Goal: Task Accomplishment & Management: Use online tool/utility

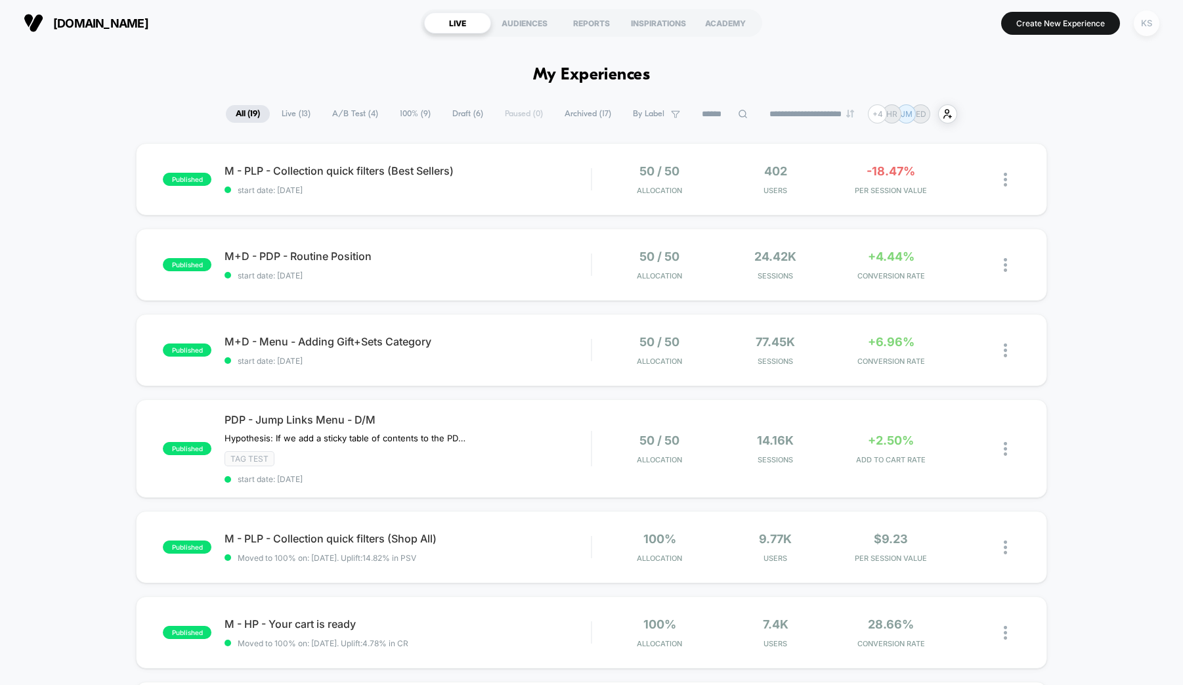
click at [1154, 24] on div "KS" at bounding box center [1147, 24] width 26 height 26
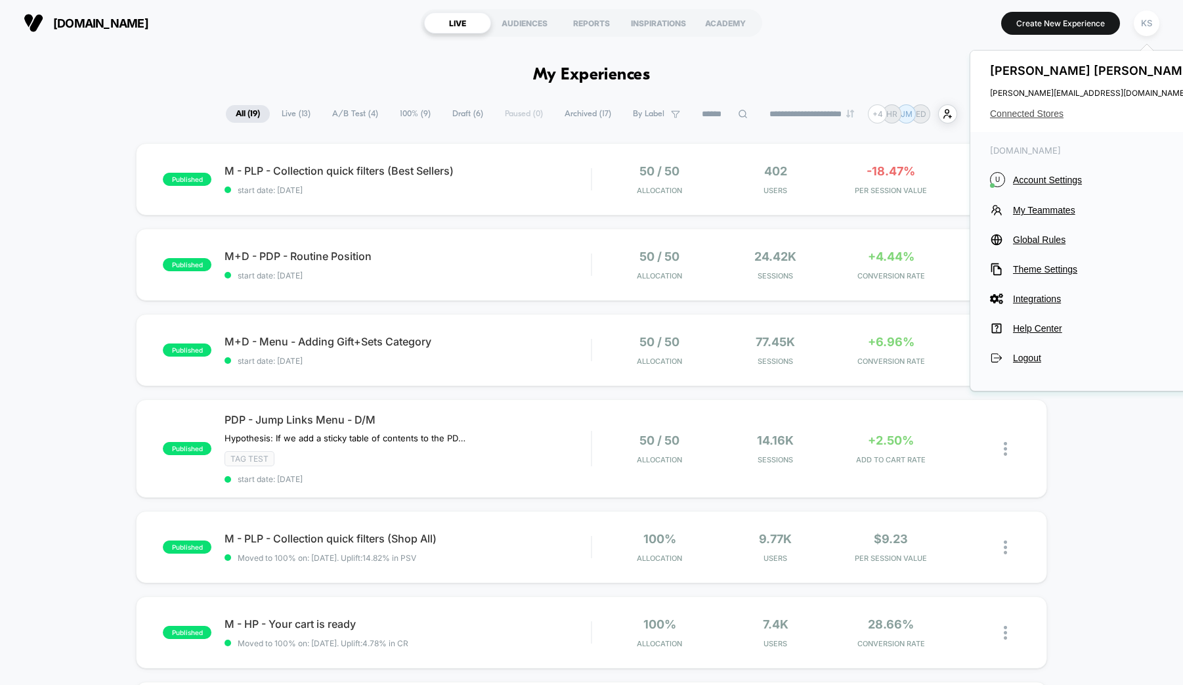
click at [1033, 117] on span "Connected Stores" at bounding box center [1093, 113] width 207 height 11
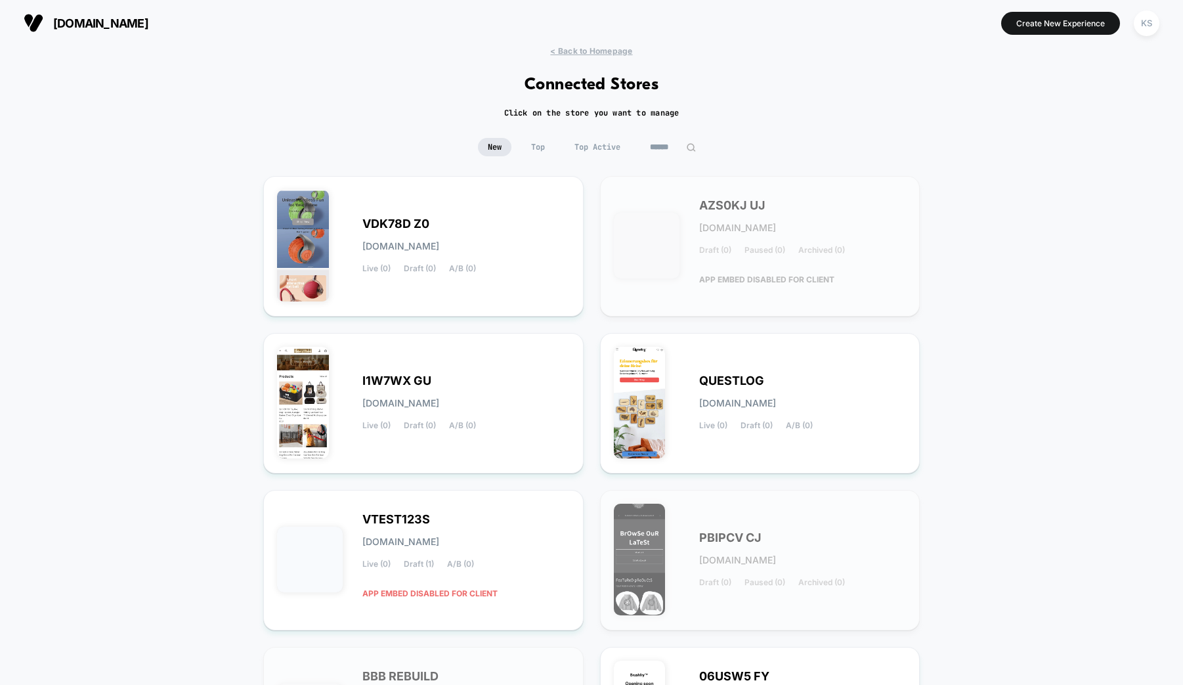
click at [664, 146] on input at bounding box center [673, 147] width 66 height 18
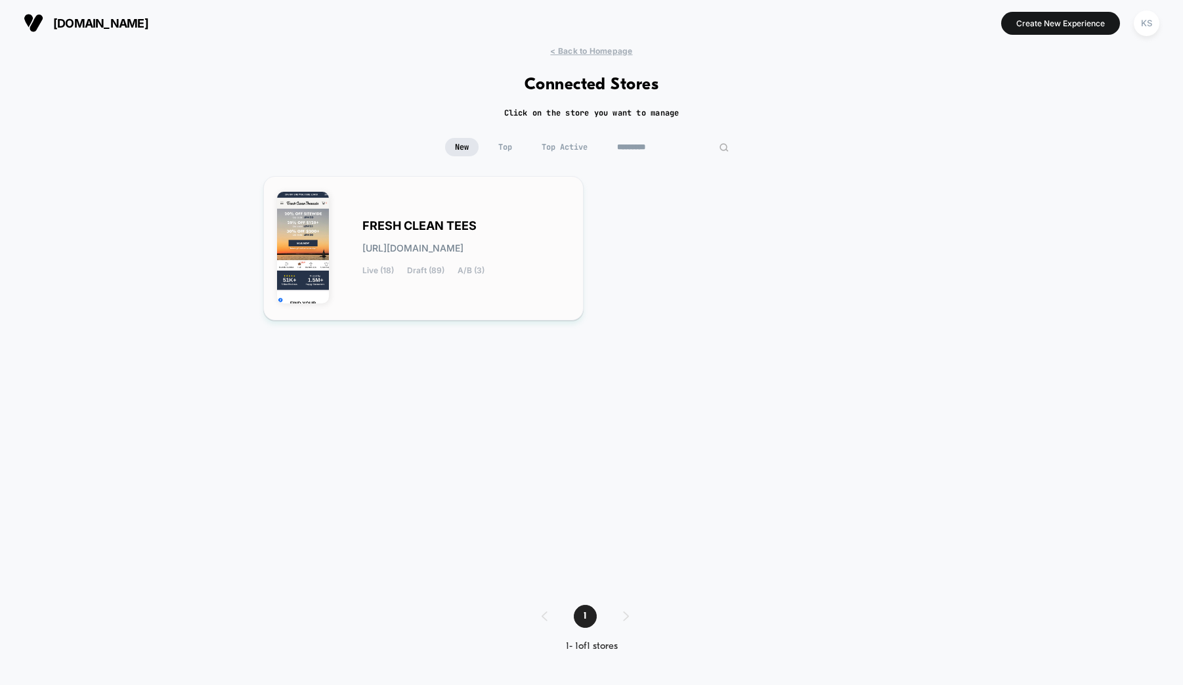
type input "*********"
click at [451, 225] on span "FRESH CLEAN TEES" at bounding box center [419, 225] width 114 height 9
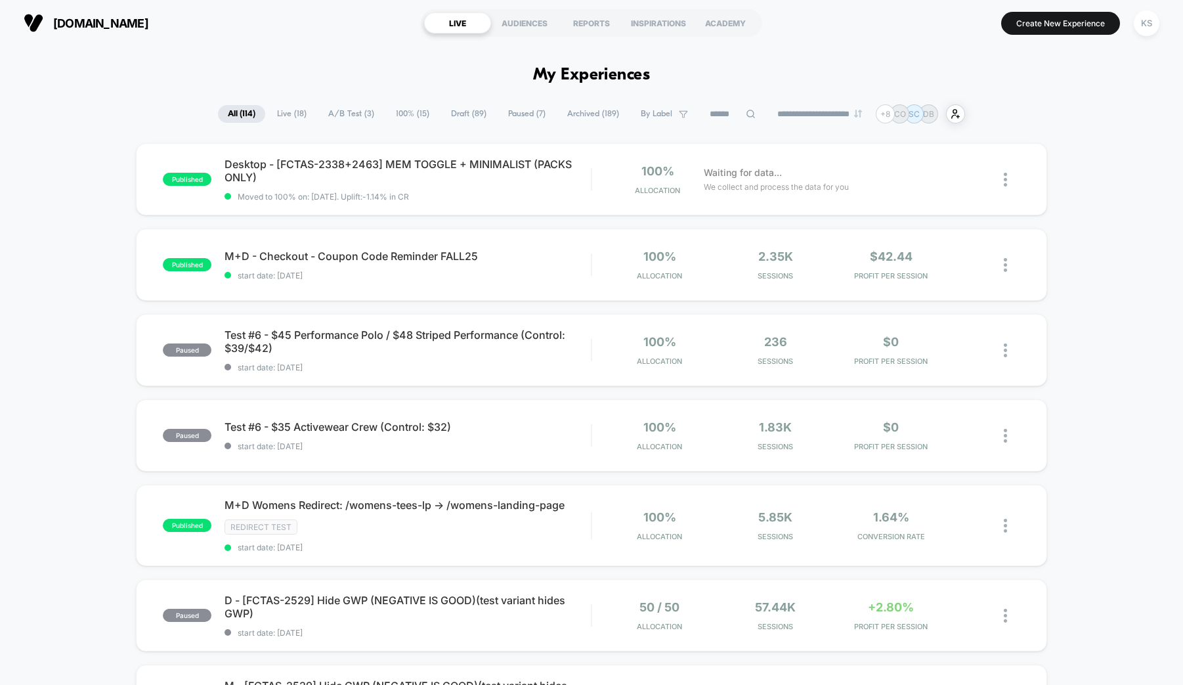
click at [746, 116] on icon at bounding box center [751, 114] width 10 height 10
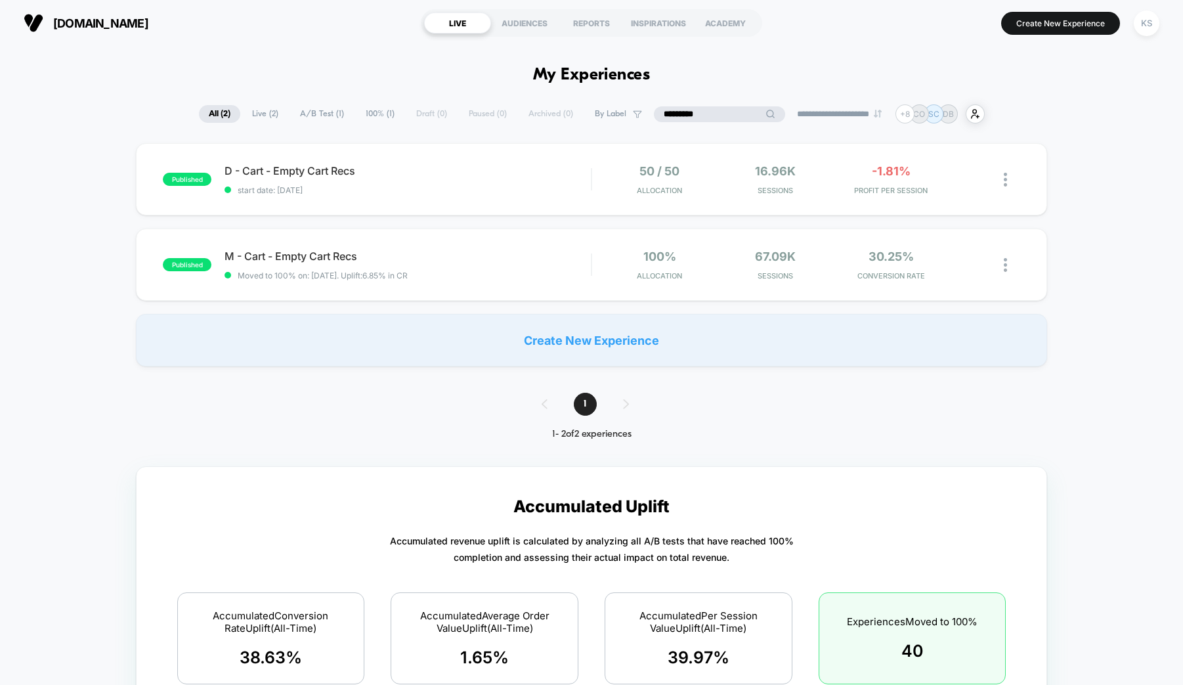
type input "*********"
click at [1008, 179] on div at bounding box center [1012, 179] width 16 height 31
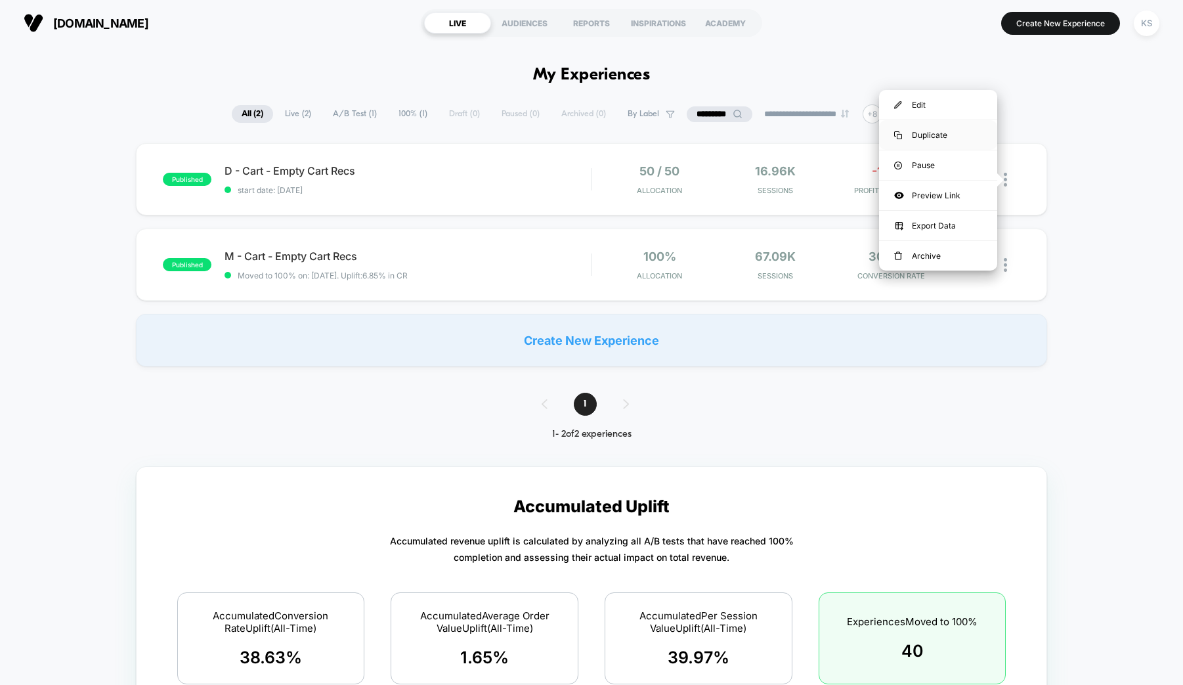
click at [932, 135] on div "Duplicate" at bounding box center [938, 135] width 118 height 30
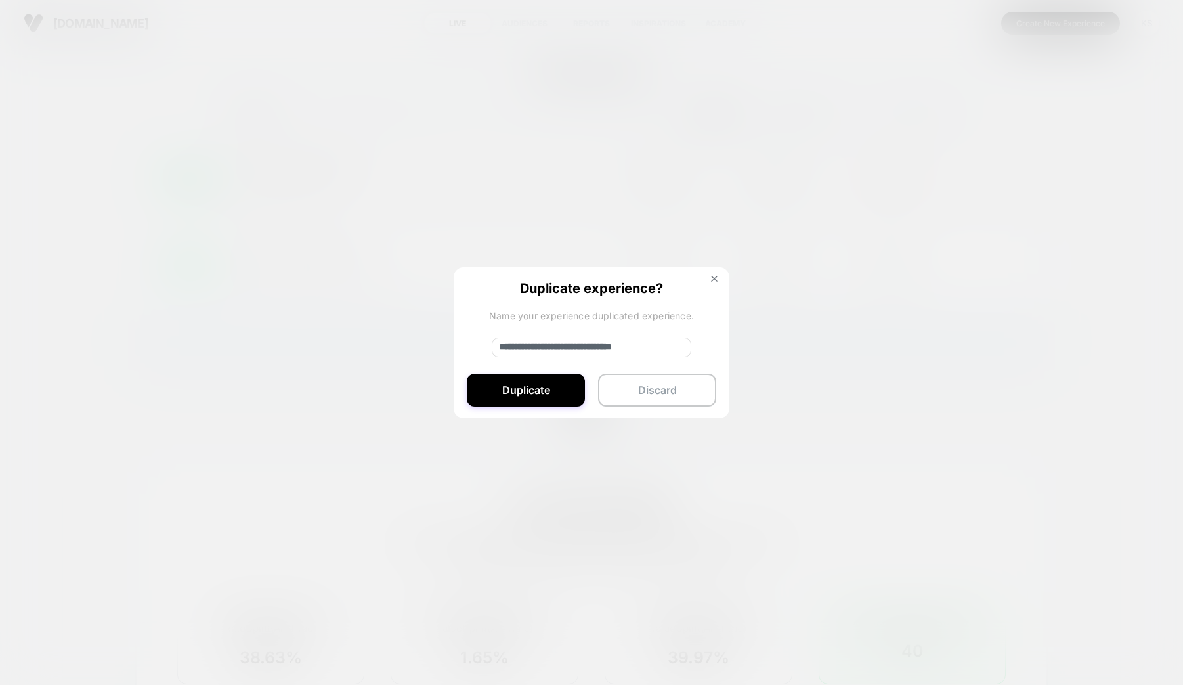
click at [597, 341] on input "**********" at bounding box center [592, 347] width 200 height 20
drag, startPoint x: 649, startPoint y: 346, endPoint x: 705, endPoint y: 346, distance: 55.8
click at [705, 346] on div "**********" at bounding box center [592, 343] width 276 height 152
click at [685, 347] on input "**********" at bounding box center [592, 347] width 200 height 20
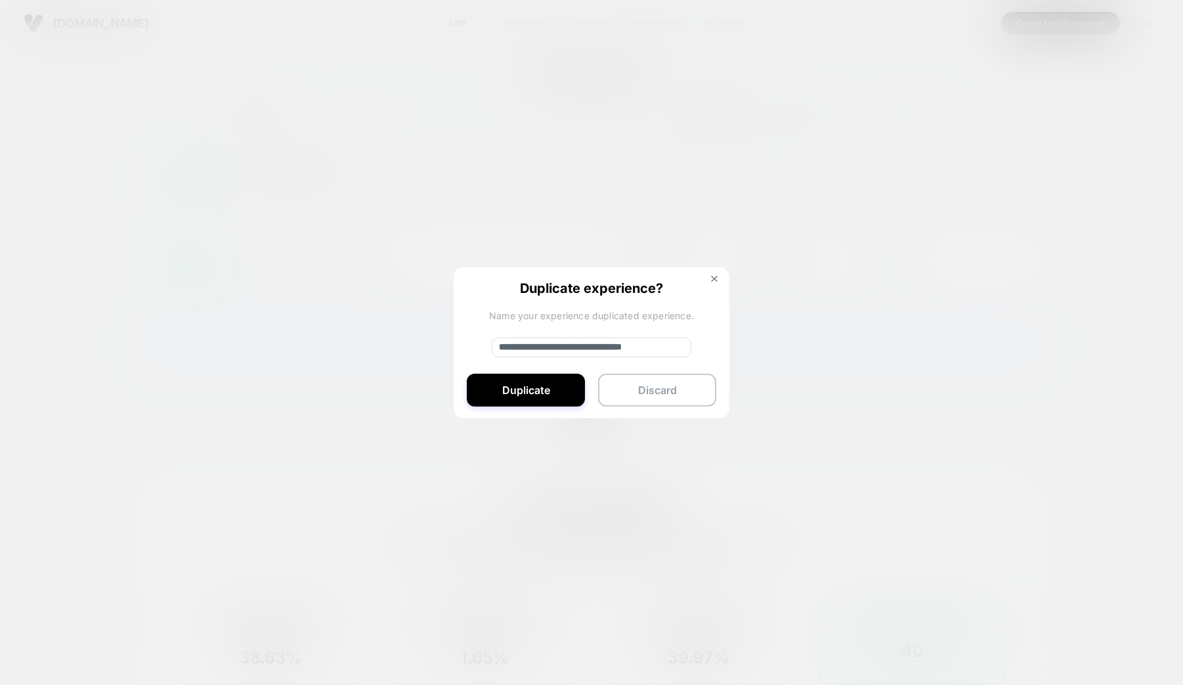
scroll to position [0, 0]
click at [650, 351] on input "**********" at bounding box center [592, 347] width 200 height 20
drag, startPoint x: 672, startPoint y: 349, endPoint x: 703, endPoint y: 351, distance: 31.6
click at [703, 351] on div "**********" at bounding box center [592, 343] width 276 height 152
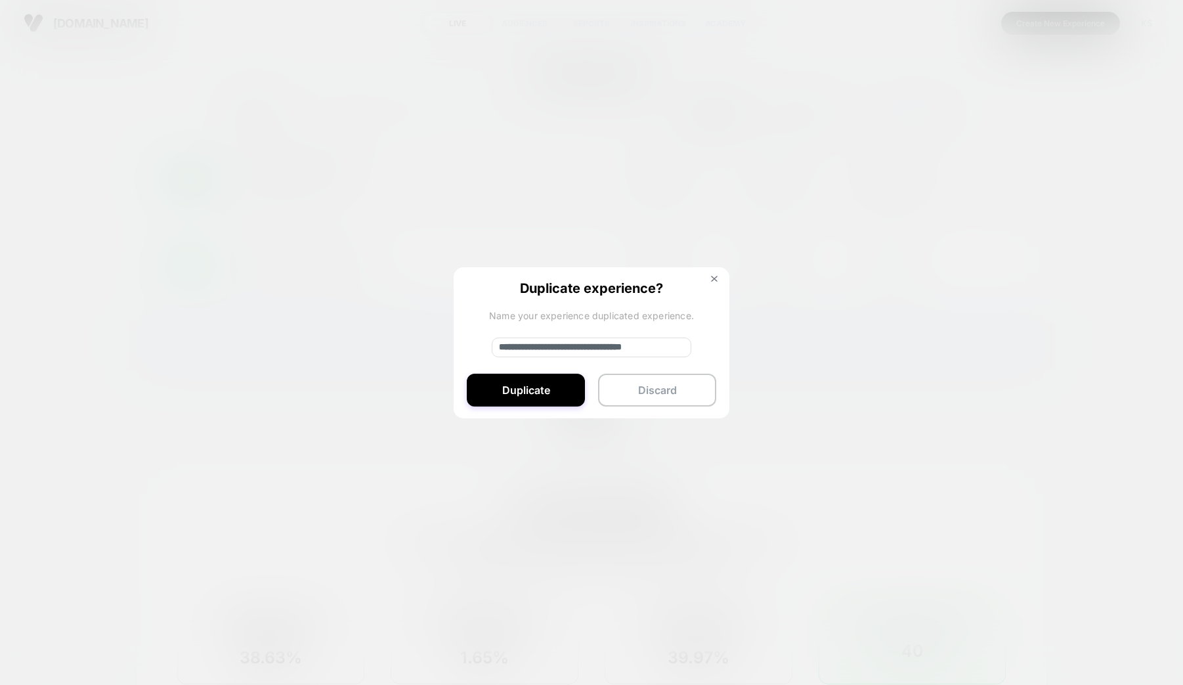
click at [684, 347] on input "**********" at bounding box center [592, 347] width 200 height 20
drag, startPoint x: 655, startPoint y: 348, endPoint x: 717, endPoint y: 347, distance: 61.7
click at [717, 347] on div "**********" at bounding box center [592, 343] width 276 height 152
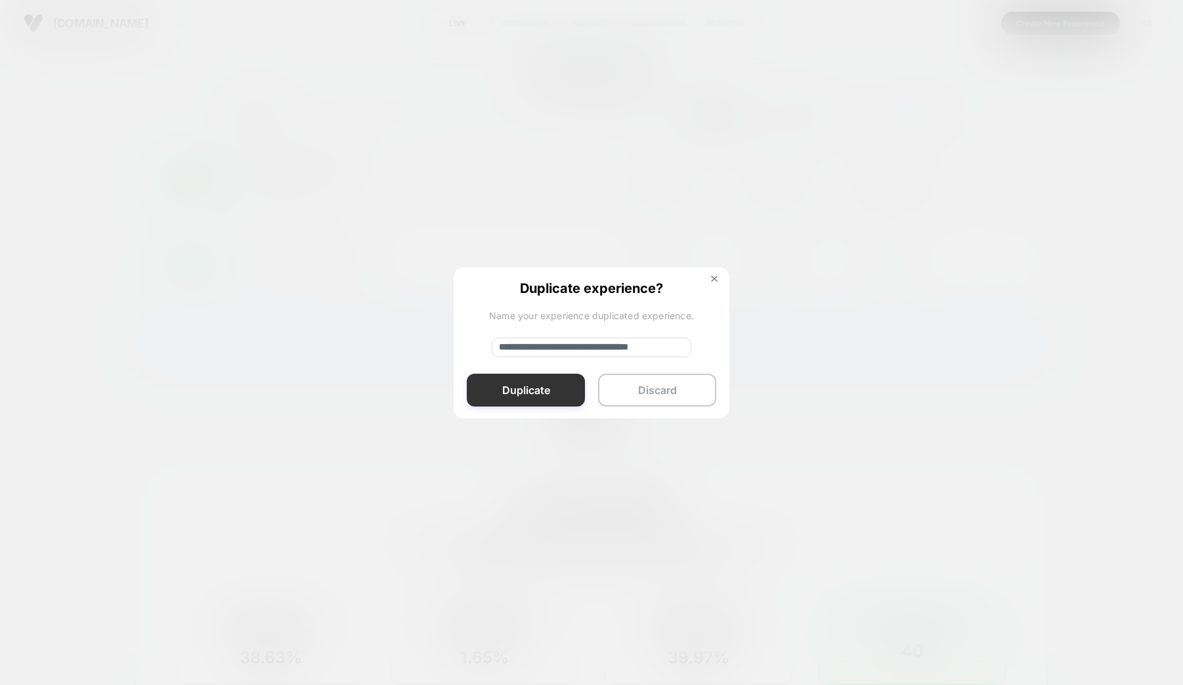
type input "**********"
click at [550, 396] on button "Duplicate" at bounding box center [526, 390] width 118 height 33
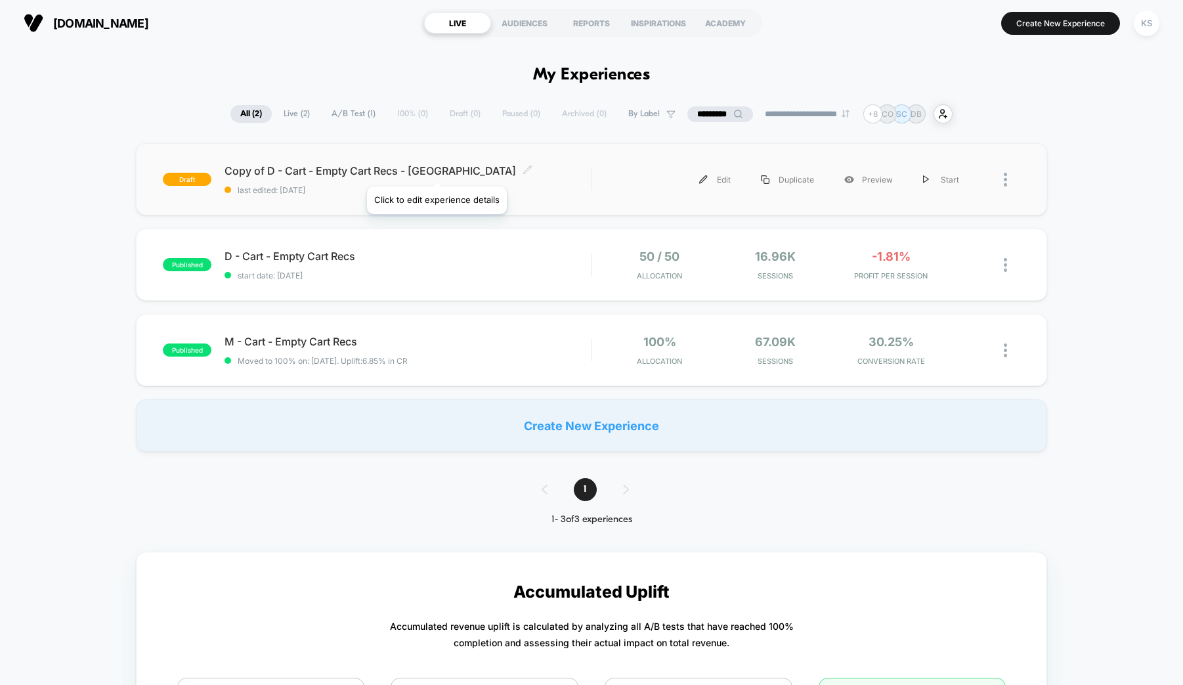
click at [524, 170] on icon at bounding box center [528, 169] width 8 height 8
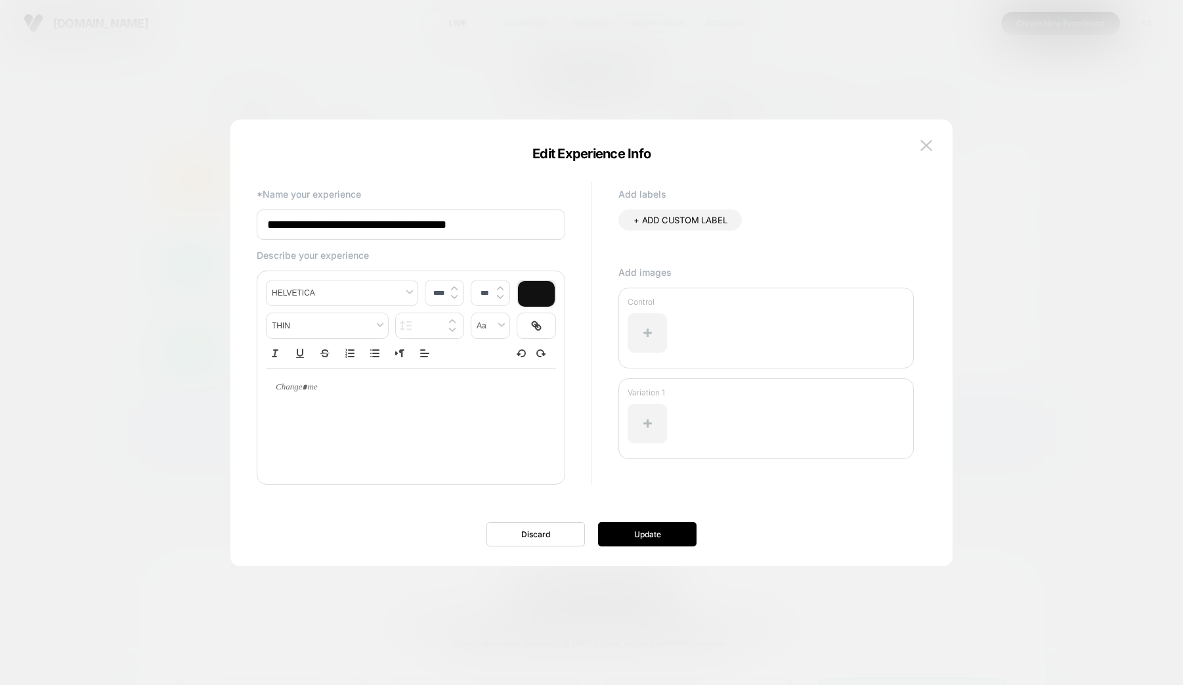
drag, startPoint x: 315, startPoint y: 225, endPoint x: 244, endPoint y: 223, distance: 70.9
click at [244, 223] on div "**********" at bounding box center [585, 343] width 683 height 394
type input "**********"
click at [658, 538] on button "Update" at bounding box center [647, 534] width 98 height 24
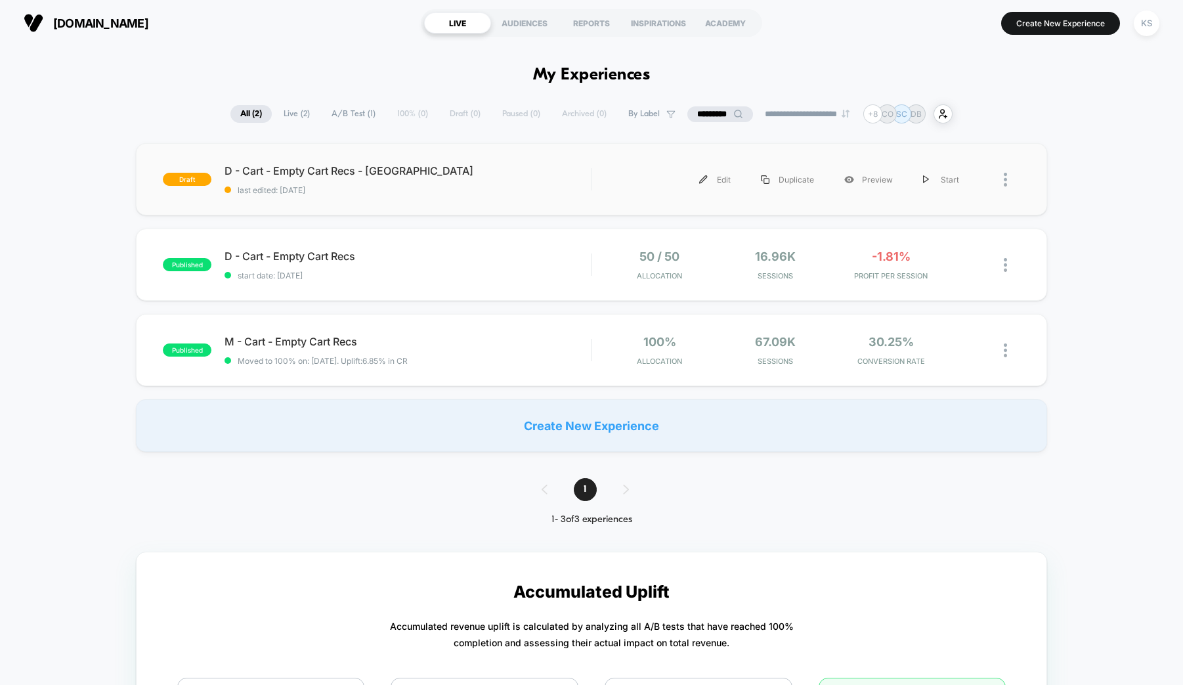
click at [348, 171] on span "D - Cart - Empty Cart Recs - [GEOGRAPHIC_DATA]" at bounding box center [408, 170] width 366 height 13
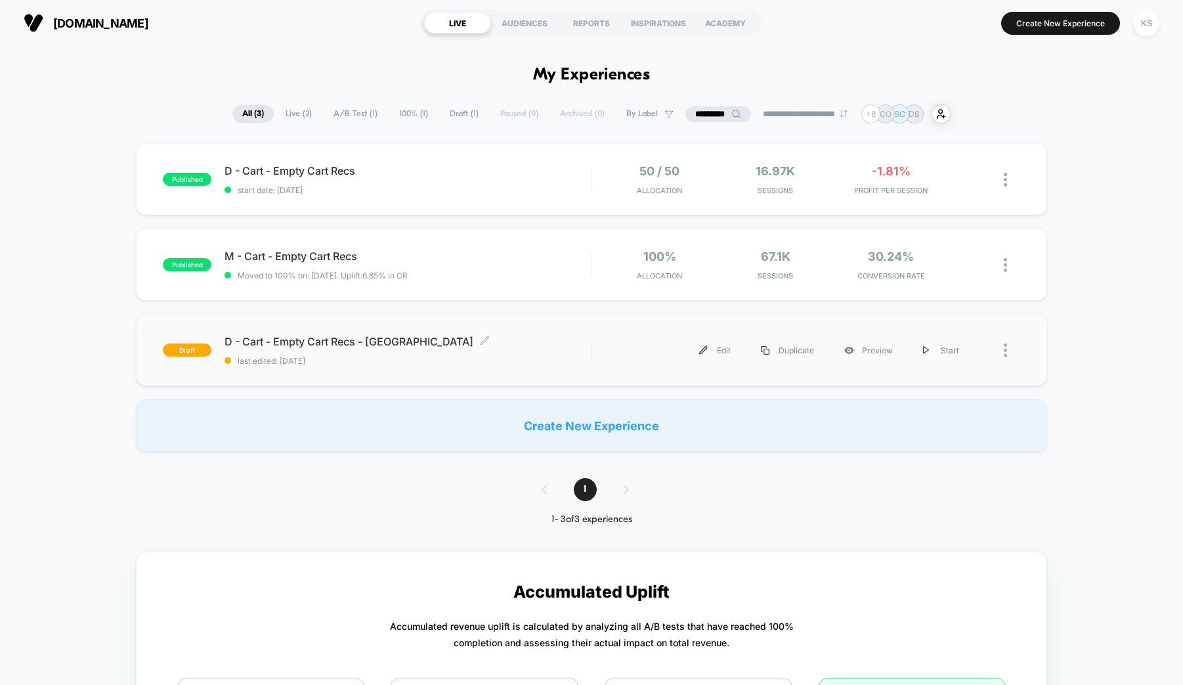
click at [339, 343] on span "D - Cart - Empty Cart Recs - CA Click to edit experience details" at bounding box center [408, 341] width 366 height 13
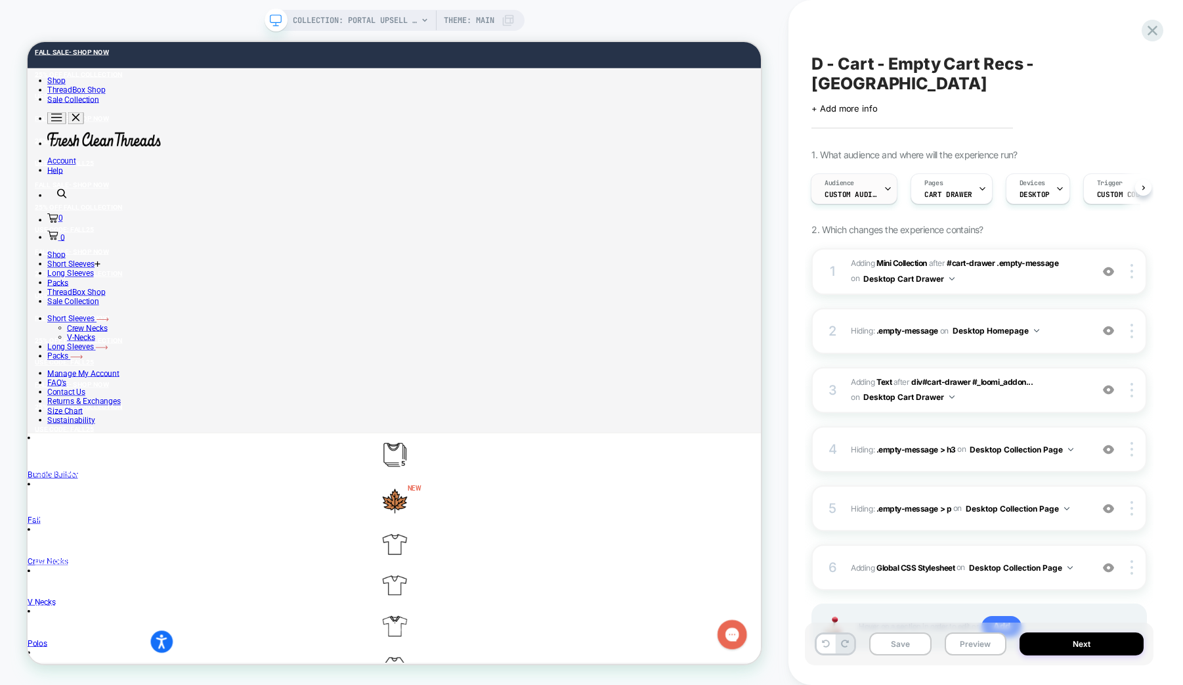
click at [873, 190] on span "Custom Audience" at bounding box center [851, 194] width 53 height 9
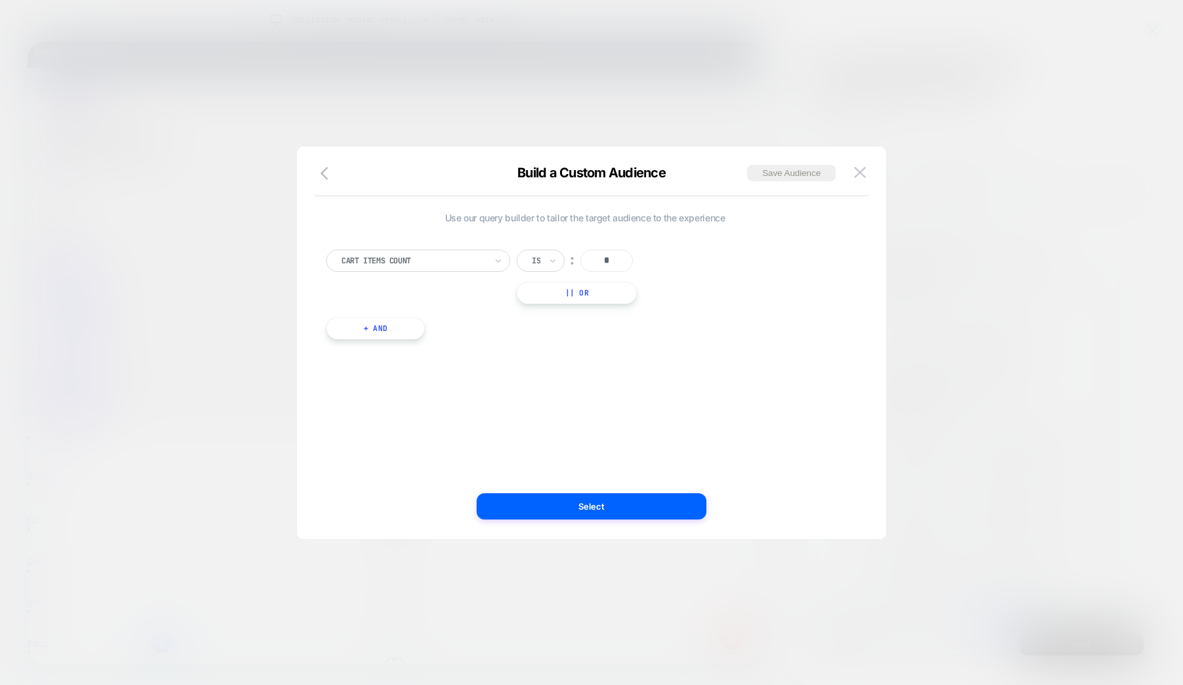
click at [362, 325] on button "+ And" at bounding box center [375, 328] width 98 height 22
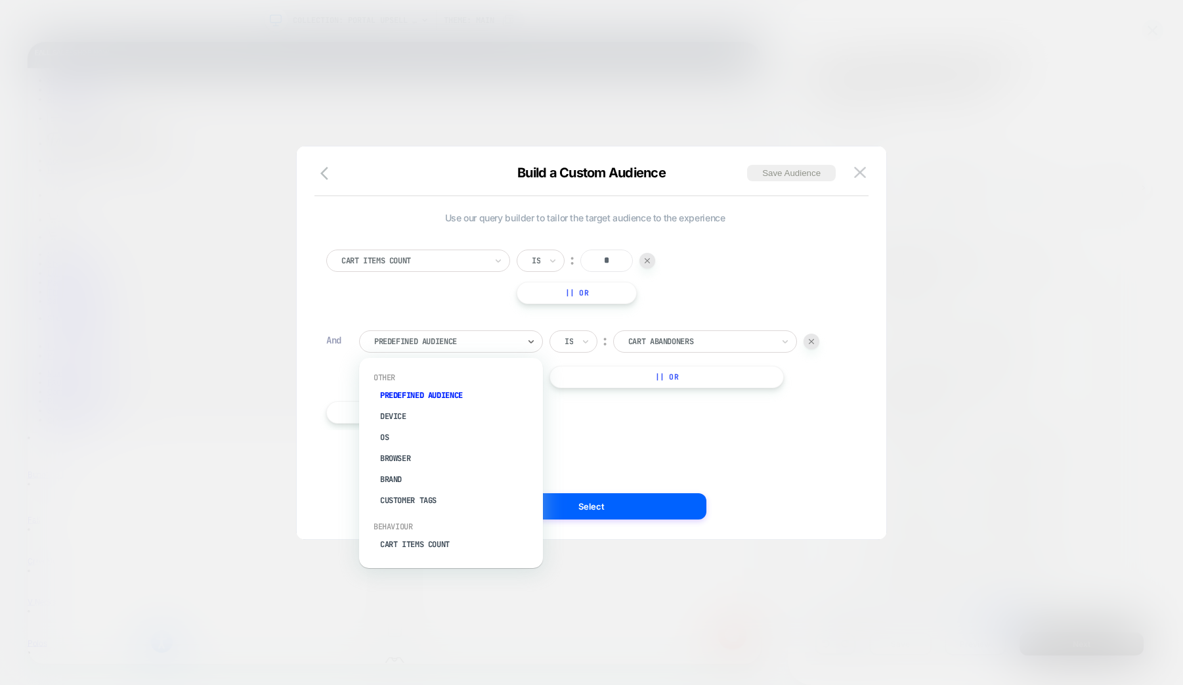
click at [400, 349] on div "Predefined Audience" at bounding box center [451, 341] width 184 height 22
click at [440, 500] on div "Customer Tags" at bounding box center [457, 500] width 171 height 21
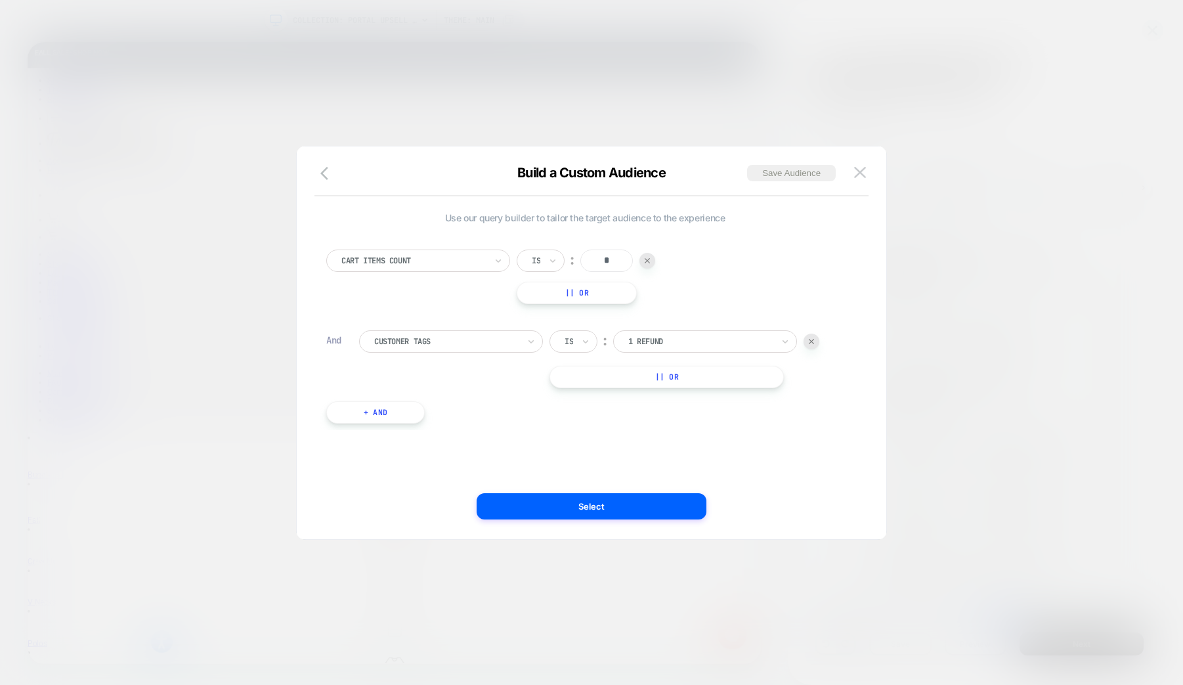
click at [714, 343] on div at bounding box center [700, 341] width 144 height 12
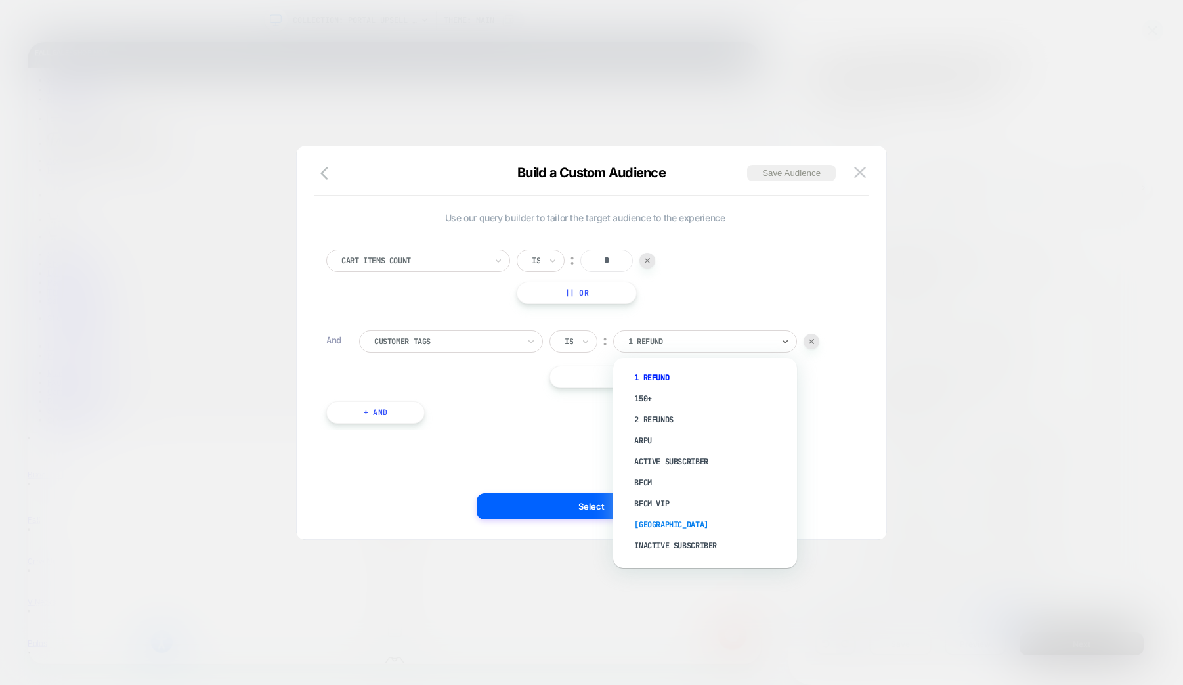
scroll to position [30, 0]
click at [656, 494] on div "[GEOGRAPHIC_DATA]" at bounding box center [711, 495] width 171 height 21
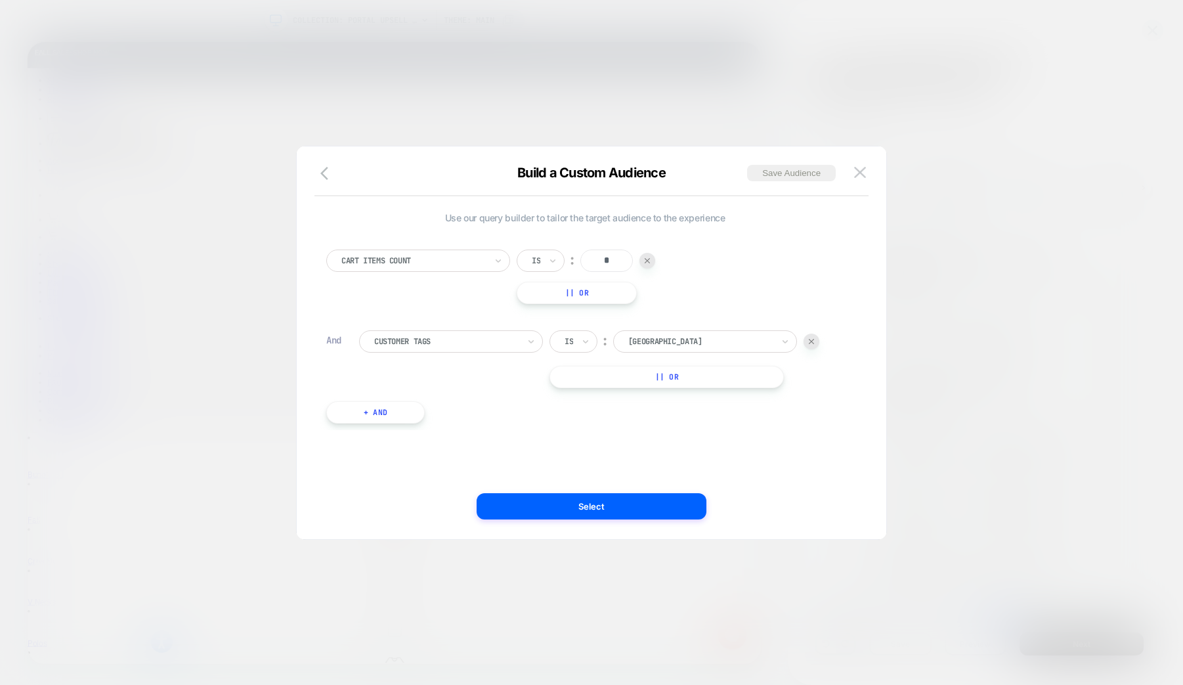
click at [676, 347] on div "[GEOGRAPHIC_DATA]" at bounding box center [700, 341] width 147 height 14
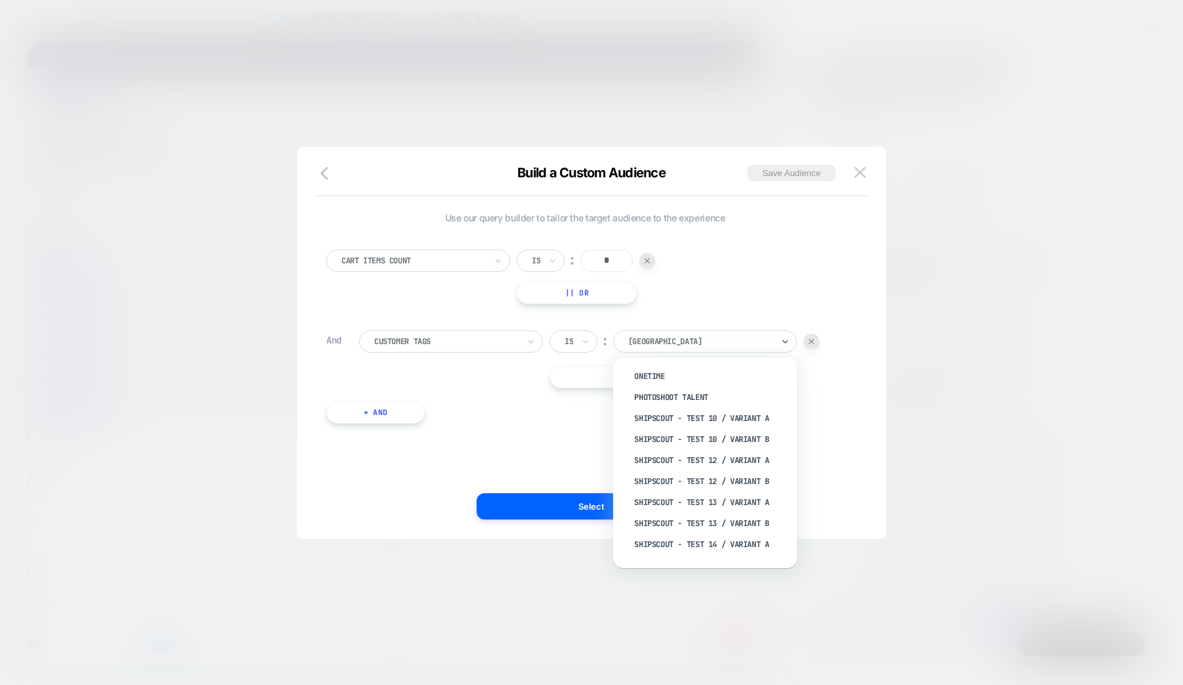
scroll to position [244, 0]
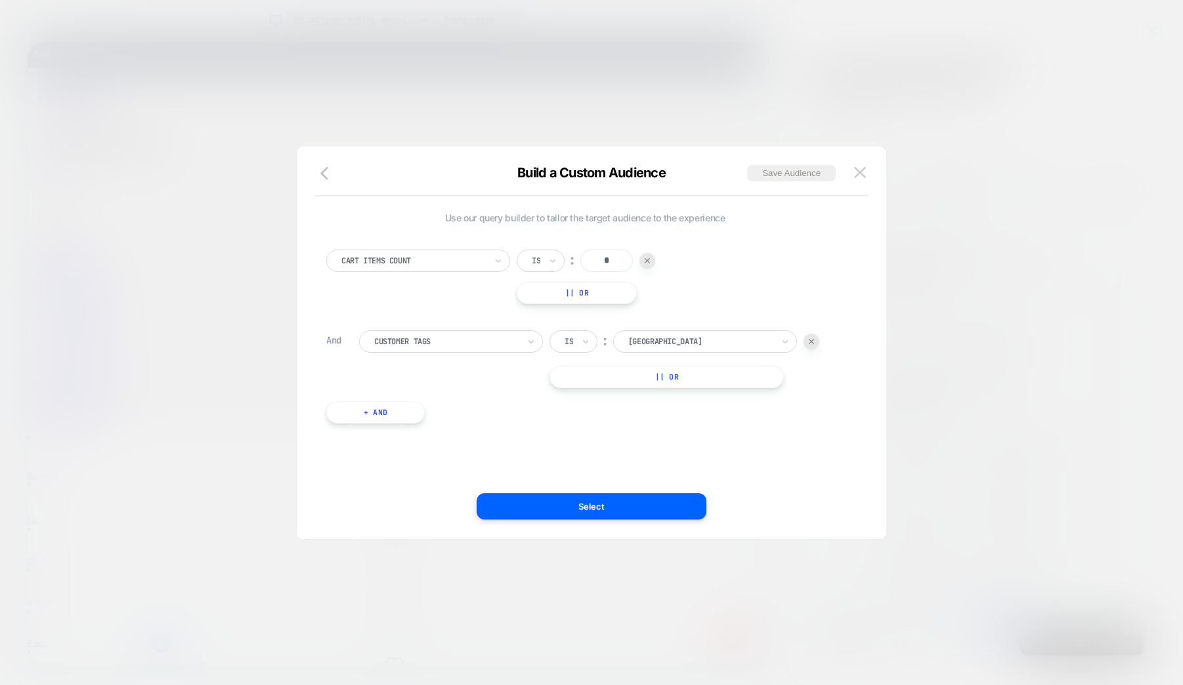
click at [652, 341] on div at bounding box center [700, 341] width 144 height 12
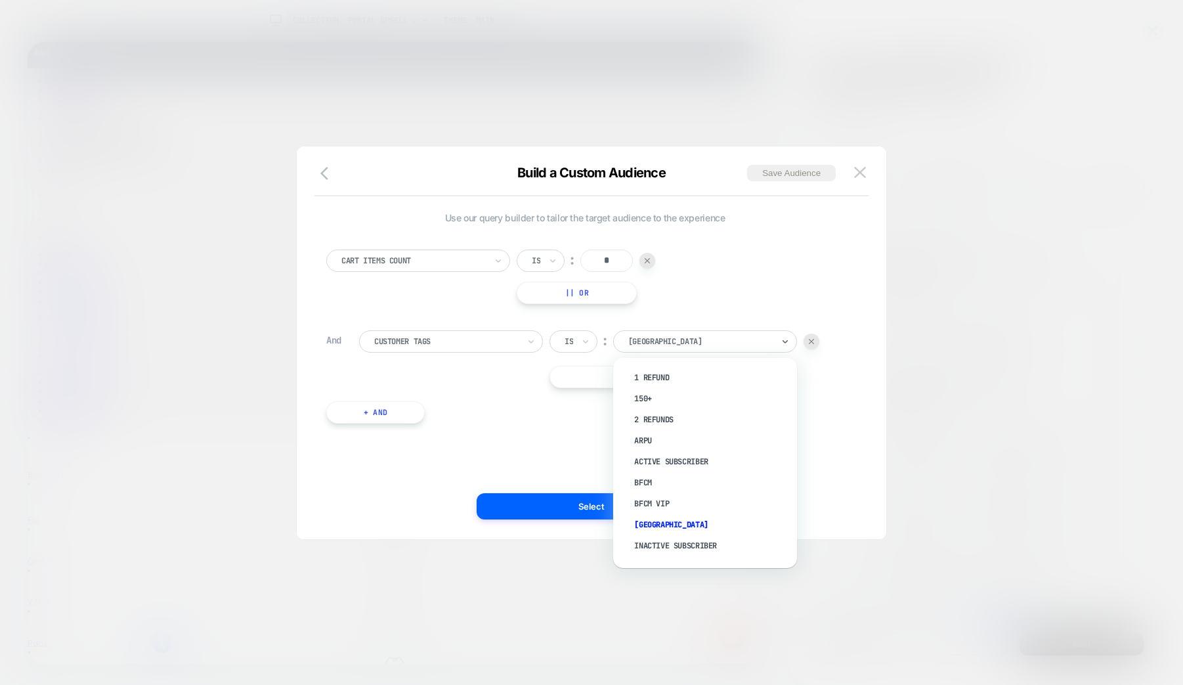
click at [652, 341] on div at bounding box center [700, 341] width 144 height 12
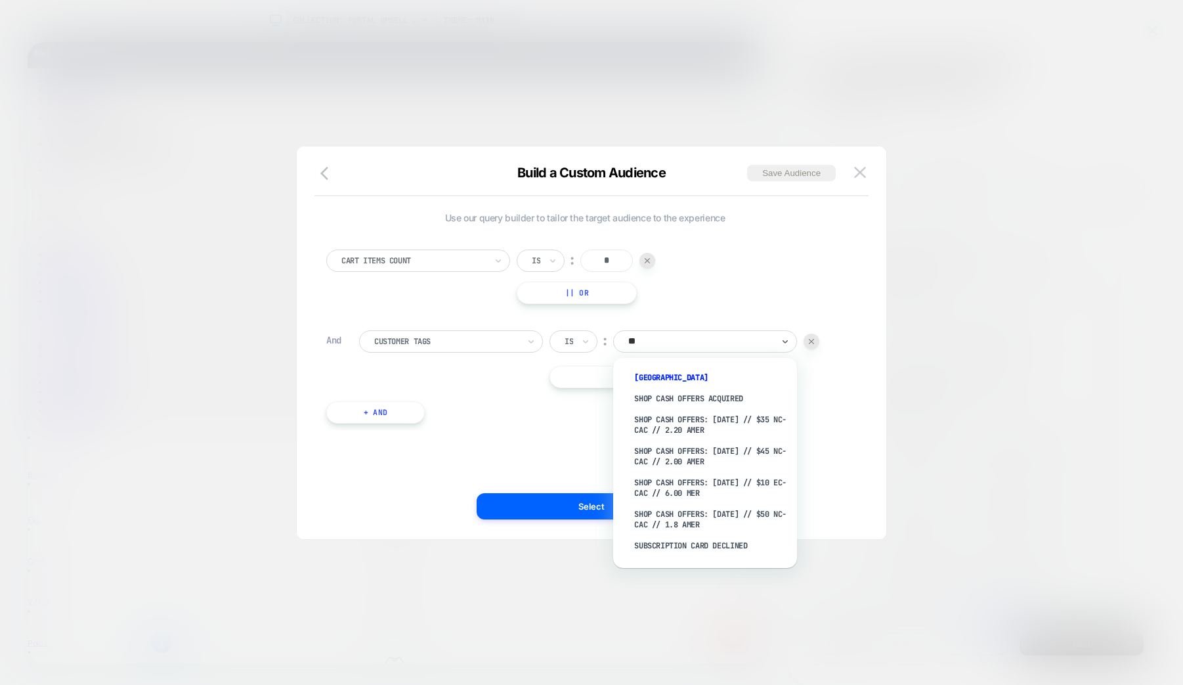
type input "*"
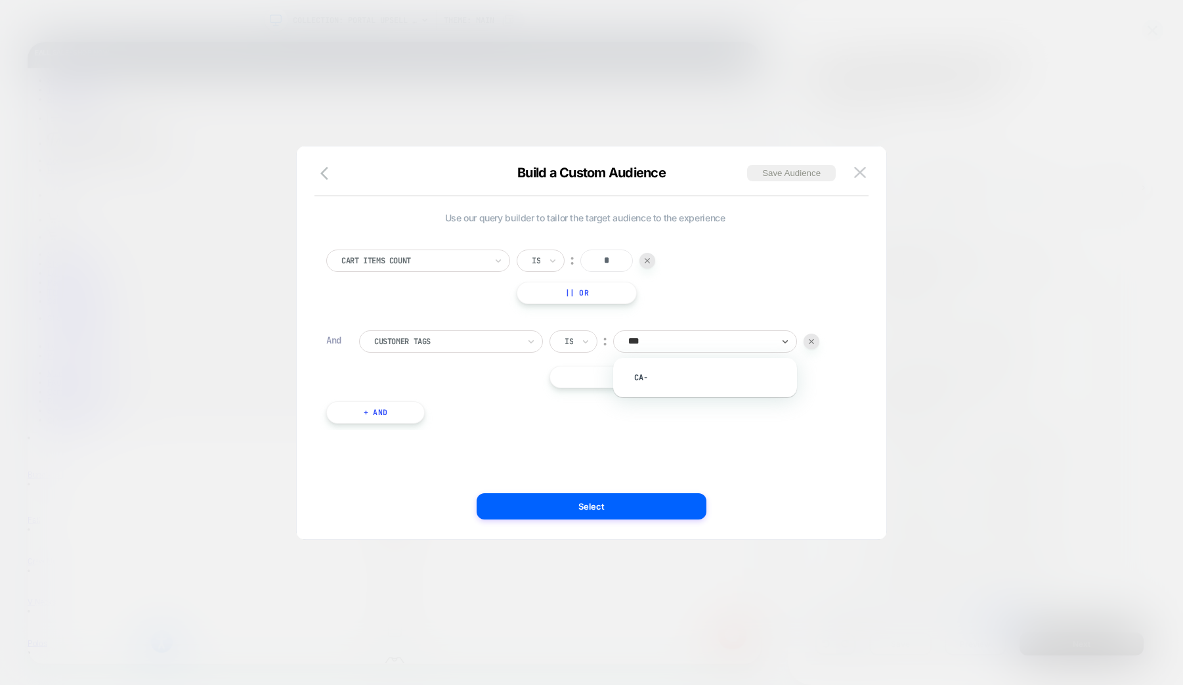
scroll to position [0, 0]
type input "**********"
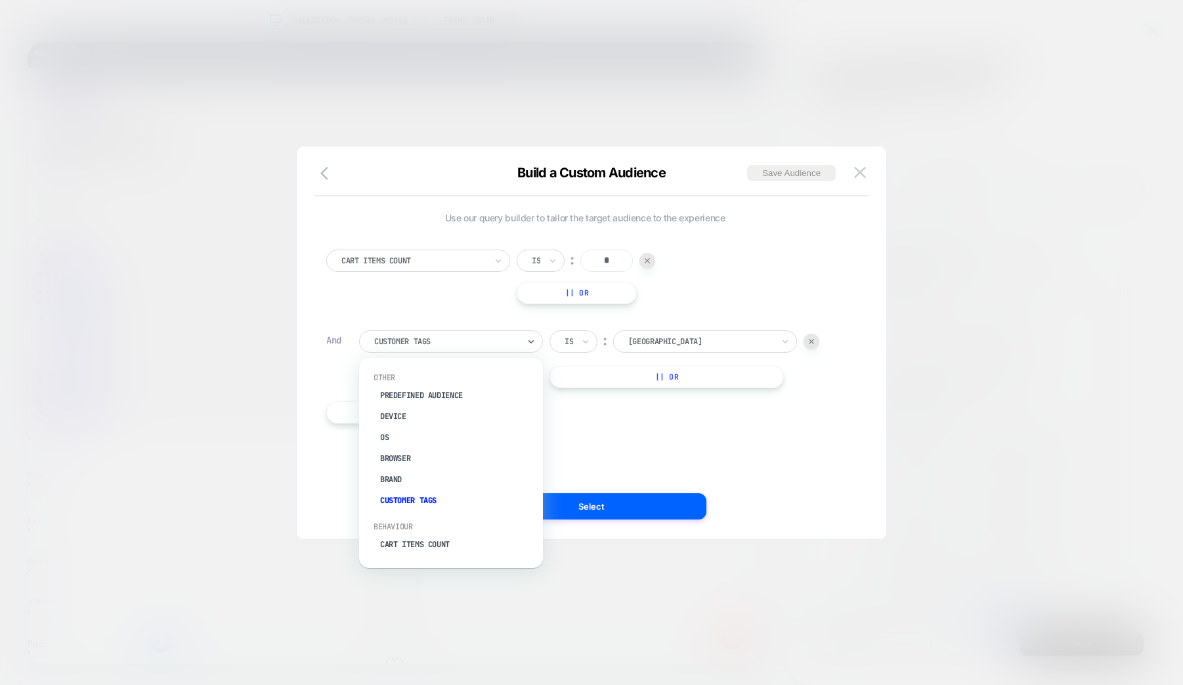
click at [445, 340] on div at bounding box center [446, 341] width 144 height 12
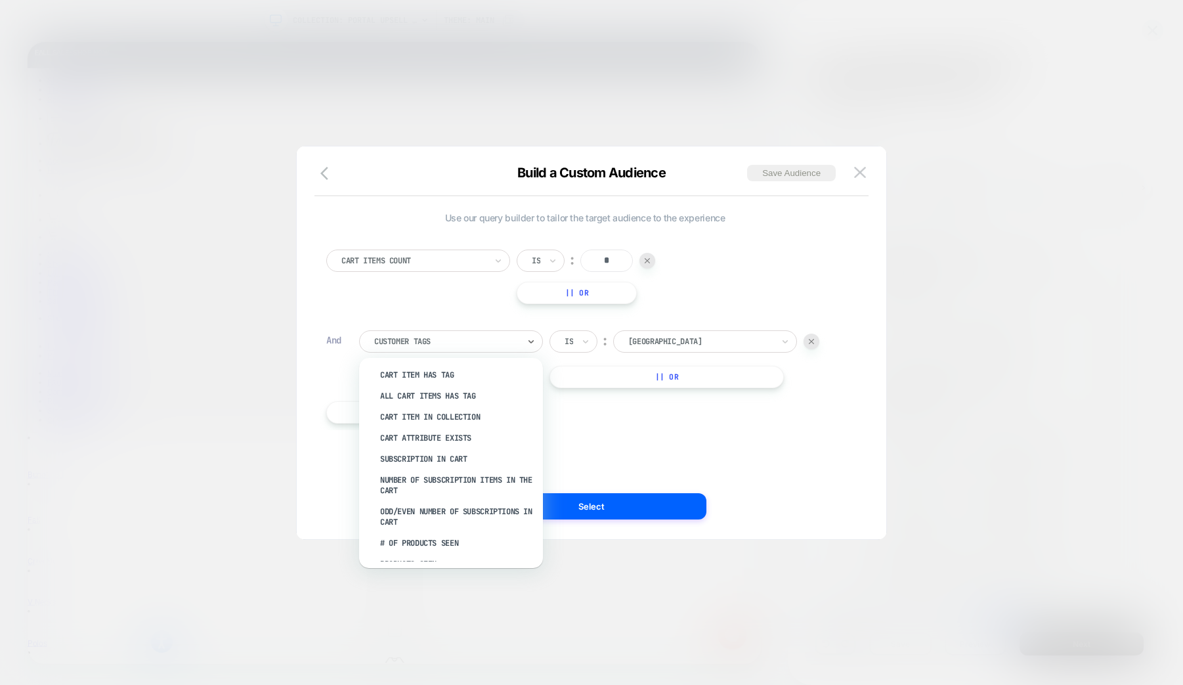
scroll to position [275, 0]
click at [416, 341] on div at bounding box center [446, 341] width 144 height 12
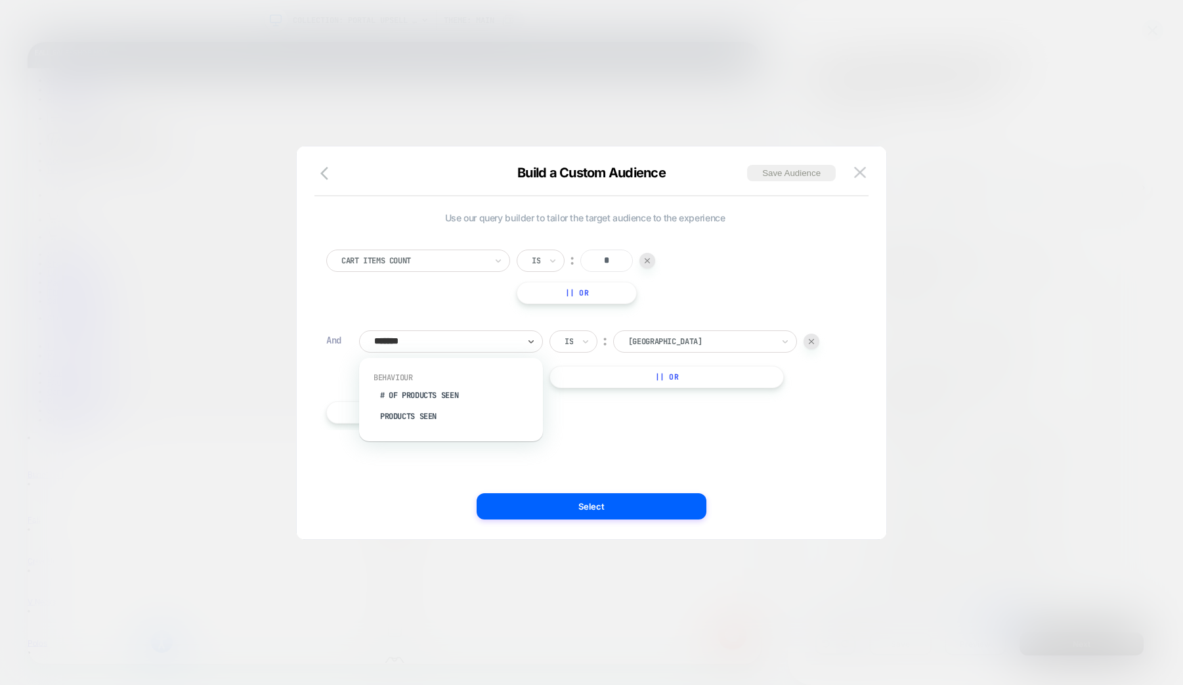
type input "*******"
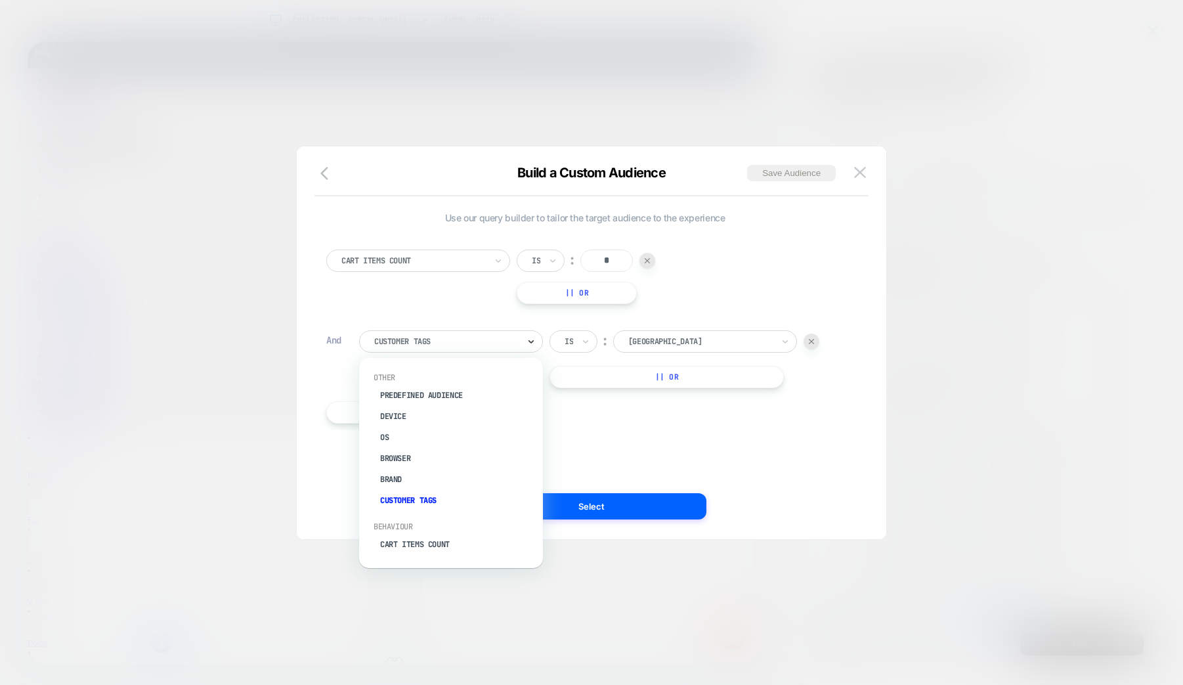
click at [527, 342] on icon at bounding box center [531, 341] width 9 height 13
click at [407, 458] on div "Browser" at bounding box center [457, 458] width 171 height 21
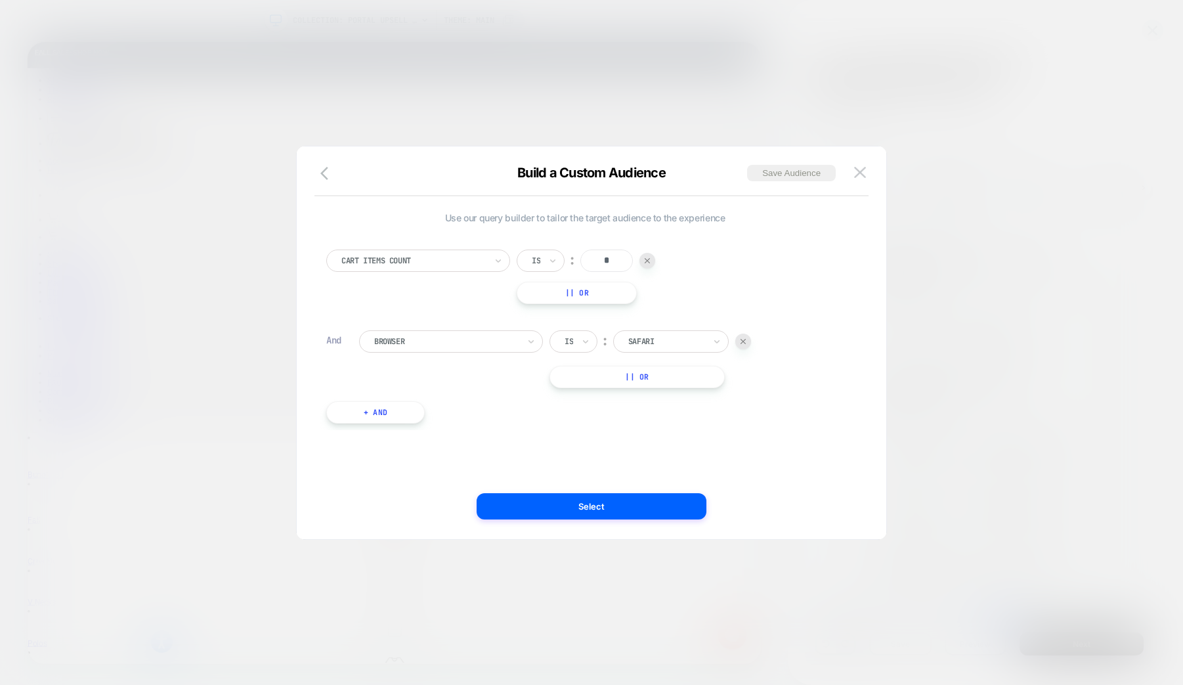
click at [510, 341] on div at bounding box center [446, 341] width 144 height 12
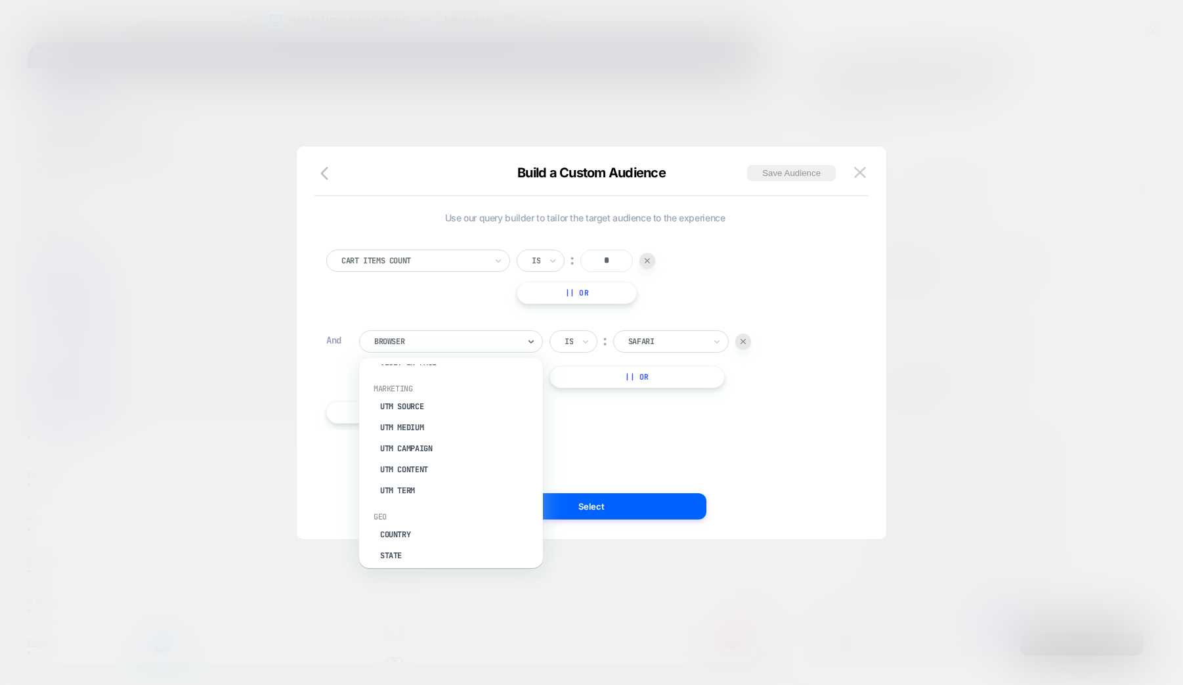
scroll to position [615, 0]
click at [406, 479] on div "Country" at bounding box center [457, 479] width 171 height 21
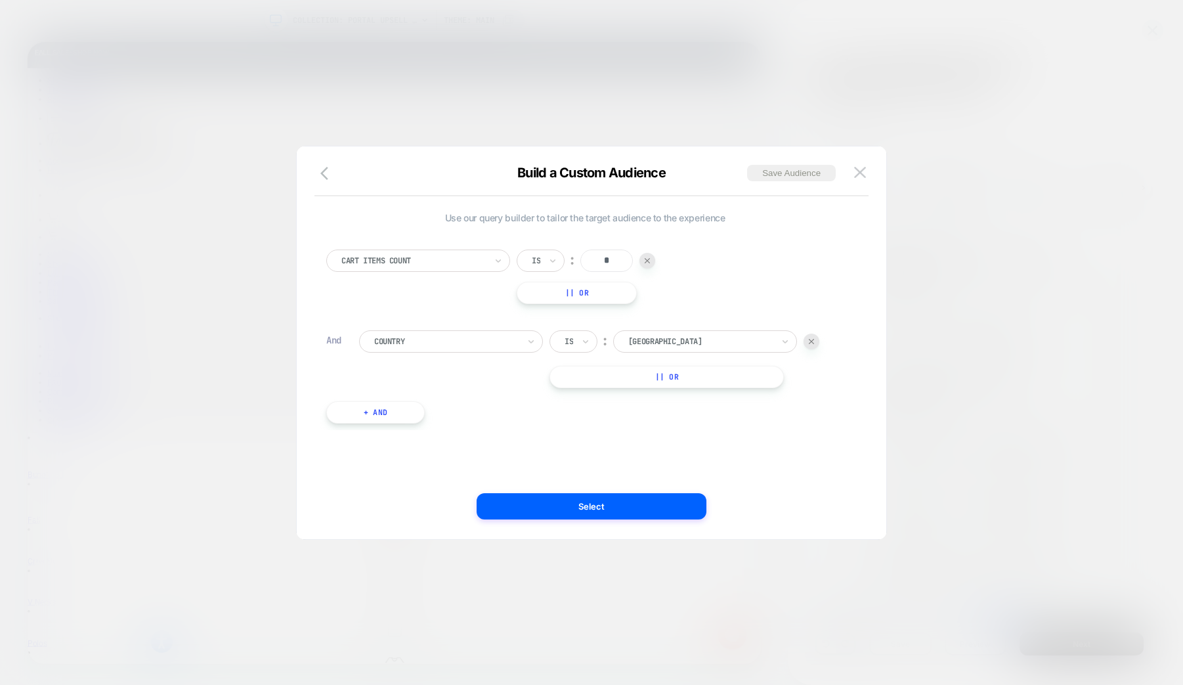
click at [500, 345] on div at bounding box center [446, 341] width 144 height 12
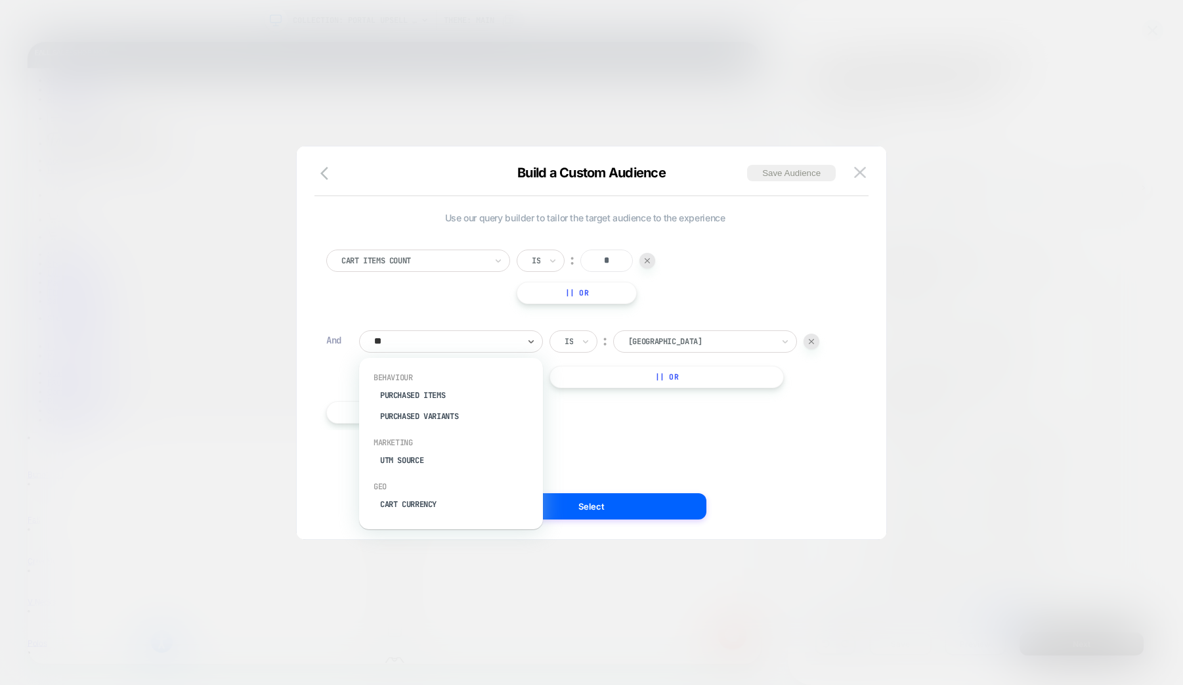
scroll to position [0, 0]
type input "*"
click at [423, 481] on div "Landing Page" at bounding box center [457, 479] width 171 height 21
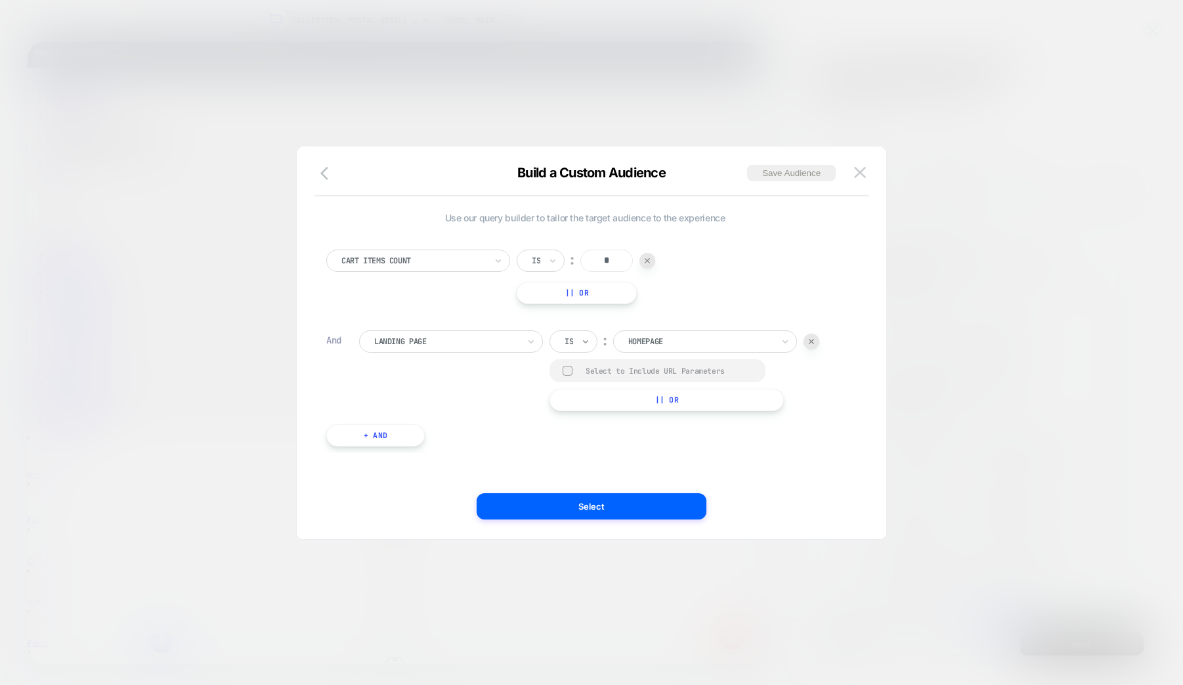
click at [588, 343] on icon at bounding box center [585, 341] width 9 height 13
click at [593, 419] on div "Contains" at bounding box center [605, 419] width 85 height 21
click at [735, 341] on input "**********" at bounding box center [721, 340] width 164 height 20
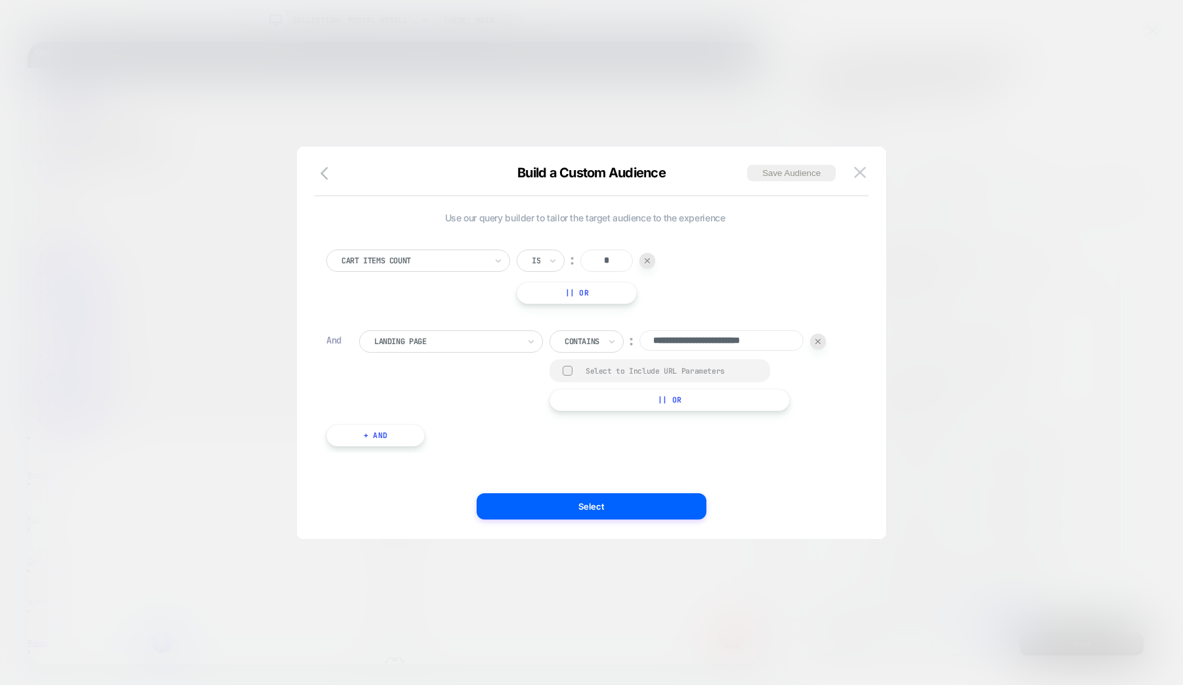
click at [735, 341] on input "**********" at bounding box center [721, 340] width 164 height 20
type input "*****"
click at [584, 512] on button "Select" at bounding box center [592, 506] width 230 height 26
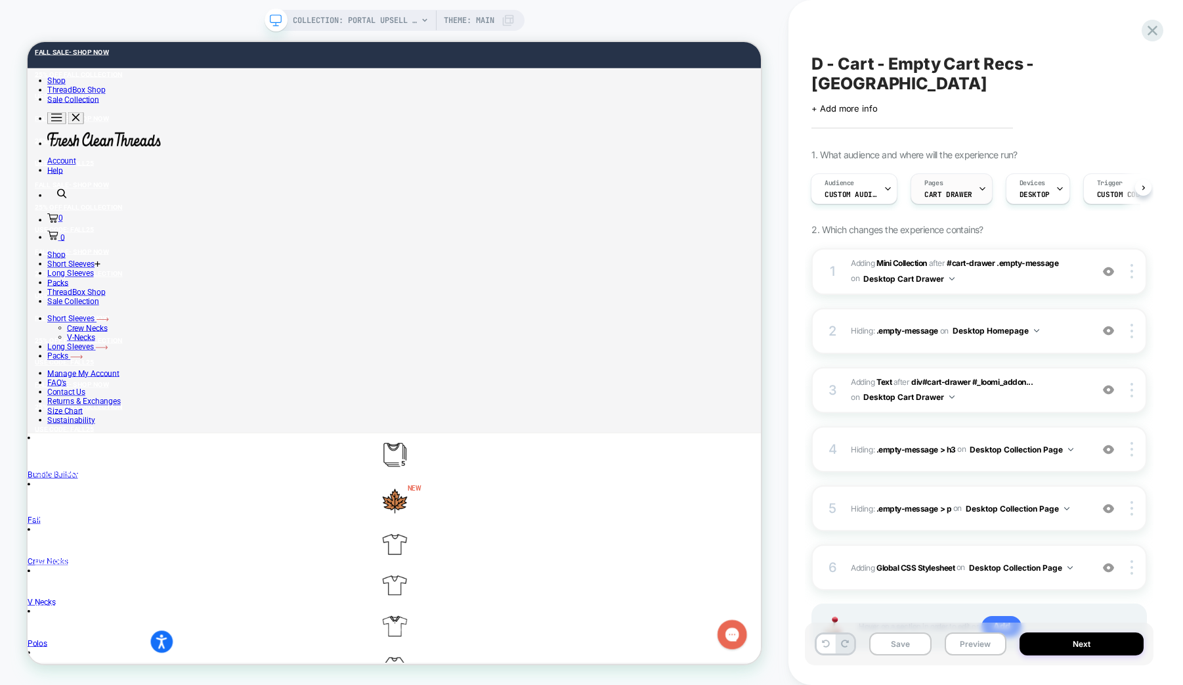
click at [974, 174] on div "Pages CART DRAWER" at bounding box center [948, 189] width 74 height 30
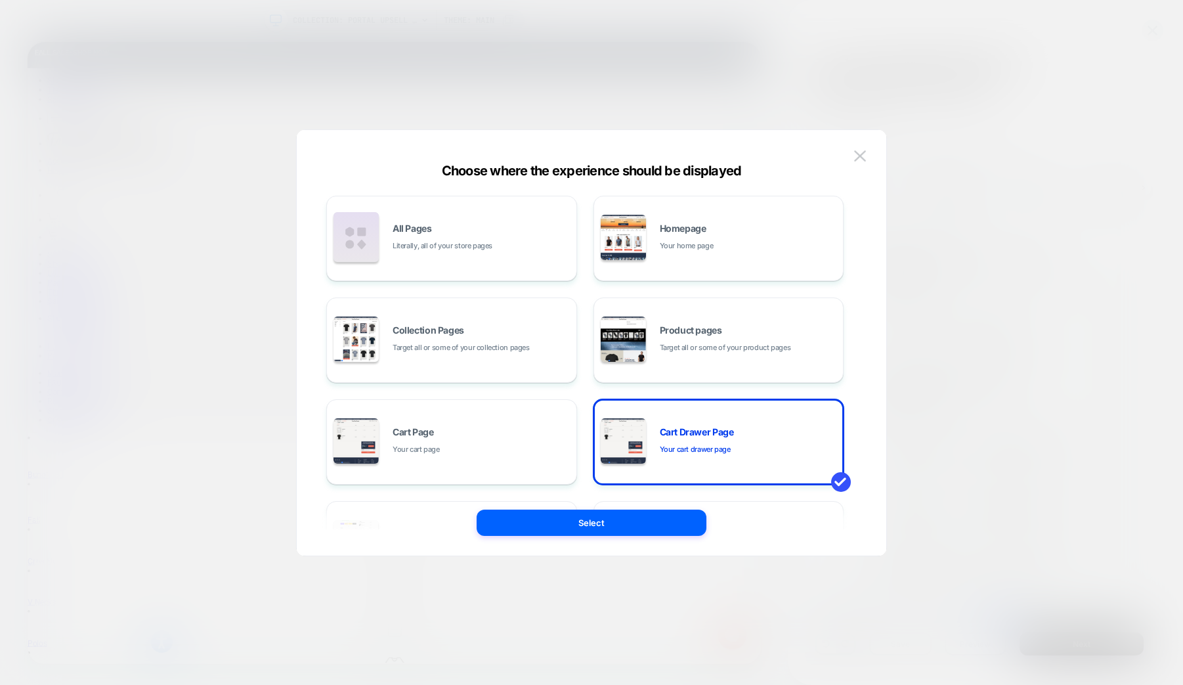
click at [190, 362] on div at bounding box center [591, 342] width 1183 height 685
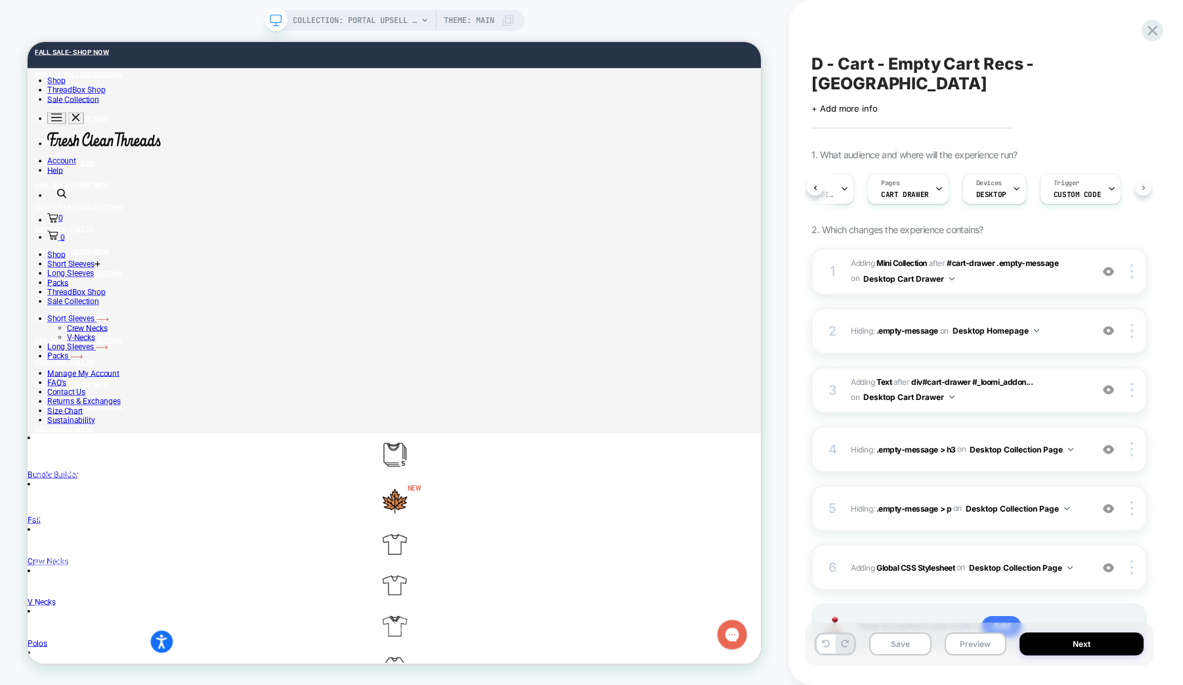
scroll to position [0, 52]
click at [1100, 184] on icon at bounding box center [1104, 188] width 9 height 9
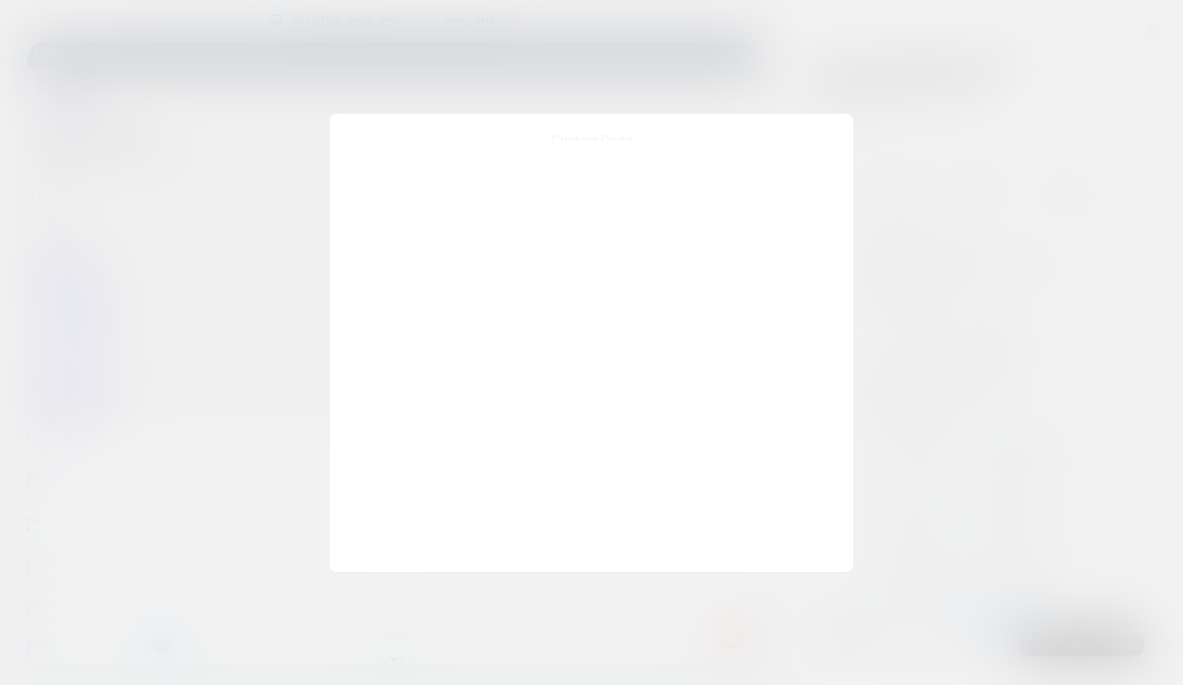
scroll to position [177, 0]
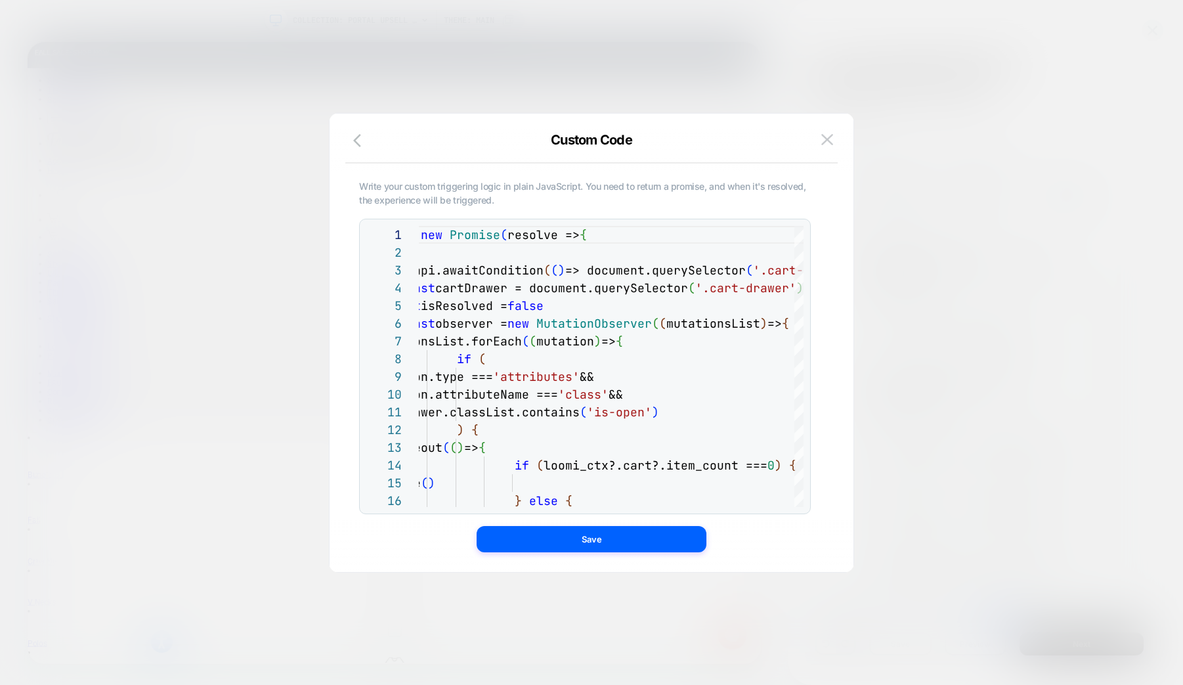
click at [119, 382] on div at bounding box center [591, 342] width 1183 height 685
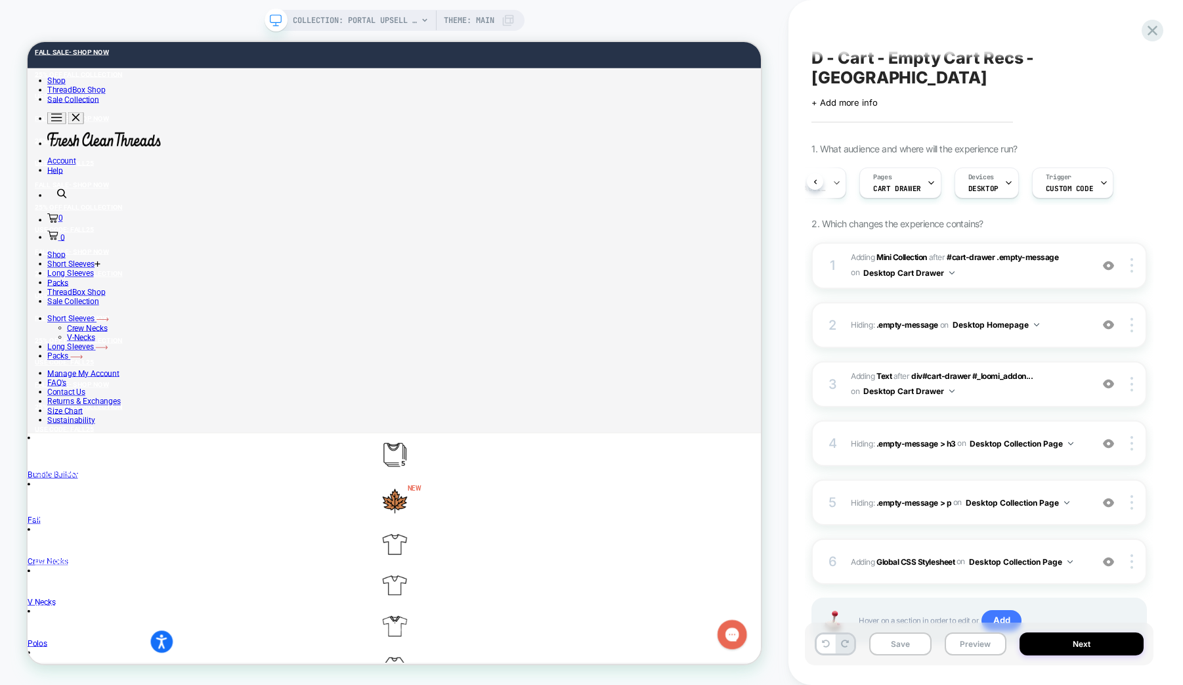
scroll to position [0, 0]
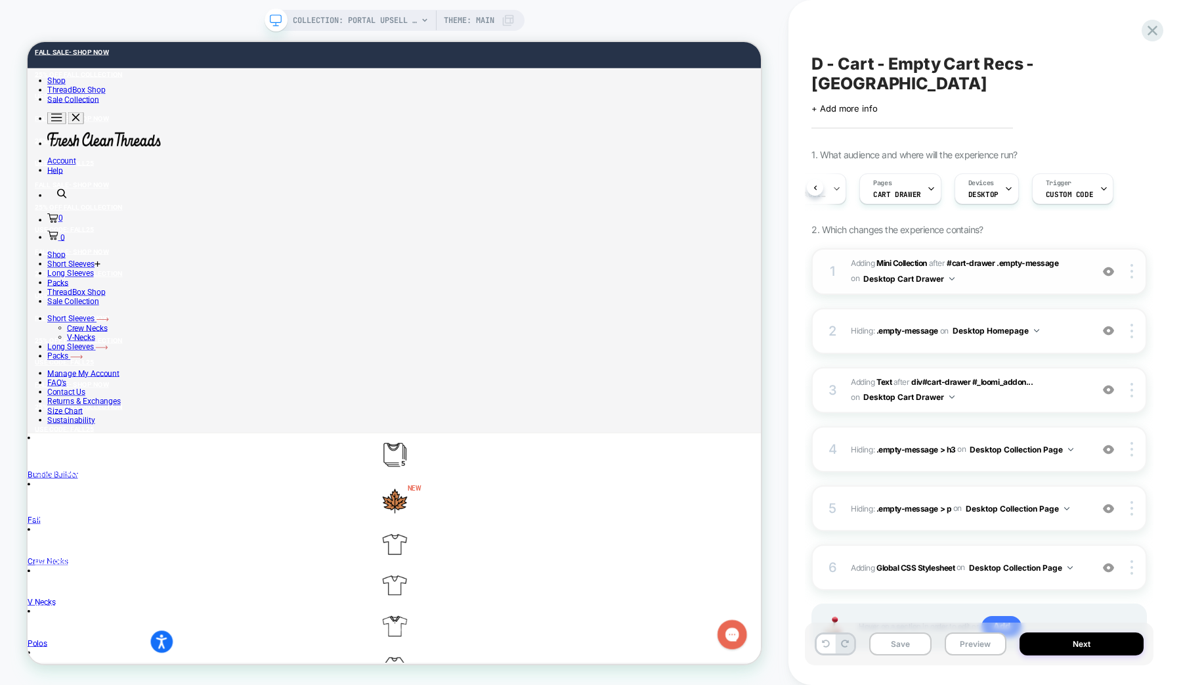
click at [975, 256] on span "#_loomi_addon_1738496377176_dup1758300605 Adding Mini Collection AFTER #cart-dr…" at bounding box center [968, 271] width 234 height 31
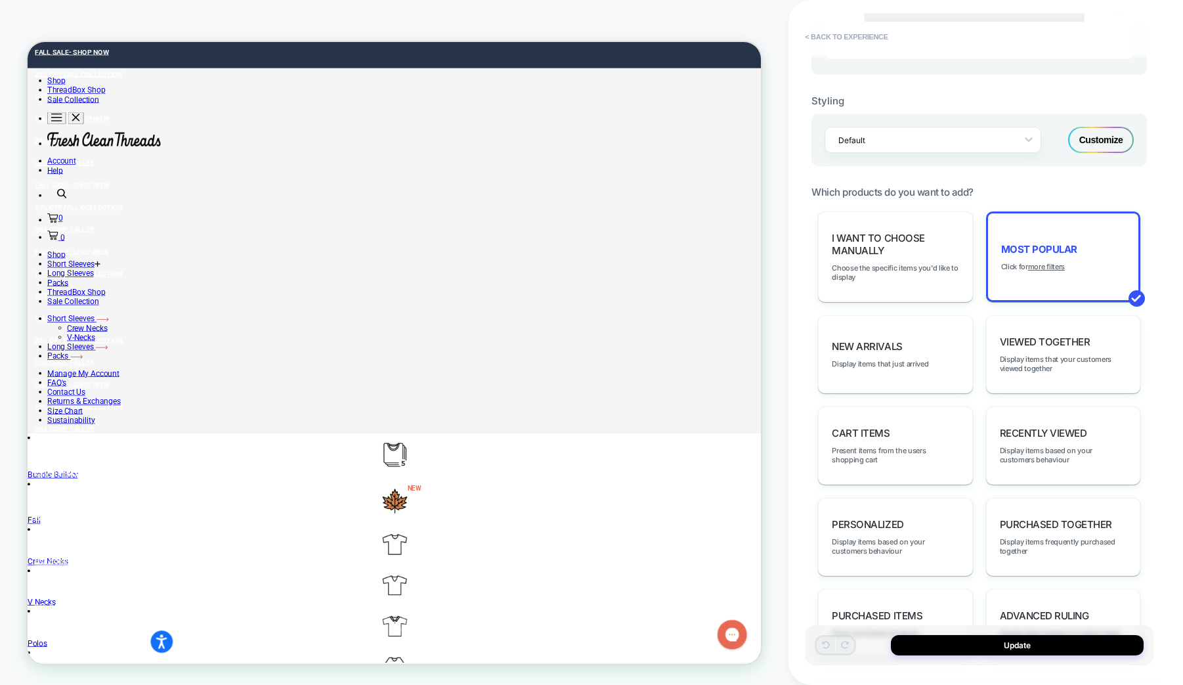
scroll to position [514, 0]
click at [1044, 270] on u "more filters" at bounding box center [1046, 265] width 37 height 9
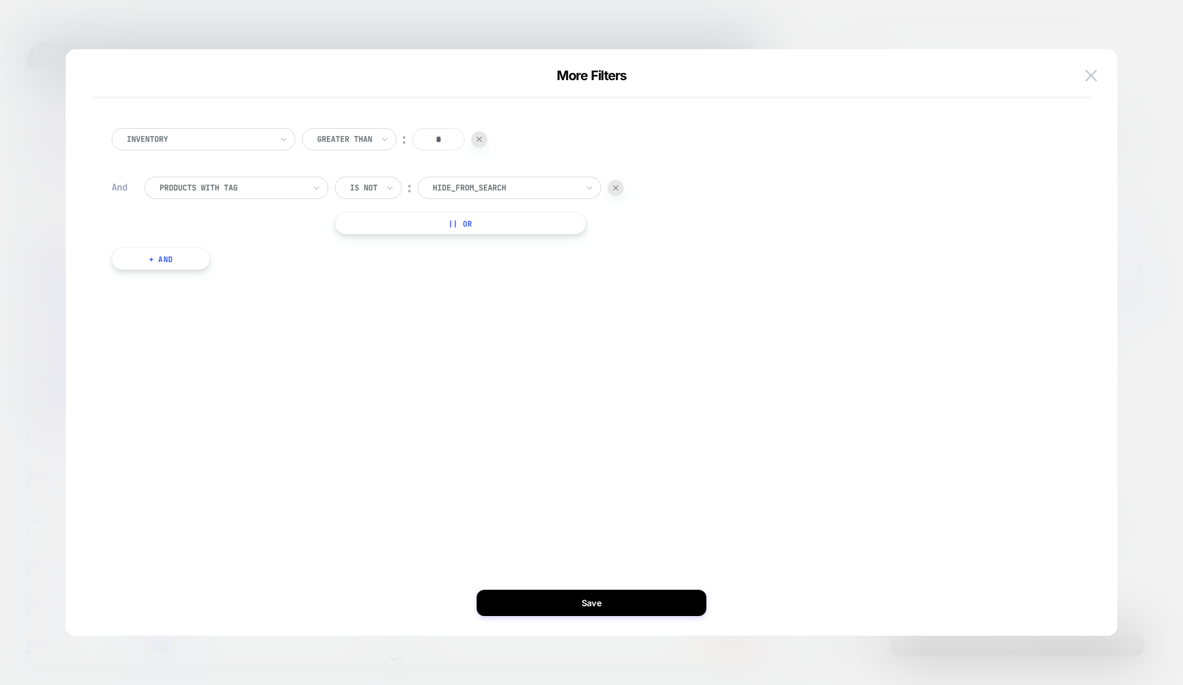
click at [158, 261] on button "+ And" at bounding box center [161, 259] width 98 height 22
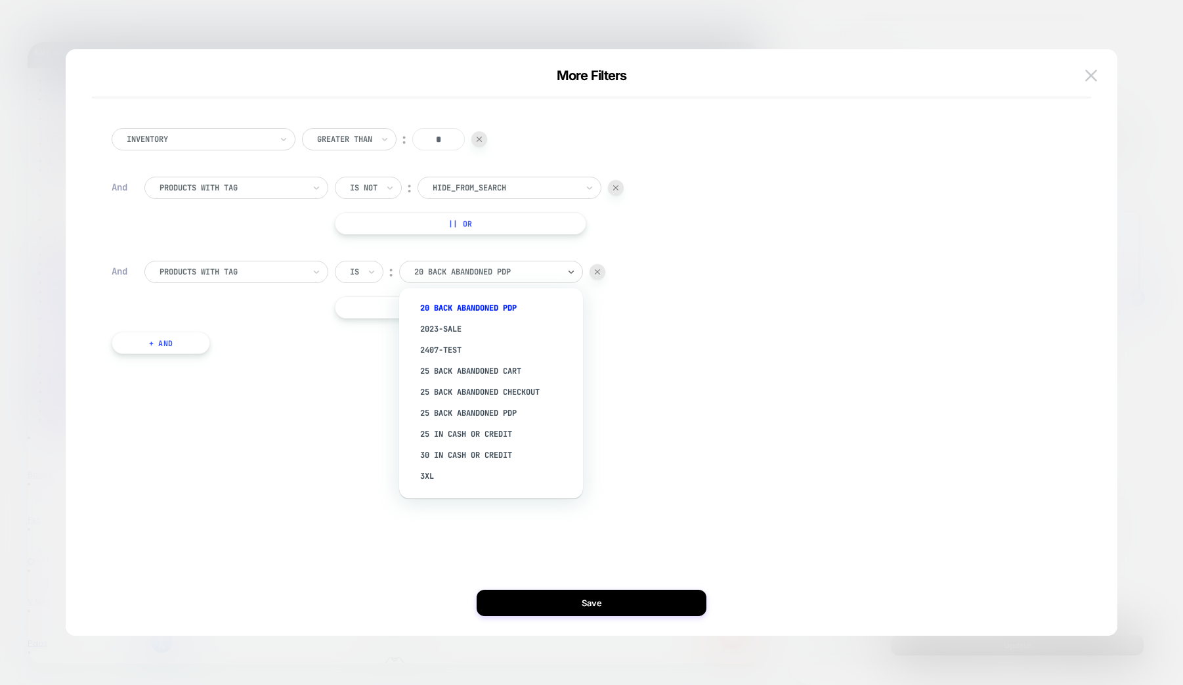
click at [460, 275] on div at bounding box center [486, 272] width 144 height 12
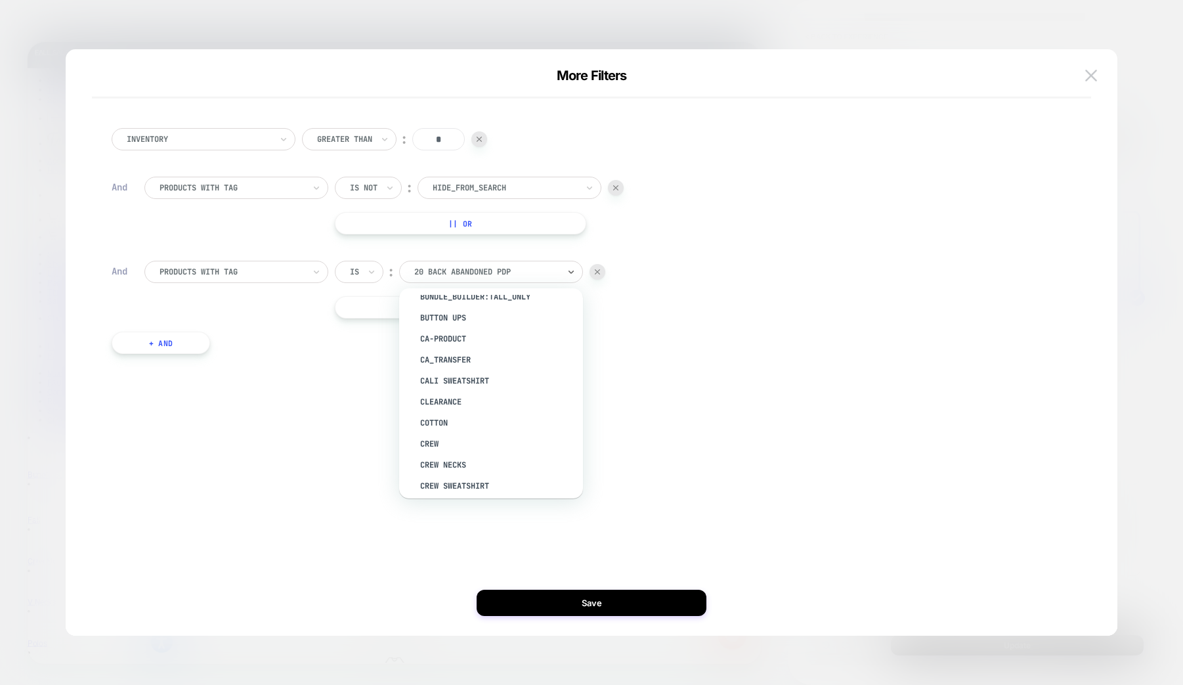
scroll to position [434, 0]
click at [452, 334] on div "CA-product" at bounding box center [497, 336] width 171 height 21
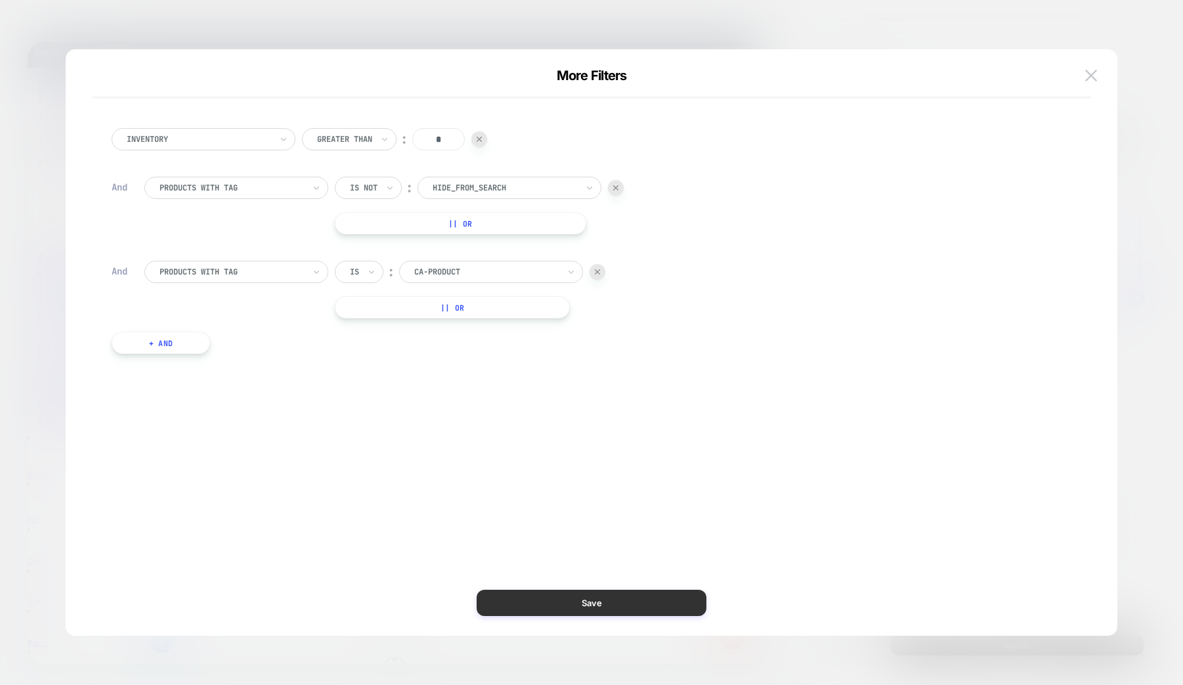
click at [586, 609] on button "Save" at bounding box center [592, 603] width 230 height 26
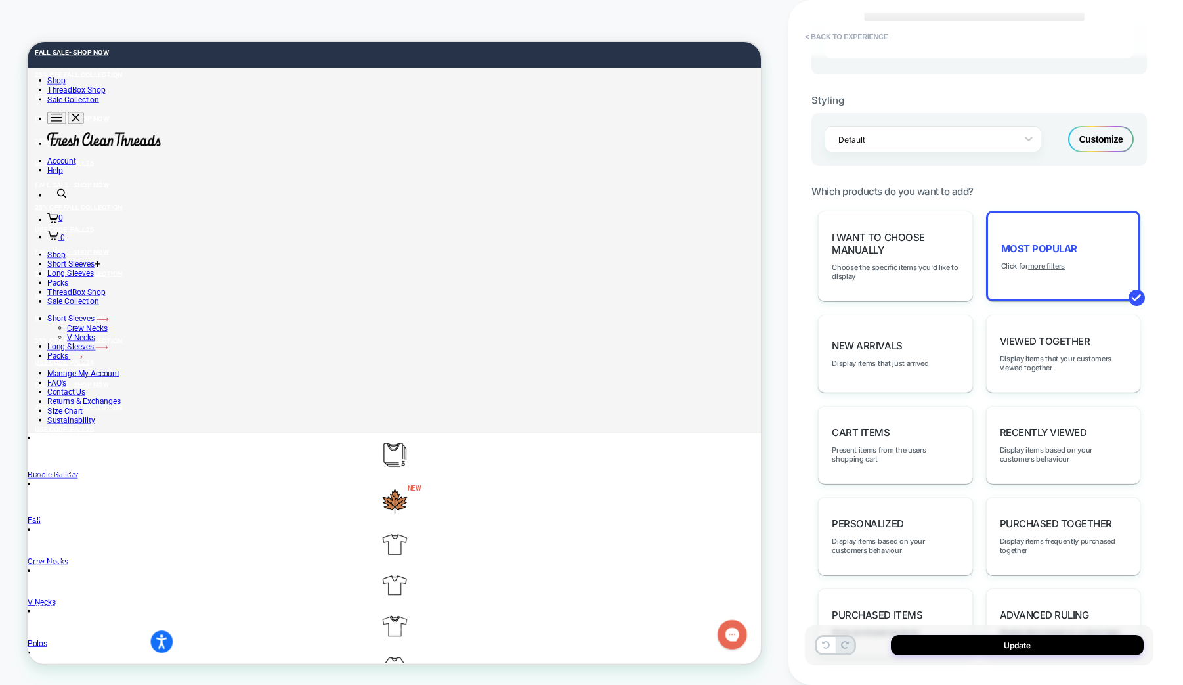
scroll to position [0, 0]
click at [949, 643] on button "Update" at bounding box center [1017, 645] width 253 height 20
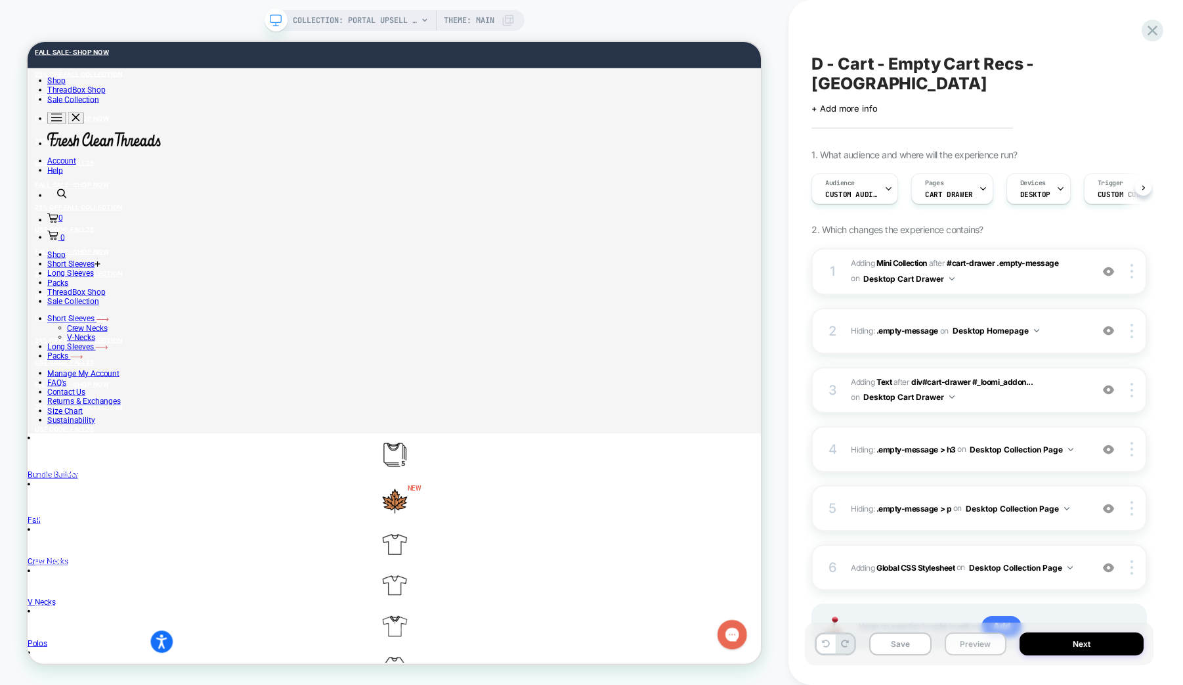
scroll to position [0, 1]
click at [905, 645] on button "Save" at bounding box center [900, 643] width 62 height 23
click at [991, 647] on button "Preview" at bounding box center [976, 643] width 62 height 23
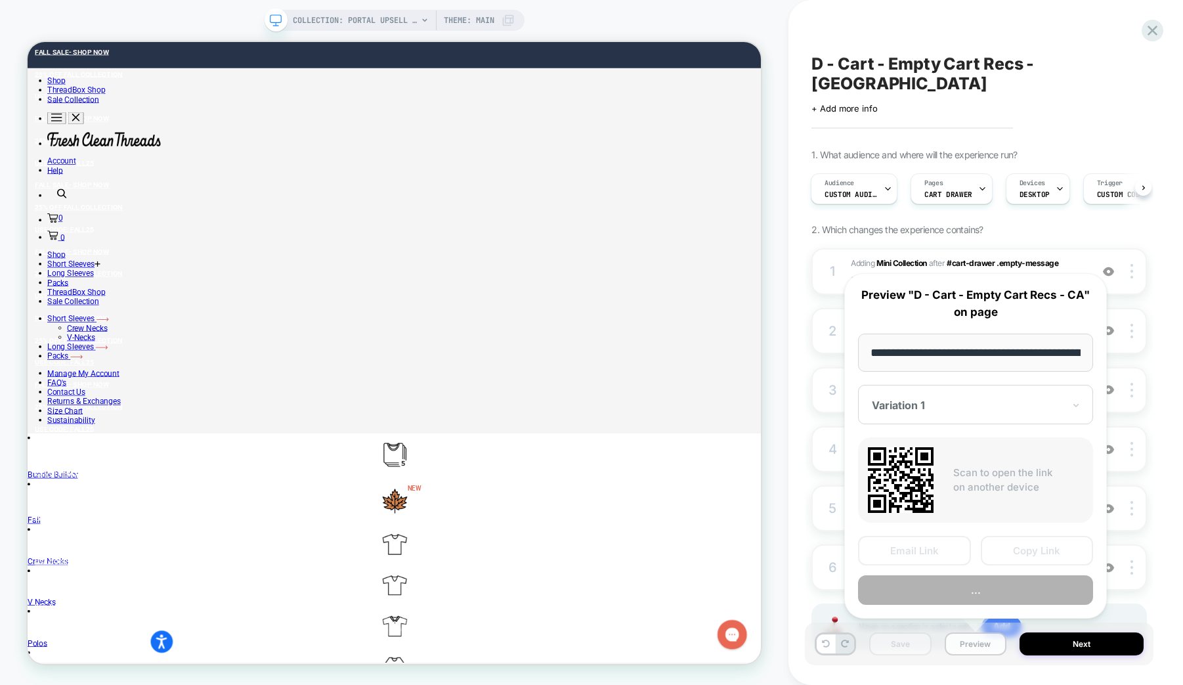
scroll to position [0, 163]
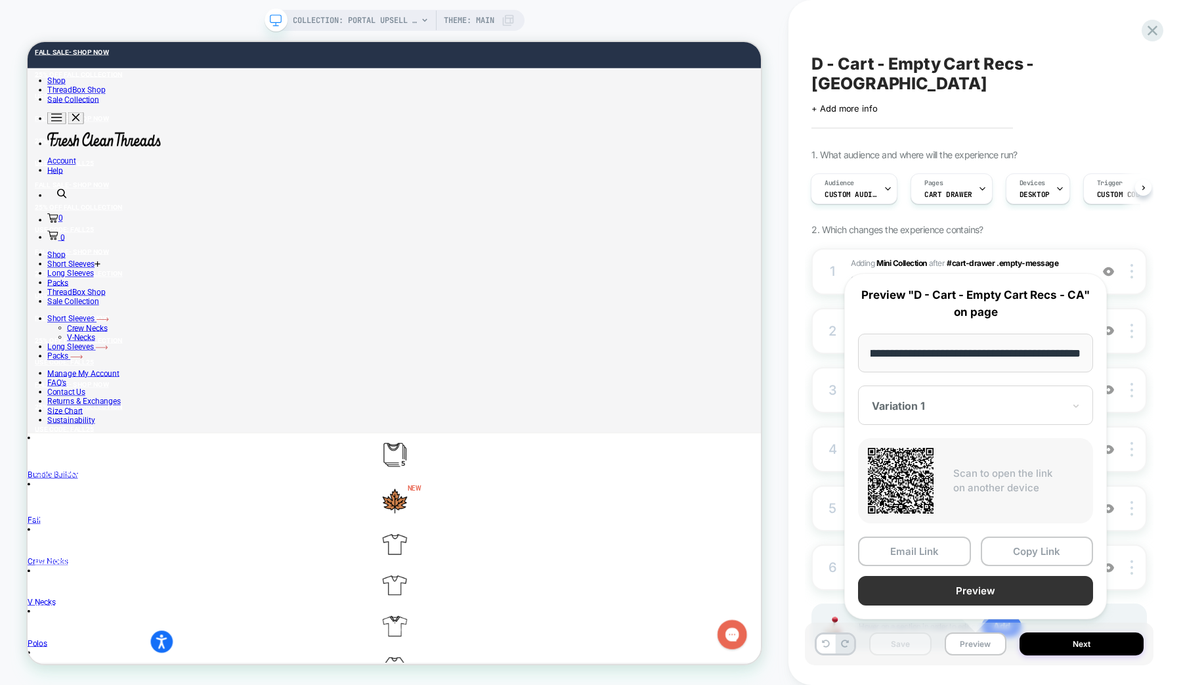
click at [927, 585] on button "Preview" at bounding box center [975, 591] width 235 height 30
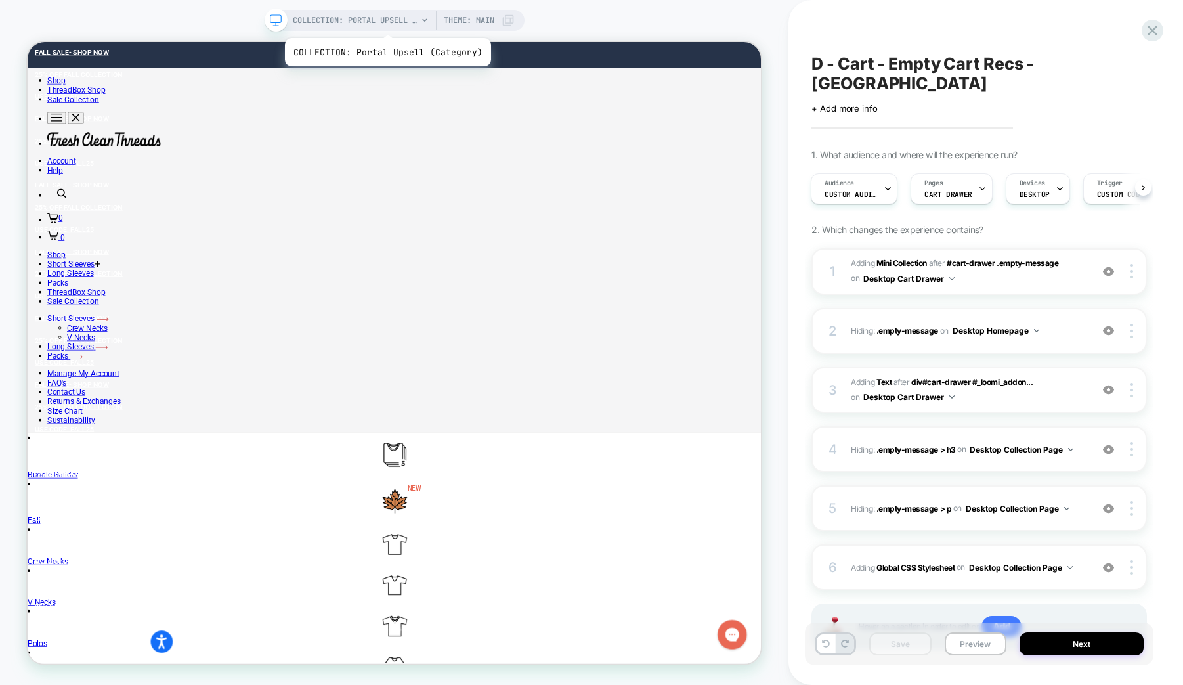
click at [385, 22] on span "COLLECTION: Portal Upsell (Category)" at bounding box center [355, 20] width 125 height 21
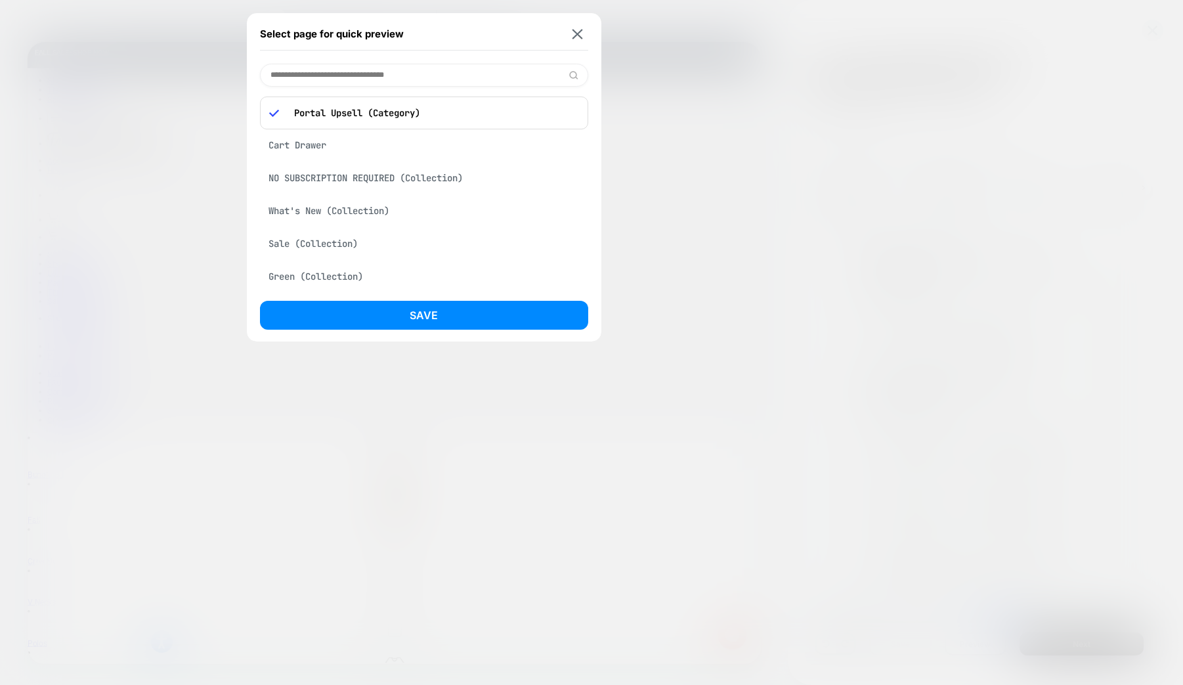
paste input "**********"
click at [364, 81] on input "**********" at bounding box center [424, 75] width 328 height 23
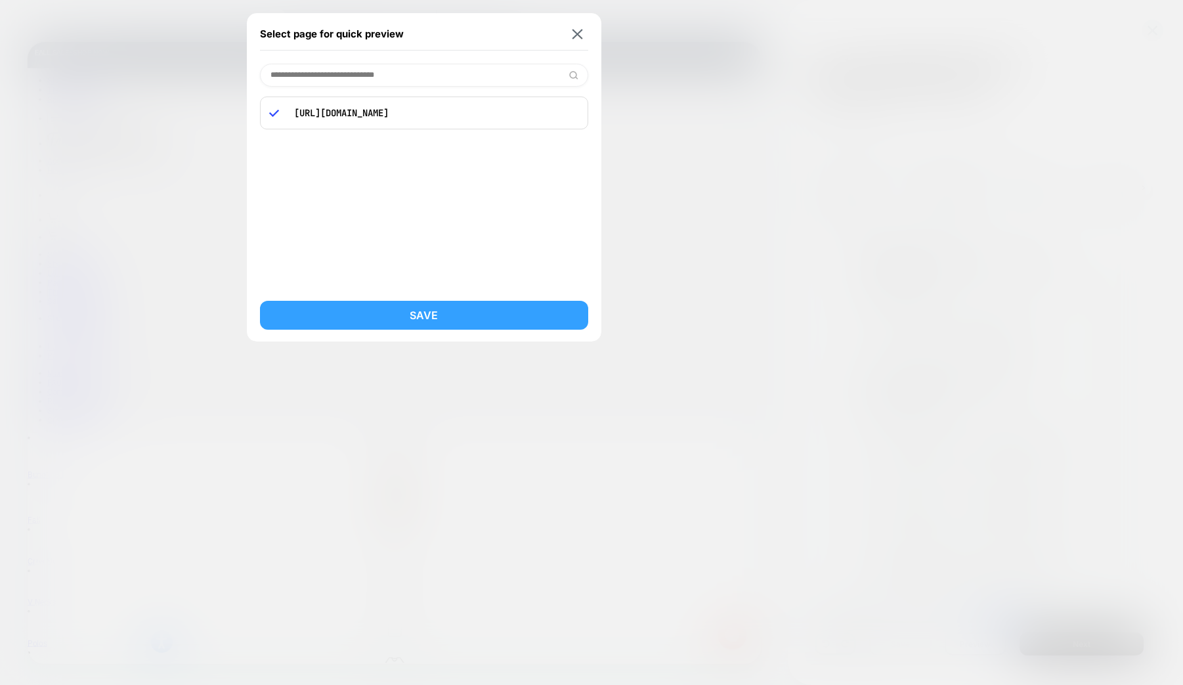
type input "**********"
click at [563, 306] on button "Save" at bounding box center [424, 315] width 328 height 29
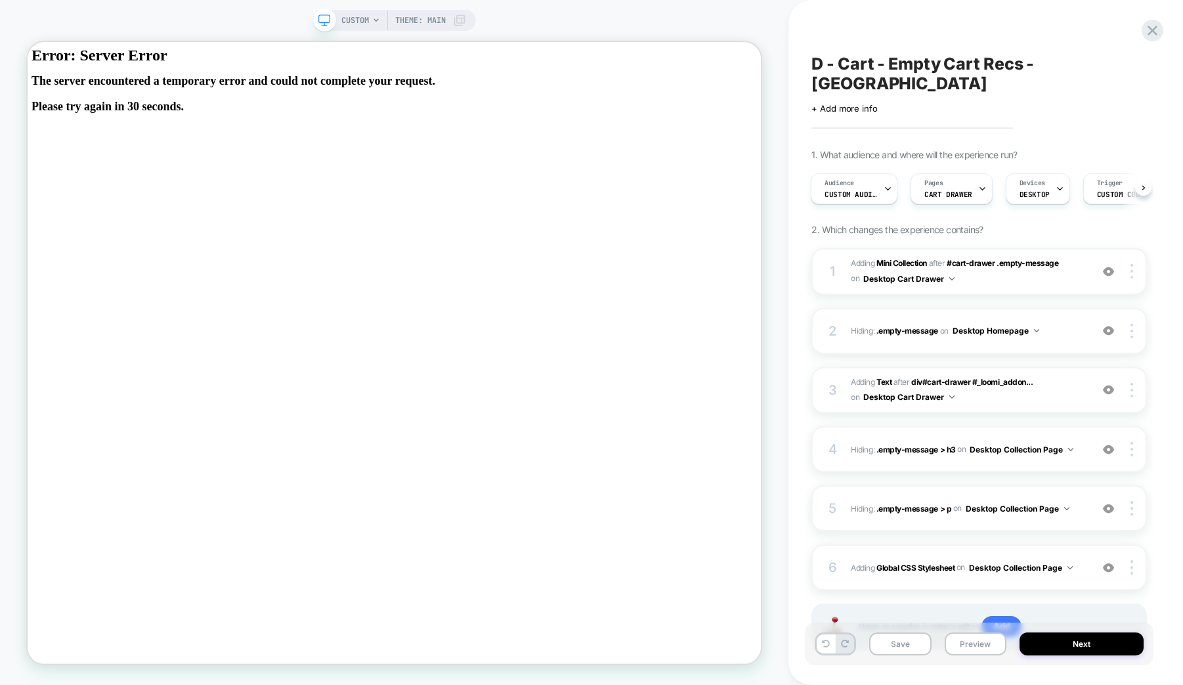
scroll to position [0, 1]
click at [372, 22] on icon at bounding box center [376, 20] width 8 height 8
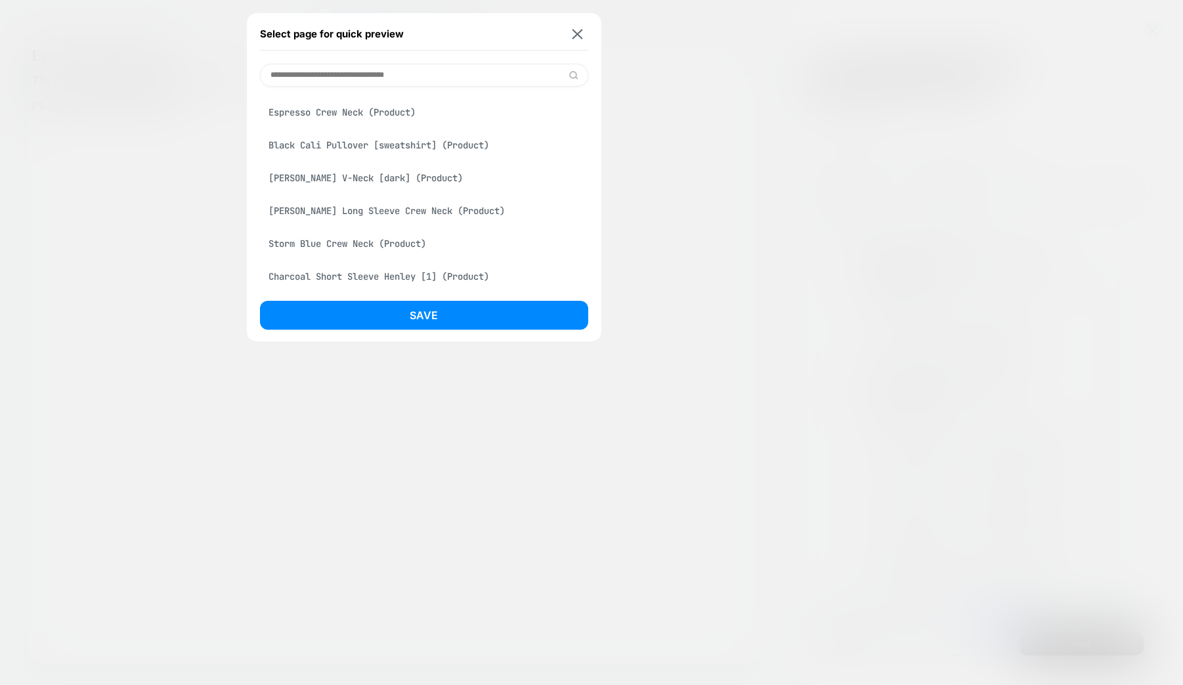
scroll to position [1187, 0]
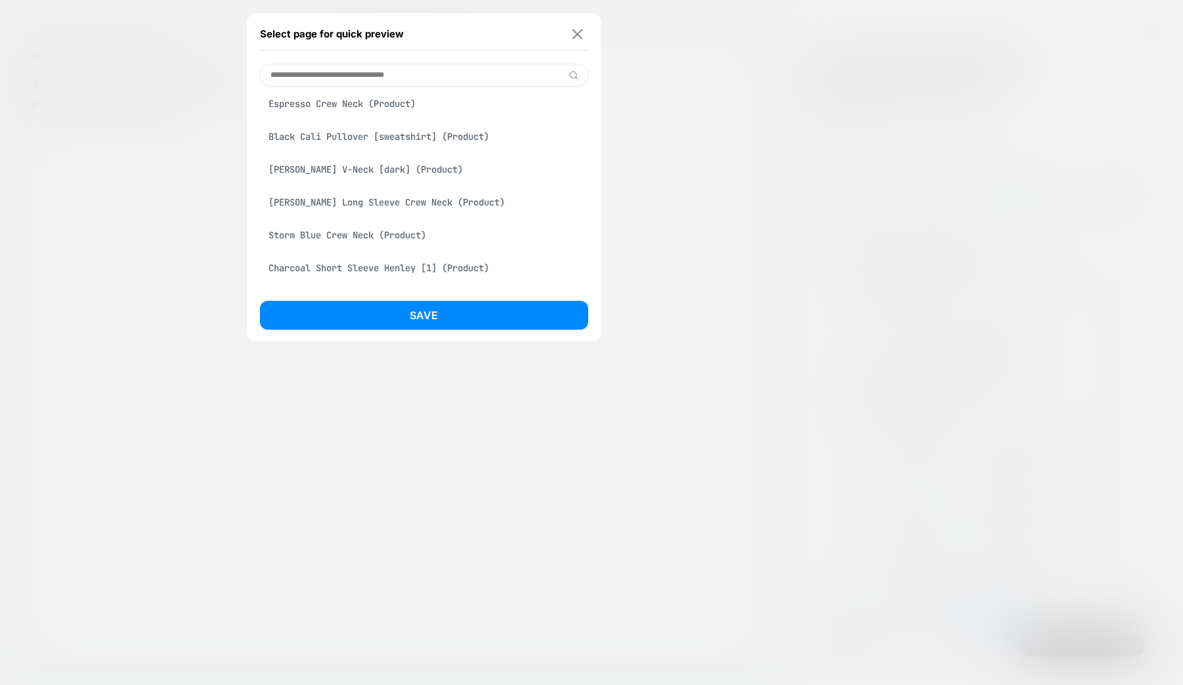
click at [576, 33] on img at bounding box center [577, 34] width 11 height 10
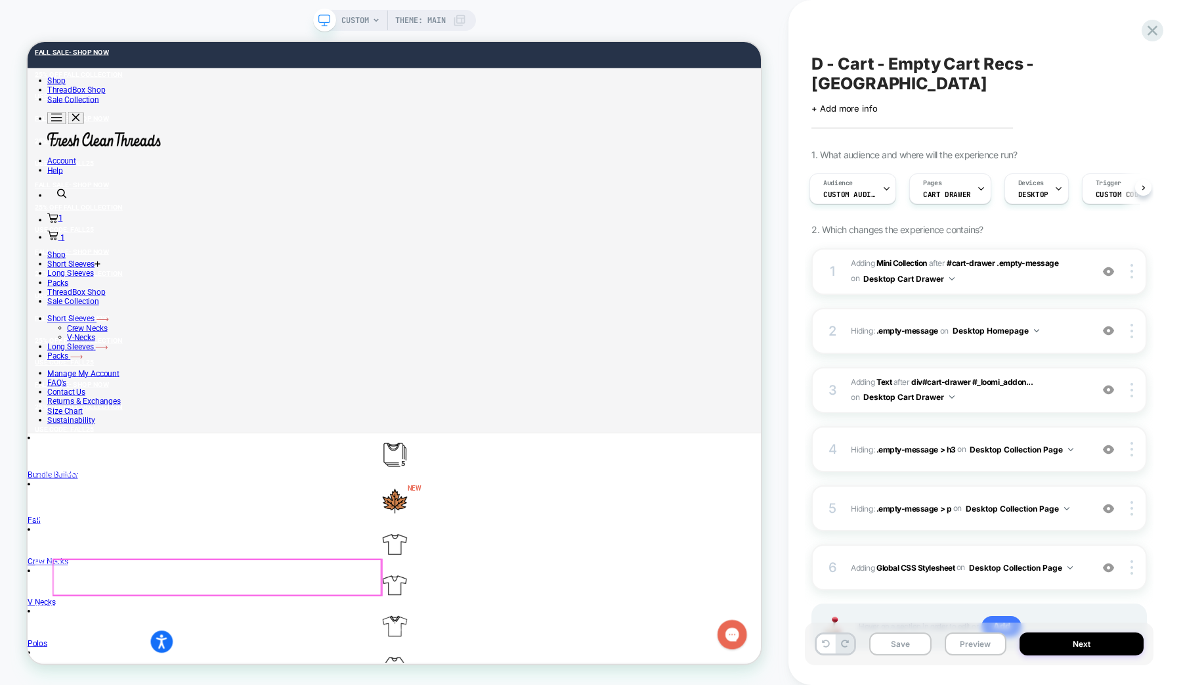
scroll to position [0, 0]
click at [1154, 30] on icon at bounding box center [1153, 31] width 18 height 18
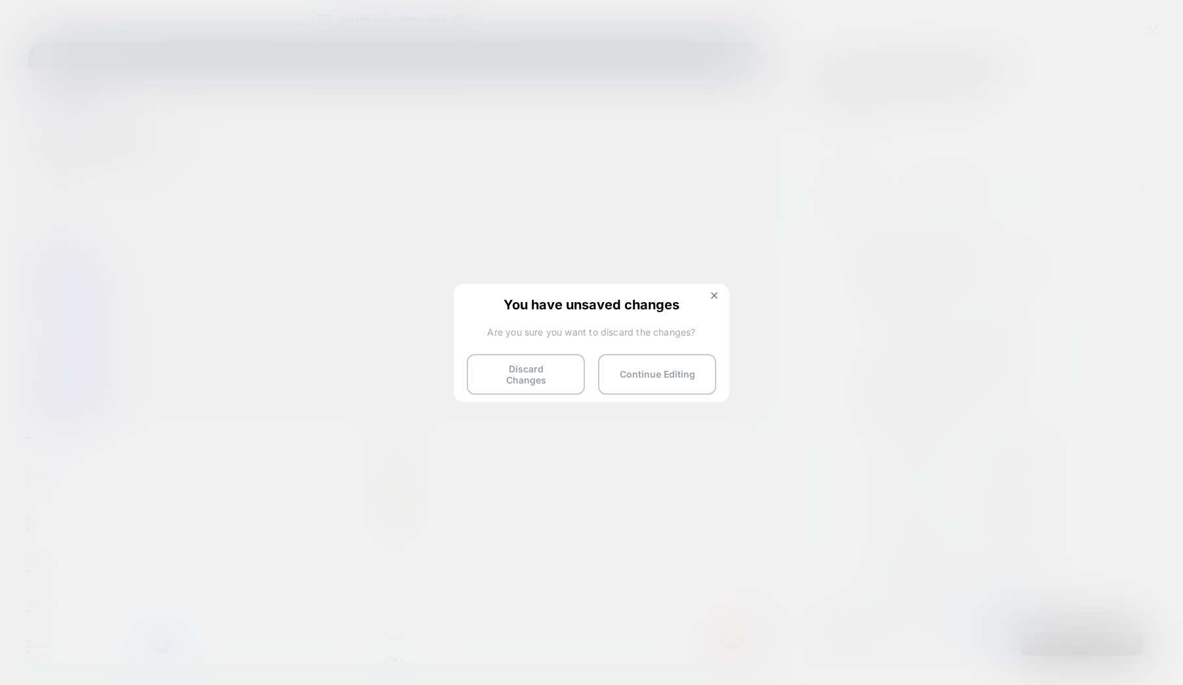
click at [517, 372] on button "Discard Changes" at bounding box center [526, 374] width 118 height 41
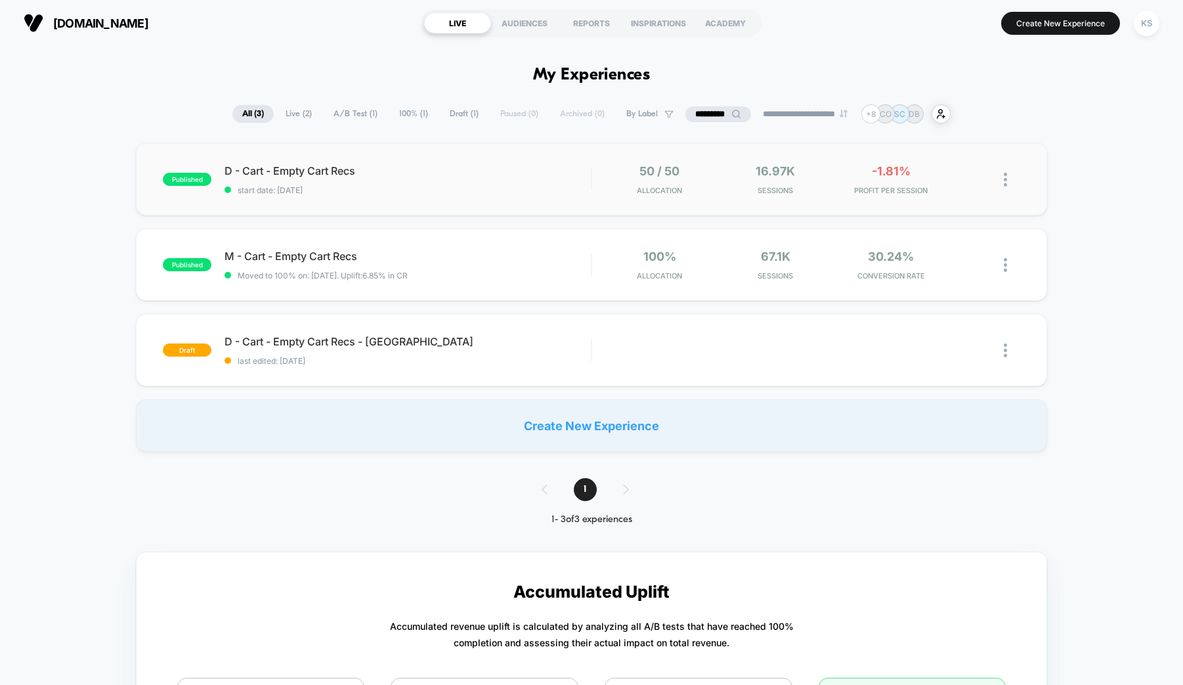
click at [1006, 174] on img at bounding box center [1005, 180] width 3 height 14
click at [959, 197] on div "Preview Link" at bounding box center [938, 196] width 118 height 30
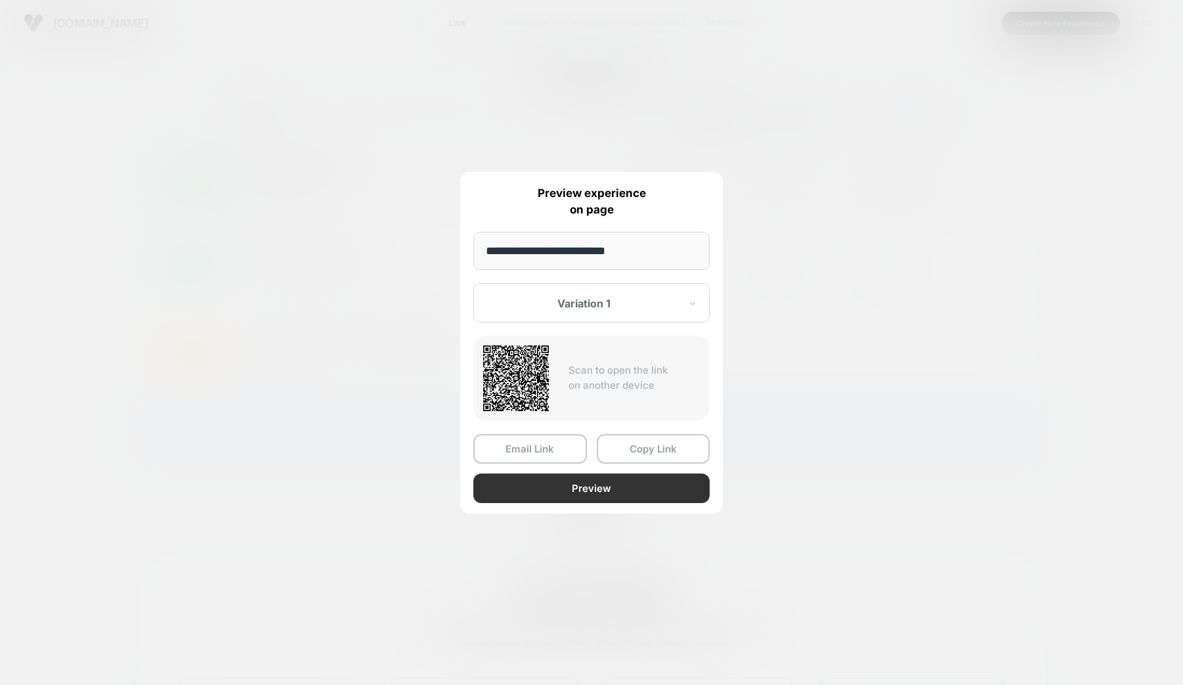
click at [555, 490] on button "Preview" at bounding box center [591, 488] width 236 height 30
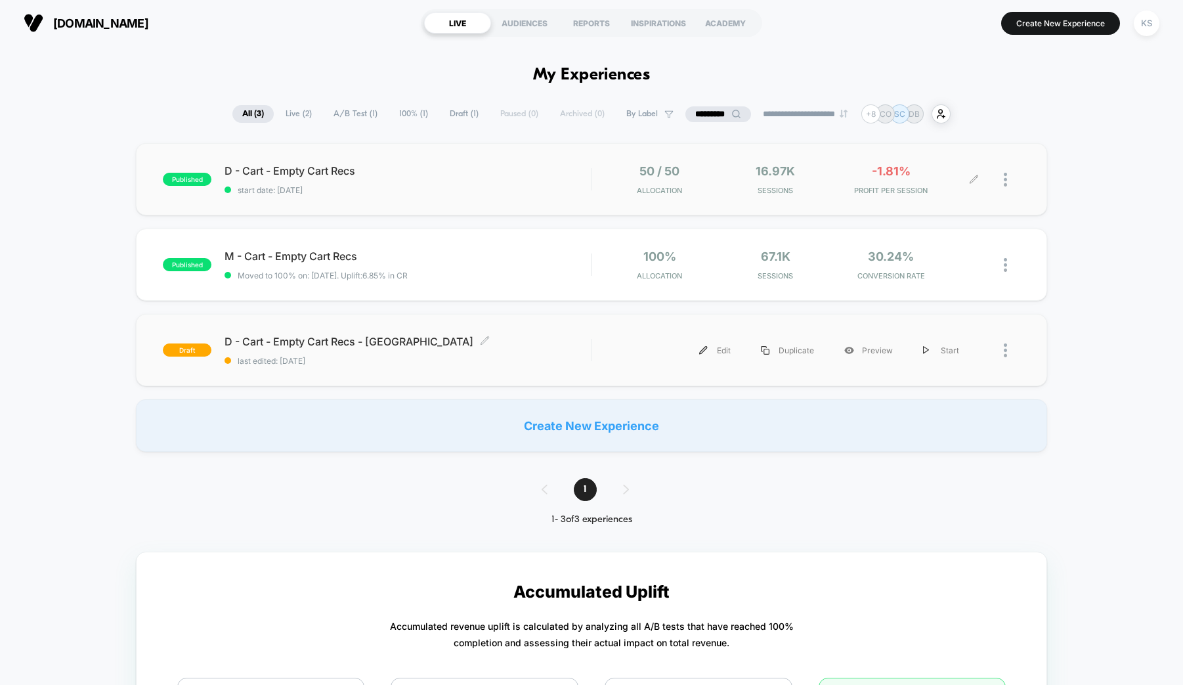
click at [369, 344] on span "D - Cart - Empty Cart Recs - CA Click to edit experience details" at bounding box center [408, 341] width 366 height 13
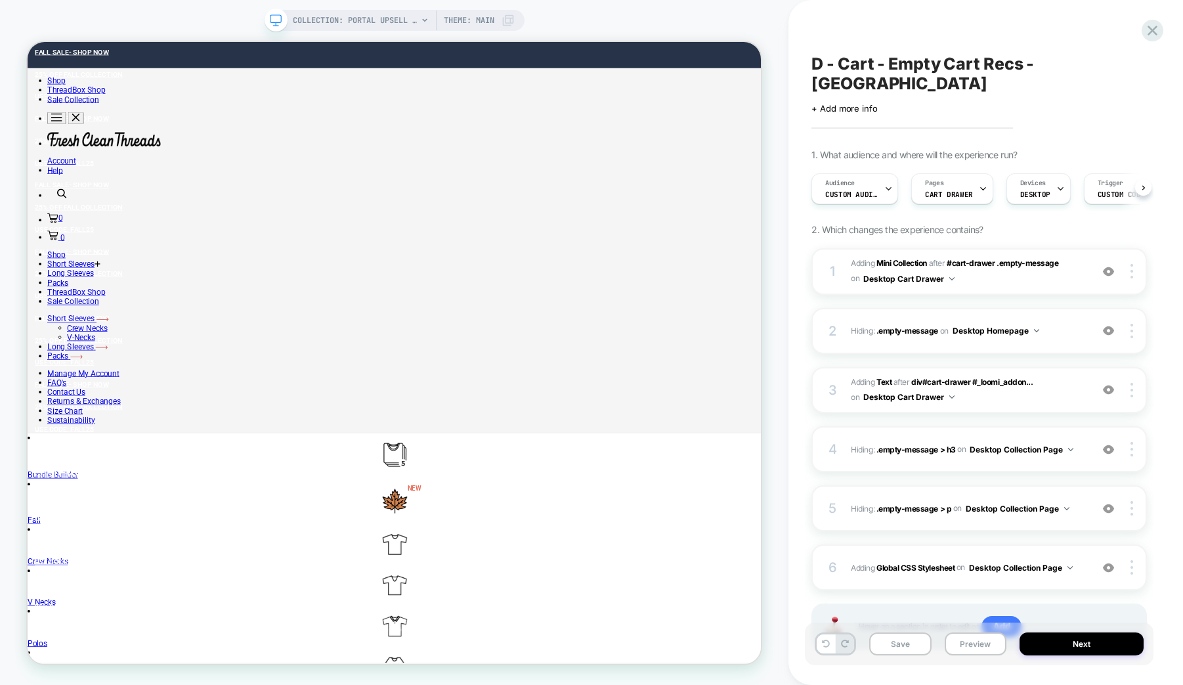
scroll to position [0, 1]
click at [973, 647] on button "Preview" at bounding box center [976, 643] width 62 height 23
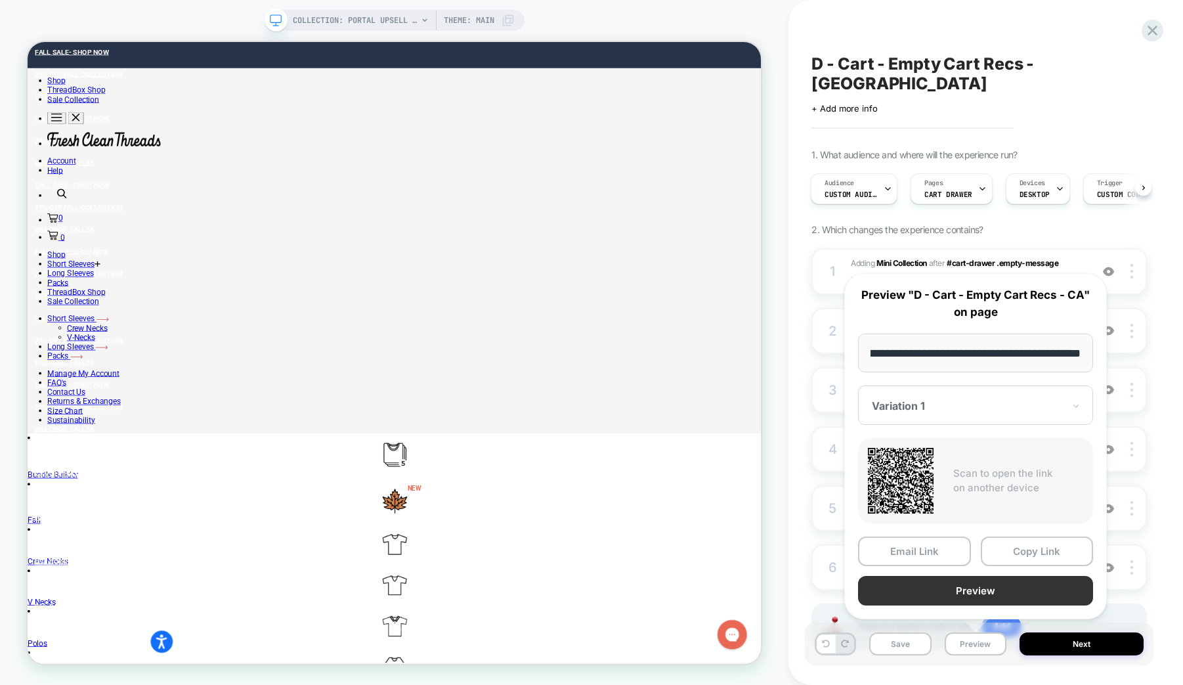
scroll to position [0, 0]
click at [935, 594] on button "Preview" at bounding box center [975, 591] width 235 height 30
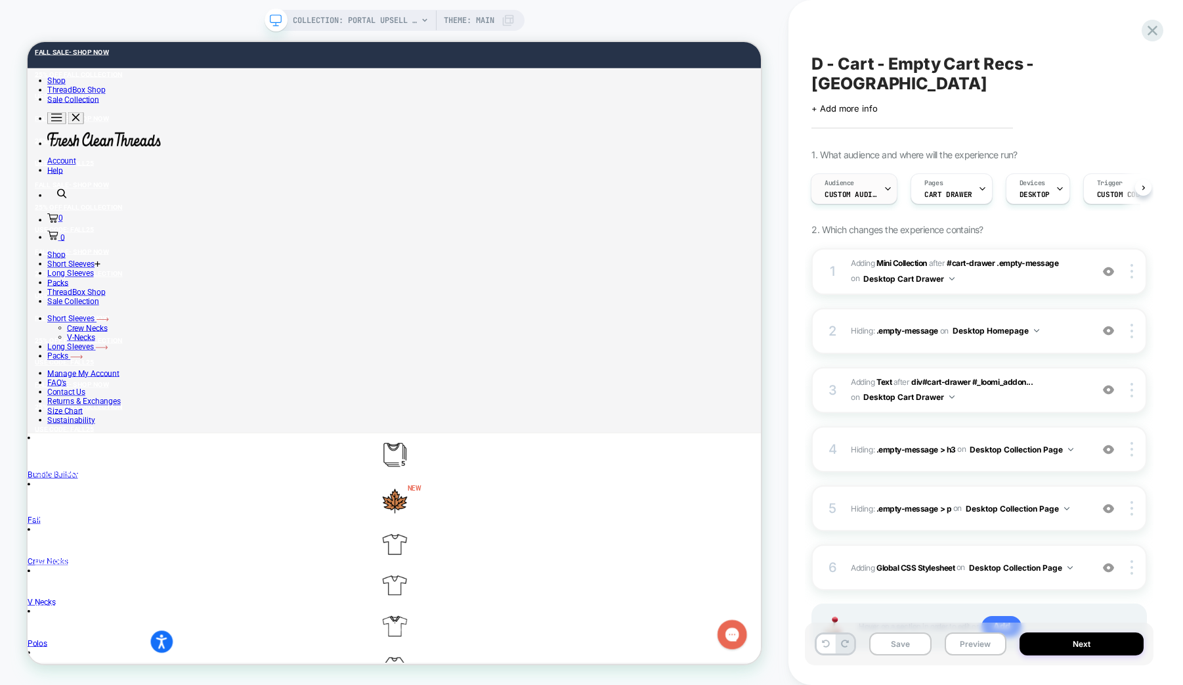
click at [861, 190] on span "Custom Audience" at bounding box center [851, 194] width 53 height 9
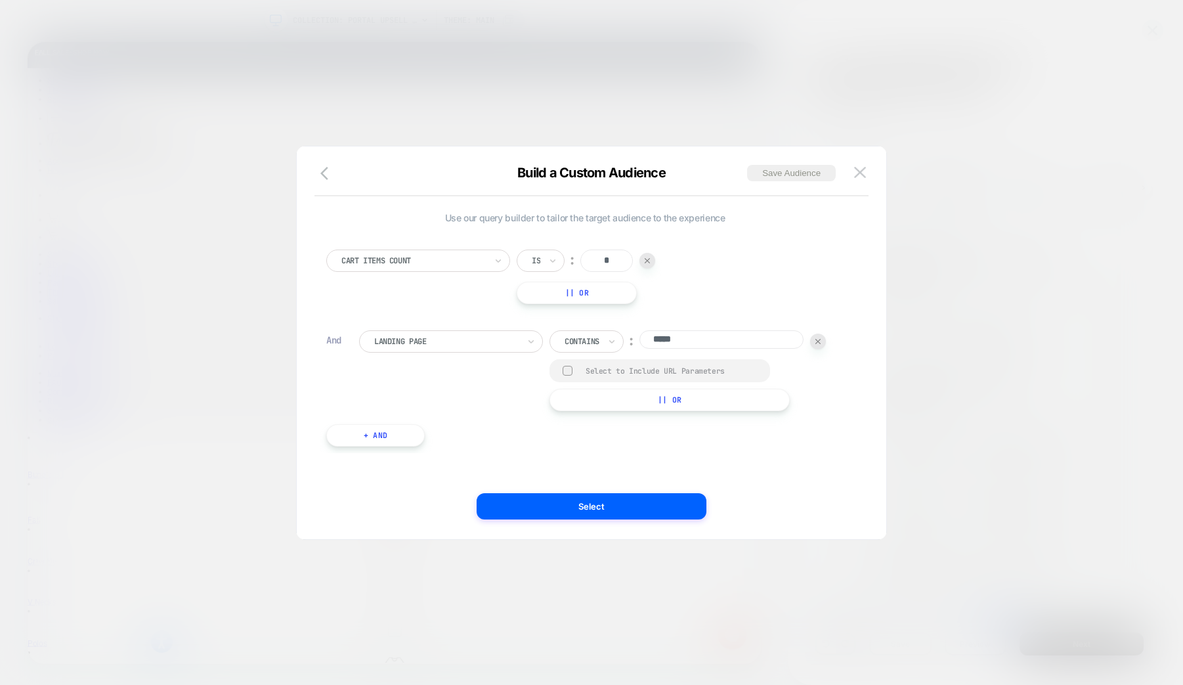
click at [568, 372] on div at bounding box center [568, 371] width 10 height 10
click at [568, 372] on polyline at bounding box center [568, 370] width 5 height 3
click at [256, 339] on div at bounding box center [591, 342] width 1183 height 685
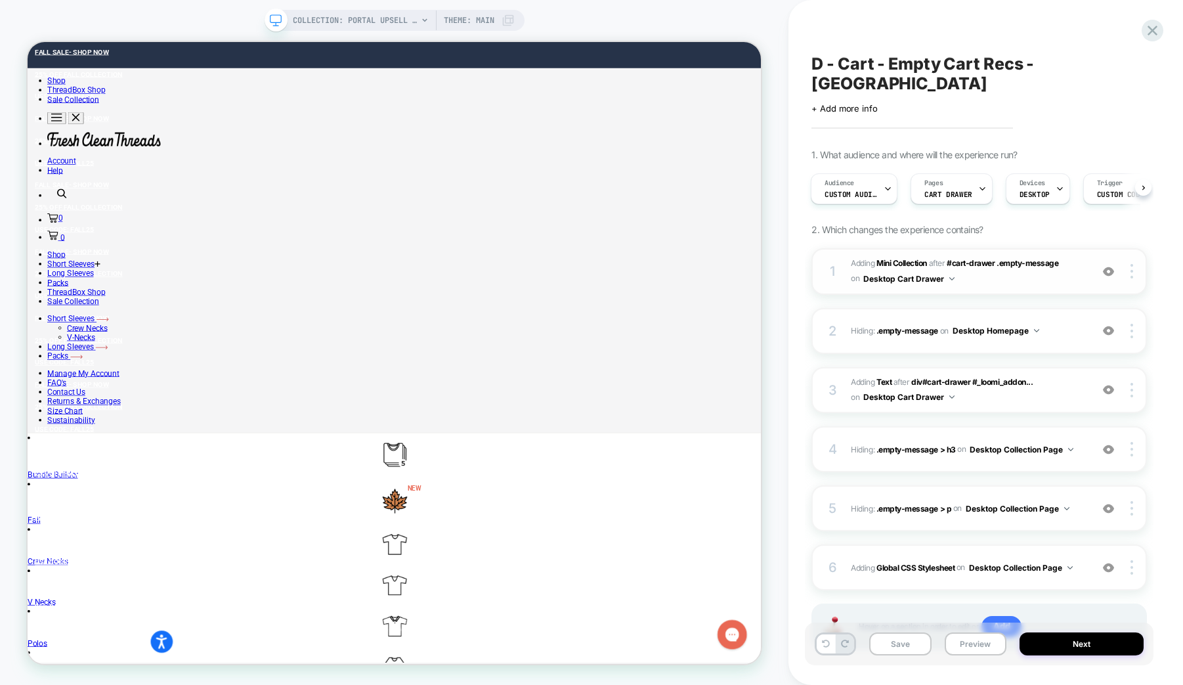
click at [985, 263] on span "#_loomi_addon_1738496377176_dup1758300605 Adding Mini Collection AFTER #cart-dr…" at bounding box center [968, 271] width 234 height 31
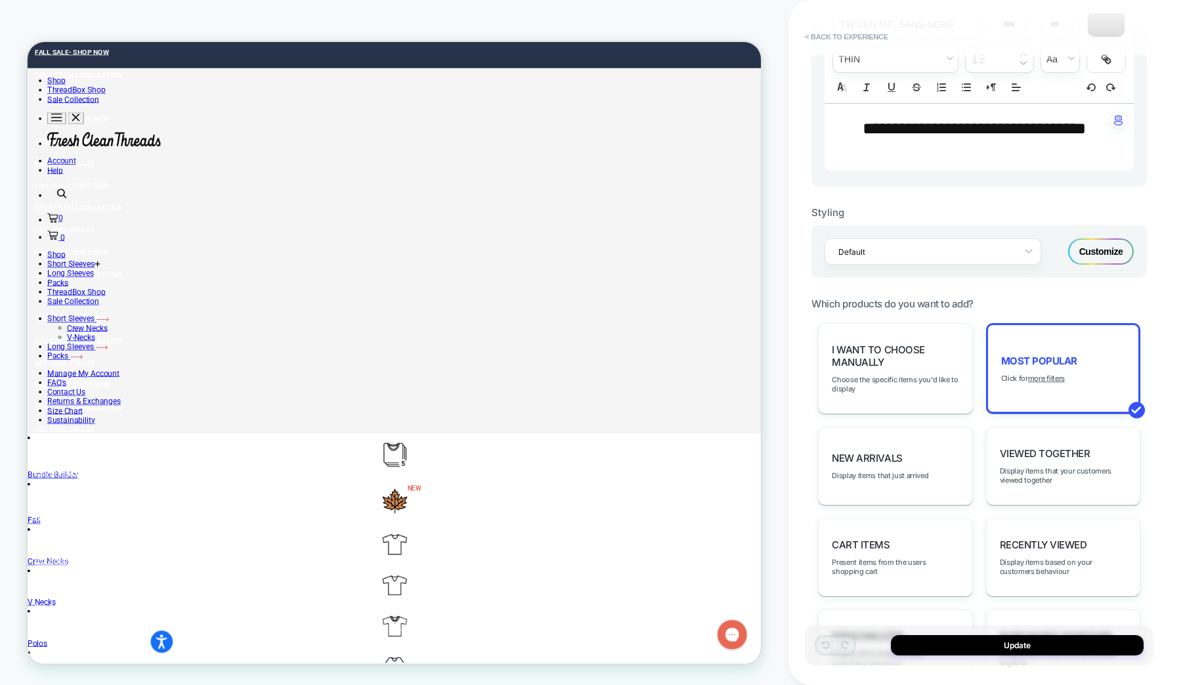
scroll to position [412, 0]
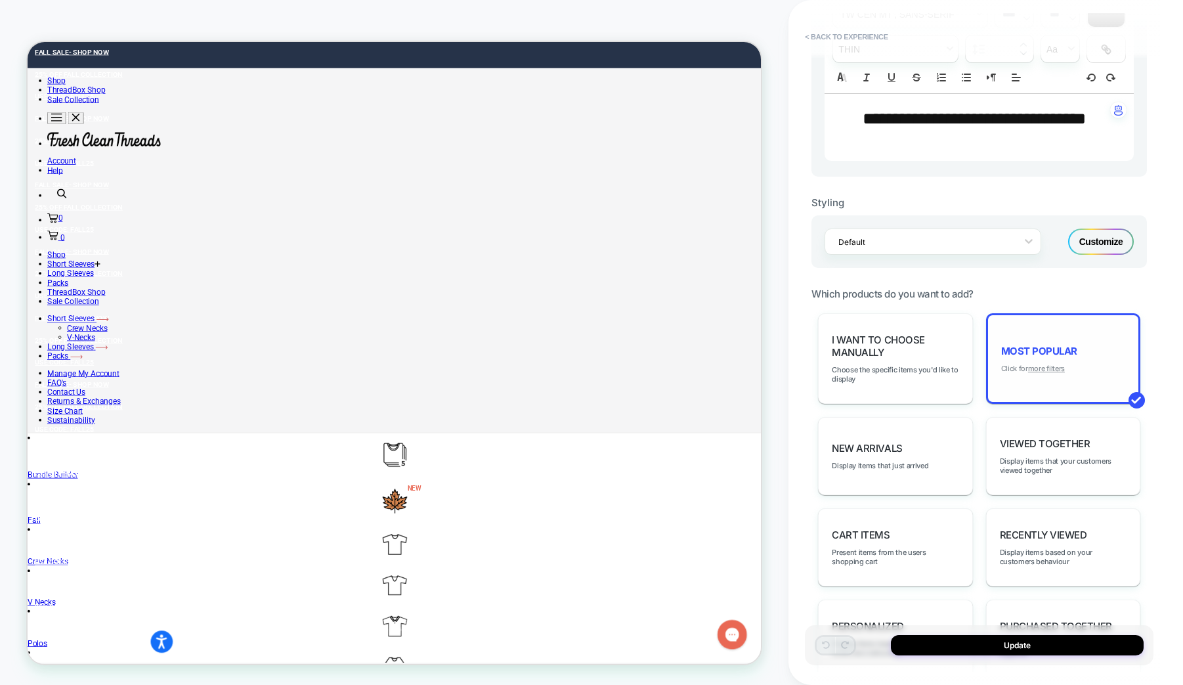
click at [1043, 370] on u "more filters" at bounding box center [1046, 368] width 37 height 9
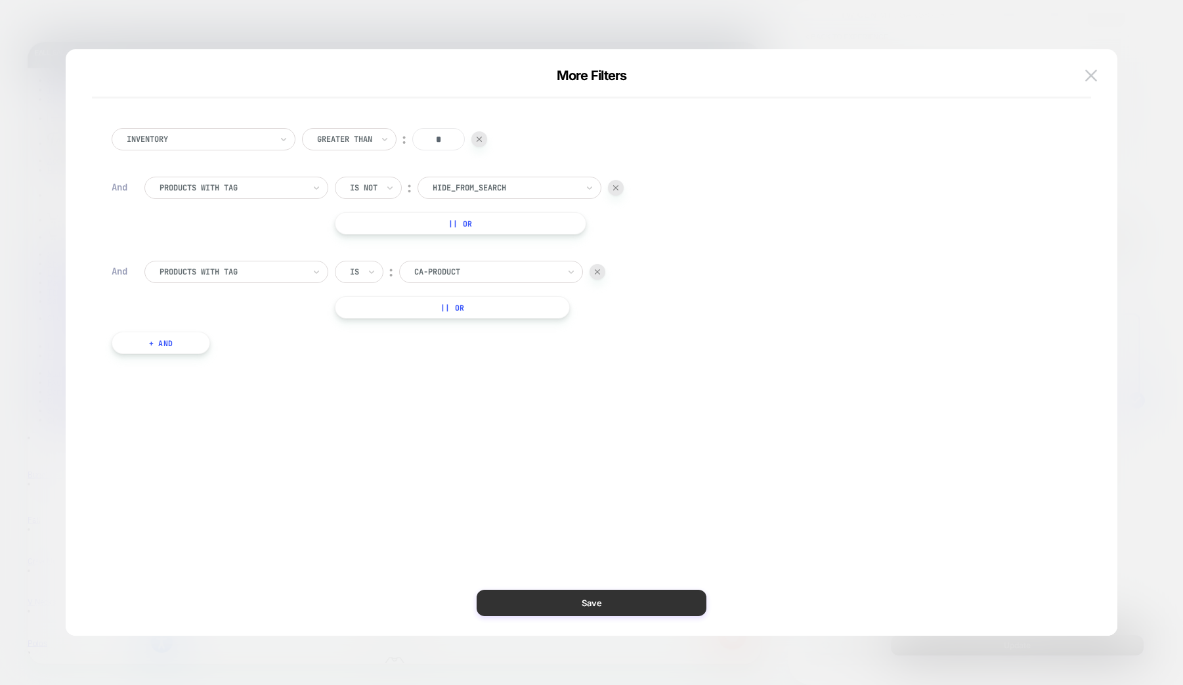
click at [565, 603] on button "Save" at bounding box center [592, 603] width 230 height 26
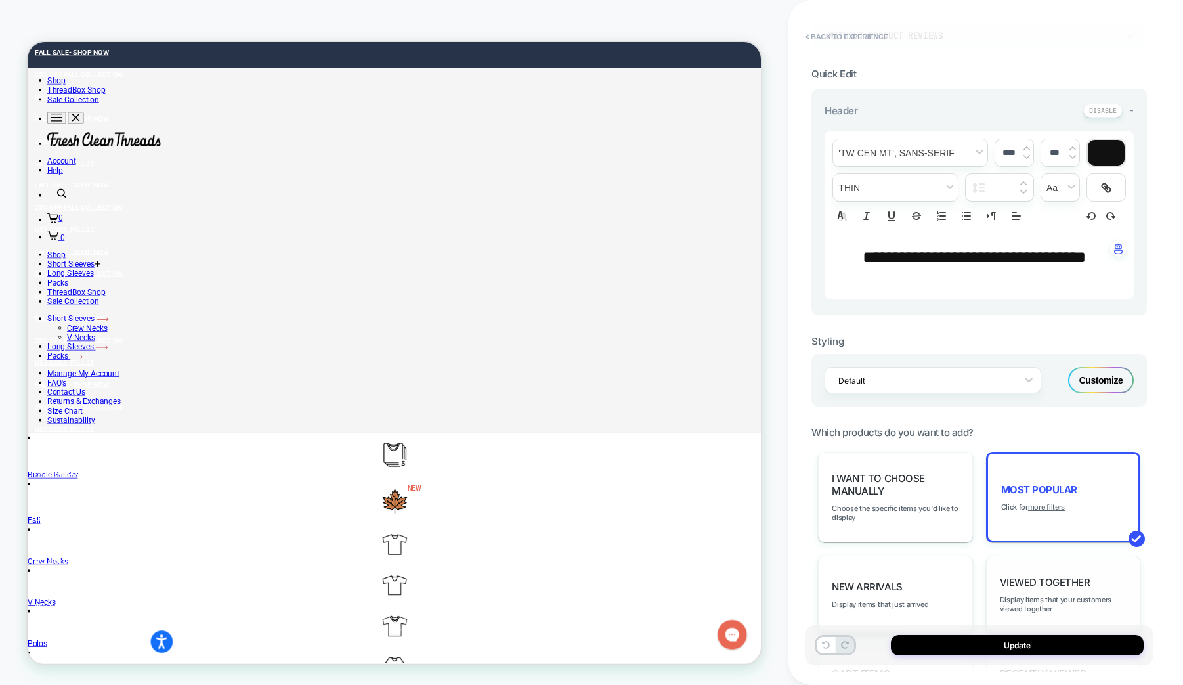
scroll to position [0, 0]
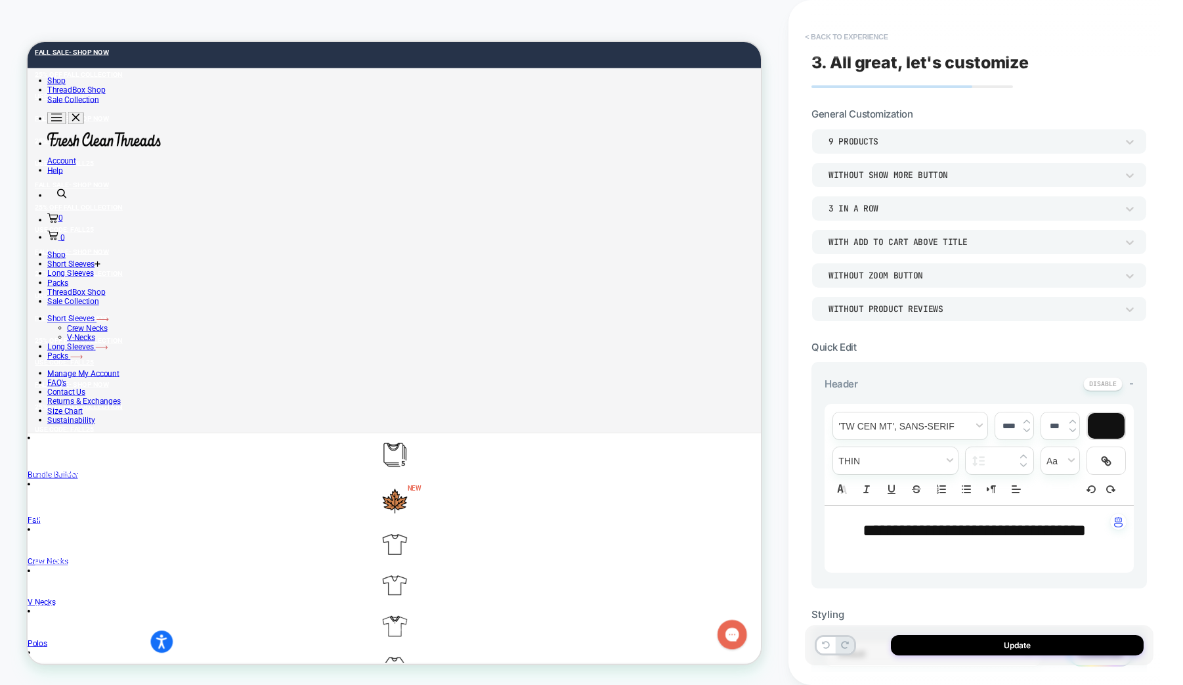
click at [839, 40] on button "< Back to experience" at bounding box center [846, 36] width 96 height 21
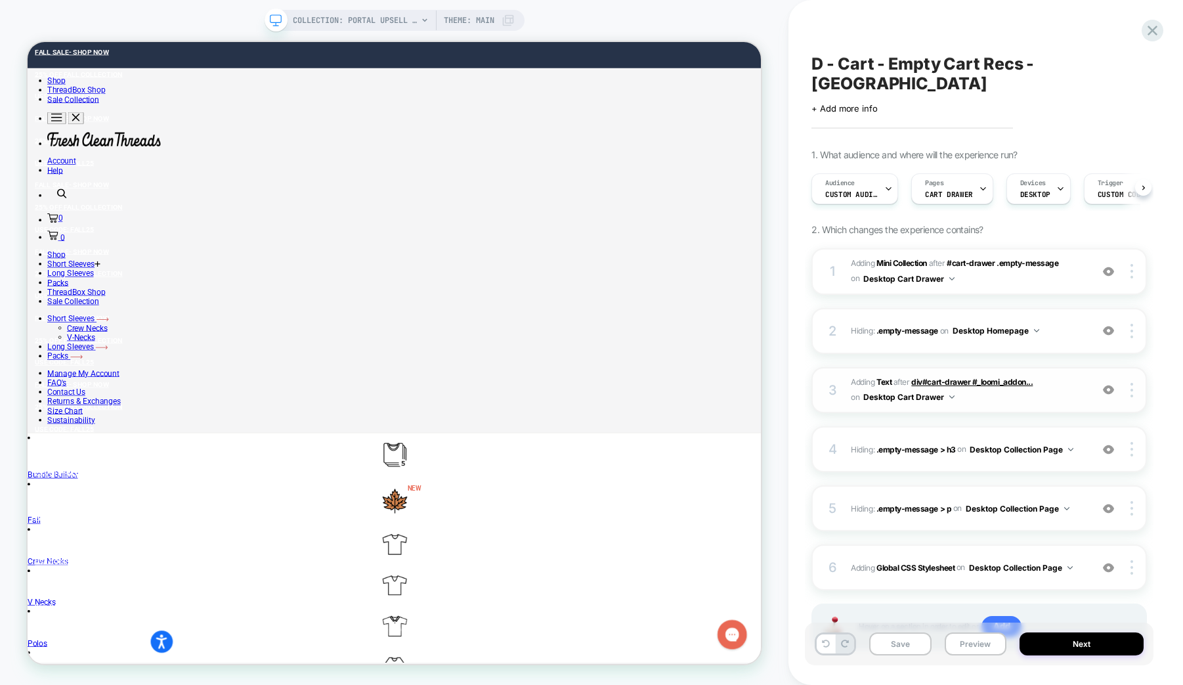
scroll to position [0, 1]
click at [976, 376] on span "#_loomi_addon_1738496384045_dup1758300605 Adding Text AFTER div#cart-drawer #_l…" at bounding box center [968, 390] width 234 height 31
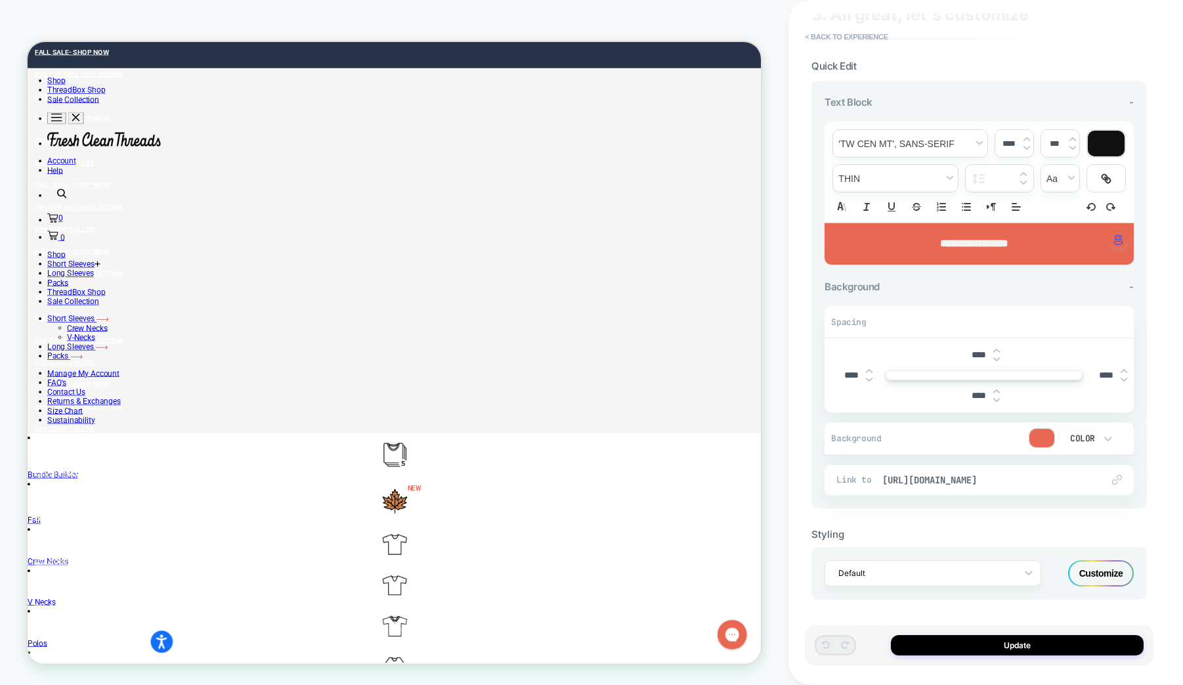
scroll to position [15, 0]
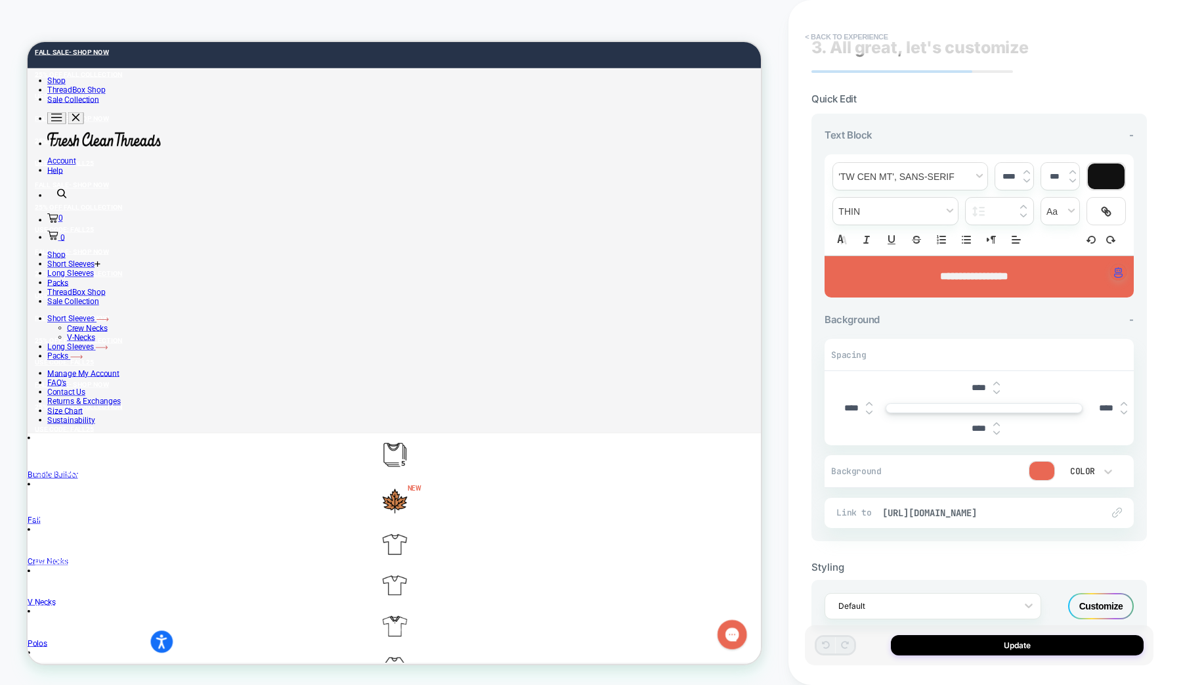
click at [844, 36] on button "< Back to experience" at bounding box center [846, 36] width 96 height 21
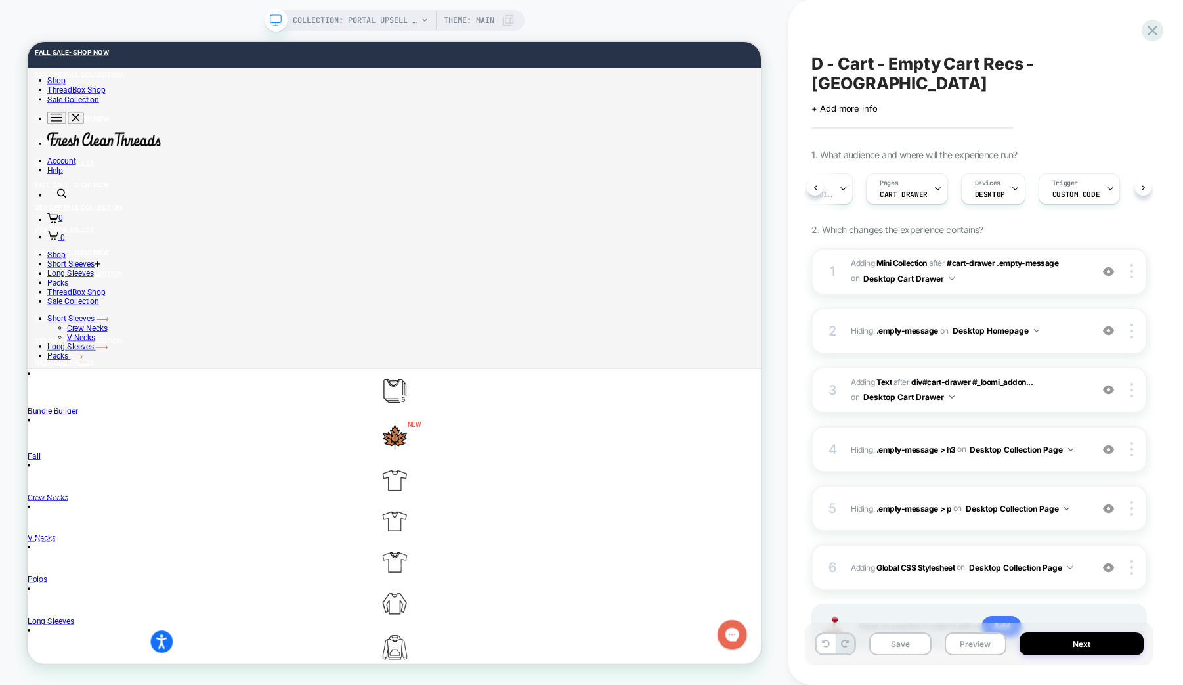
scroll to position [0, 0]
click at [864, 190] on span "Custom Audience" at bounding box center [851, 194] width 53 height 9
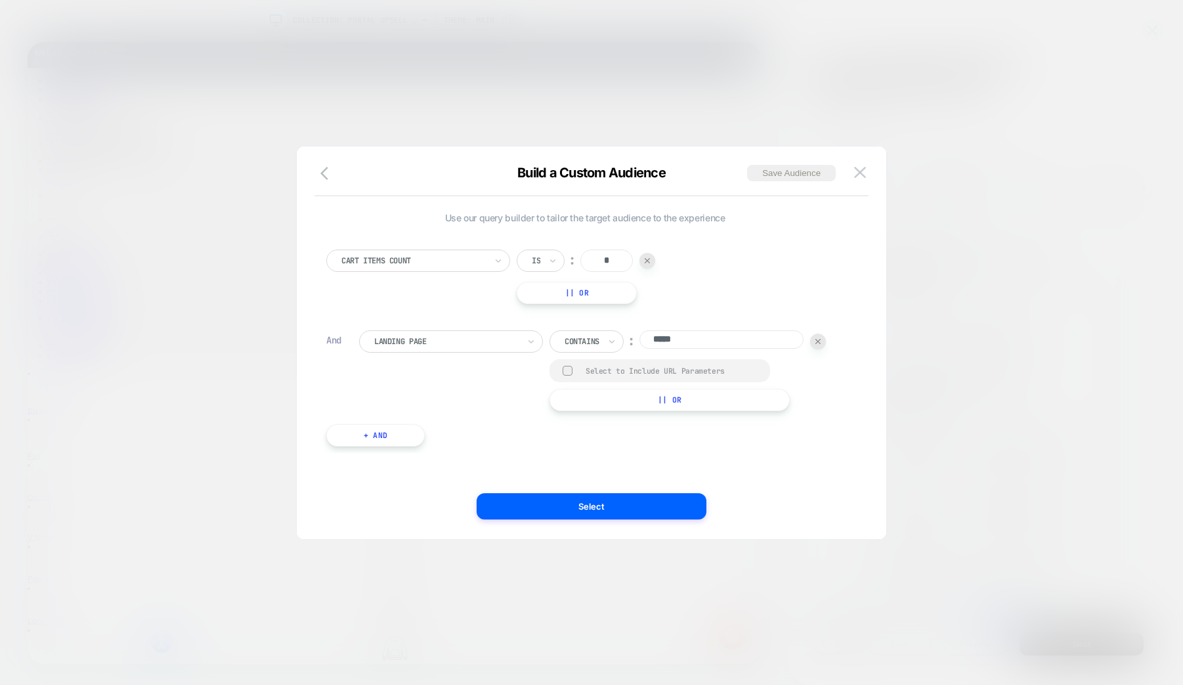
drag, startPoint x: 683, startPoint y: 341, endPoint x: 655, endPoint y: 338, distance: 27.7
click at [655, 338] on input "*****" at bounding box center [721, 339] width 164 height 18
click at [466, 338] on div at bounding box center [446, 341] width 144 height 12
type input "*"
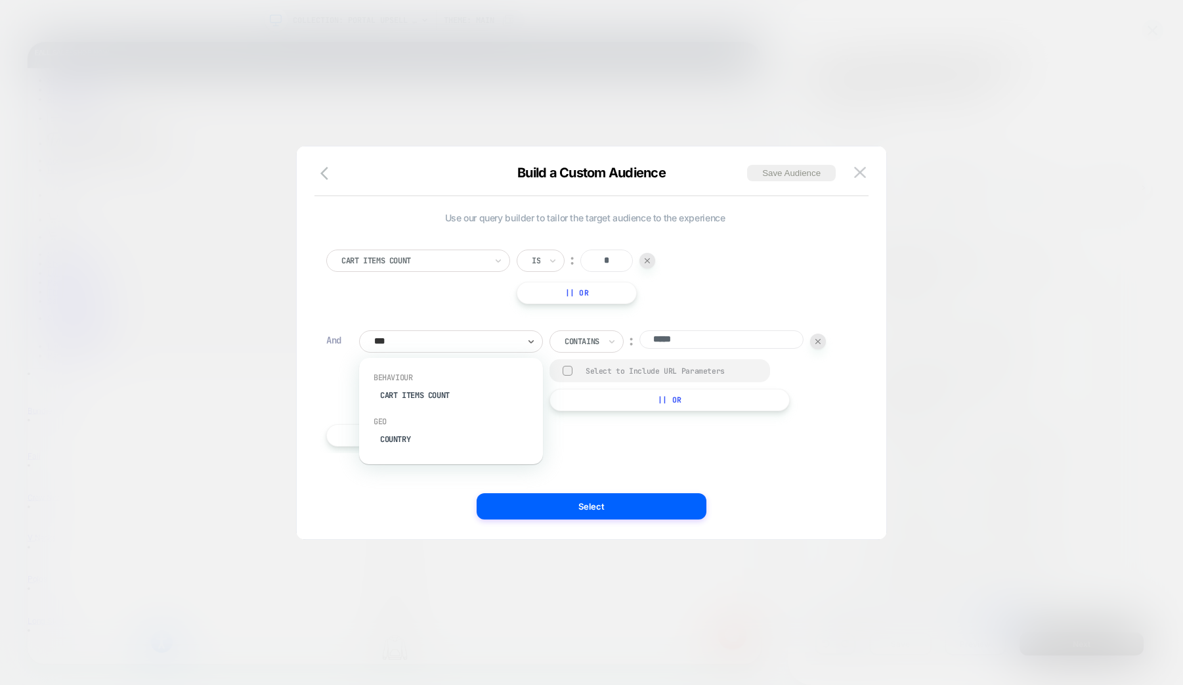
type input "****"
click at [400, 441] on div "Country" at bounding box center [457, 439] width 171 height 21
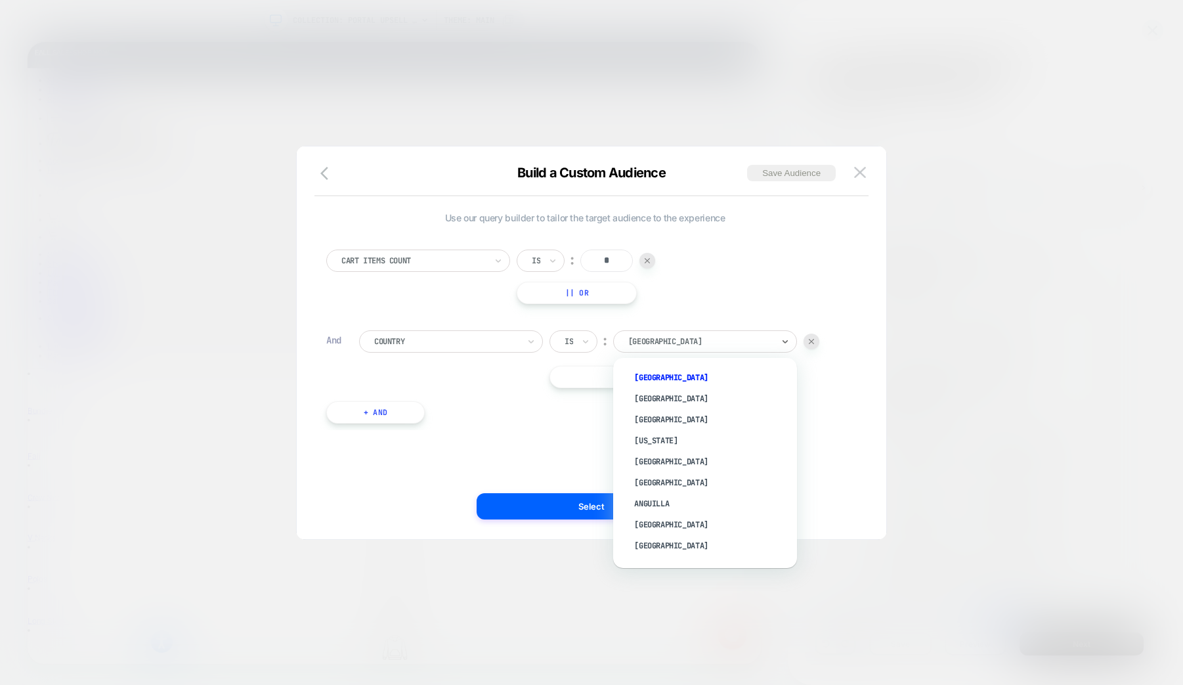
click at [710, 343] on div at bounding box center [700, 341] width 144 height 12
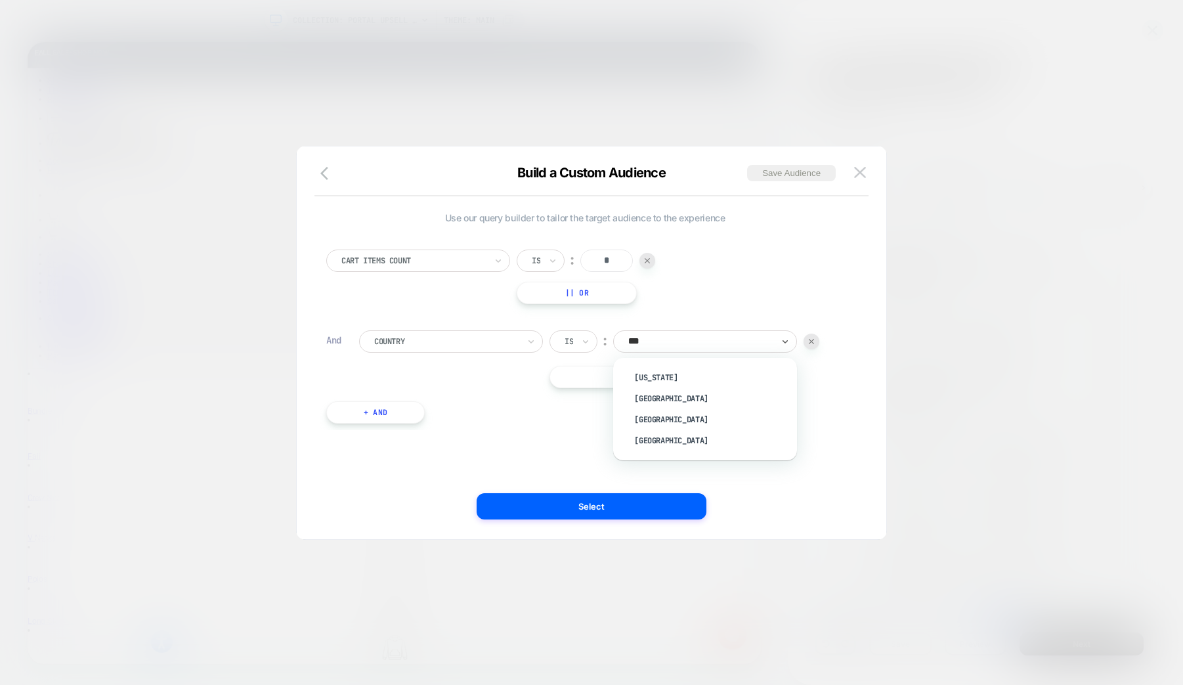
type input "****"
click at [715, 381] on div "Canada" at bounding box center [711, 377] width 171 height 21
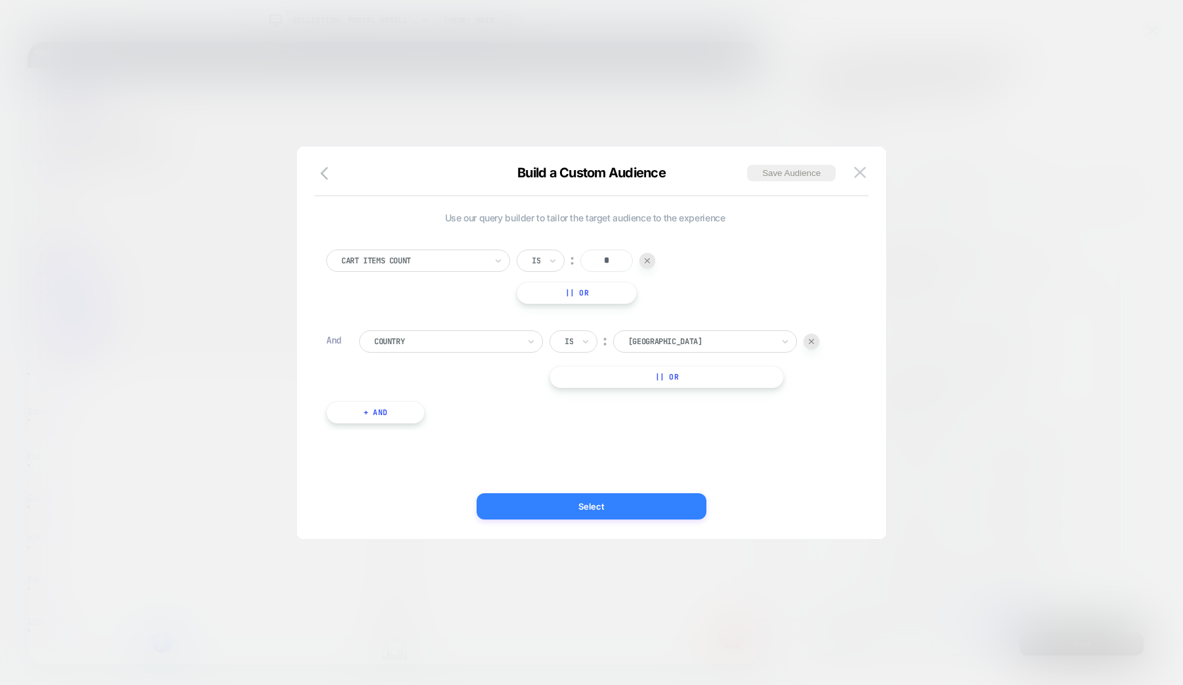
click at [659, 498] on button "Select" at bounding box center [592, 506] width 230 height 26
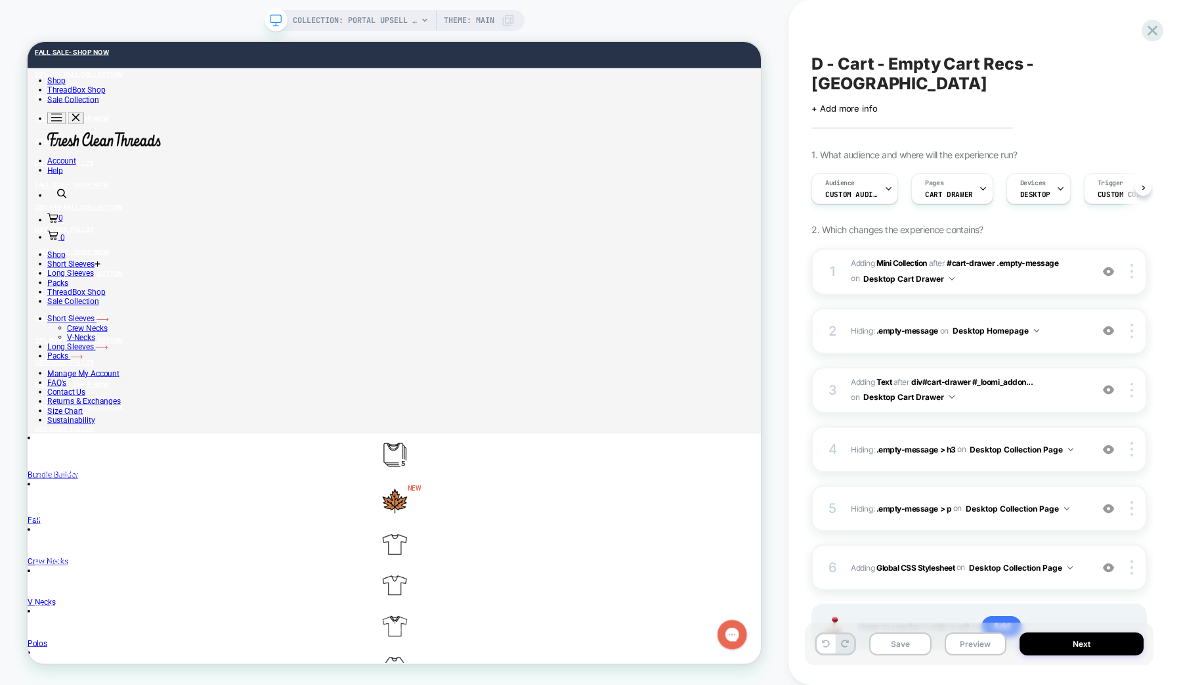
scroll to position [0, 1]
click at [971, 256] on span "#_loomi_addon_1738496377176_dup1758300605 Adding Mini Collection AFTER #cart-dr…" at bounding box center [968, 271] width 234 height 31
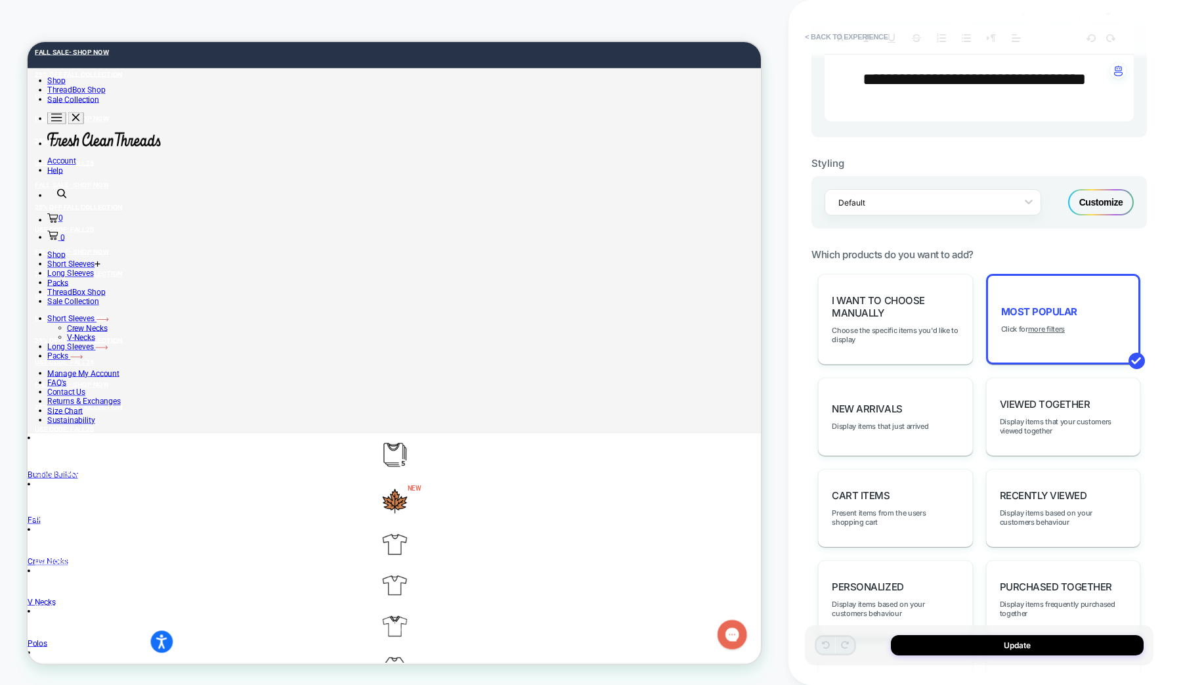
scroll to position [460, 0]
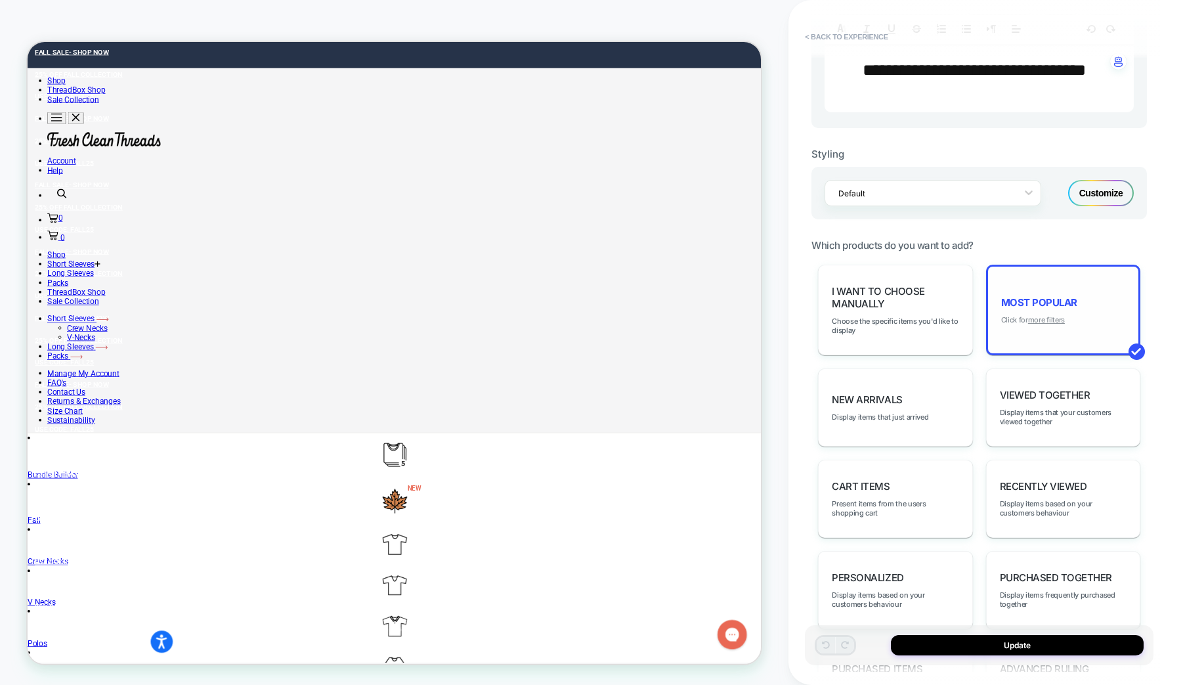
click at [1050, 321] on u "more filters" at bounding box center [1046, 319] width 37 height 9
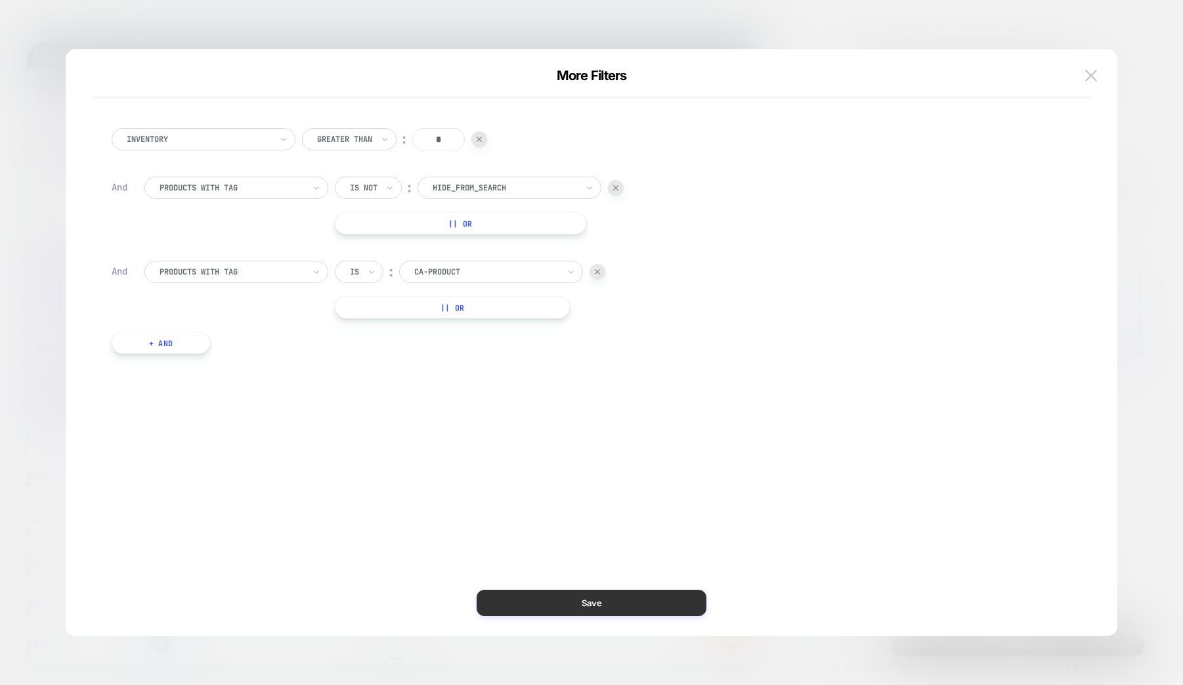
click at [639, 609] on button "Save" at bounding box center [592, 603] width 230 height 26
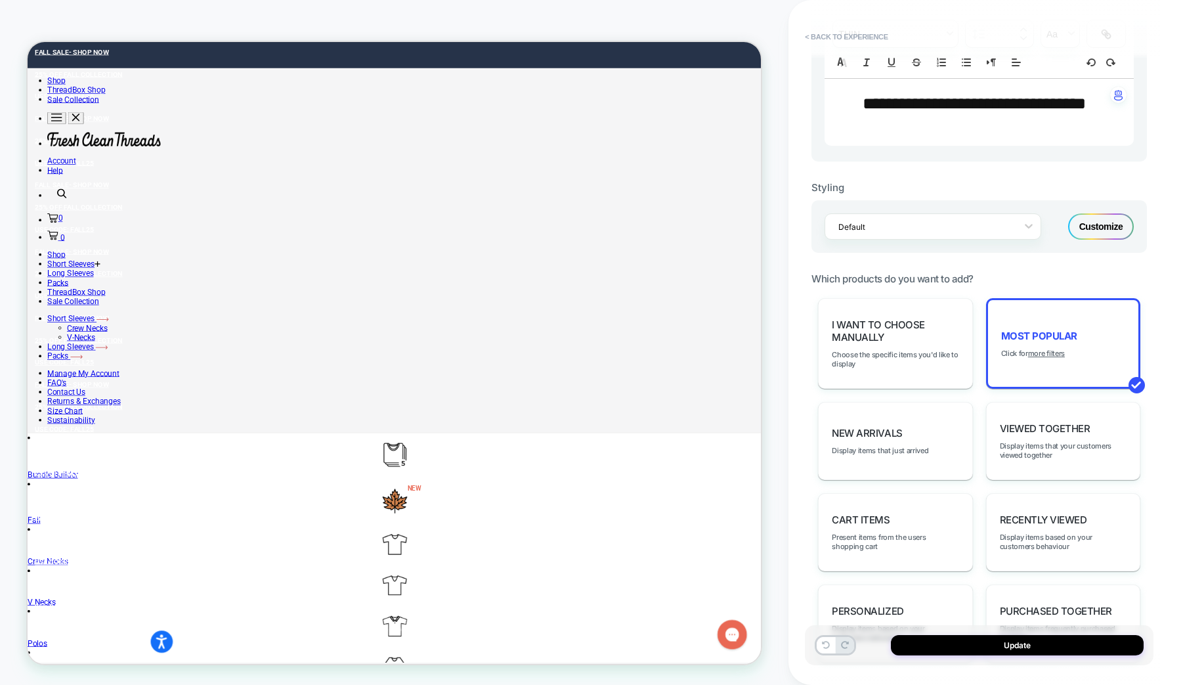
scroll to position [451, 0]
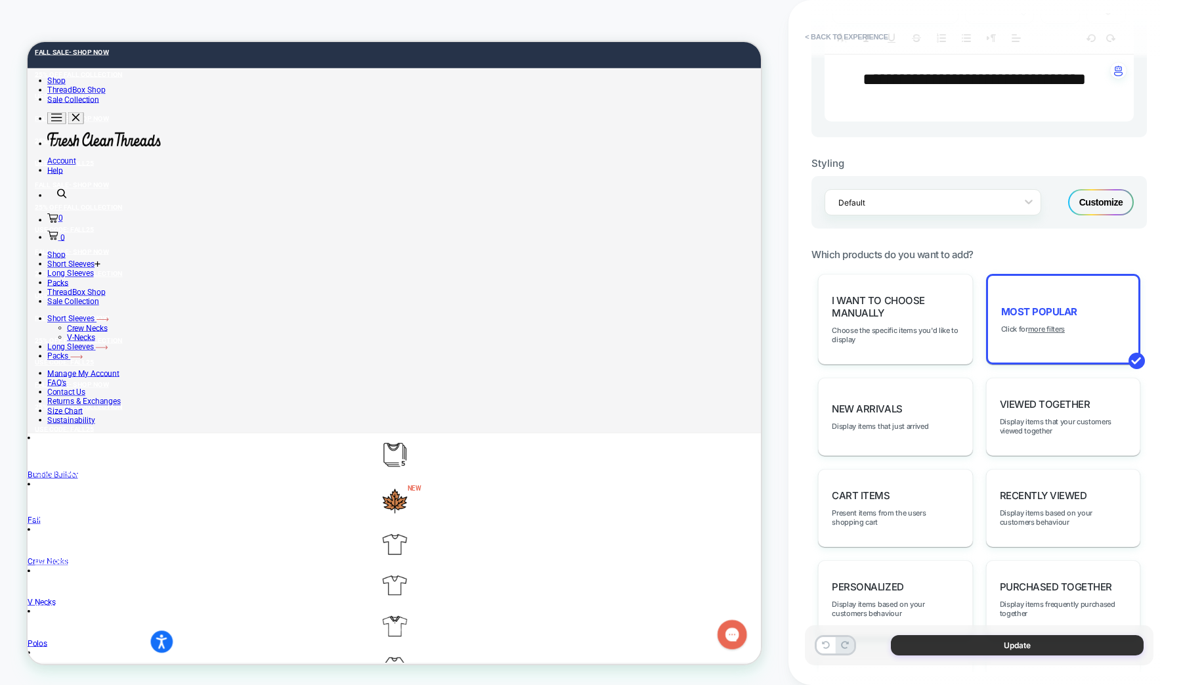
click at [1009, 649] on button "Update" at bounding box center [1017, 645] width 253 height 20
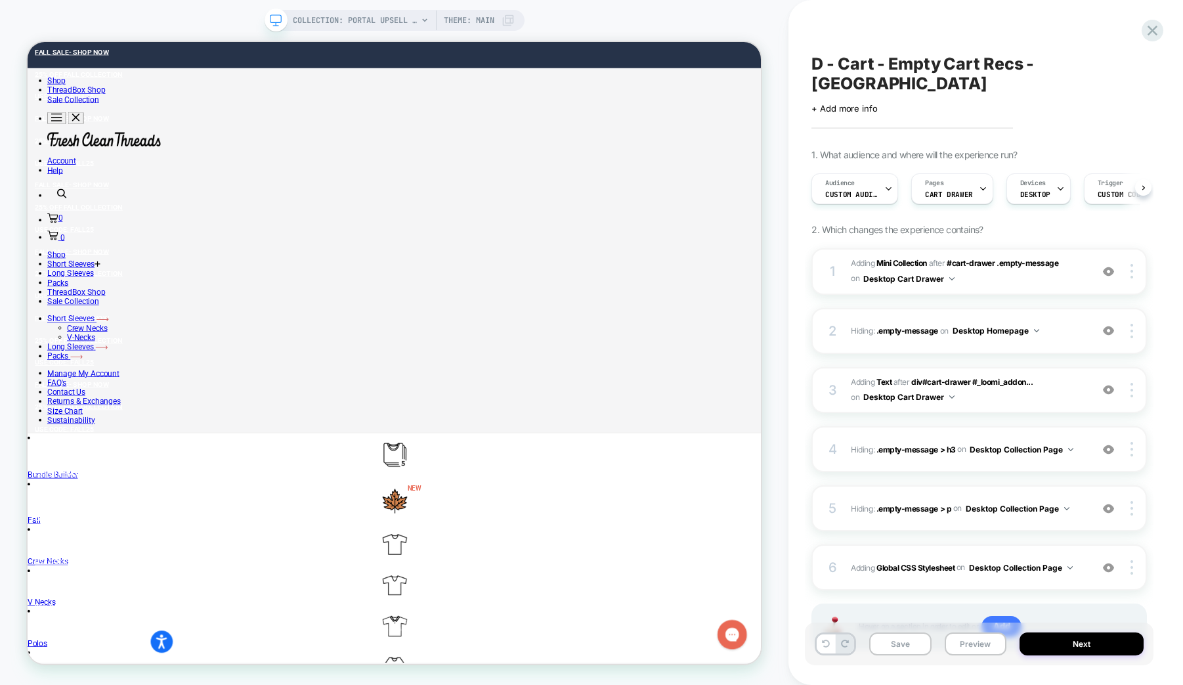
scroll to position [0, 1]
click at [906, 647] on button "Save" at bounding box center [900, 643] width 62 height 23
click at [1154, 32] on icon at bounding box center [1153, 31] width 10 height 10
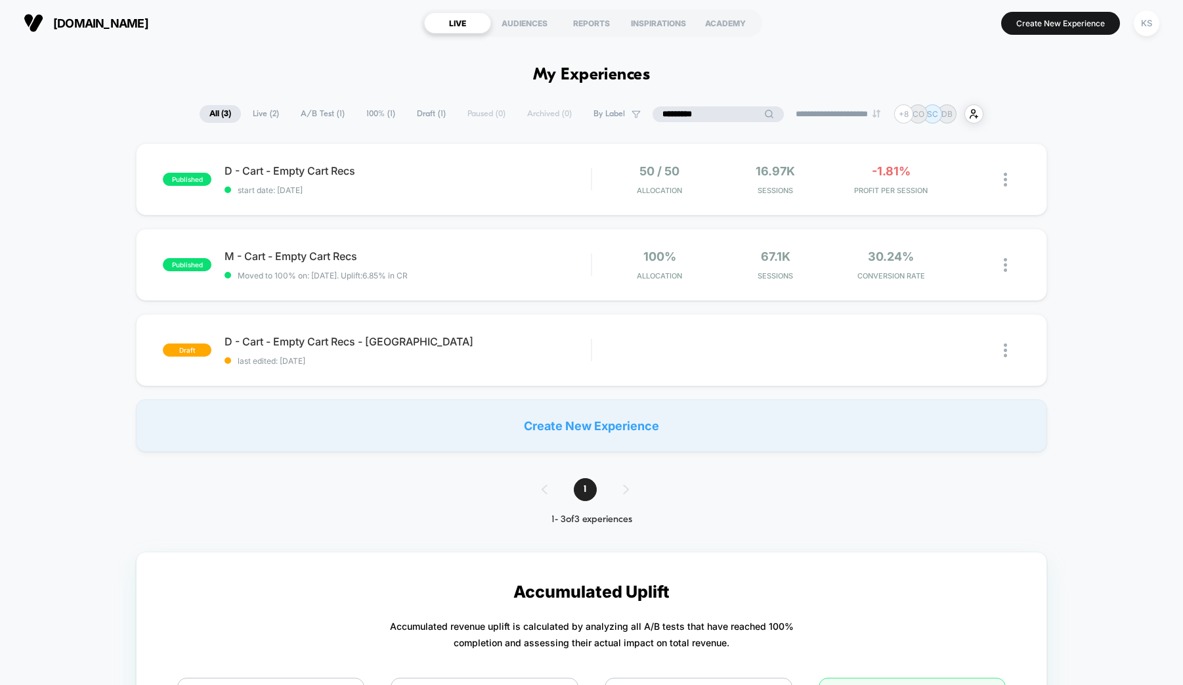
click at [704, 116] on input "*********" at bounding box center [718, 114] width 131 height 16
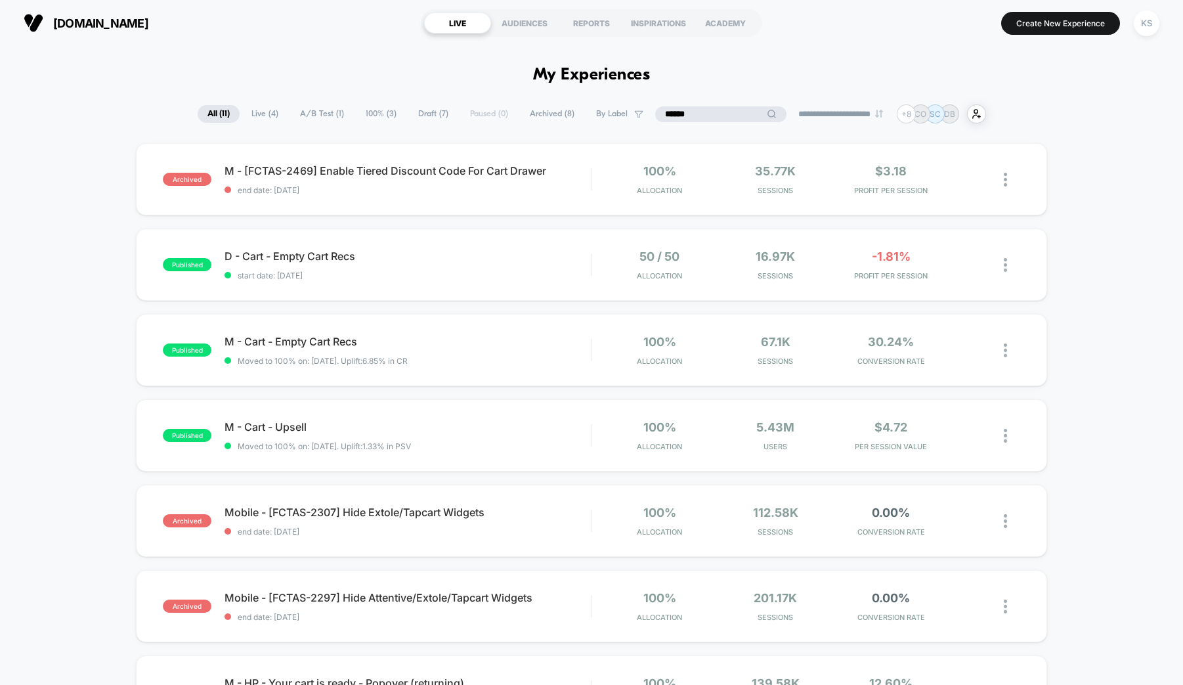
click at [666, 118] on input "******" at bounding box center [720, 114] width 131 height 16
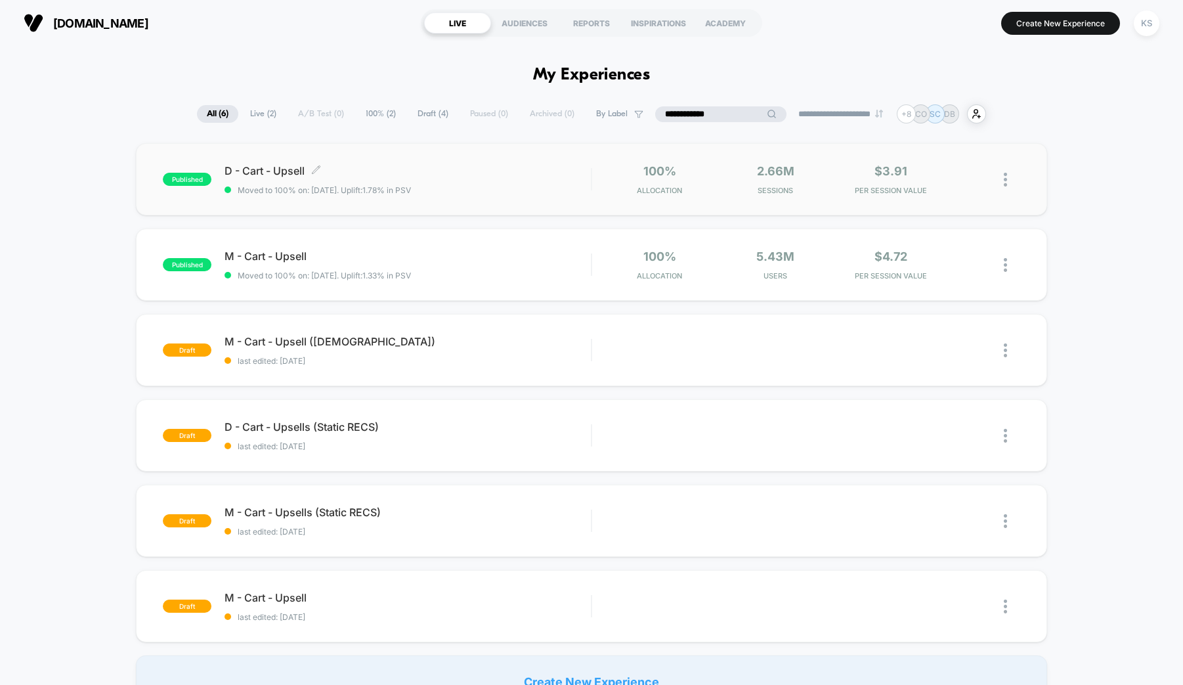
type input "**********"
click at [475, 179] on div "D - Cart - Upsell Click to edit experience details Click to edit experience det…" at bounding box center [408, 179] width 366 height 31
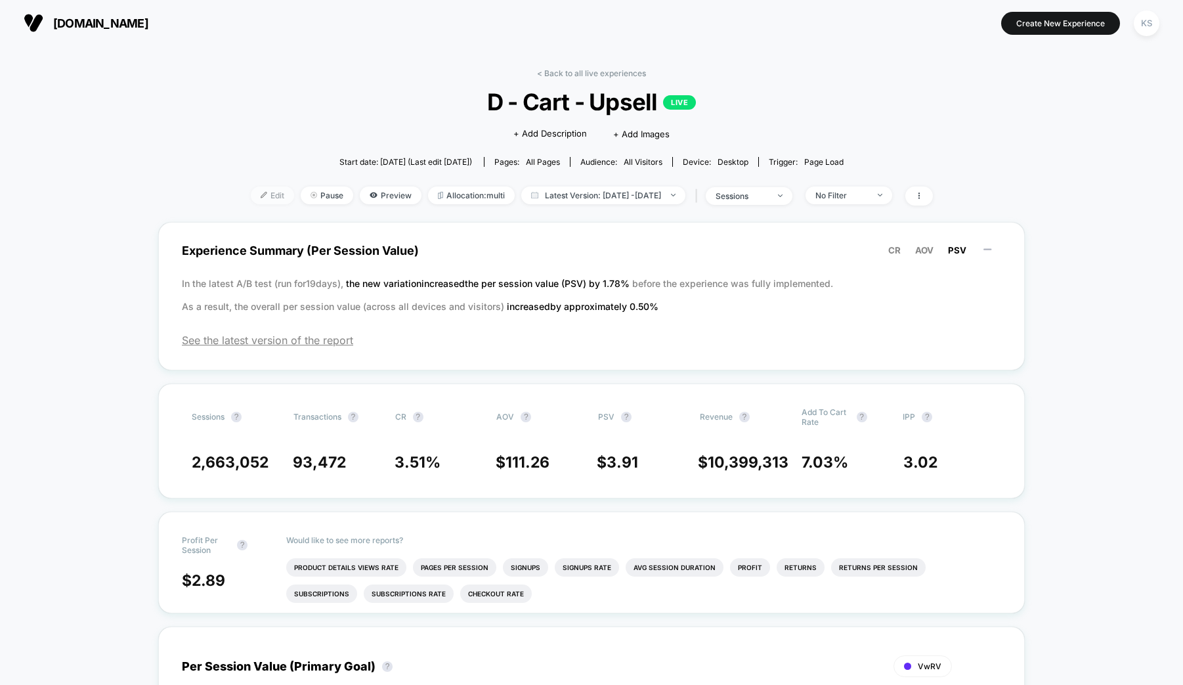
click at [251, 194] on span "Edit" at bounding box center [272, 195] width 43 height 18
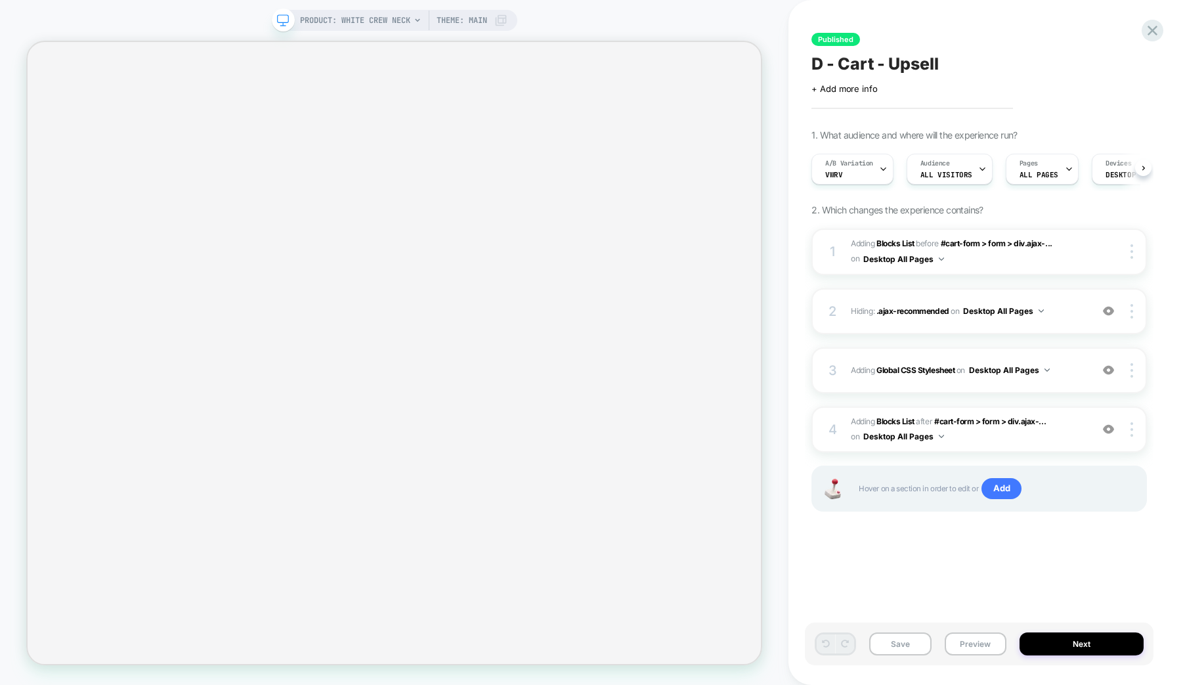
scroll to position [0, 1]
click at [971, 166] on div "Audience All Visitors" at bounding box center [946, 169] width 78 height 30
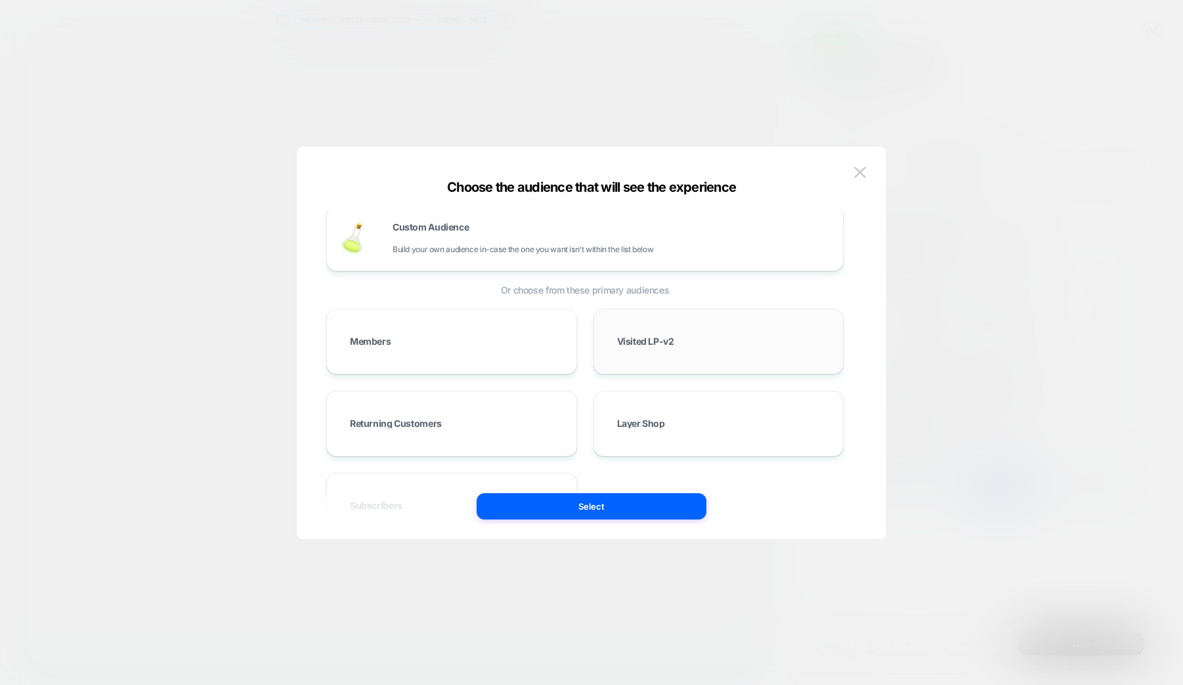
scroll to position [0, 0]
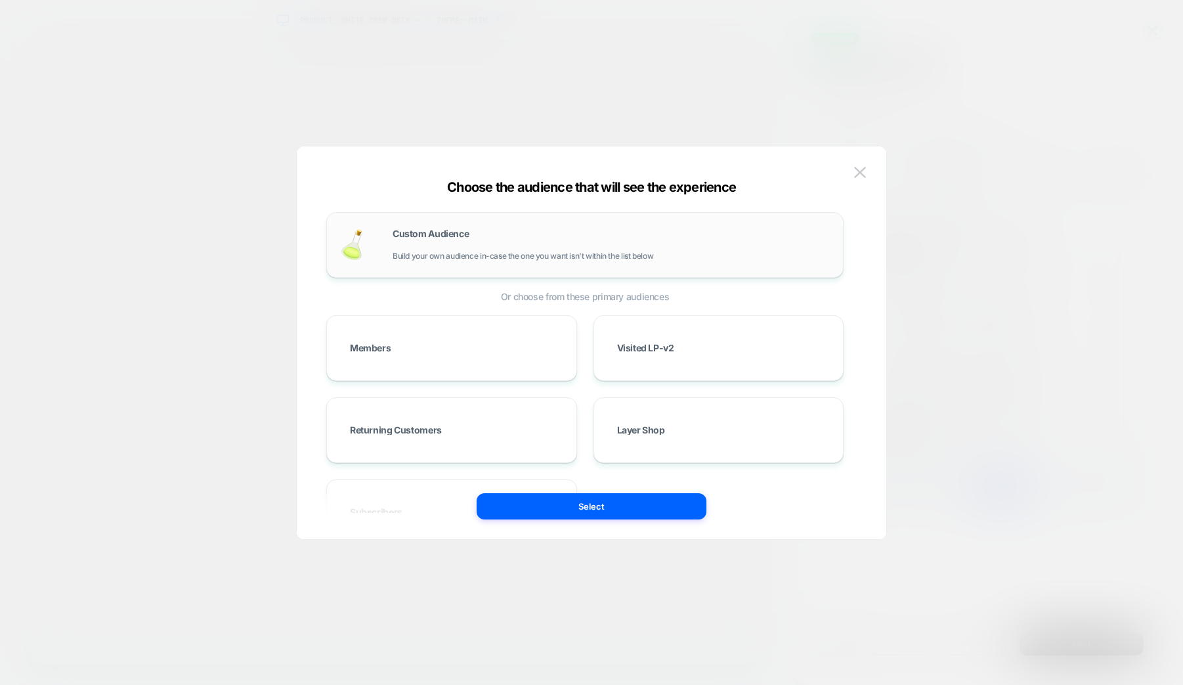
click at [482, 242] on div "Custom Audience Build your own audience in-case the one you want isn't within t…" at bounding box center [611, 245] width 437 height 32
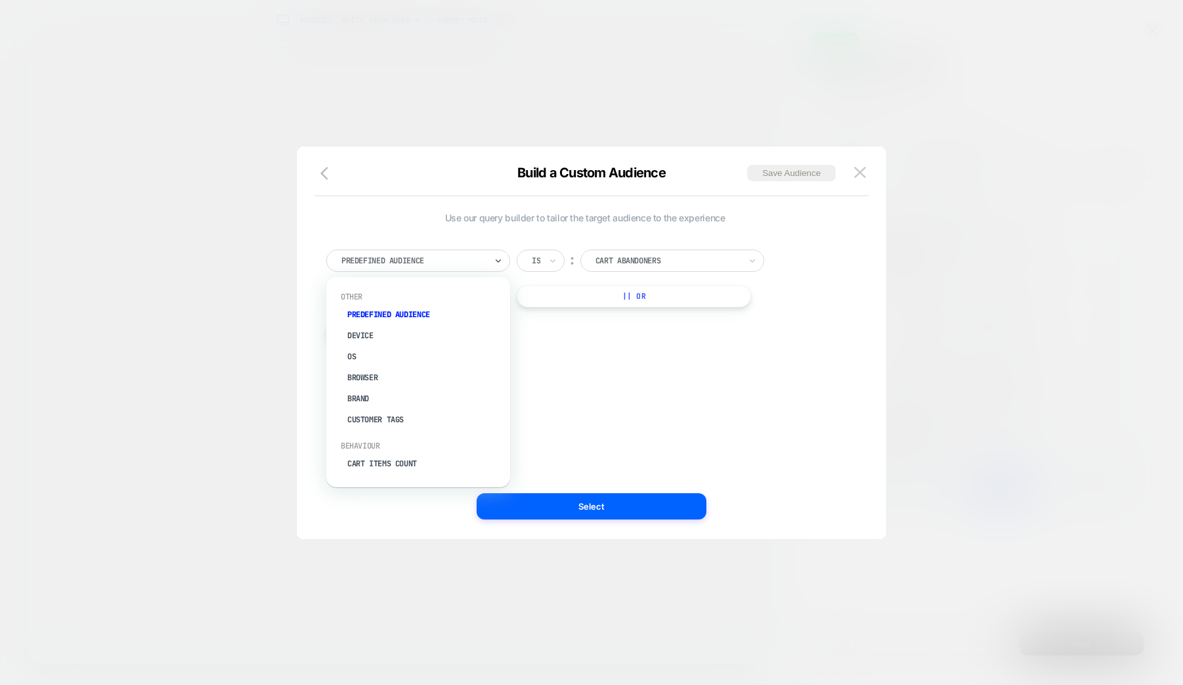
click at [460, 261] on div at bounding box center [413, 261] width 144 height 12
type input "*"
click at [372, 401] on div "Country" at bounding box center [424, 399] width 171 height 21
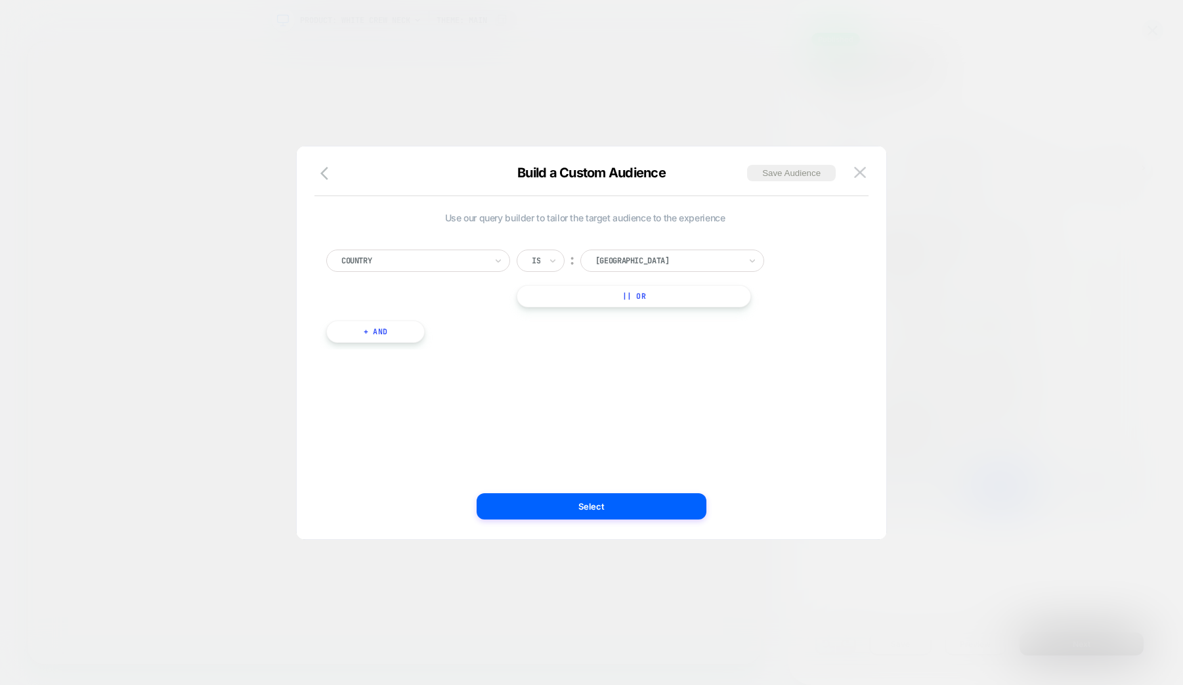
click at [626, 258] on div at bounding box center [667, 261] width 144 height 12
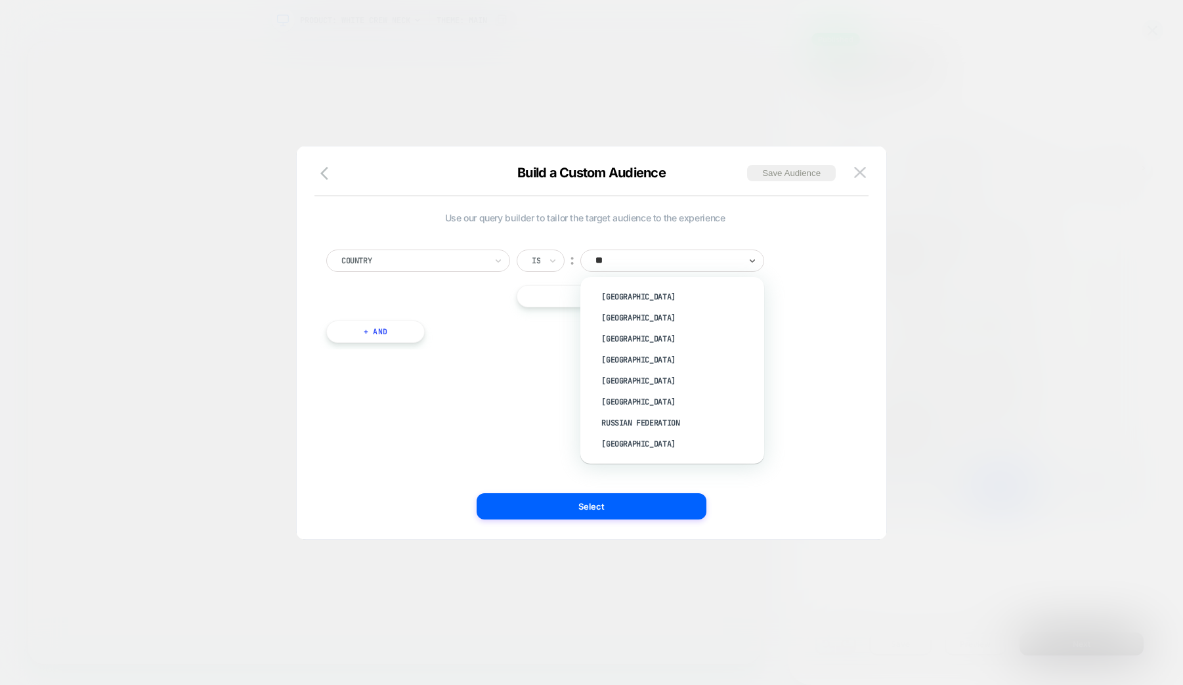
type input "***"
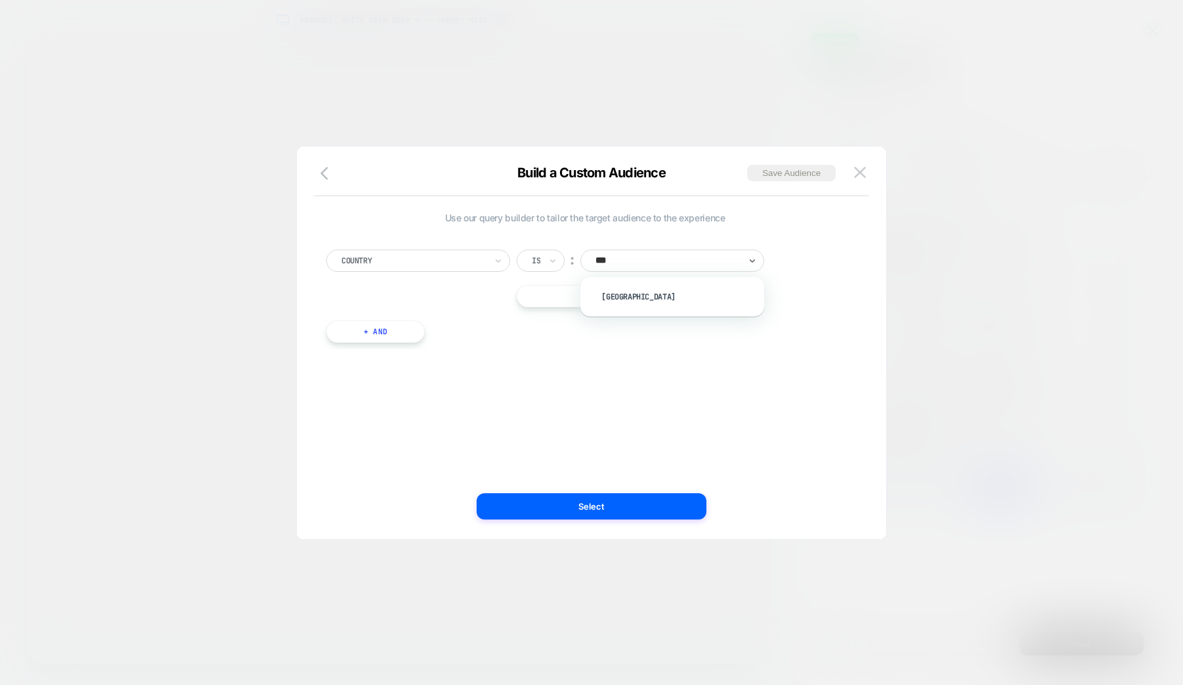
click at [609, 299] on div "USA" at bounding box center [679, 296] width 171 height 21
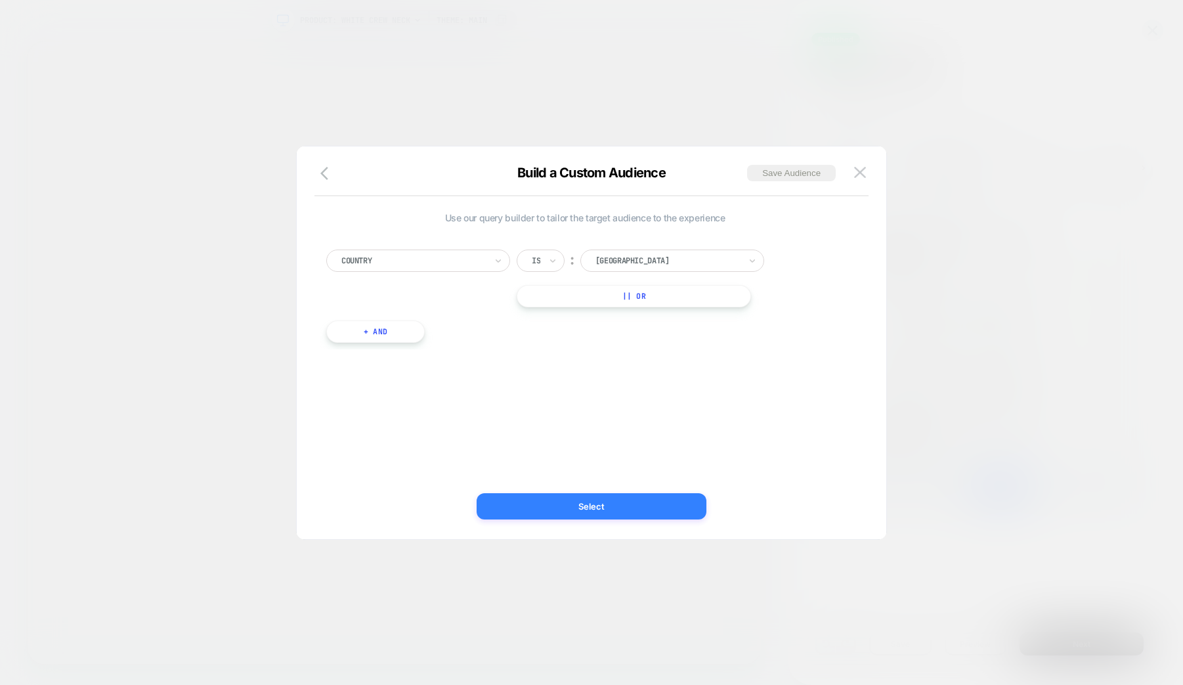
click at [586, 508] on button "Select" at bounding box center [592, 506] width 230 height 26
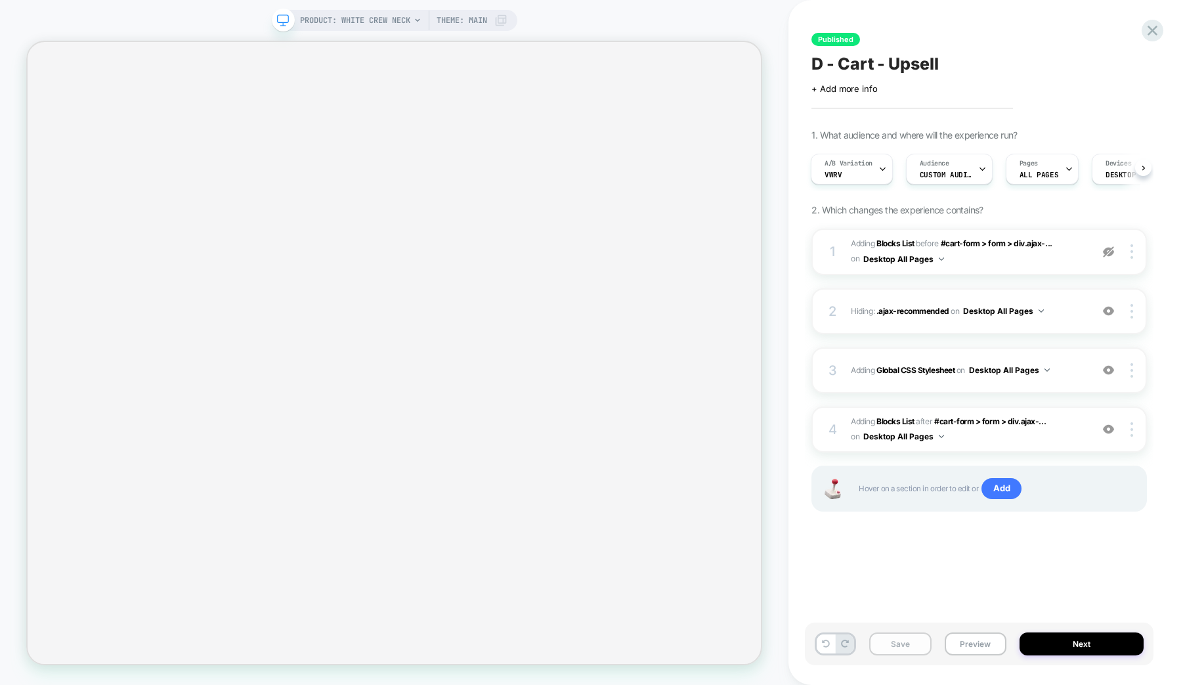
click at [909, 644] on button "Save" at bounding box center [900, 643] width 62 height 23
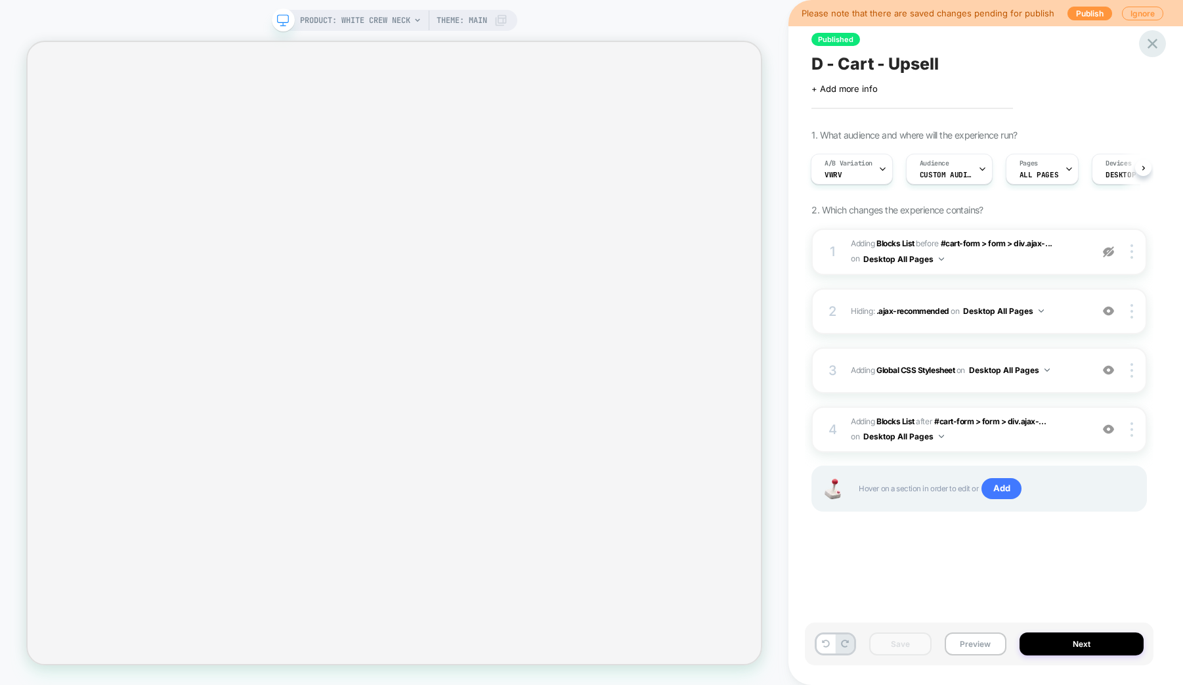
click at [1158, 43] on icon at bounding box center [1153, 44] width 18 height 18
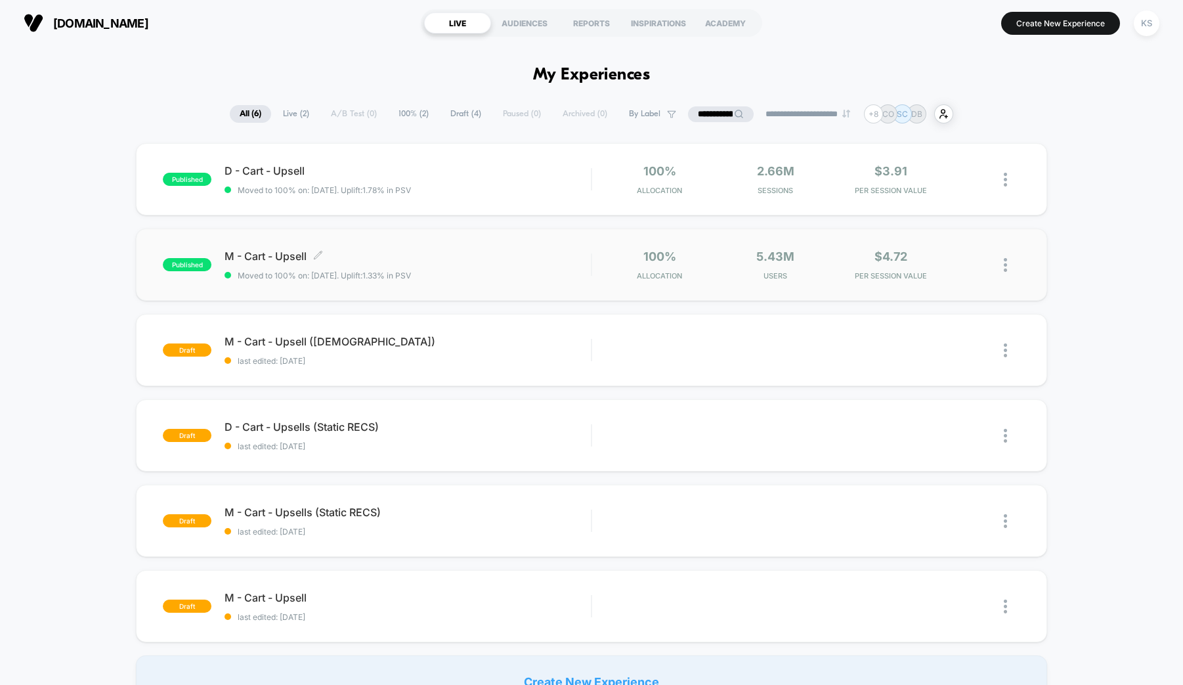
click at [244, 257] on span "M - Cart - Upsell Click to edit experience details" at bounding box center [408, 255] width 366 height 13
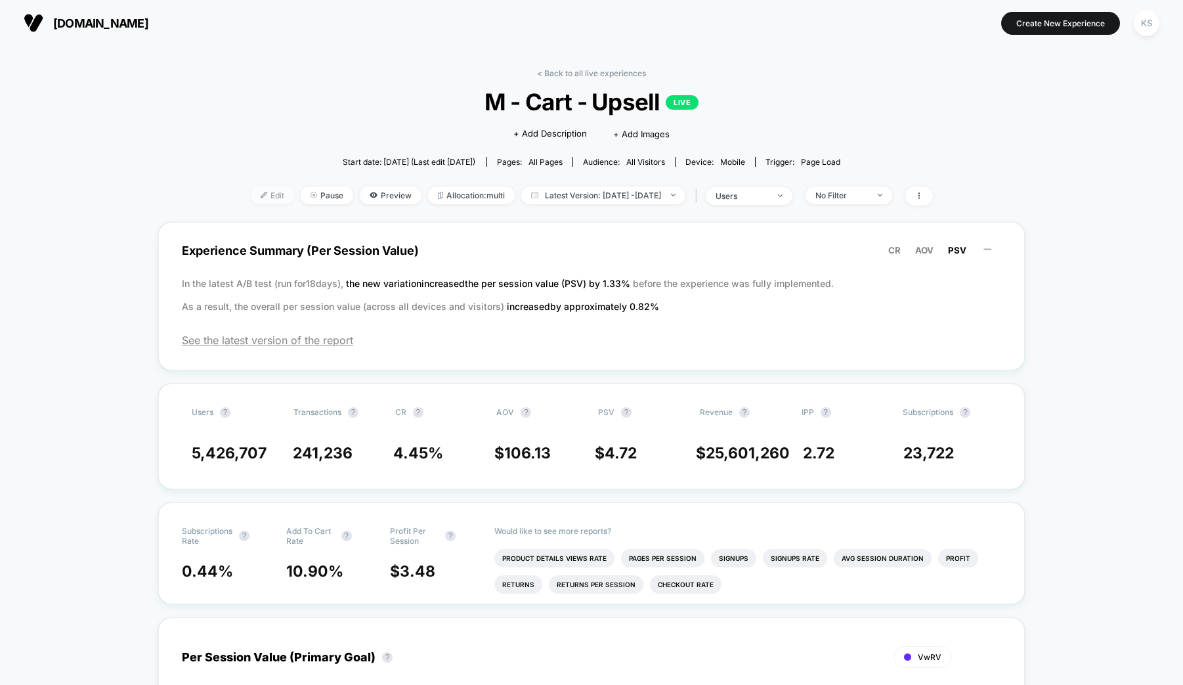
click at [251, 192] on span "Edit" at bounding box center [272, 195] width 43 height 18
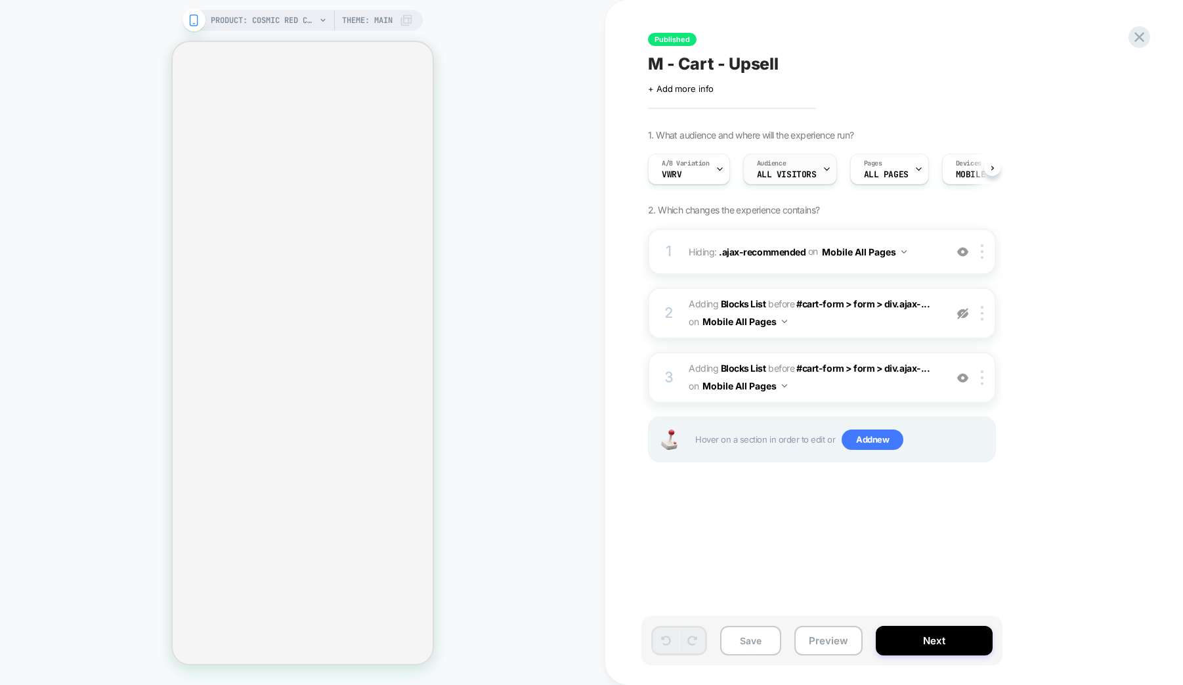
click at [823, 173] on icon at bounding box center [827, 169] width 9 height 9
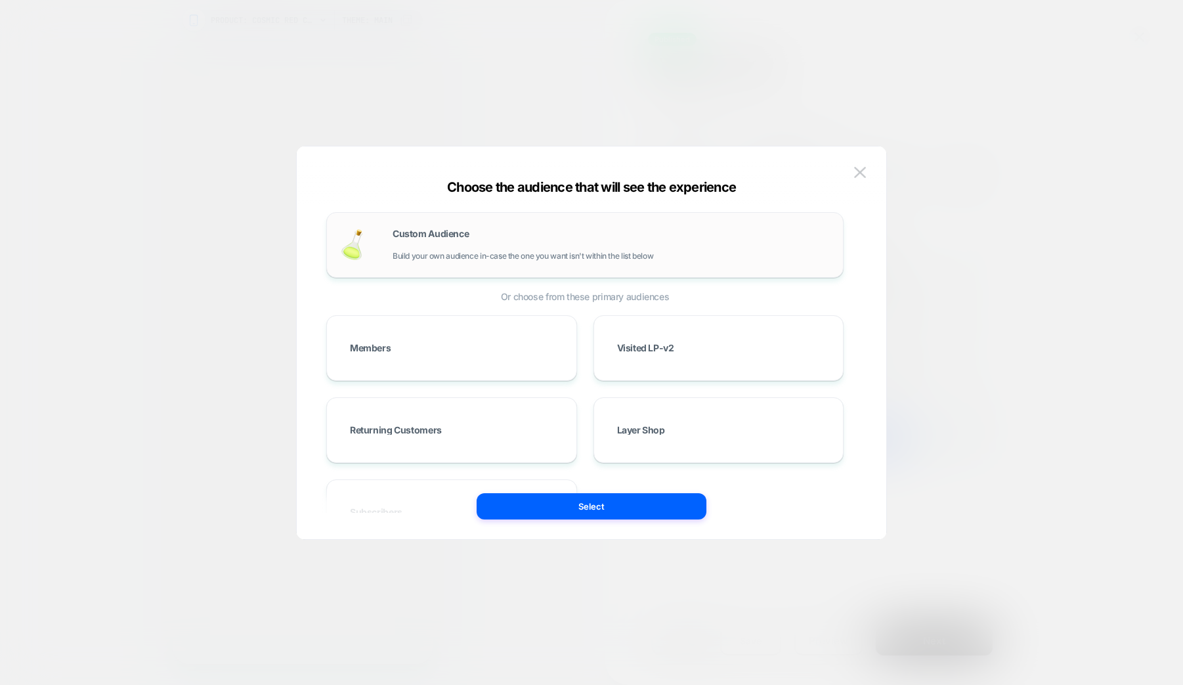
click at [557, 242] on div "Custom Audience Build your own audience in-case the one you want isn't within t…" at bounding box center [611, 245] width 437 height 32
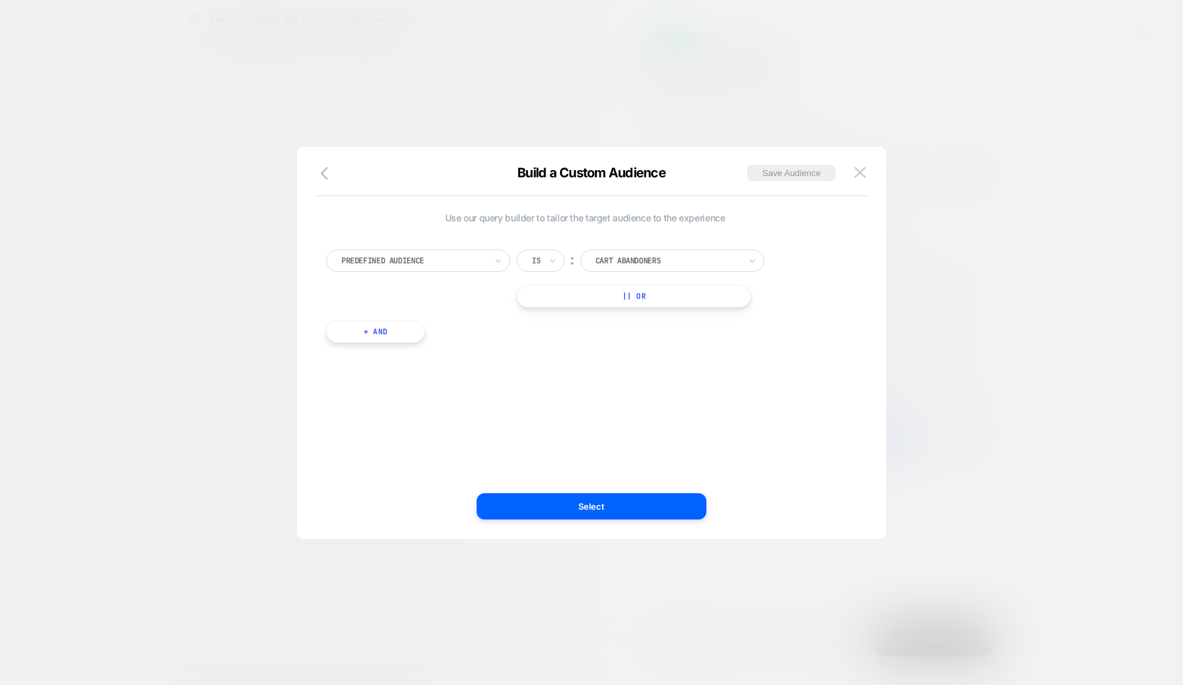
click at [397, 331] on button "+ And" at bounding box center [375, 331] width 98 height 22
click at [813, 347] on div at bounding box center [812, 345] width 16 height 16
click at [326, 171] on icon "button" at bounding box center [328, 173] width 16 height 16
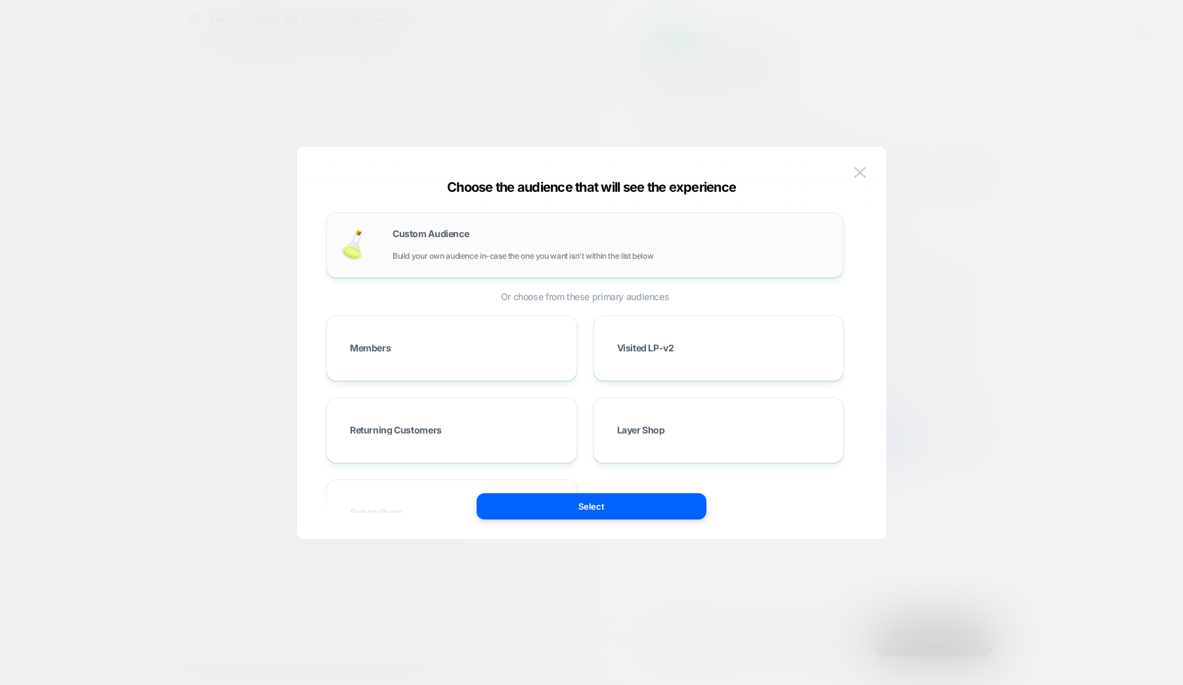
click at [474, 249] on div "Custom Audience Build your own audience in-case the one you want isn't within t…" at bounding box center [611, 245] width 437 height 32
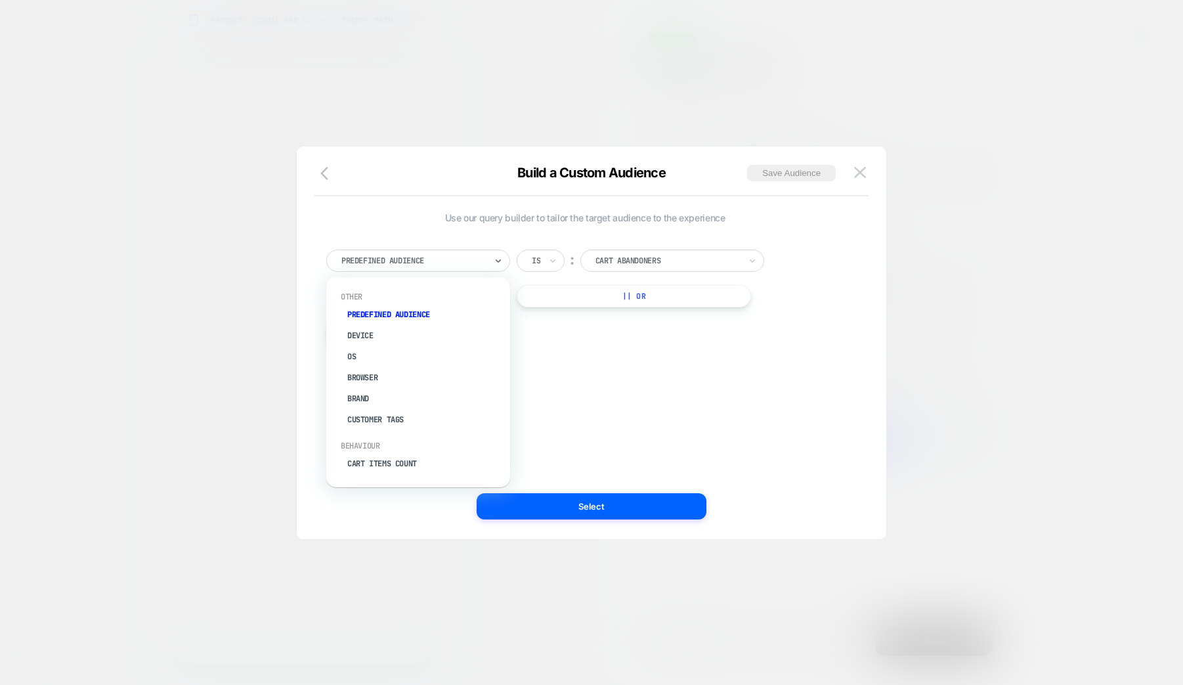
click at [383, 265] on div at bounding box center [413, 261] width 144 height 12
type input "*****"
click at [381, 356] on div "Country" at bounding box center [424, 358] width 171 height 21
click at [623, 257] on div at bounding box center [667, 261] width 144 height 12
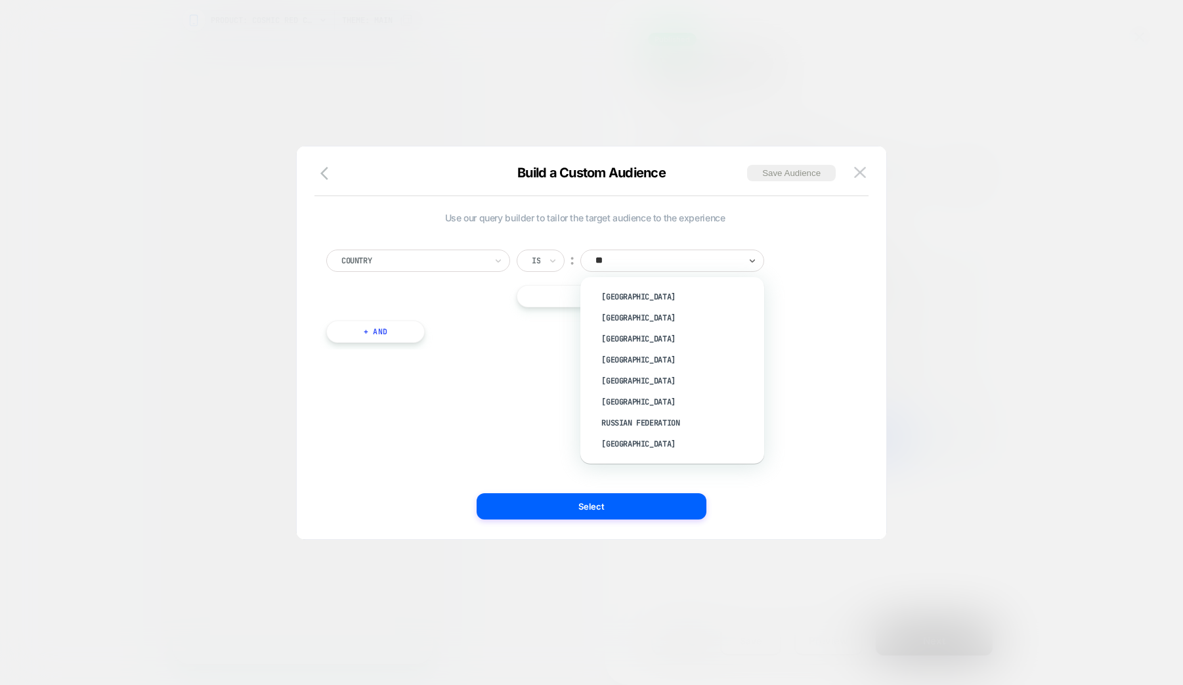
type input "***"
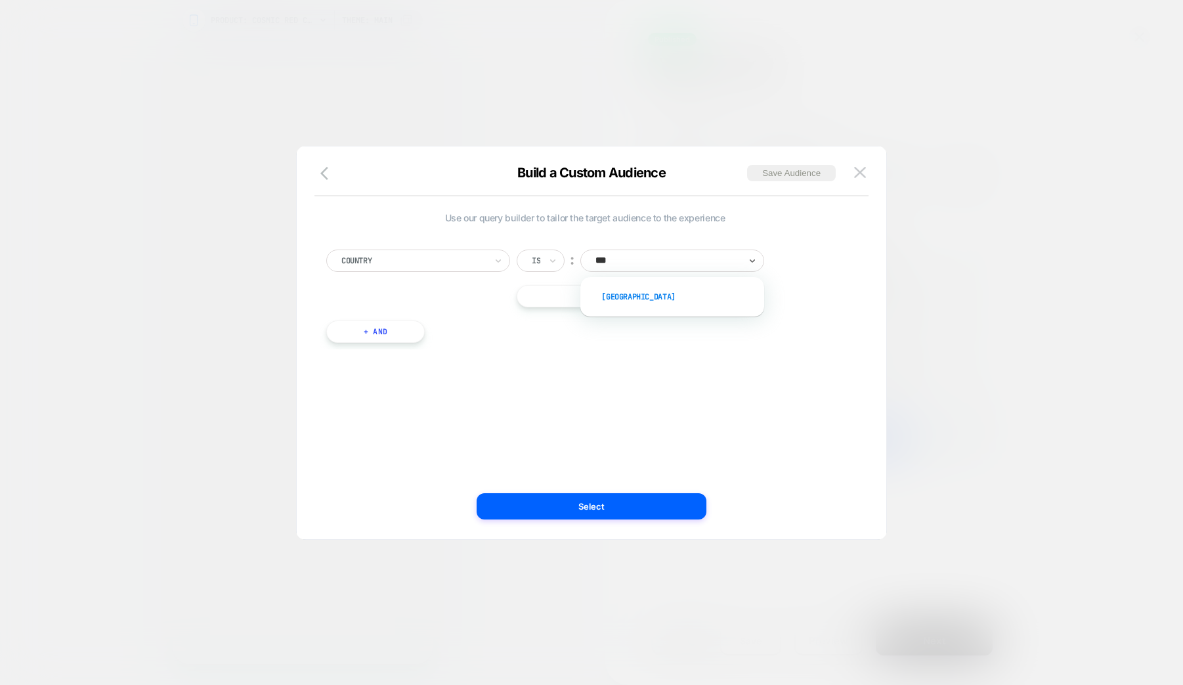
click at [632, 299] on div "USA" at bounding box center [679, 296] width 171 height 21
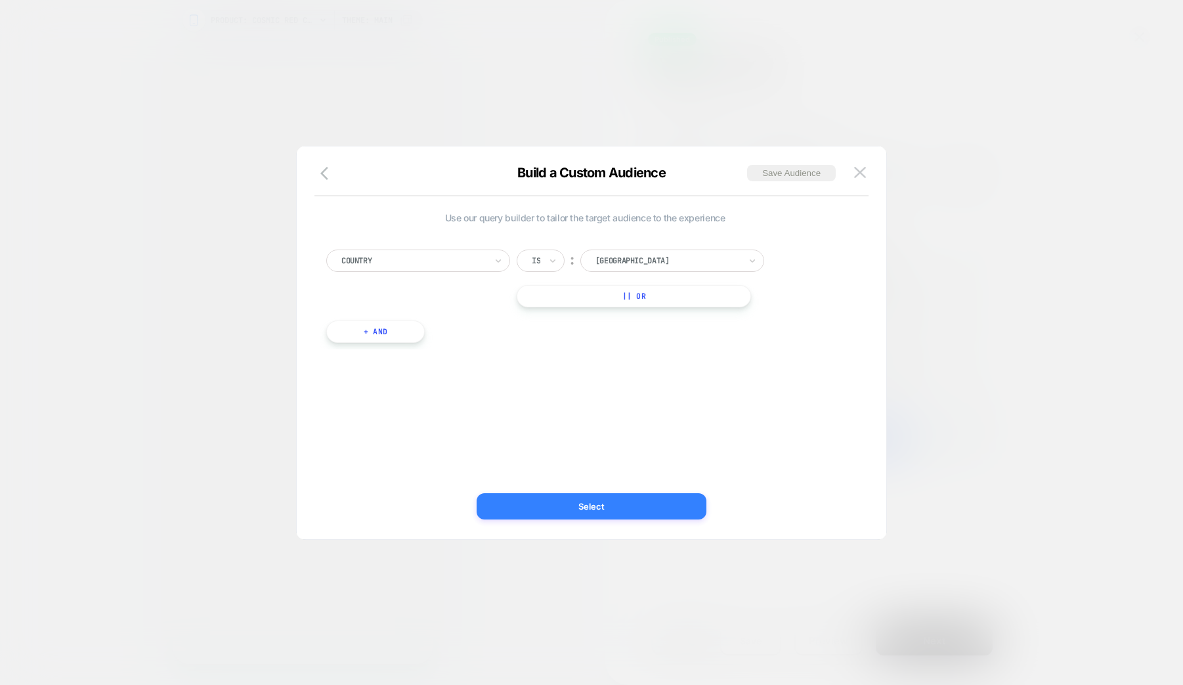
click at [618, 511] on button "Select" at bounding box center [592, 506] width 230 height 26
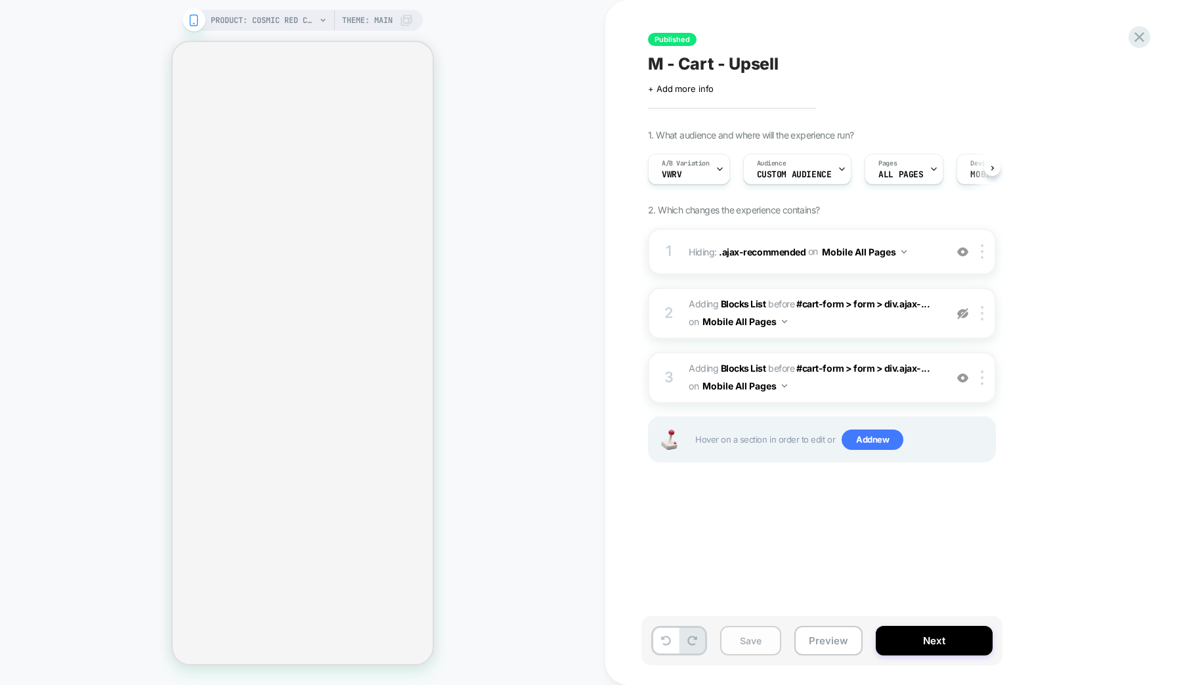
click at [747, 640] on button "Save" at bounding box center [750, 641] width 61 height 30
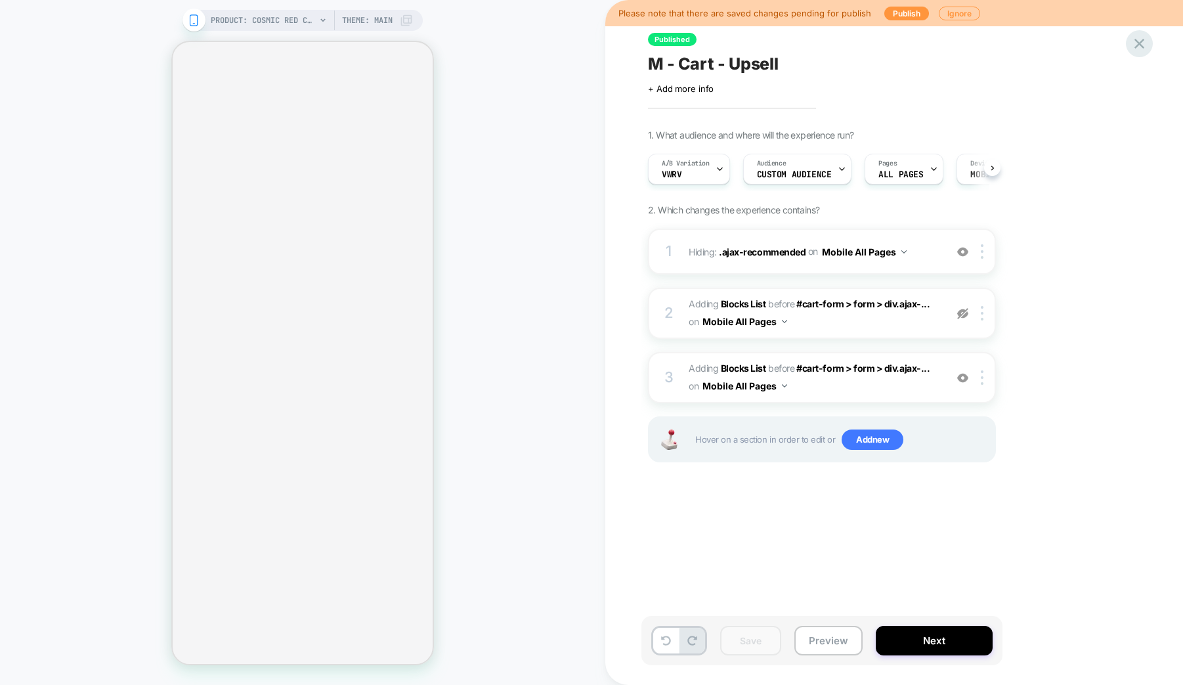
click at [1137, 51] on icon at bounding box center [1140, 44] width 18 height 18
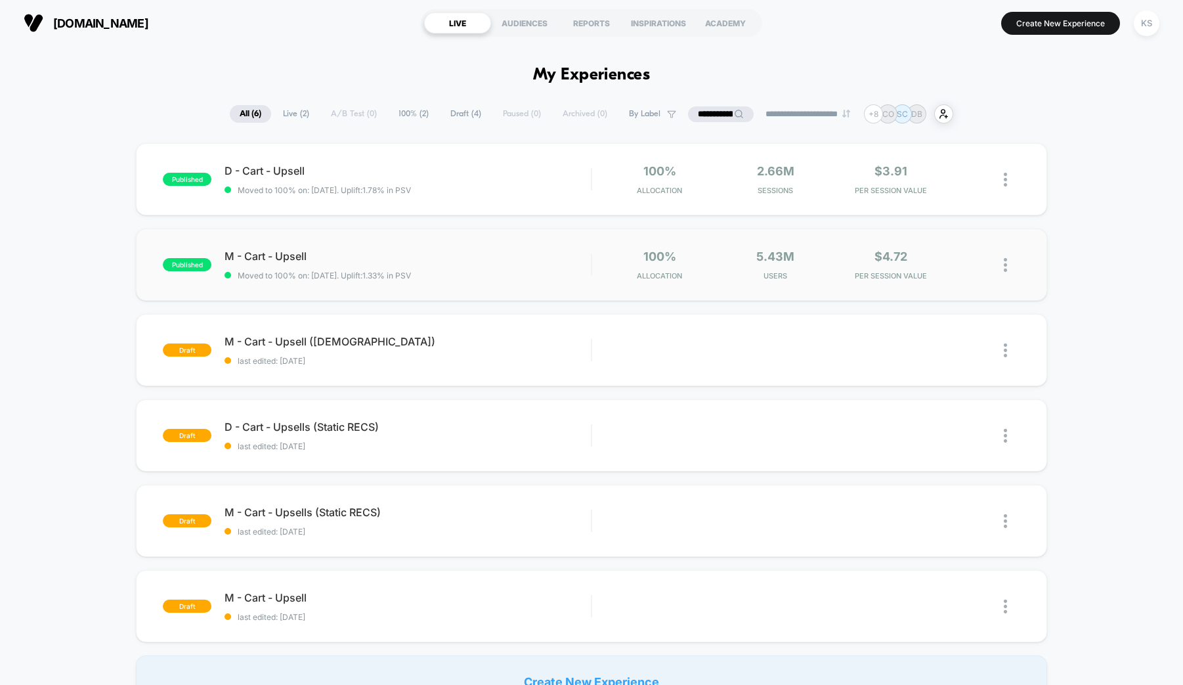
click at [1005, 270] on img at bounding box center [1005, 265] width 3 height 14
click at [932, 221] on div "Duplicate" at bounding box center [938, 220] width 118 height 30
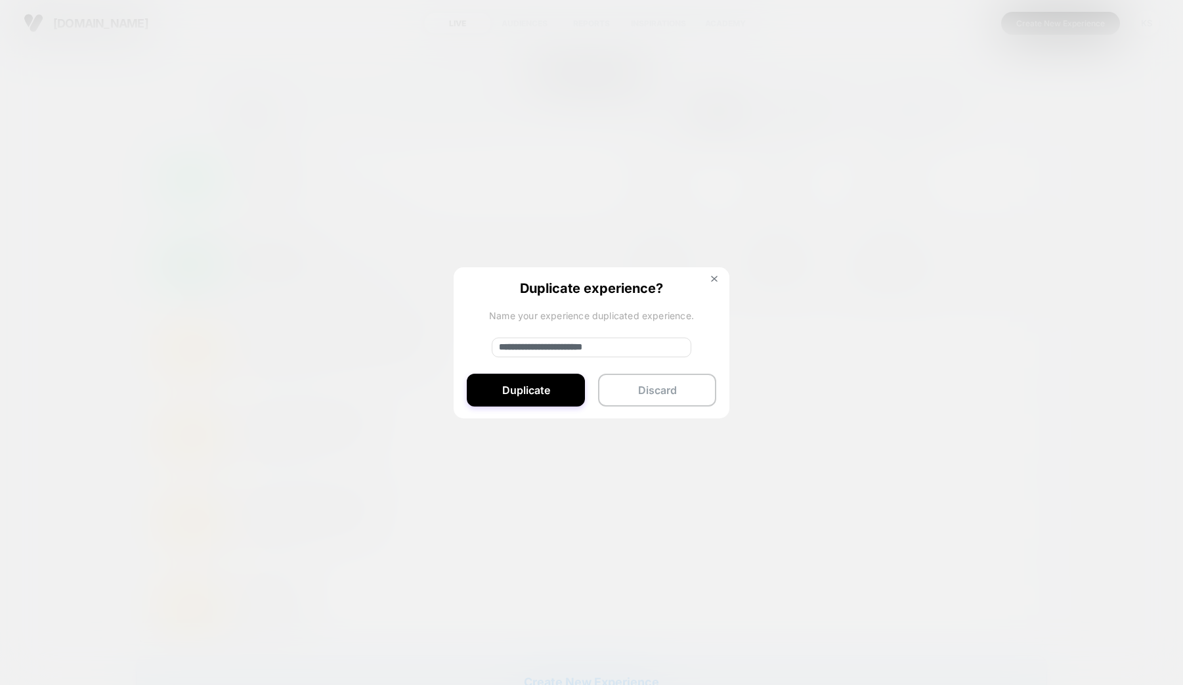
drag, startPoint x: 542, startPoint y: 346, endPoint x: 443, endPoint y: 347, distance: 99.8
click at [1004, 280] on div "**********" at bounding box center [1012, 264] width 16 height 31
click at [622, 349] on input "**********" at bounding box center [592, 347] width 200 height 20
type input "**********"
click at [529, 395] on button "Duplicate" at bounding box center [526, 390] width 118 height 33
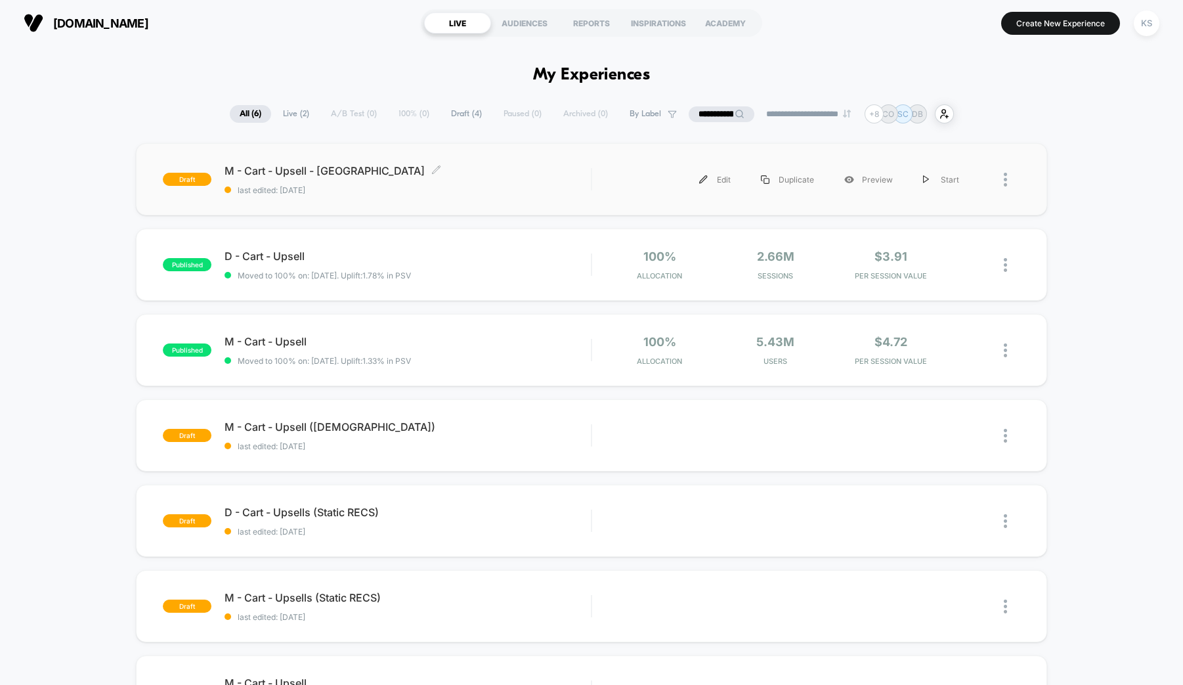
click at [396, 181] on div "M - Cart - Upsell - CA Click to edit experience details Click to edit experienc…" at bounding box center [408, 179] width 366 height 31
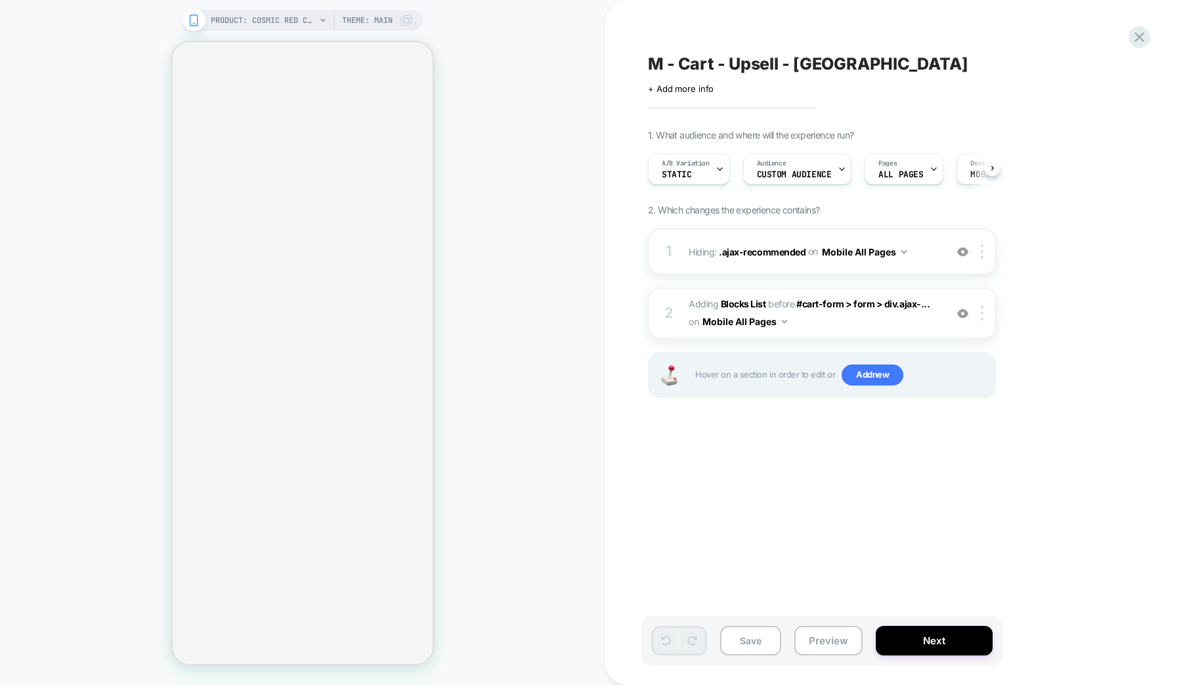
scroll to position [0, 1]
click at [799, 171] on span "Custom Audience" at bounding box center [793, 174] width 75 height 9
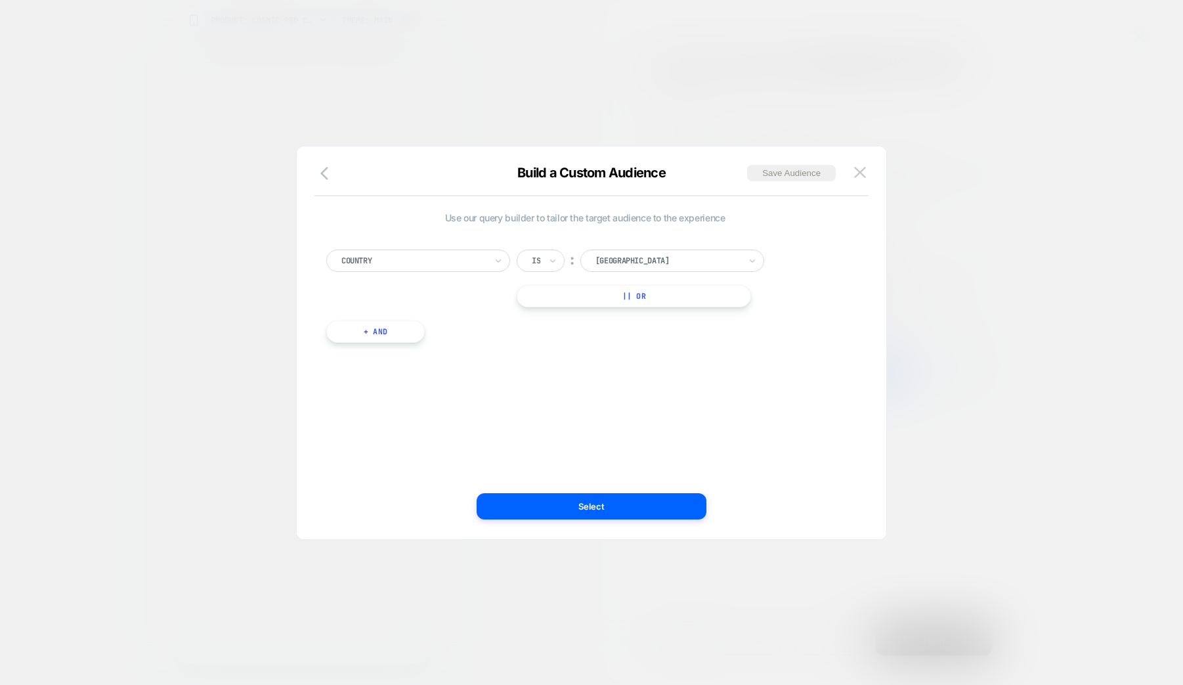
click at [635, 257] on div at bounding box center [667, 261] width 144 height 12
type input "****"
click at [660, 292] on div "Canada" at bounding box center [679, 296] width 171 height 21
click at [588, 518] on button "Select" at bounding box center [592, 506] width 230 height 26
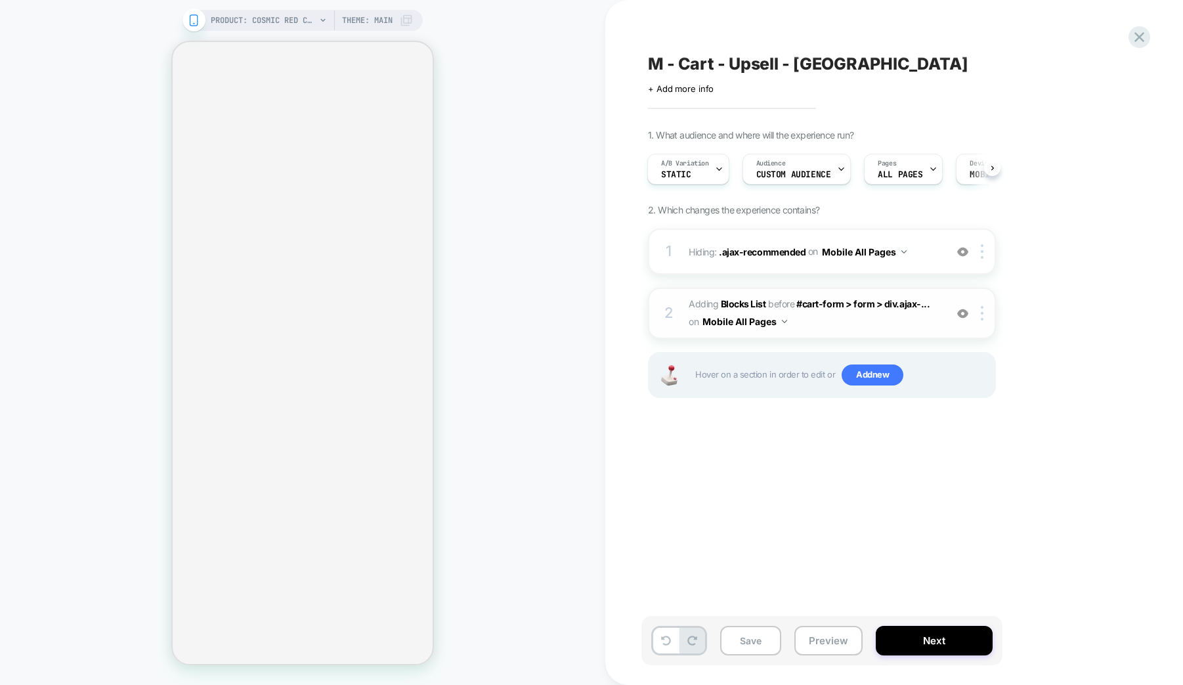
click at [811, 320] on span "#_loomi_addon_1714151740523_dup1758302275 Adding Blocks List BEFORE #cart-form …" at bounding box center [814, 312] width 250 height 35
click at [817, 318] on span "#_loomi_addon_1714151740523_dup1758302275 Adding Blocks List BEFORE #cart-form …" at bounding box center [814, 312] width 250 height 35
click at [761, 323] on button "Mobile All Pages" at bounding box center [745, 321] width 85 height 19
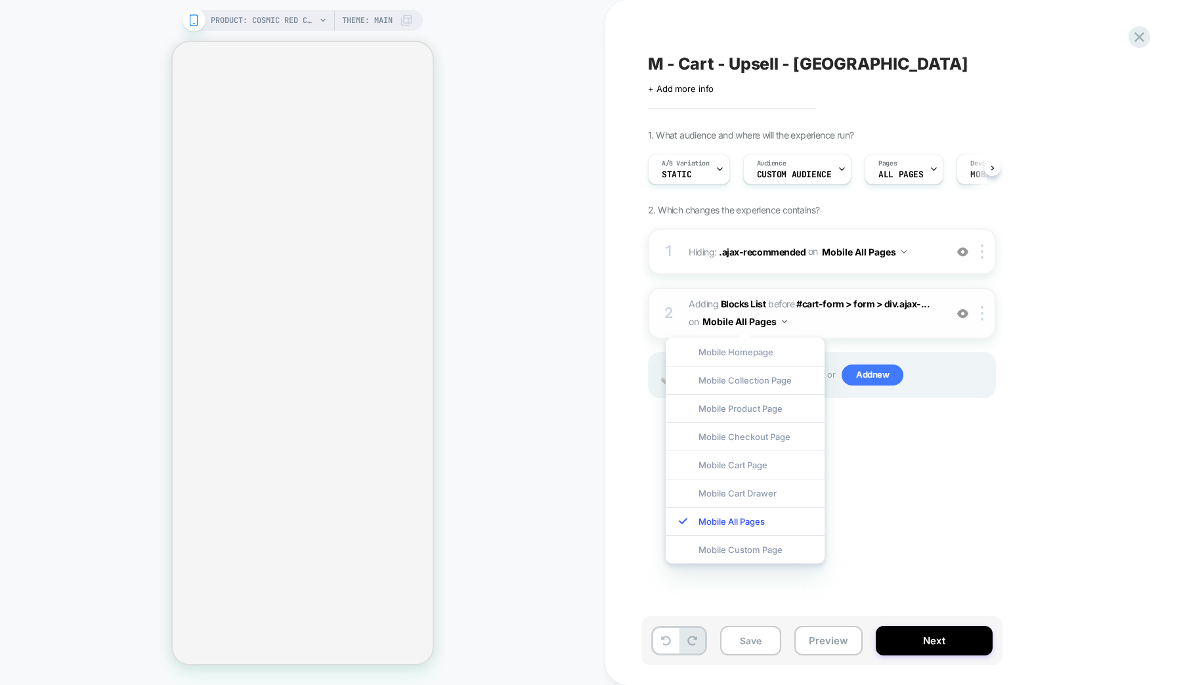
click at [854, 333] on div "2 #_loomi_addon_1714151740523_dup1758302275 Adding Blocks List BEFORE #cart-for…" at bounding box center [822, 313] width 348 height 51
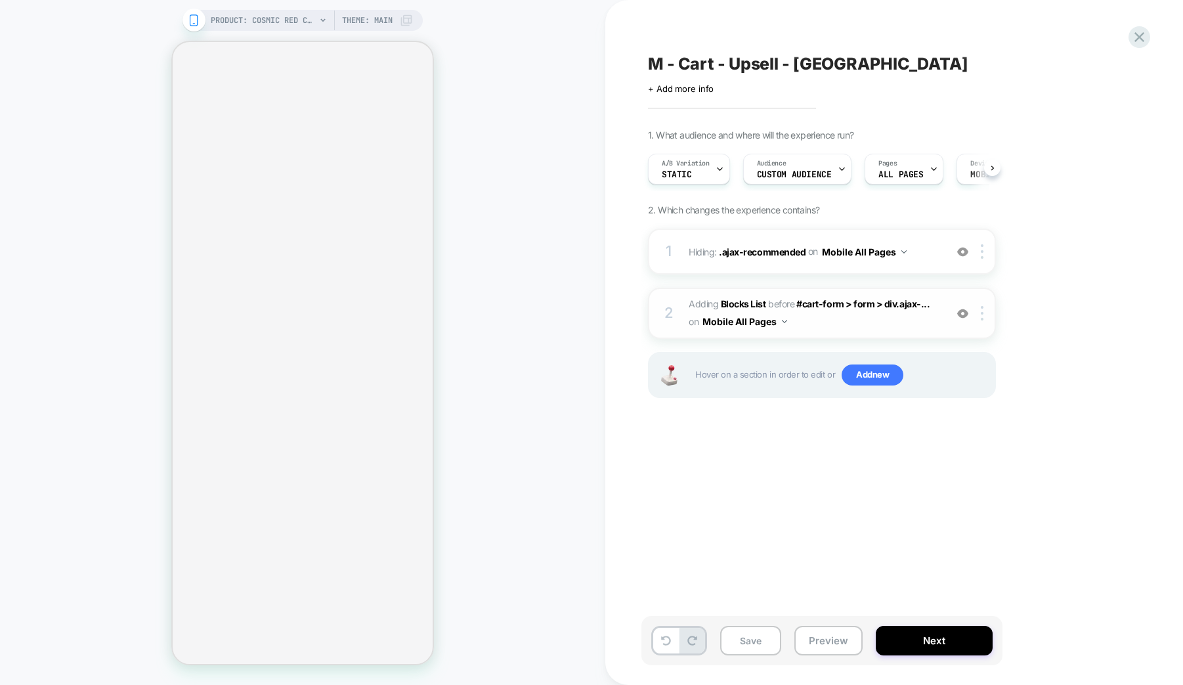
click at [840, 322] on span "#_loomi_addon_1714151740523_dup1758302275 Adding Blocks List BEFORE #cart-form …" at bounding box center [814, 312] width 250 height 35
click at [984, 314] on div at bounding box center [985, 313] width 22 height 14
click at [758, 639] on button "Save" at bounding box center [750, 641] width 61 height 30
click at [1140, 39] on icon at bounding box center [1140, 37] width 18 height 18
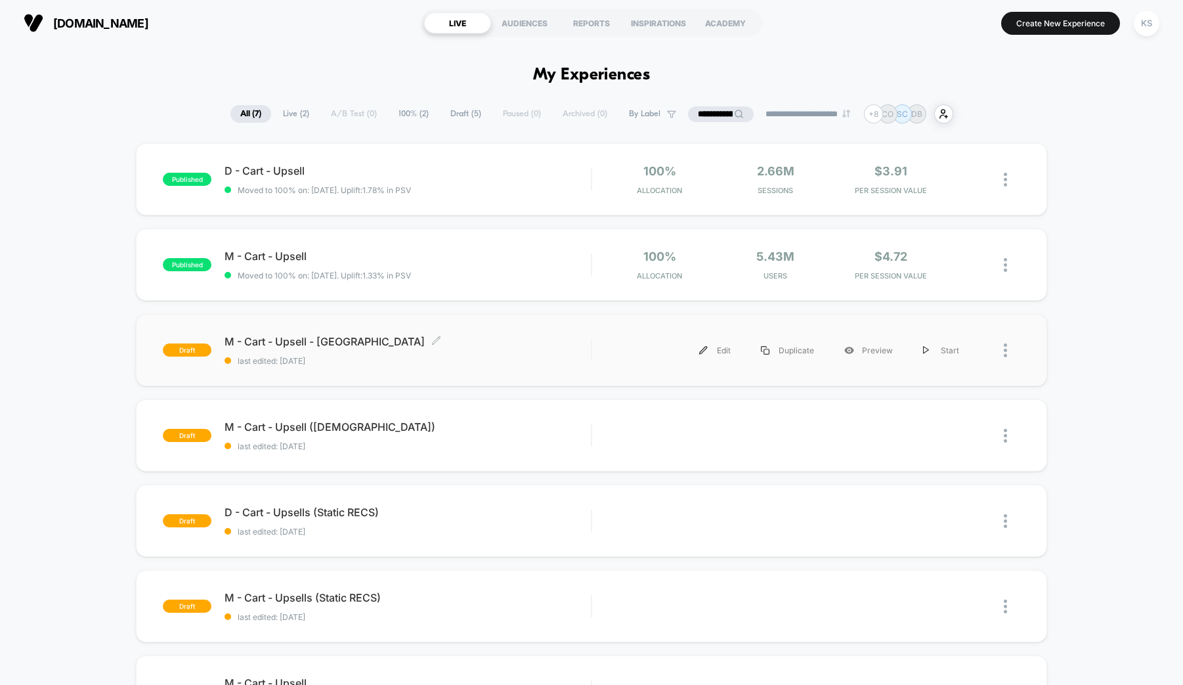
click at [401, 357] on span "last edited: 9/19/2025" at bounding box center [408, 361] width 366 height 10
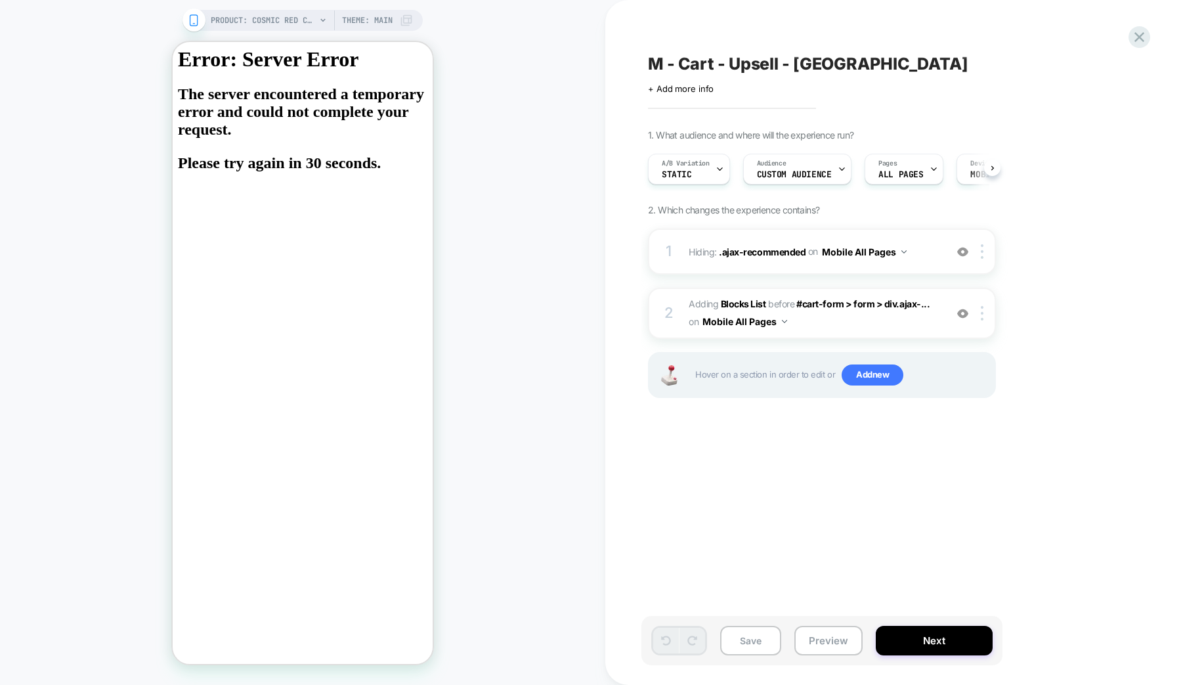
scroll to position [0, 1]
click at [836, 318] on span "#_loomi_addon_1714151740523_dup1758302275 Adding Blocks List BEFORE #cart-form …" at bounding box center [814, 312] width 250 height 35
click at [787, 320] on img at bounding box center [784, 321] width 5 height 3
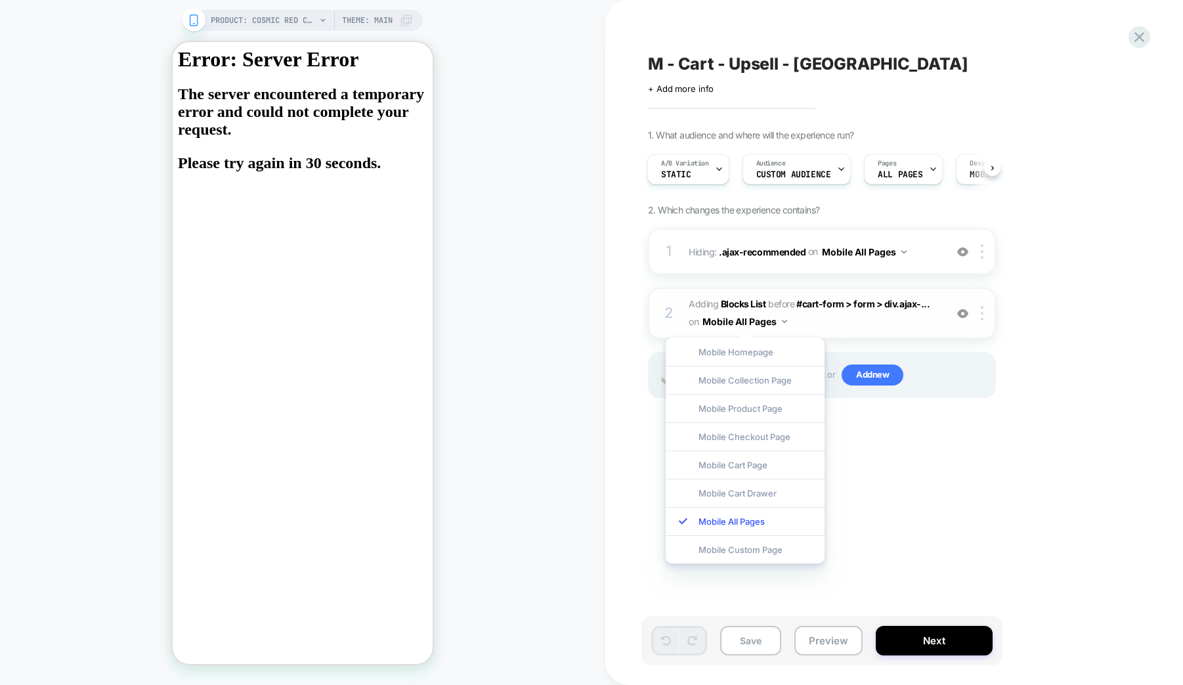
click at [859, 321] on span "#_loomi_addon_1714151740523_dup1758302275 Adding Blocks List BEFORE #cart-form …" at bounding box center [814, 312] width 250 height 35
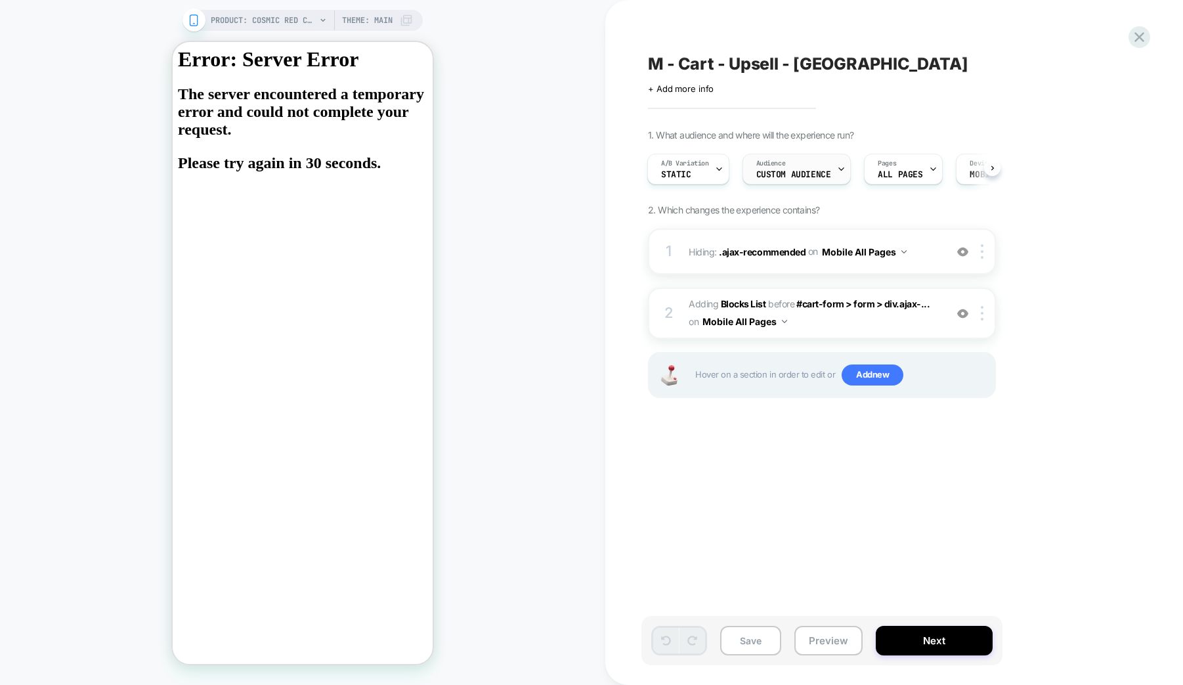
click at [844, 165] on div "Audience Custom Audience" at bounding box center [797, 169] width 109 height 31
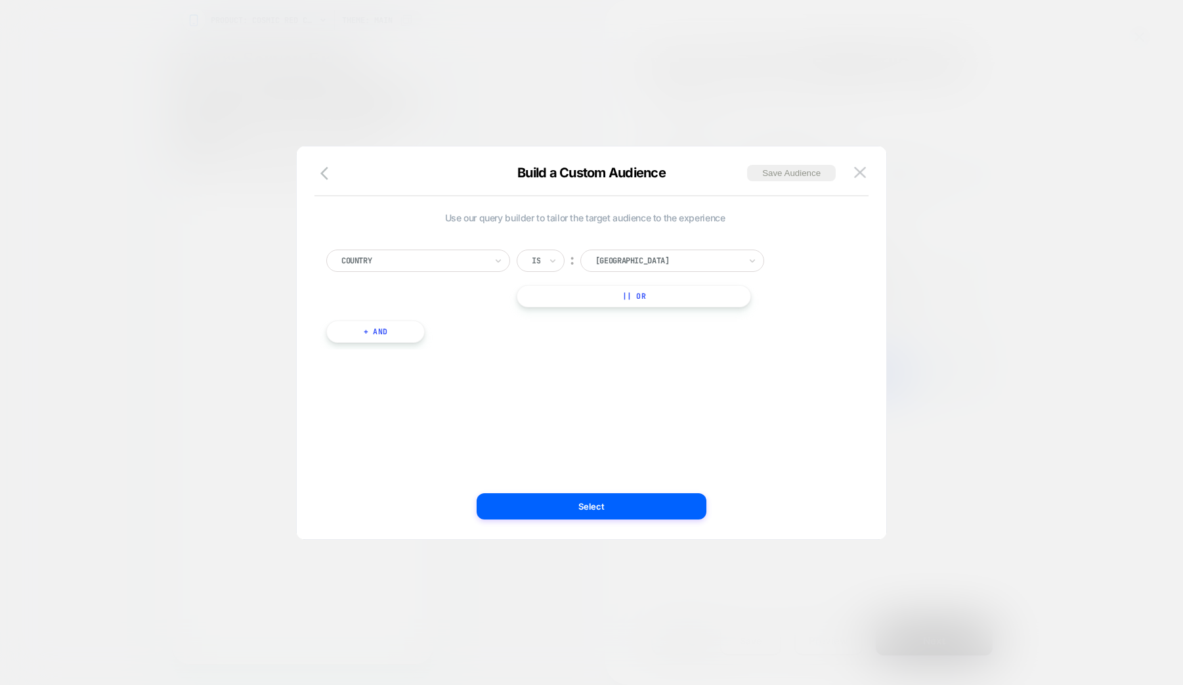
click at [989, 186] on div at bounding box center [591, 342] width 1183 height 685
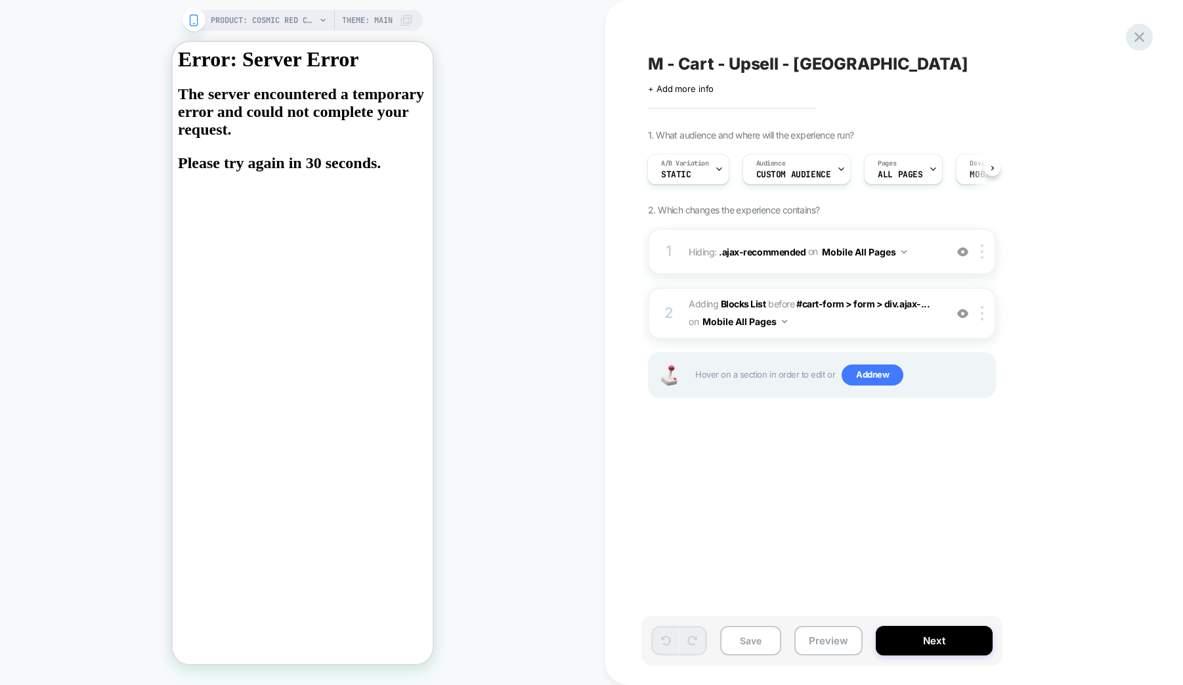
click at [1142, 37] on icon at bounding box center [1140, 37] width 18 height 18
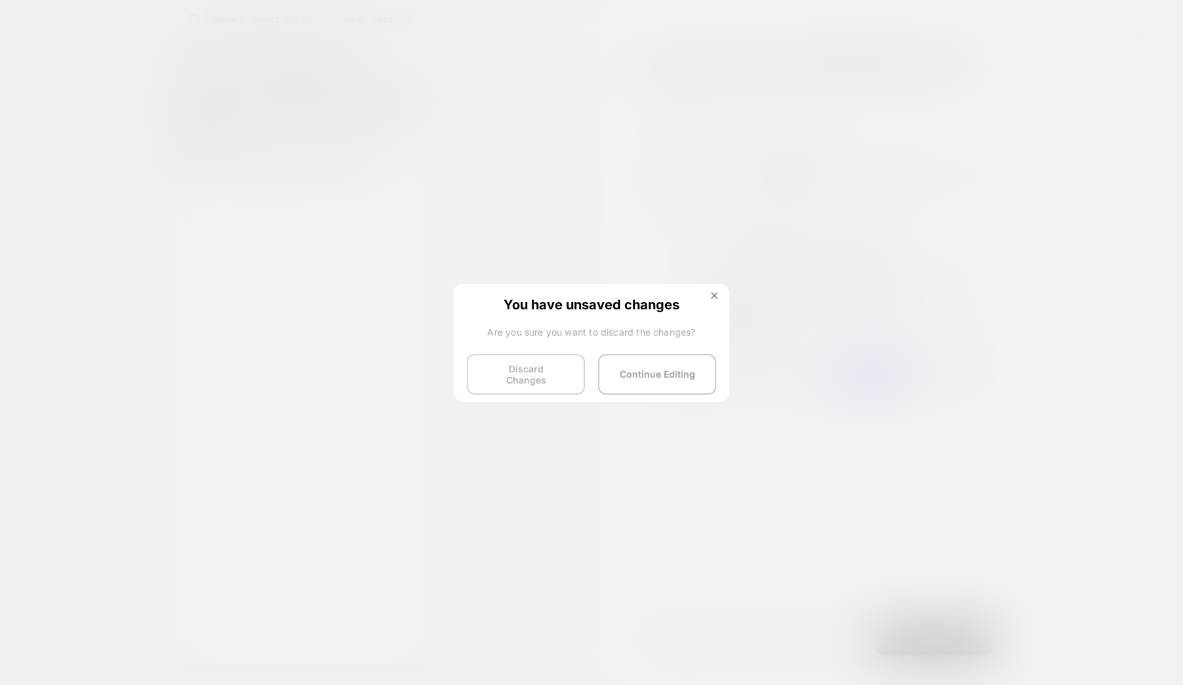
click at [531, 365] on button "Discard Changes" at bounding box center [526, 374] width 118 height 41
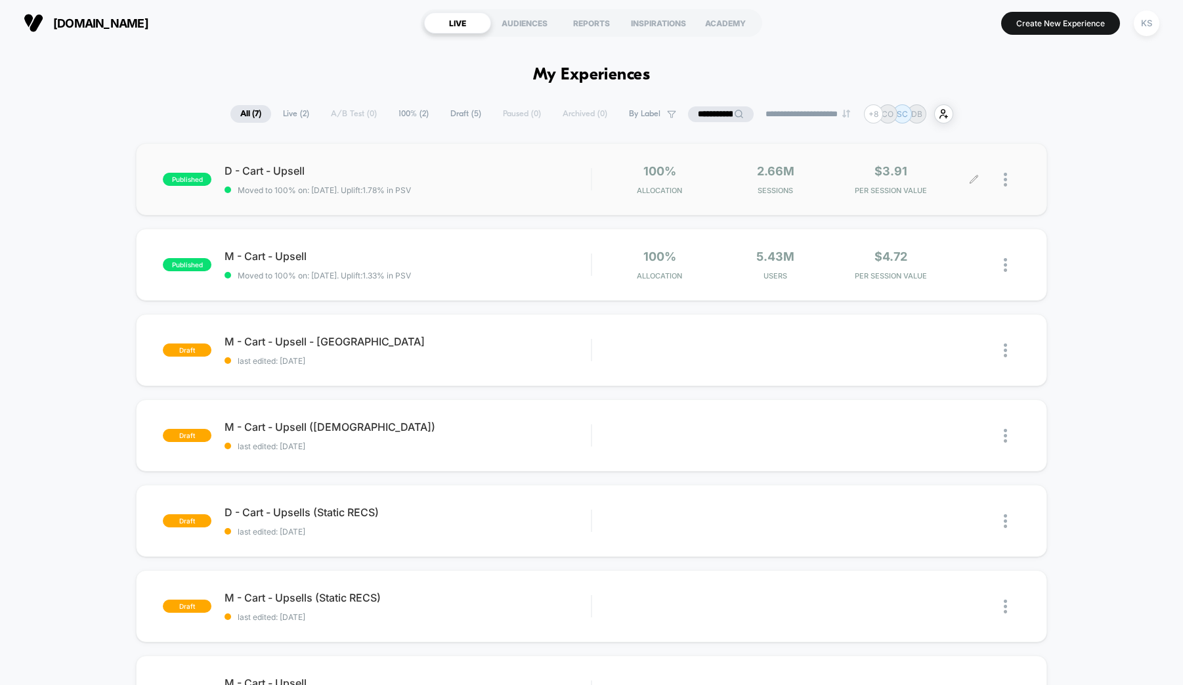
click at [1008, 181] on div at bounding box center [1012, 179] width 16 height 31
click at [961, 135] on div "Duplicate" at bounding box center [938, 135] width 118 height 30
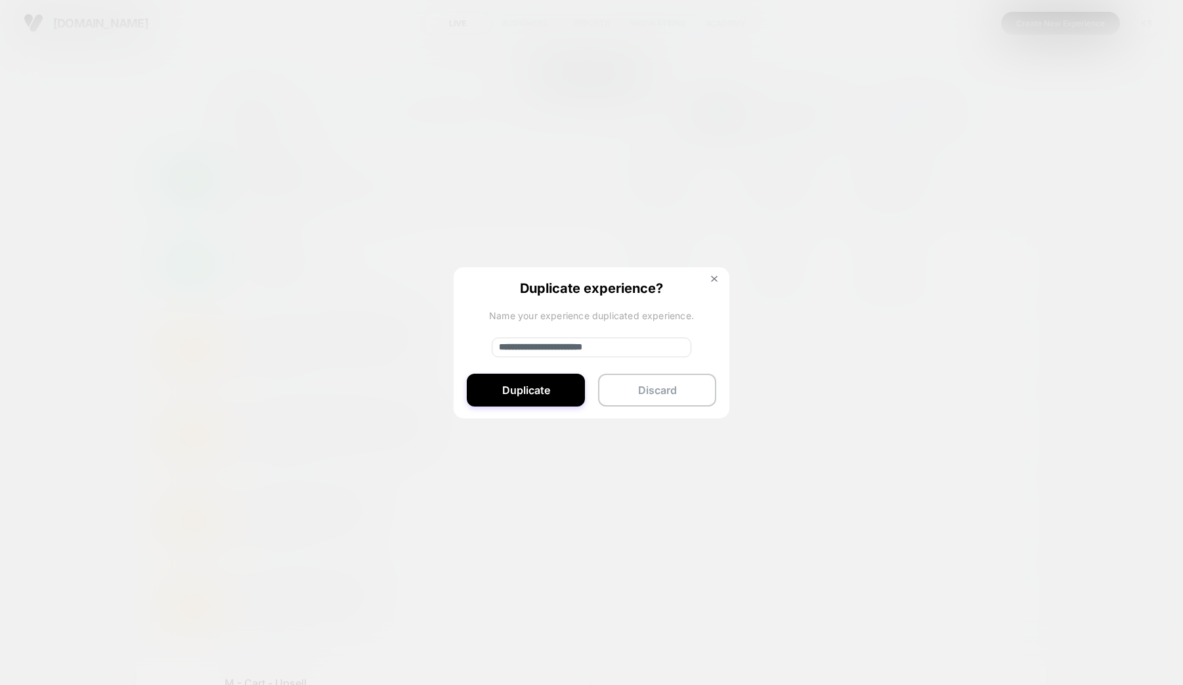
drag, startPoint x: 543, startPoint y: 343, endPoint x: 411, endPoint y: 351, distance: 132.2
click at [1004, 195] on div "**********" at bounding box center [1012, 179] width 16 height 31
click at [604, 346] on input "**********" at bounding box center [592, 347] width 200 height 20
type input "**********"
click at [563, 392] on button "Duplicate" at bounding box center [526, 390] width 118 height 33
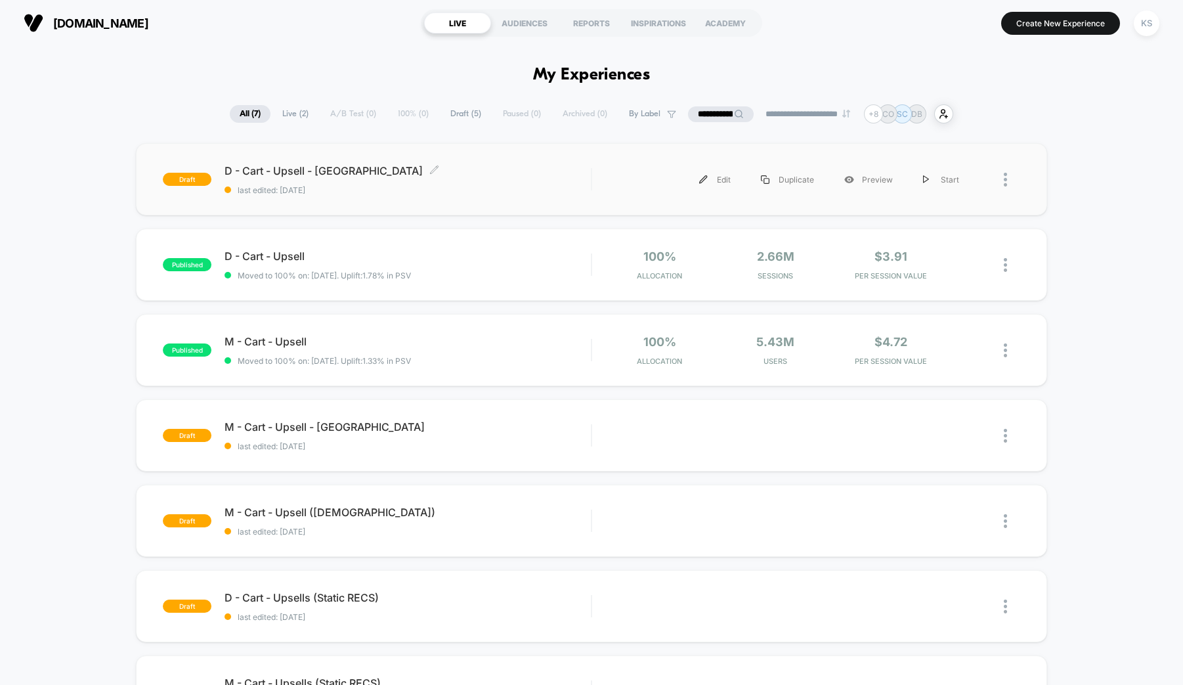
click at [414, 174] on span "D - Cart - Upsell - CA Click to edit experience details" at bounding box center [408, 170] width 366 height 13
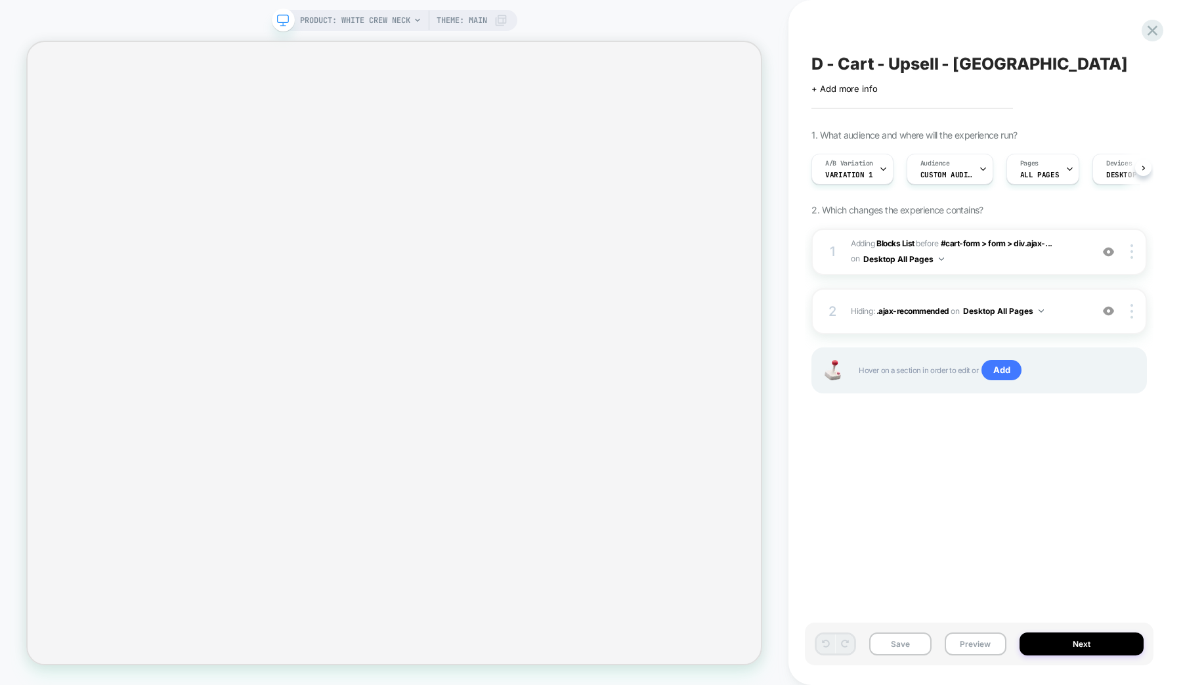
scroll to position [0, 1]
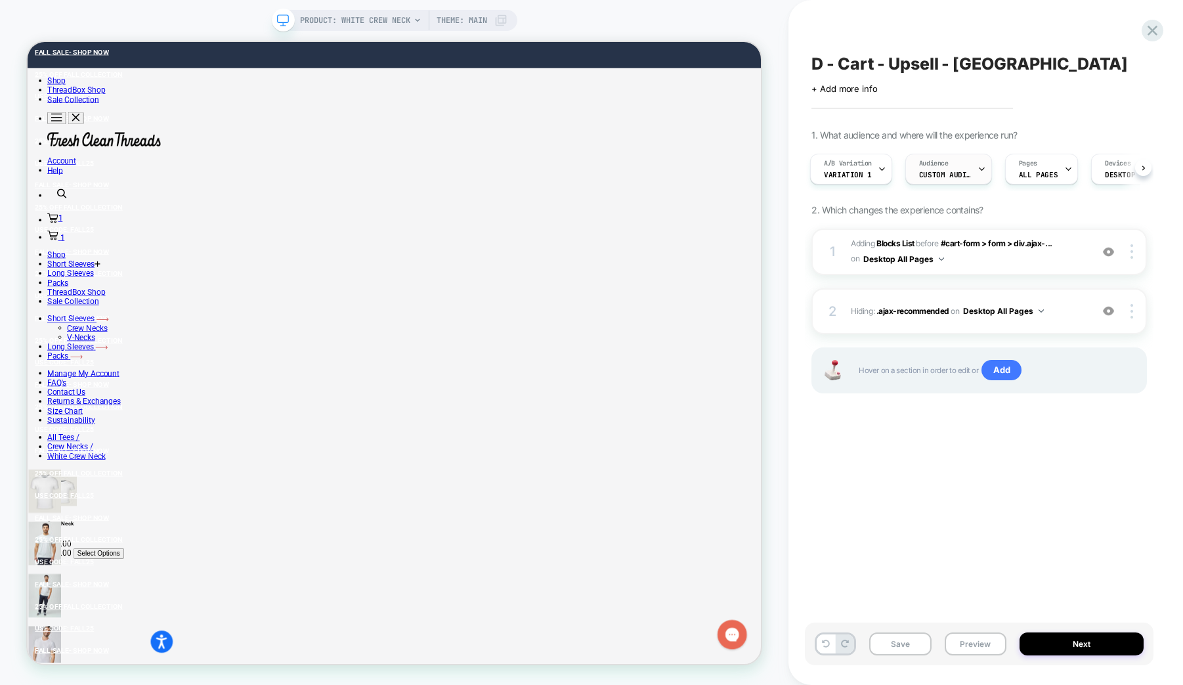
click at [970, 172] on span "Custom Audience" at bounding box center [945, 174] width 53 height 9
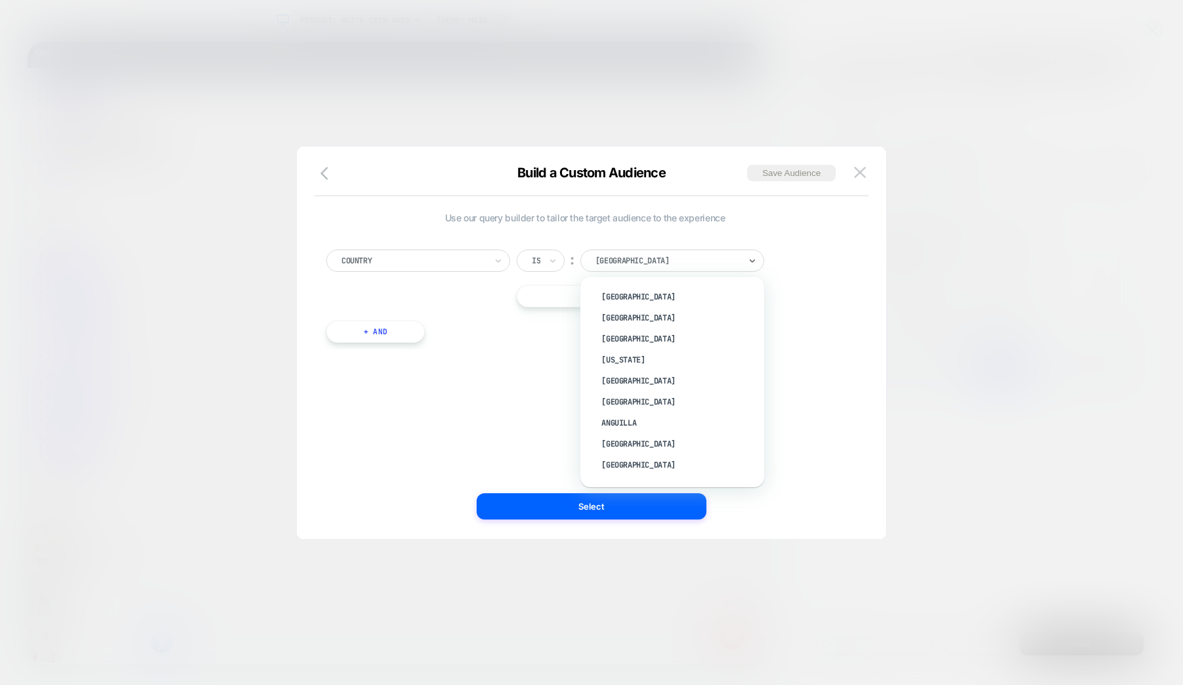
click at [618, 261] on div at bounding box center [667, 261] width 144 height 12
type input "***"
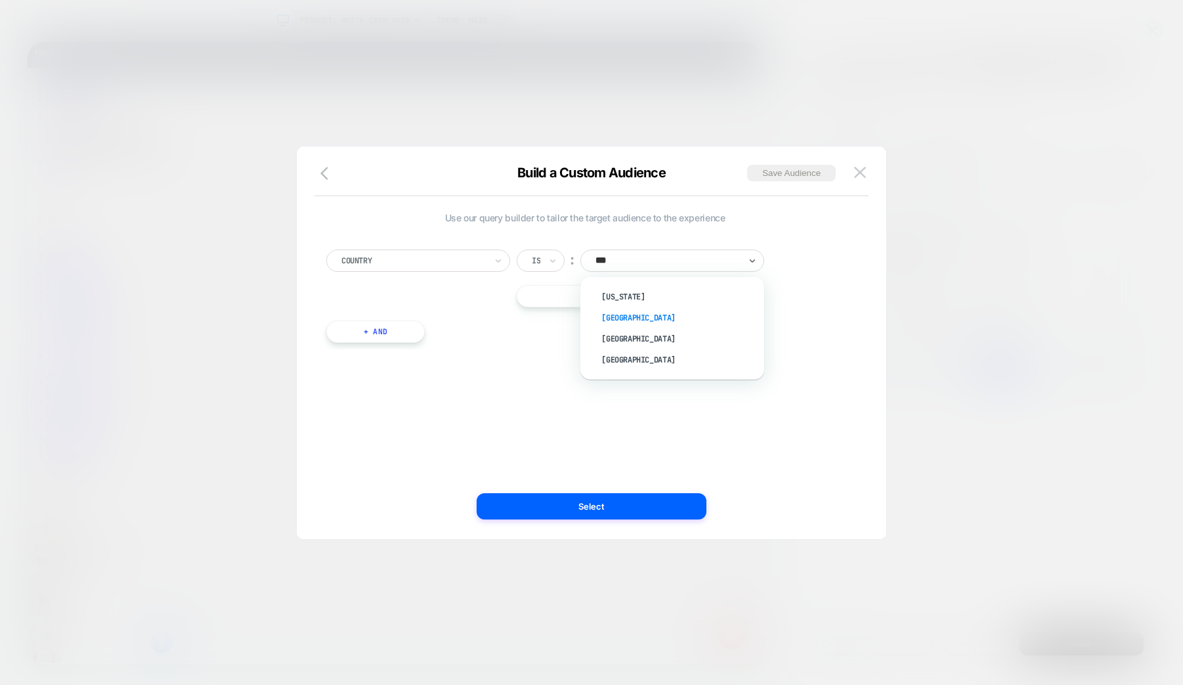
click at [647, 313] on div "[GEOGRAPHIC_DATA]" at bounding box center [679, 317] width 171 height 21
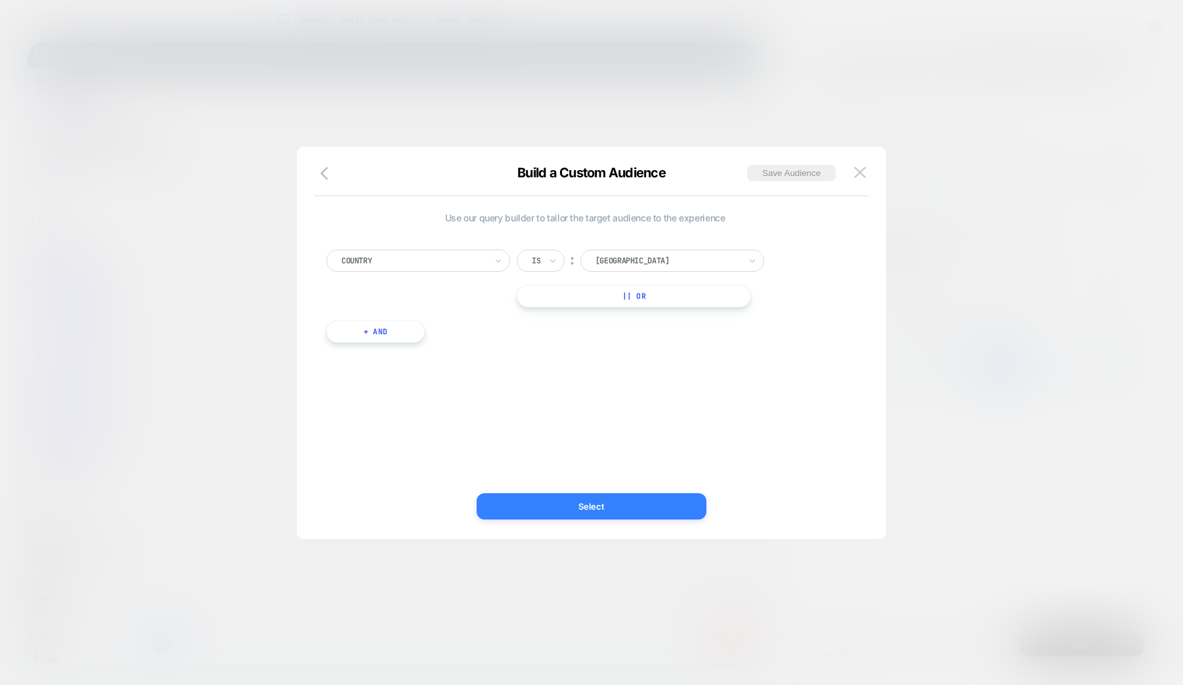
click at [597, 511] on button "Select" at bounding box center [592, 506] width 230 height 26
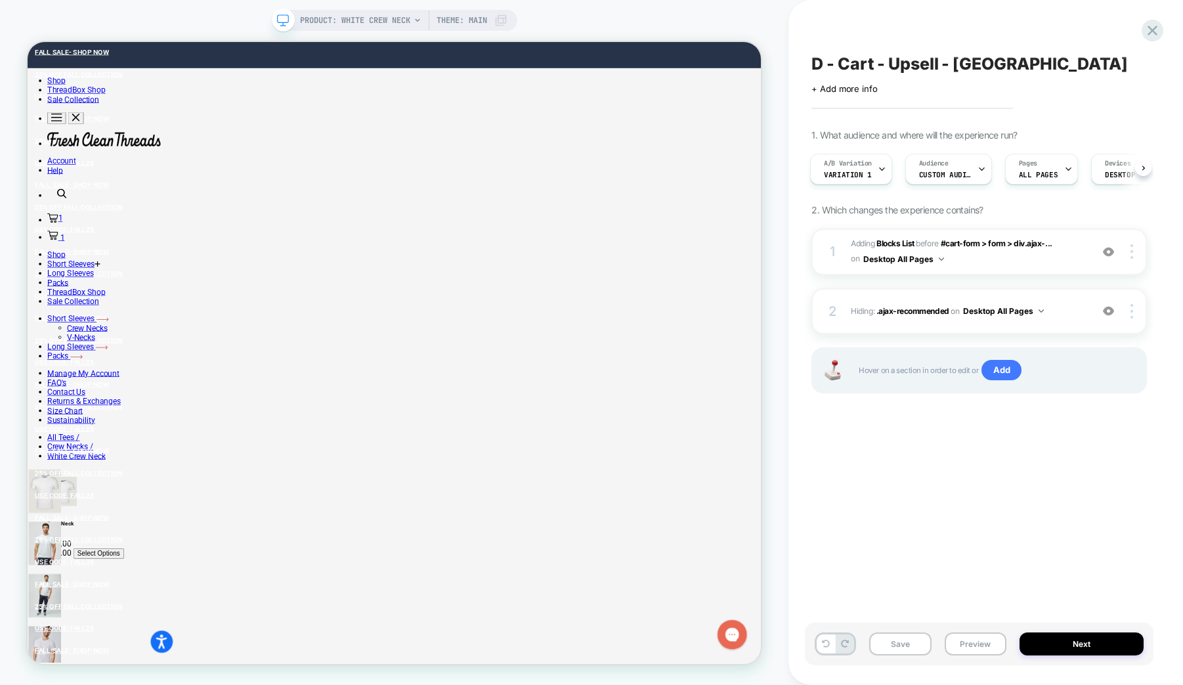
scroll to position [0, 2]
click at [1006, 259] on span "#_loomi_addon_1714078694343_dup1714121042_dup1758302437 Adding Blocks List BEFO…" at bounding box center [968, 251] width 234 height 31
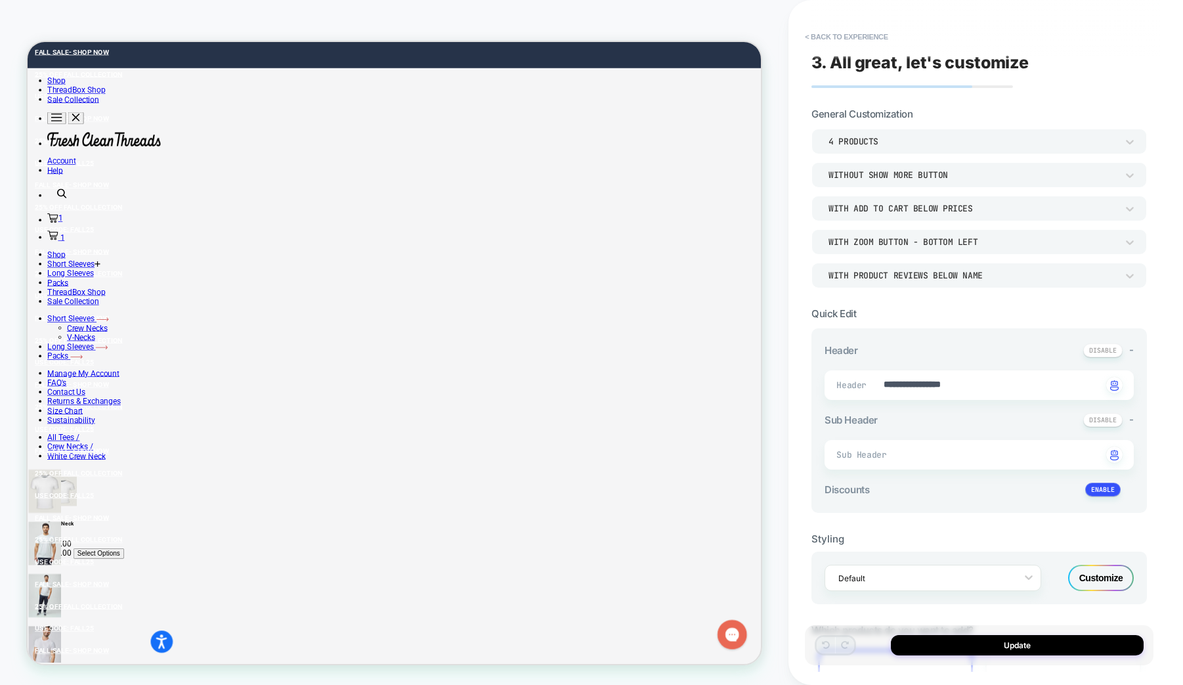
type textarea "*"
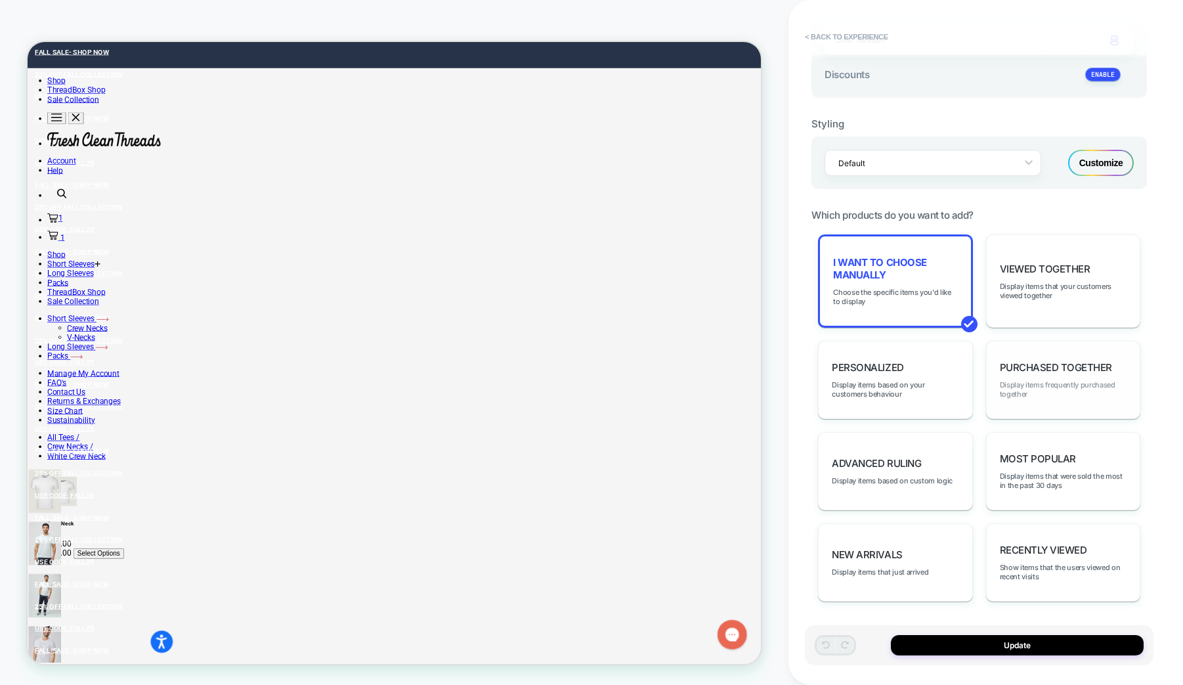
scroll to position [417, 0]
click at [884, 282] on div "I want to choose manually Choose the specific items you'd like to display" at bounding box center [895, 278] width 154 height 93
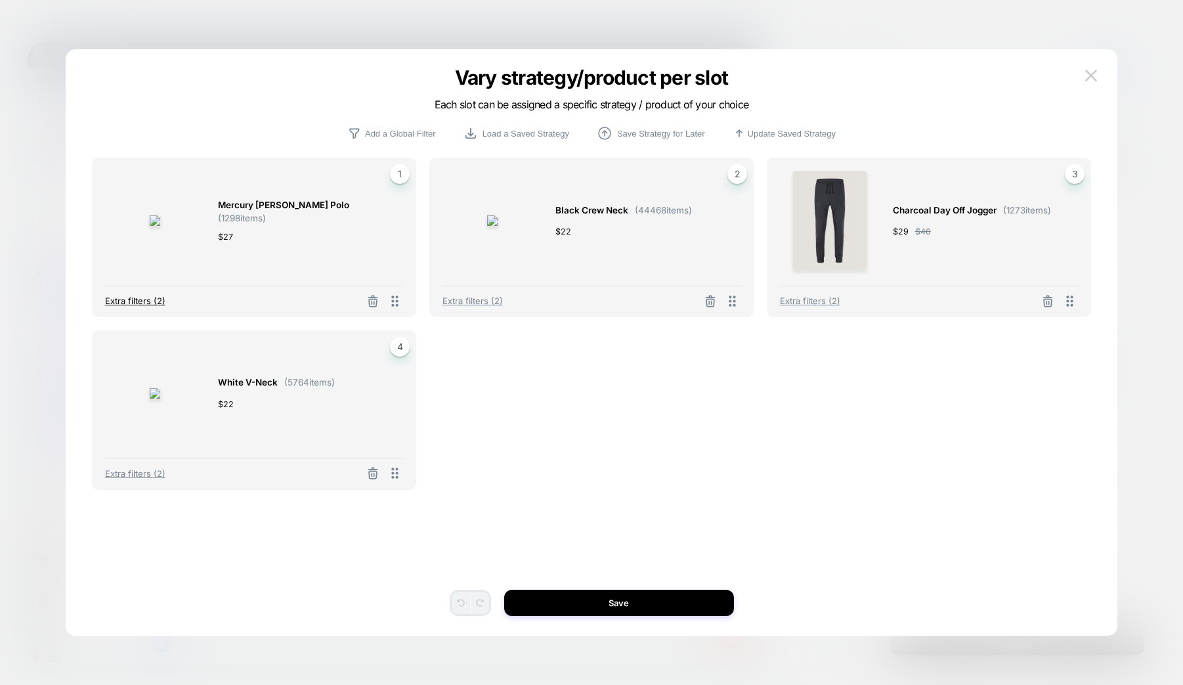
click at [140, 305] on span "Extra filters (2)" at bounding box center [135, 300] width 60 height 11
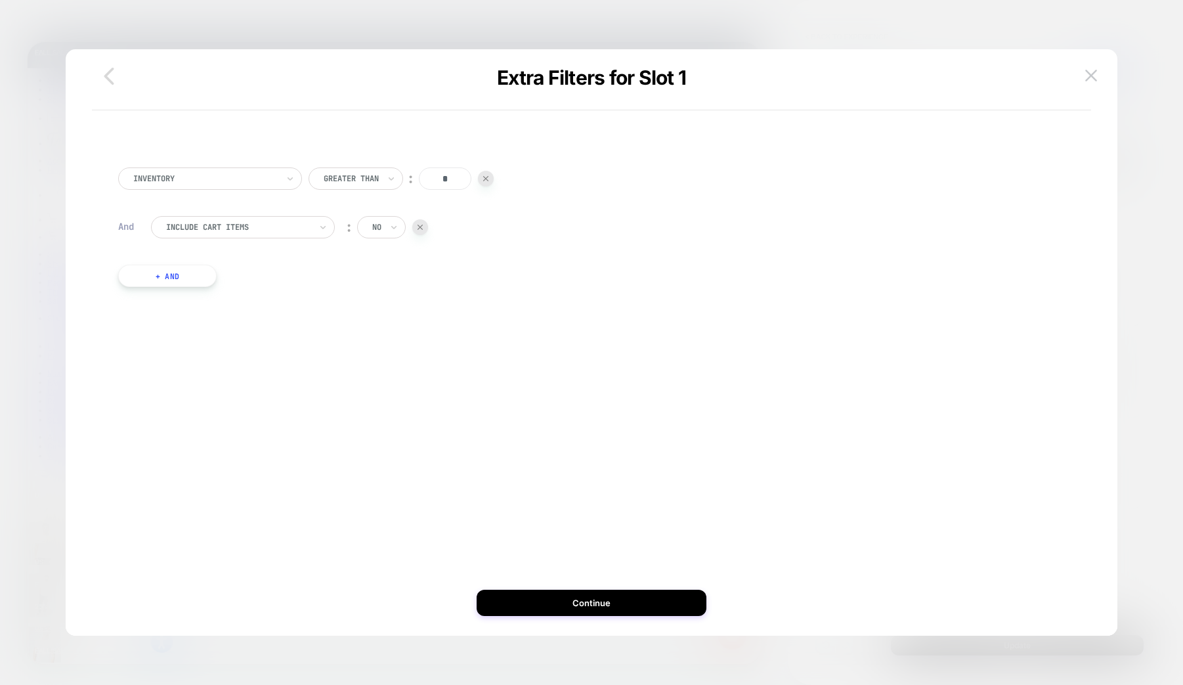
click at [104, 72] on icon "button" at bounding box center [109, 76] width 26 height 26
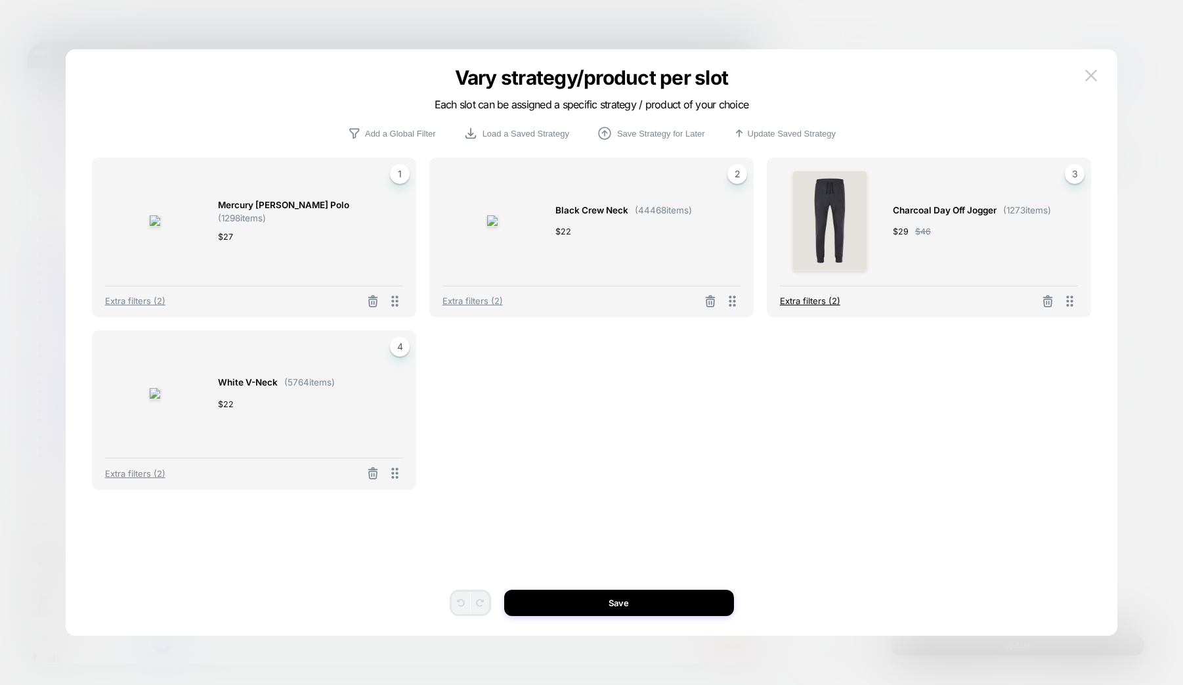
click at [826, 303] on span "Extra filters (2)" at bounding box center [810, 300] width 60 height 11
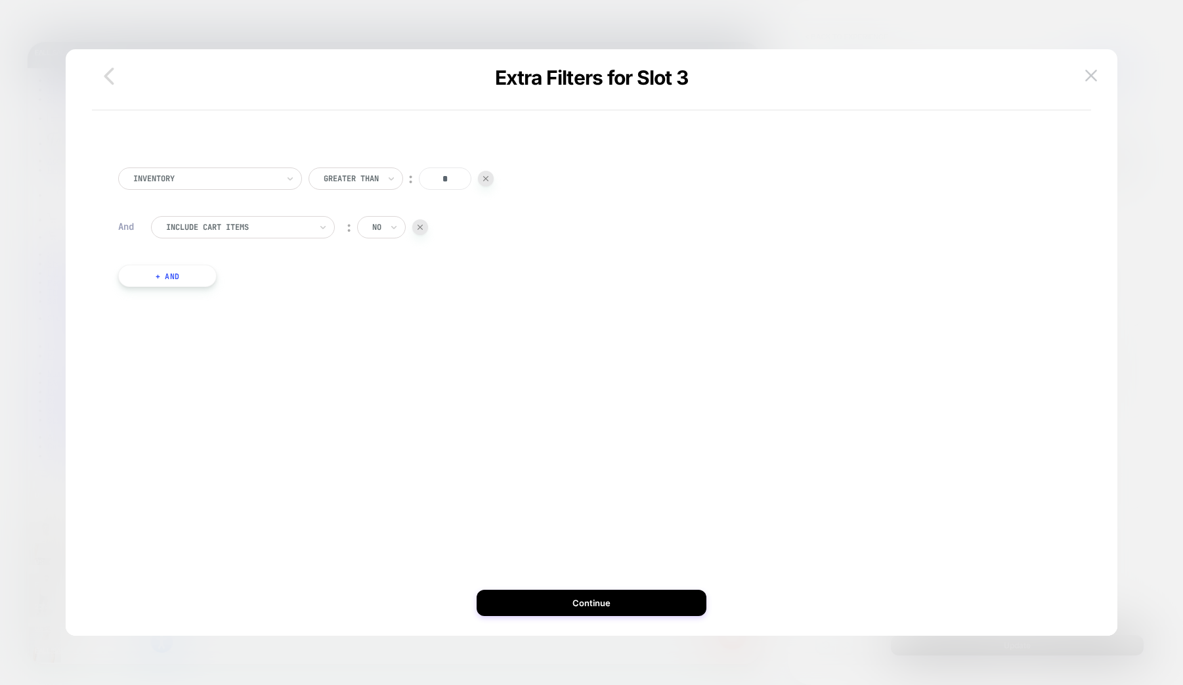
click at [103, 76] on icon "button" at bounding box center [109, 76] width 26 height 26
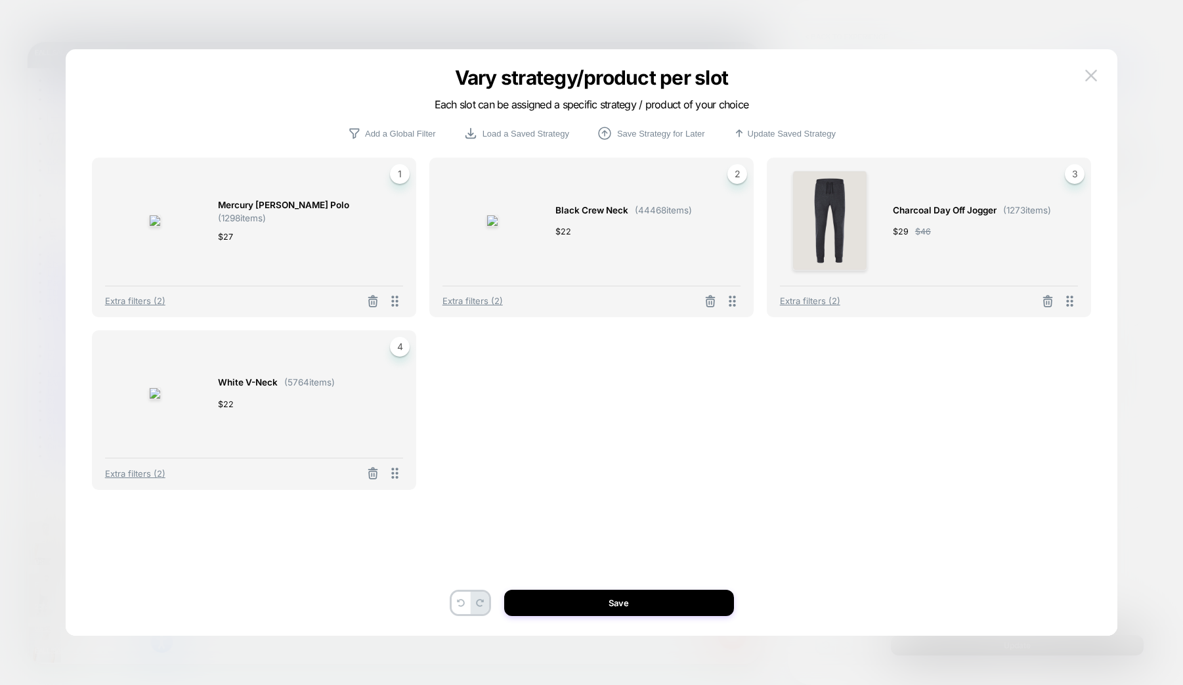
click at [989, 247] on div "Charcoal Day Off Jogger ( 1273 items) $ 29 $ 46" at bounding box center [972, 221] width 158 height 100
click at [850, 246] on img at bounding box center [830, 221] width 76 height 100
click at [957, 209] on span "Charcoal Day Off Jogger" at bounding box center [945, 210] width 104 height 15
click at [812, 300] on span "Extra filters (2)" at bounding box center [810, 300] width 60 height 11
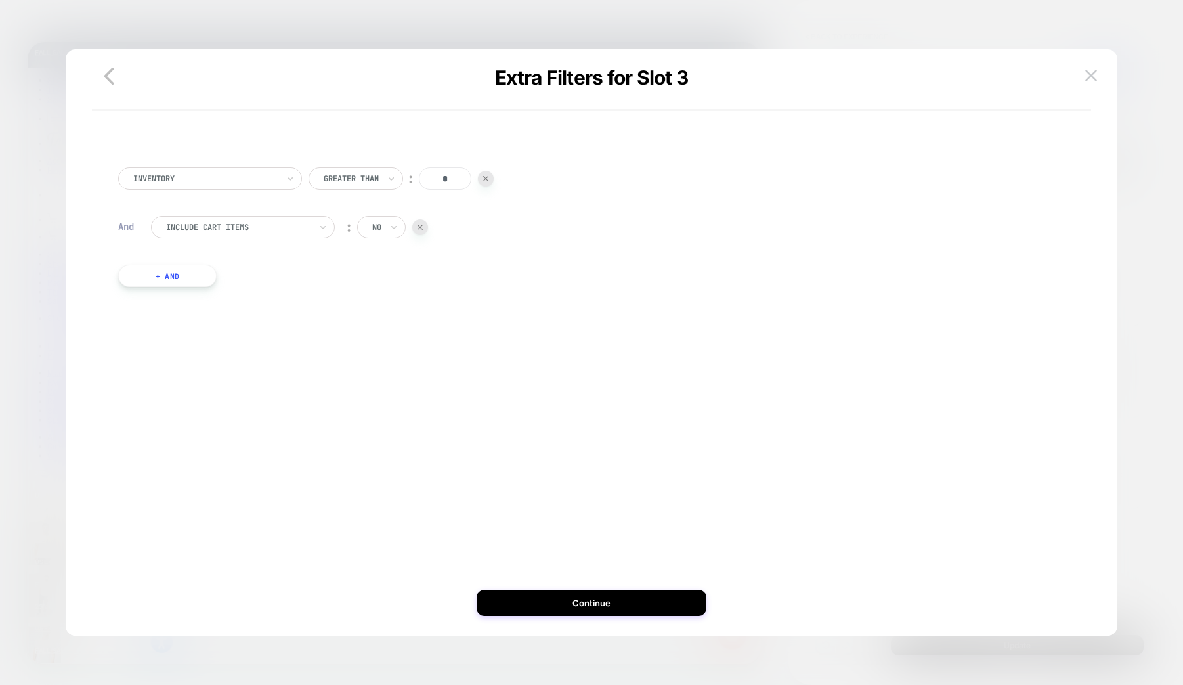
click at [144, 272] on button "+ And" at bounding box center [167, 276] width 98 height 22
click at [220, 288] on div at bounding box center [238, 289] width 144 height 12
click at [113, 74] on icon "button" at bounding box center [109, 76] width 26 height 26
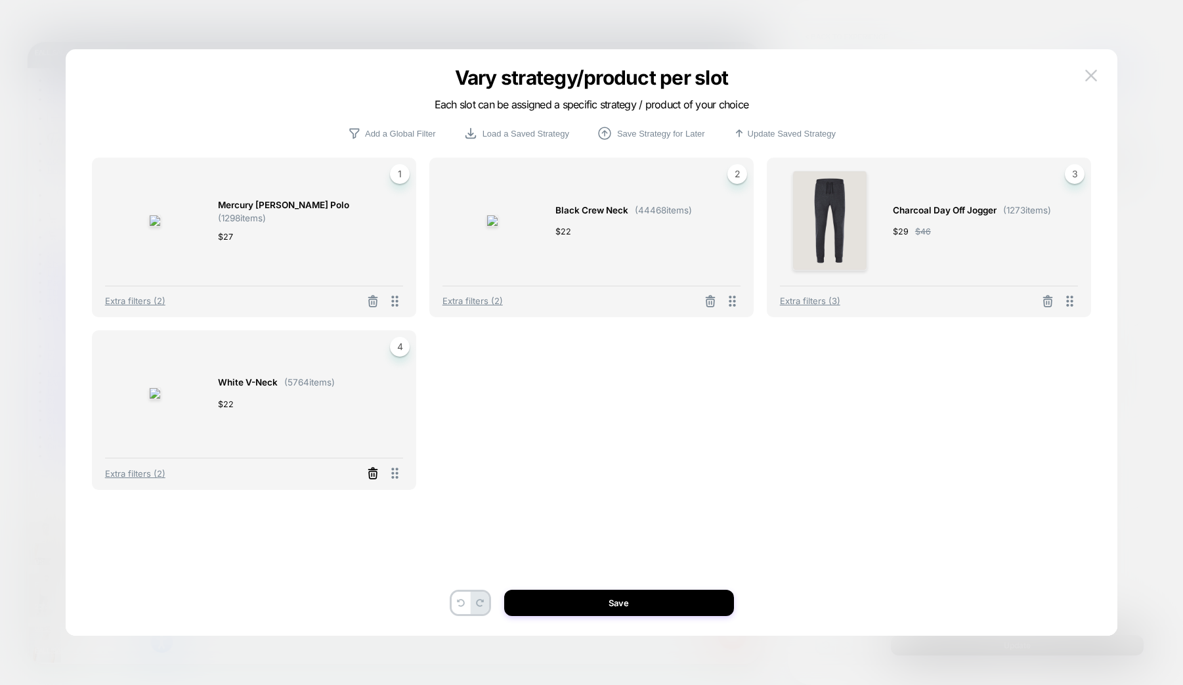
click at [372, 469] on icon at bounding box center [373, 469] width 2 height 2
click at [254, 427] on button "Select Product" at bounding box center [237, 423] width 72 height 24
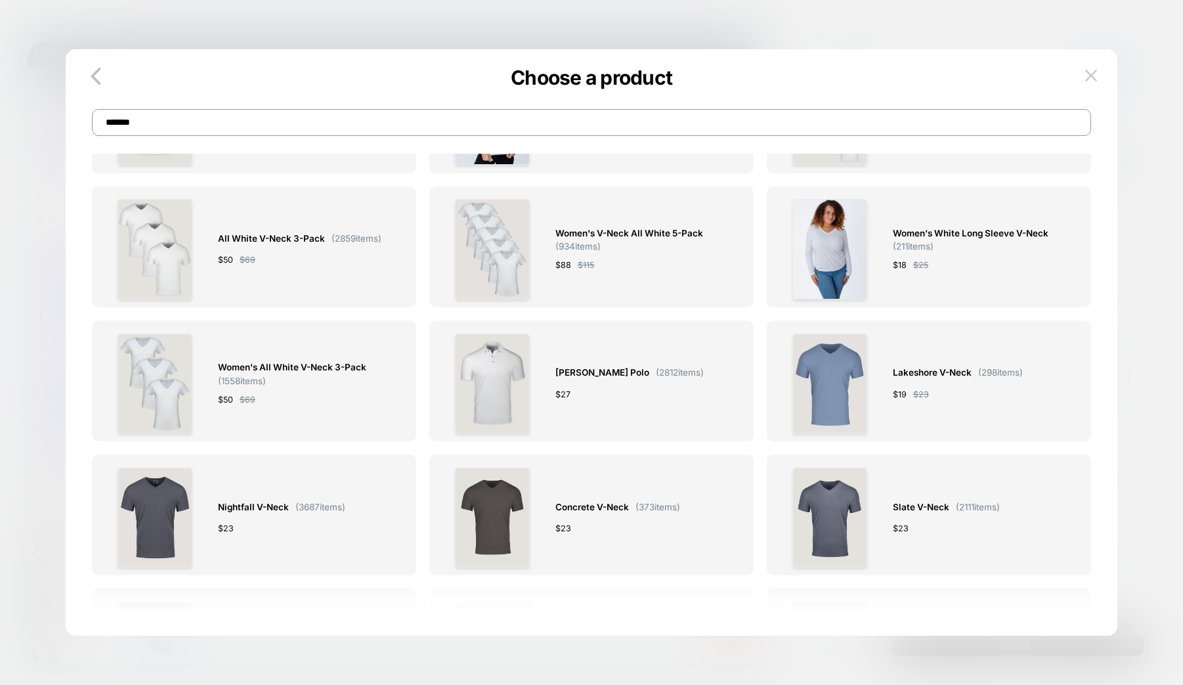
scroll to position [0, 0]
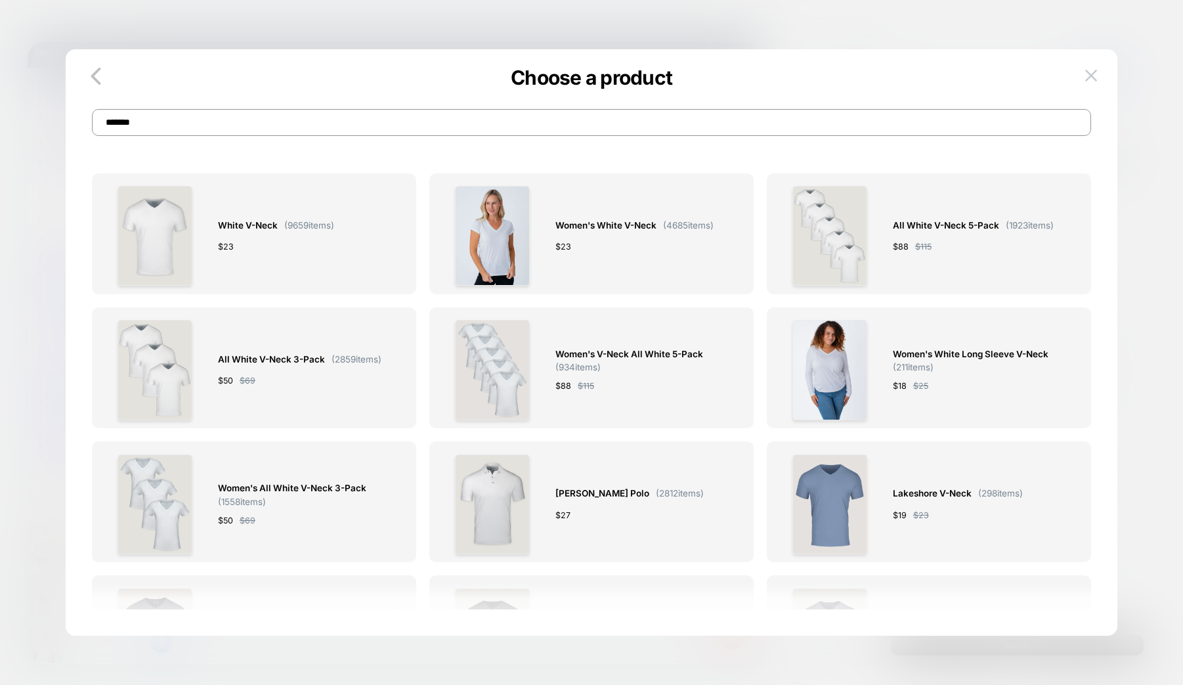
click at [147, 126] on input "*******" at bounding box center [591, 122] width 999 height 27
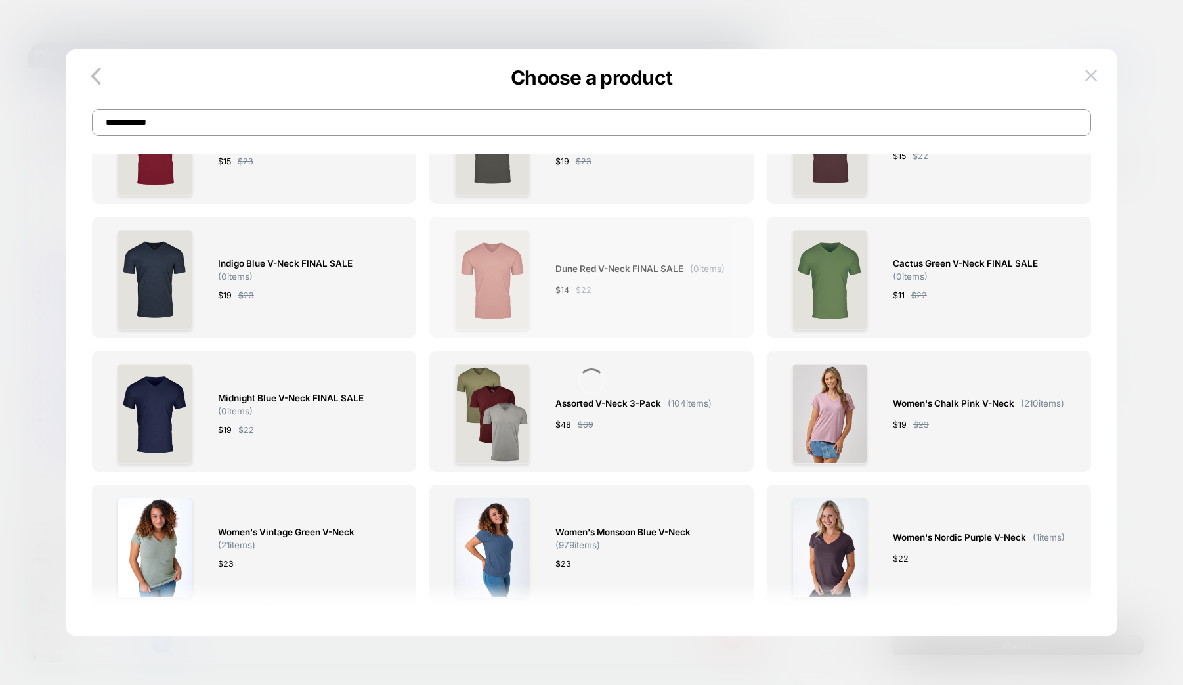
scroll to position [2930, 0]
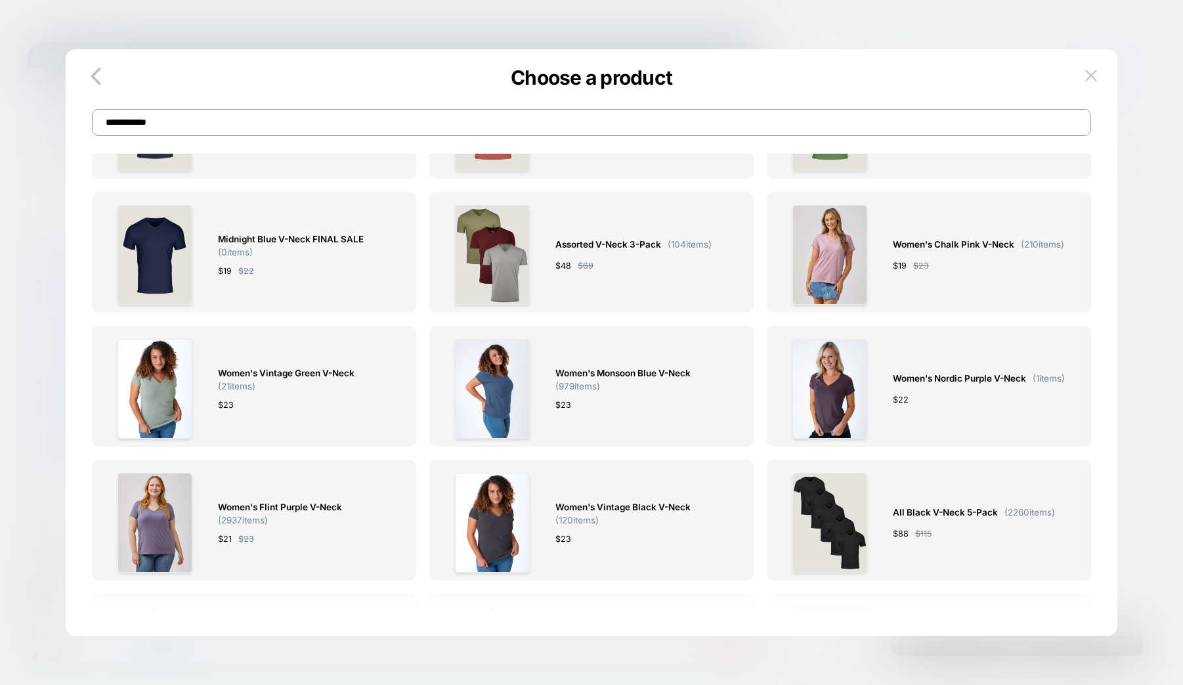
click at [196, 123] on input "**********" at bounding box center [591, 122] width 999 height 27
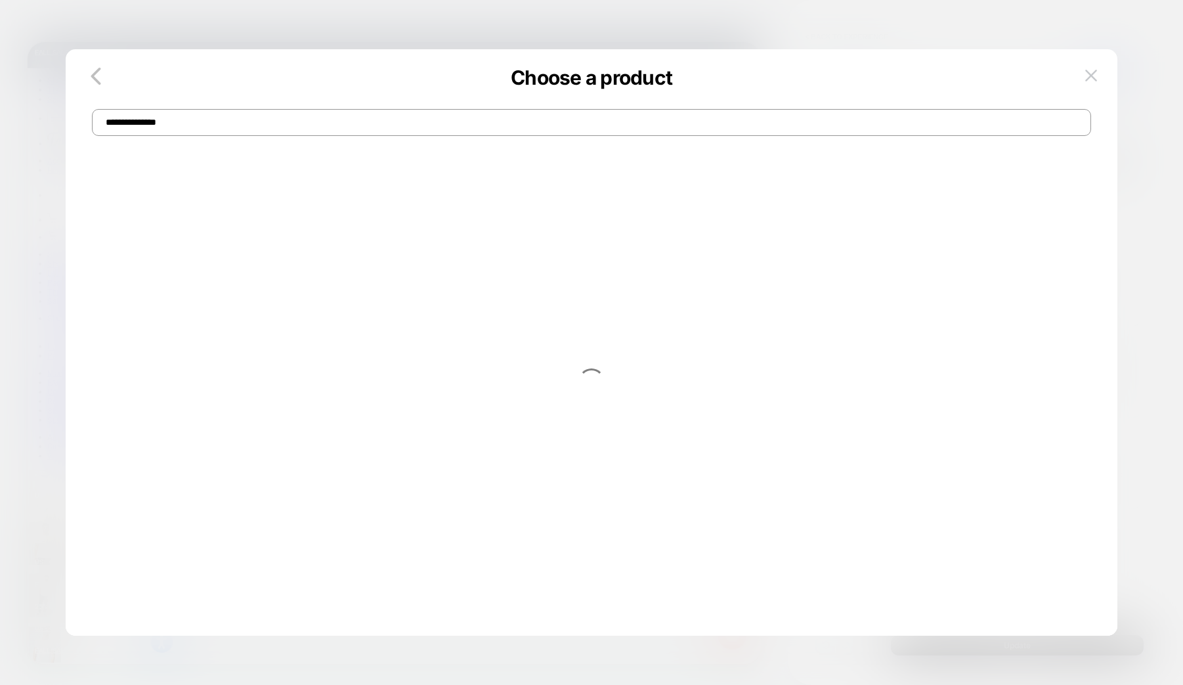
scroll to position [0, 0]
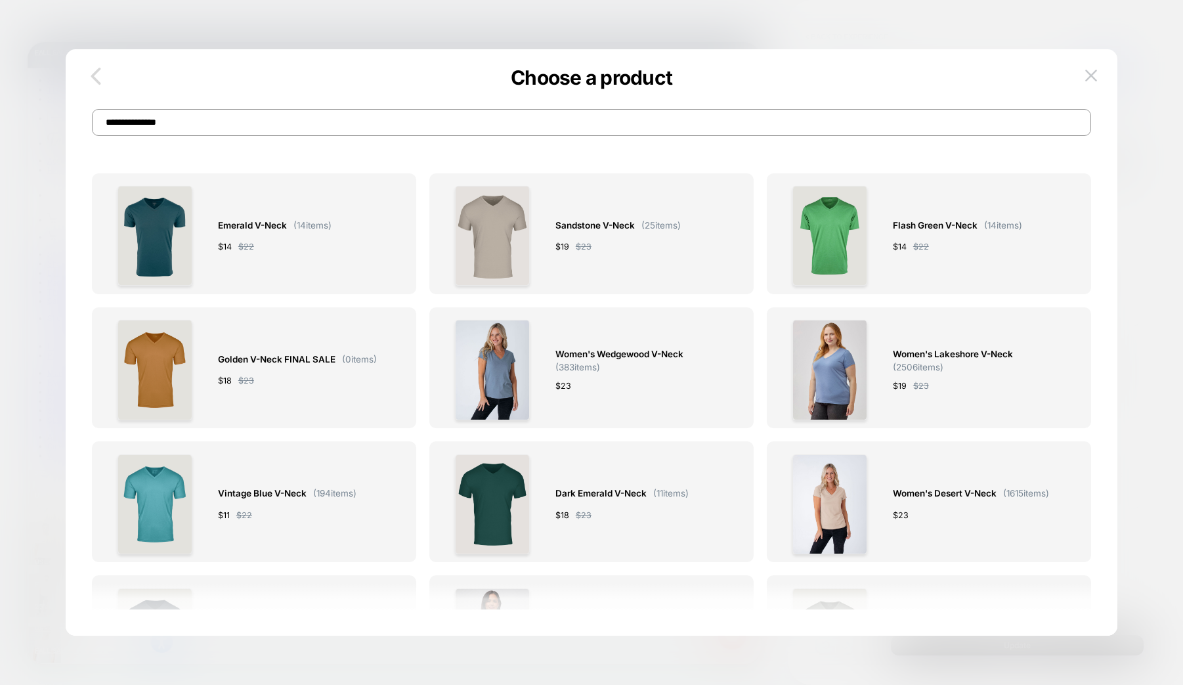
type input "**********"
click at [100, 74] on icon "button" at bounding box center [96, 76] width 26 height 26
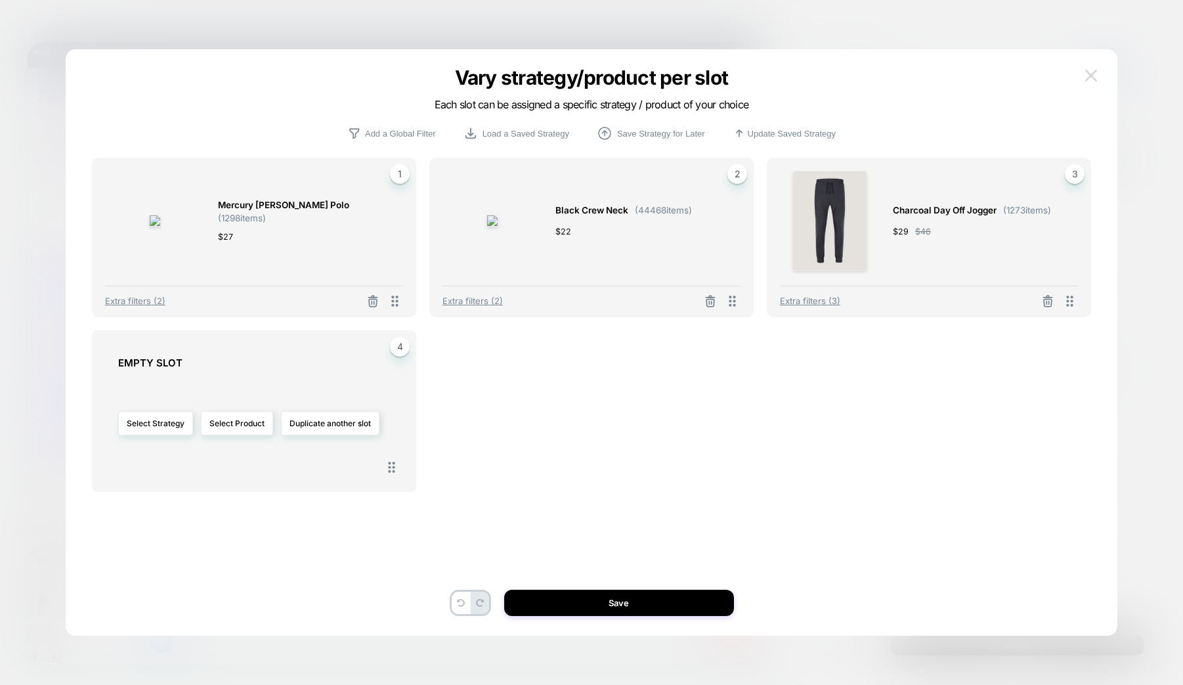
click at [1092, 74] on img at bounding box center [1091, 75] width 12 height 11
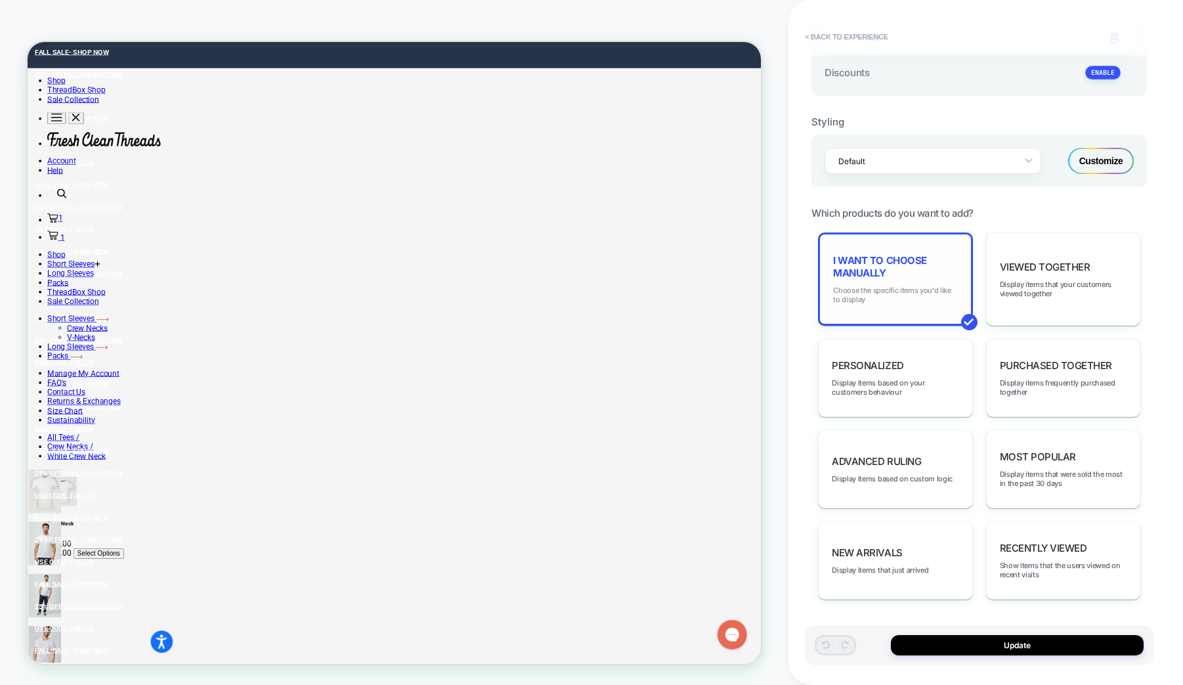
click at [881, 297] on span "Choose the specific items you'd like to display" at bounding box center [895, 295] width 124 height 18
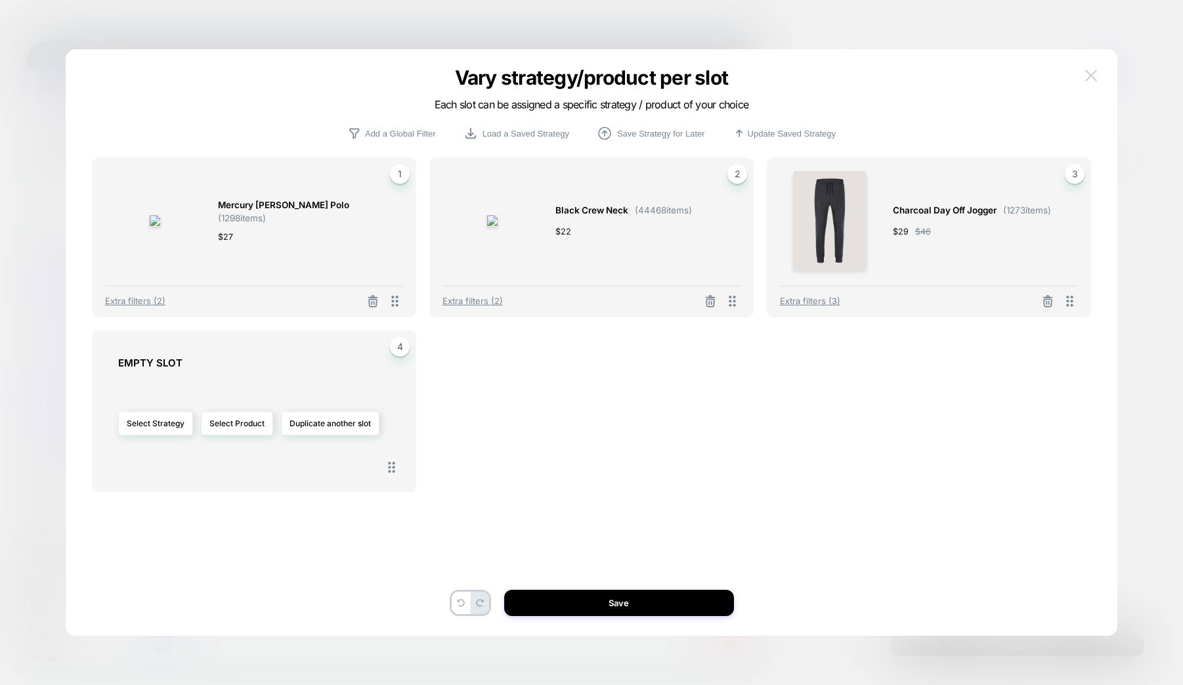
click at [1090, 70] on img at bounding box center [1091, 75] width 12 height 11
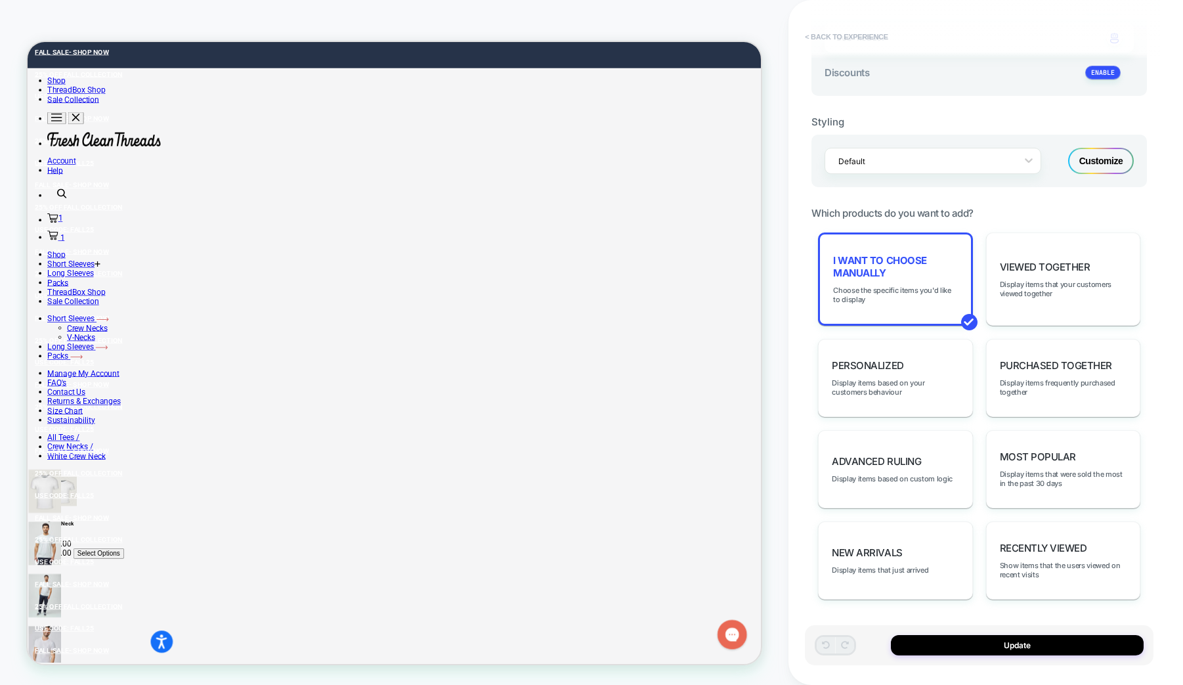
click at [828, 31] on button "< Back to experience" at bounding box center [846, 36] width 96 height 21
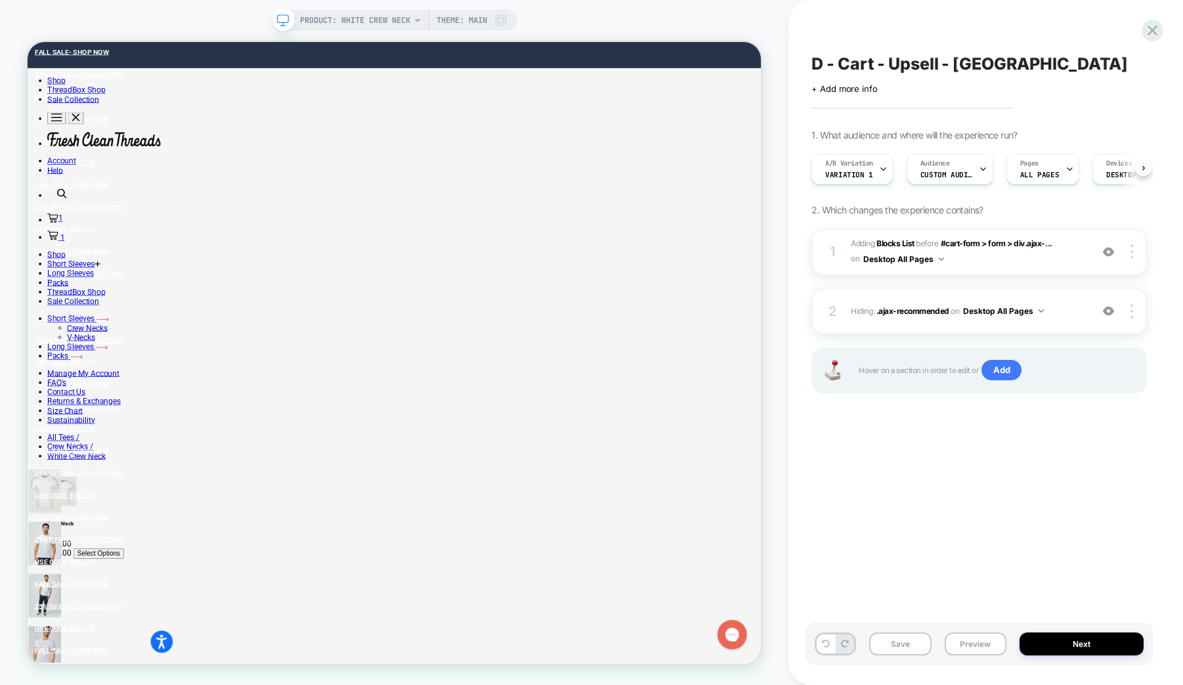
scroll to position [0, 1]
click at [1150, 33] on icon at bounding box center [1153, 31] width 10 height 10
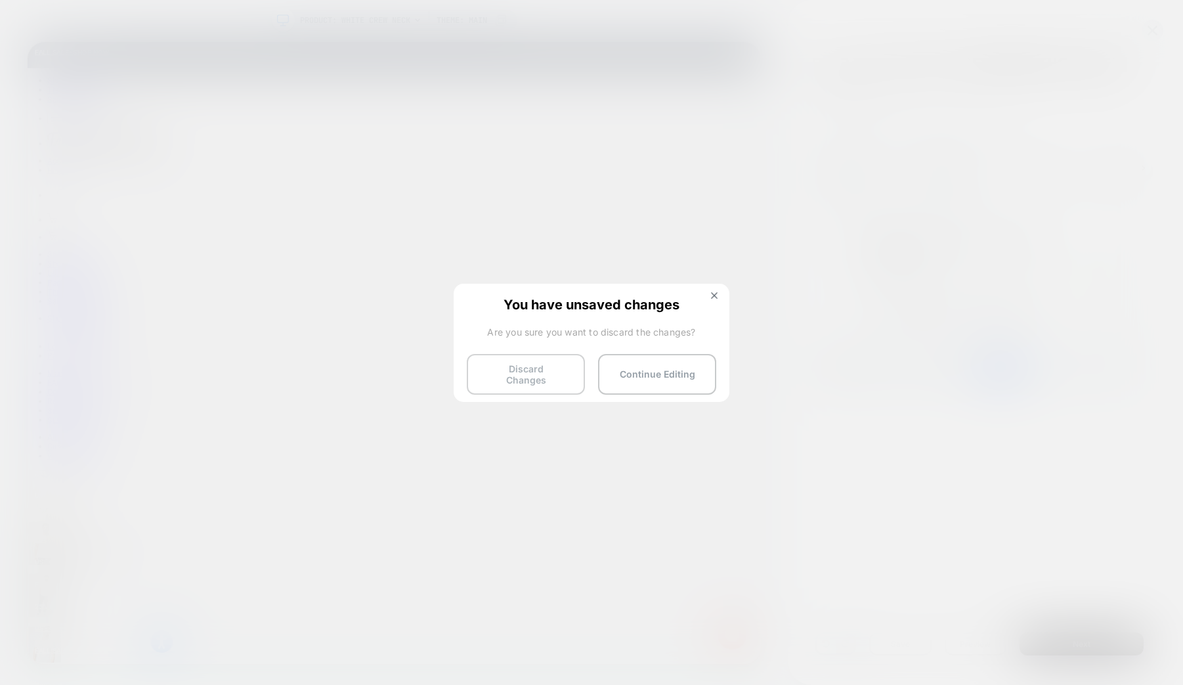
click at [530, 376] on button "Discard Changes" at bounding box center [526, 374] width 118 height 41
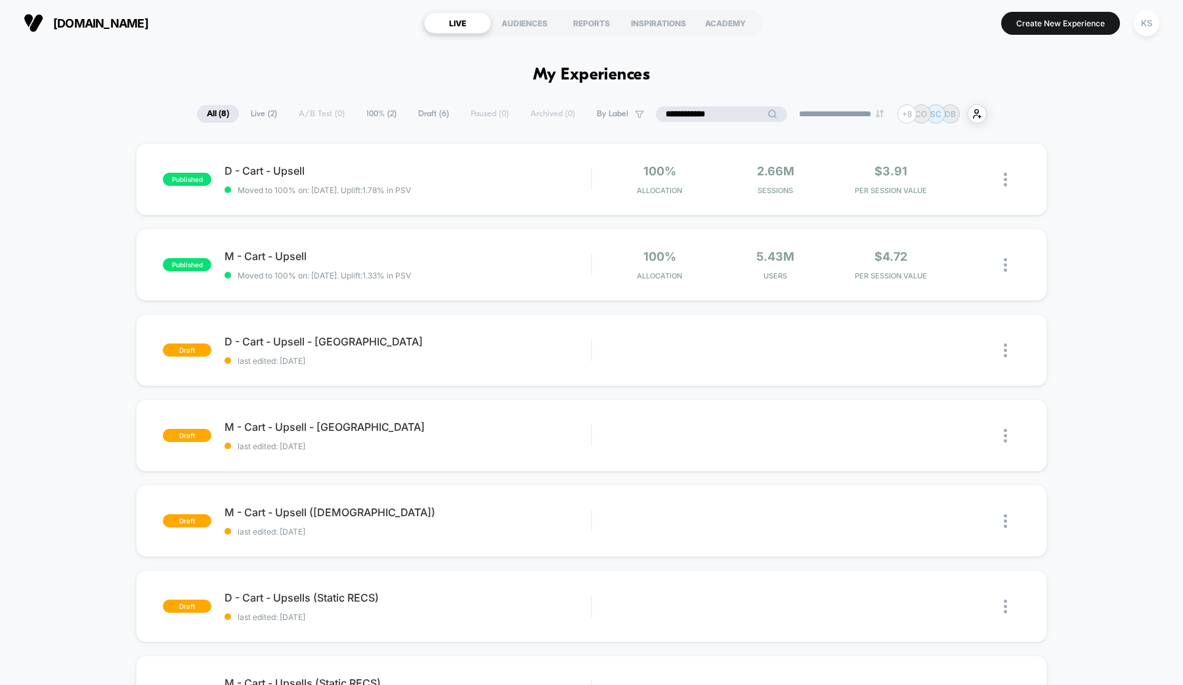
click at [707, 121] on input "**********" at bounding box center [721, 114] width 131 height 16
click at [706, 114] on input "**********" at bounding box center [721, 114] width 131 height 16
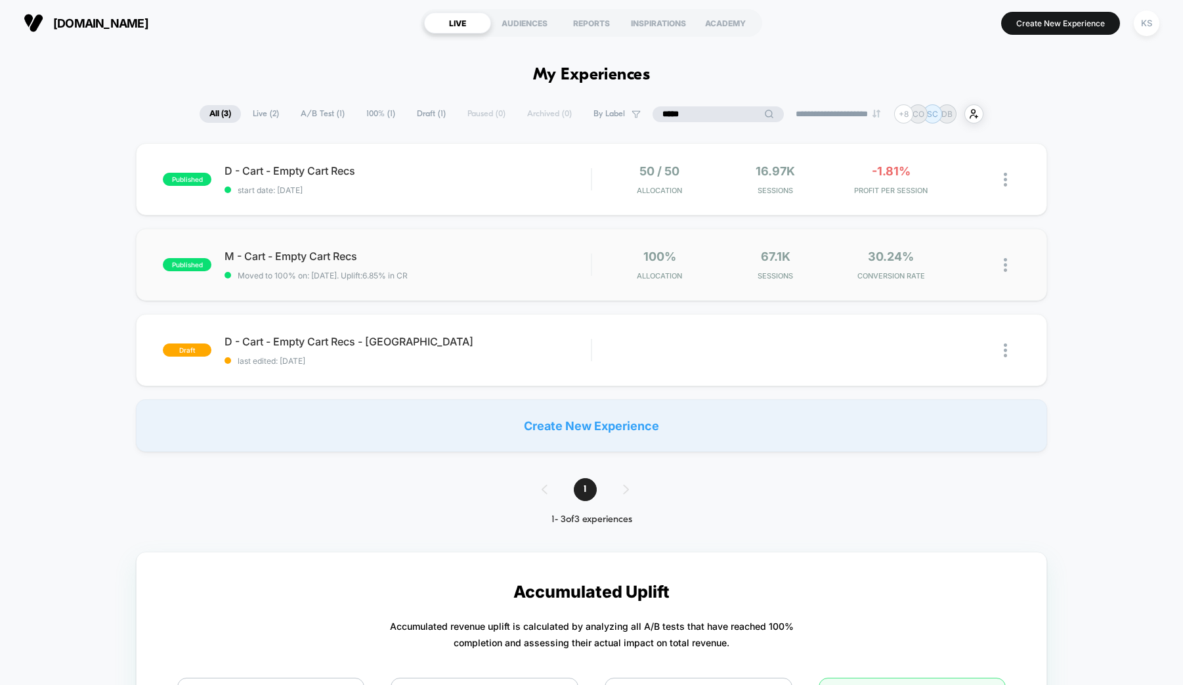
type input "*****"
click at [1005, 265] on img at bounding box center [1005, 265] width 3 height 14
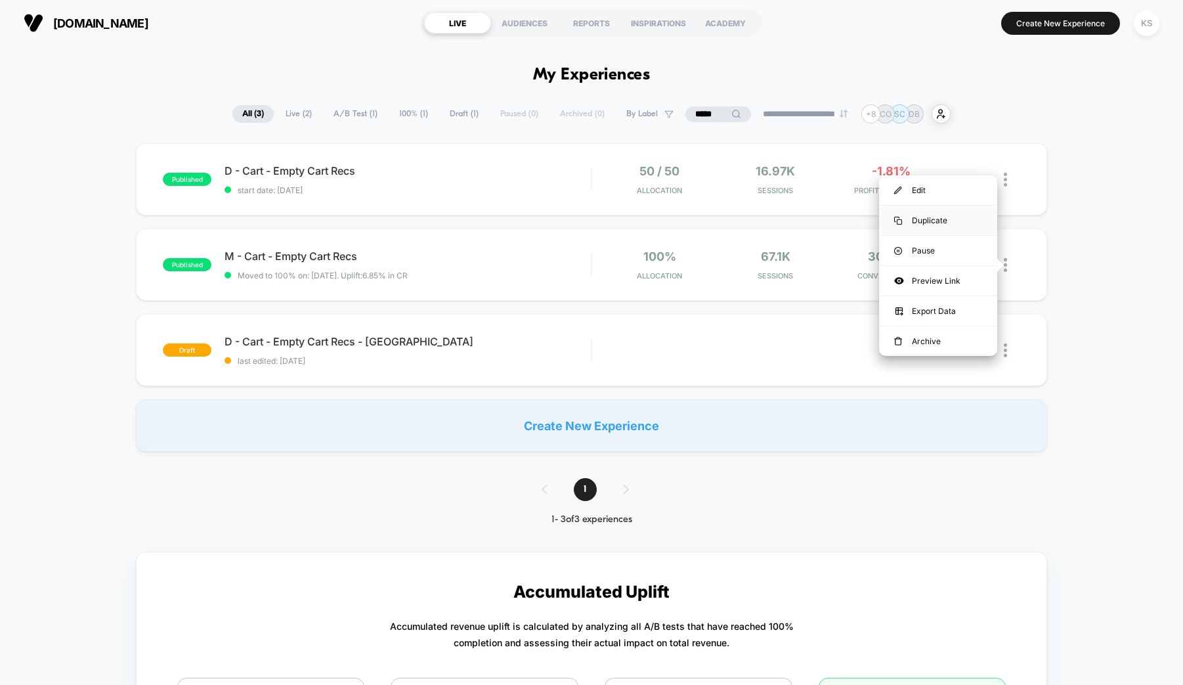
click at [943, 221] on div "Duplicate" at bounding box center [938, 220] width 118 height 30
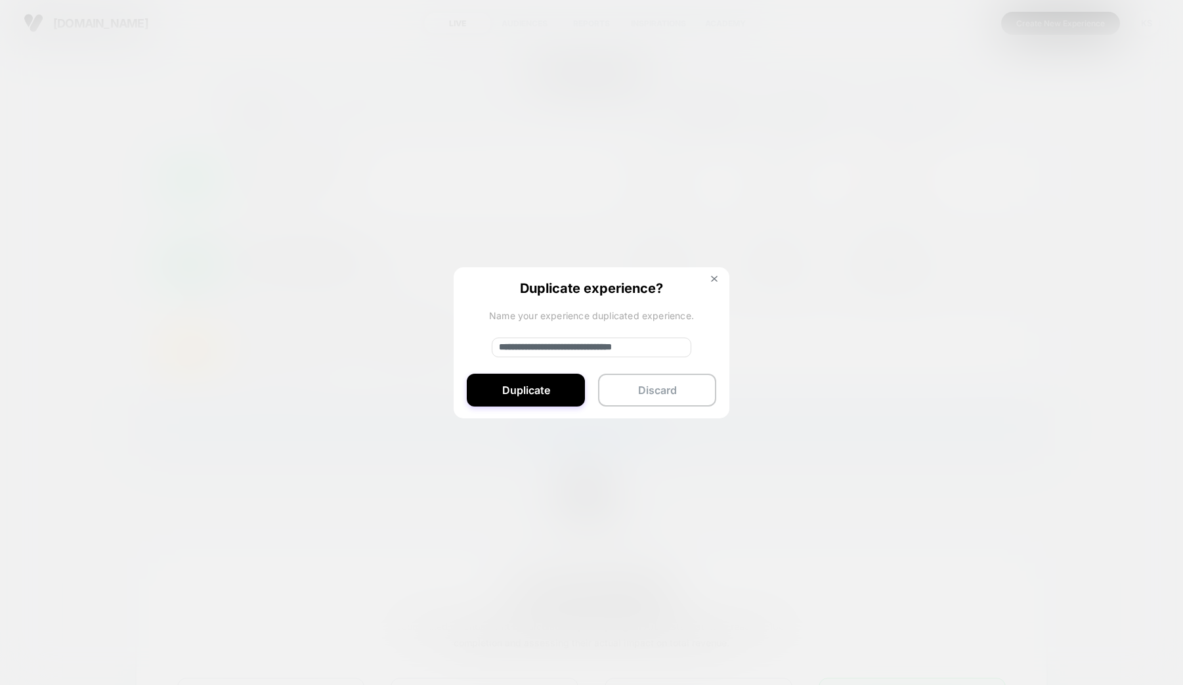
click at [539, 347] on input "**********" at bounding box center [592, 347] width 200 height 20
drag, startPoint x: 543, startPoint y: 345, endPoint x: 464, endPoint y: 346, distance: 78.8
click at [464, 346] on div "**********" at bounding box center [592, 343] width 276 height 152
click at [653, 345] on input "**********" at bounding box center [592, 347] width 200 height 20
type input "**********"
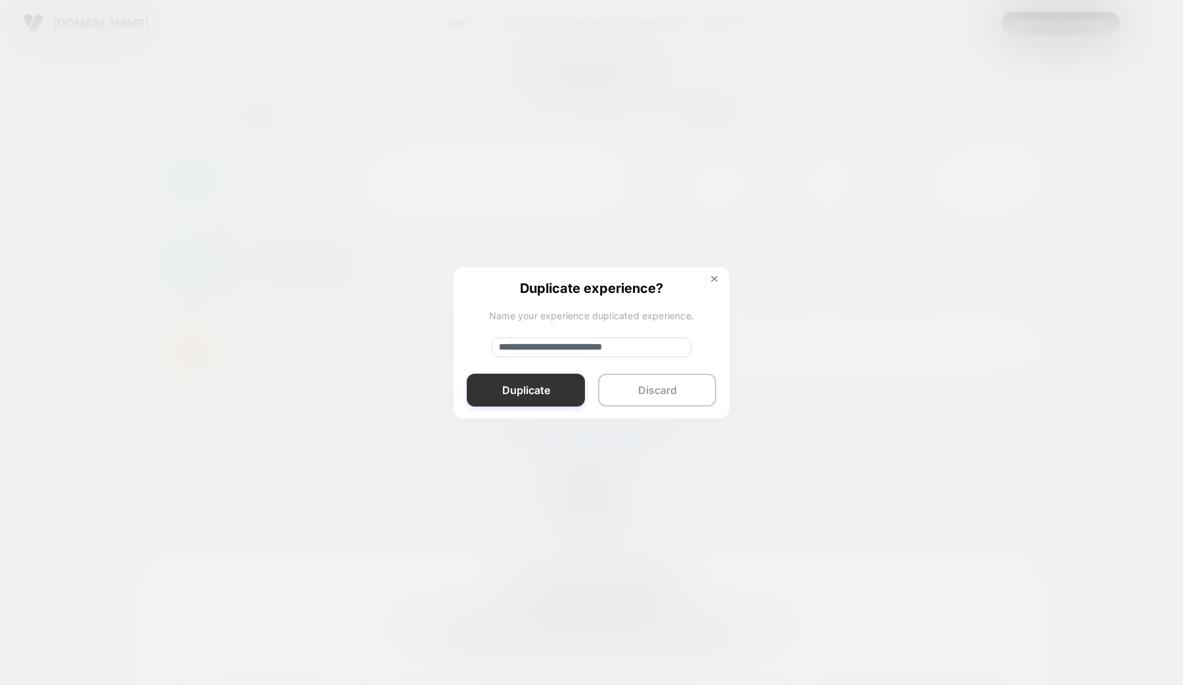
click at [552, 389] on button "Duplicate" at bounding box center [526, 390] width 118 height 33
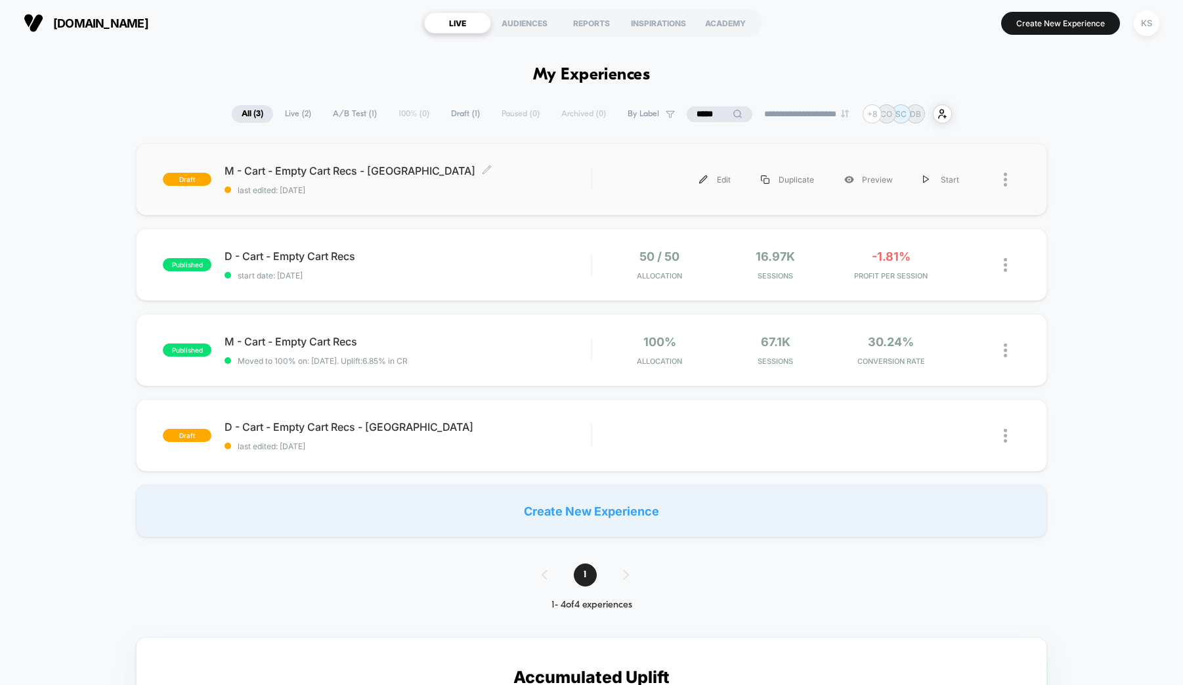
click at [268, 171] on span "M - Cart - Empty Cart Recs - CA Click to edit experience details" at bounding box center [408, 170] width 366 height 13
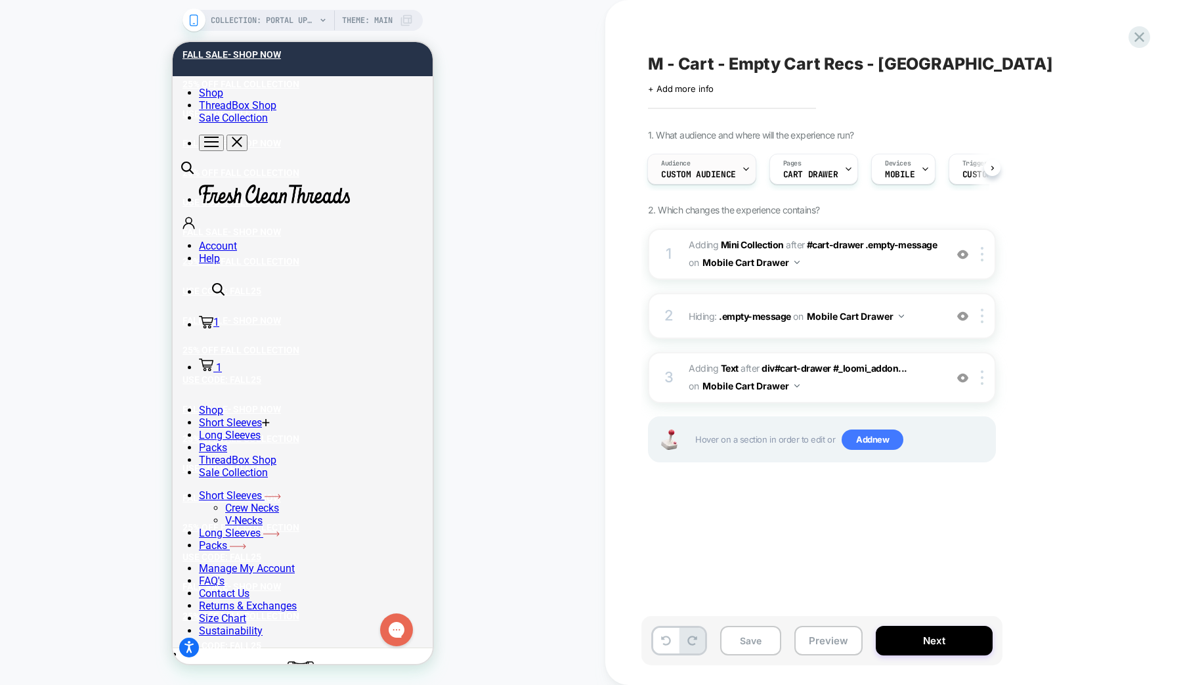
click at [716, 168] on div "Audience Custom Audience" at bounding box center [698, 169] width 101 height 30
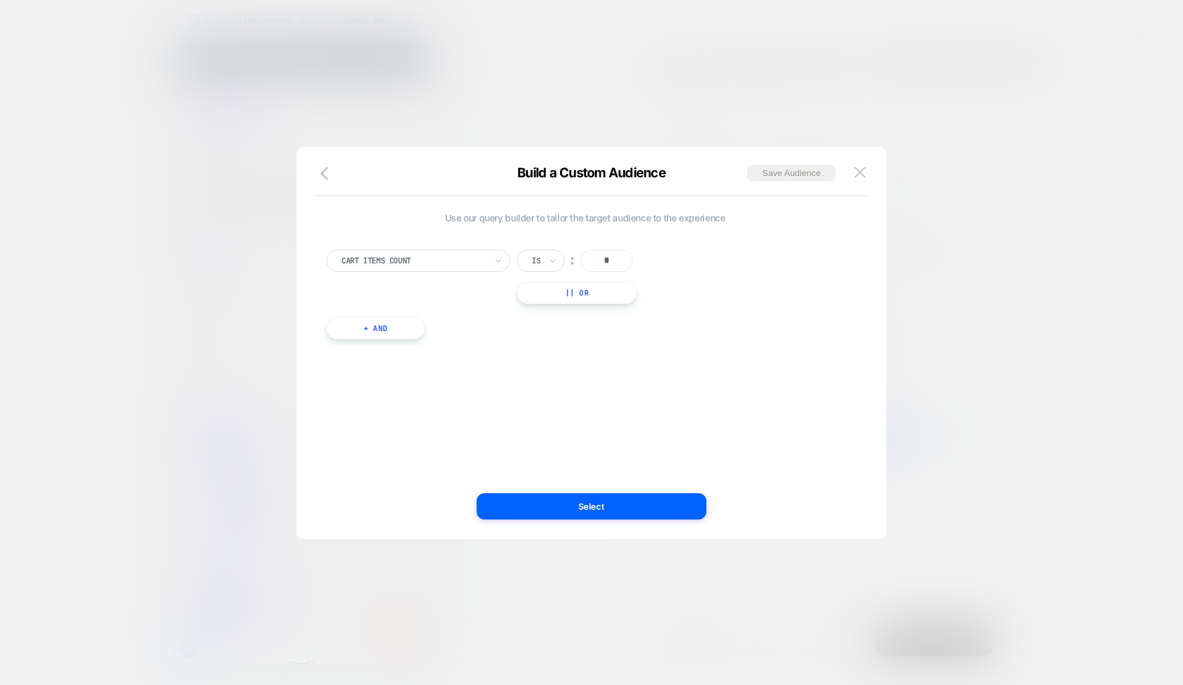
click at [380, 326] on button "+ And" at bounding box center [375, 328] width 98 height 22
click at [398, 334] on div "Predefined Audience" at bounding box center [446, 341] width 147 height 14
type input "*****"
click at [404, 439] on div "Country" at bounding box center [457, 439] width 171 height 21
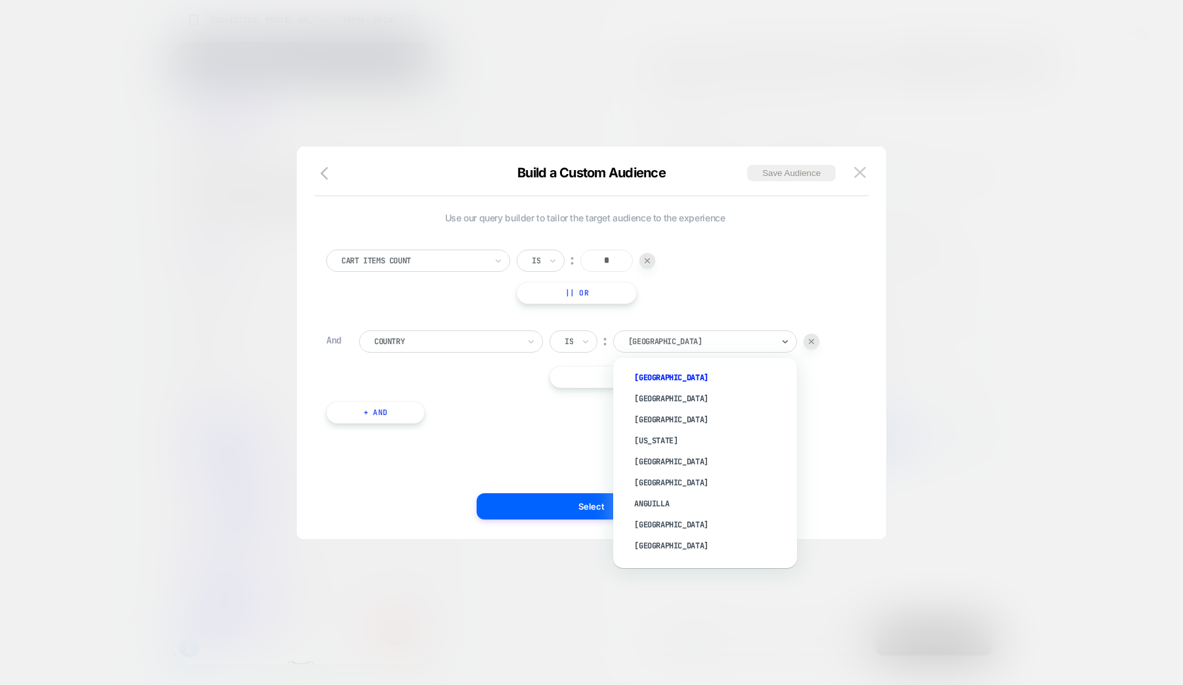
click at [732, 341] on div at bounding box center [700, 341] width 144 height 12
type input "**"
click at [642, 519] on div "USA" at bounding box center [711, 524] width 171 height 21
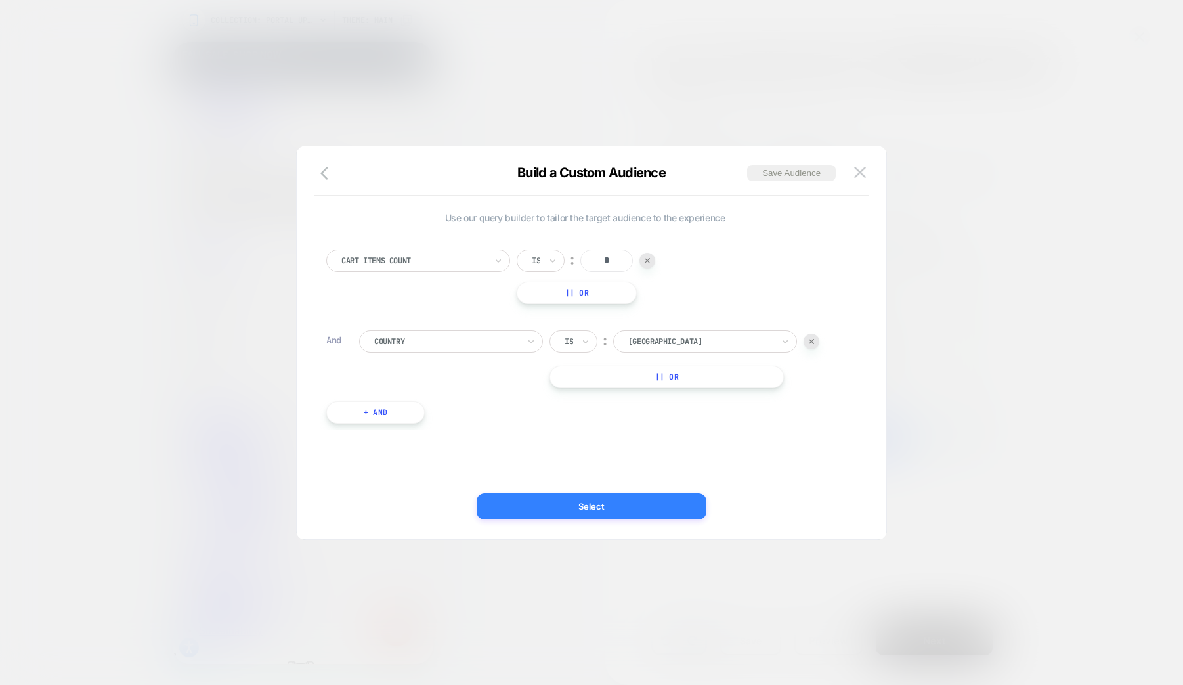
click at [567, 500] on button "Select" at bounding box center [592, 506] width 230 height 26
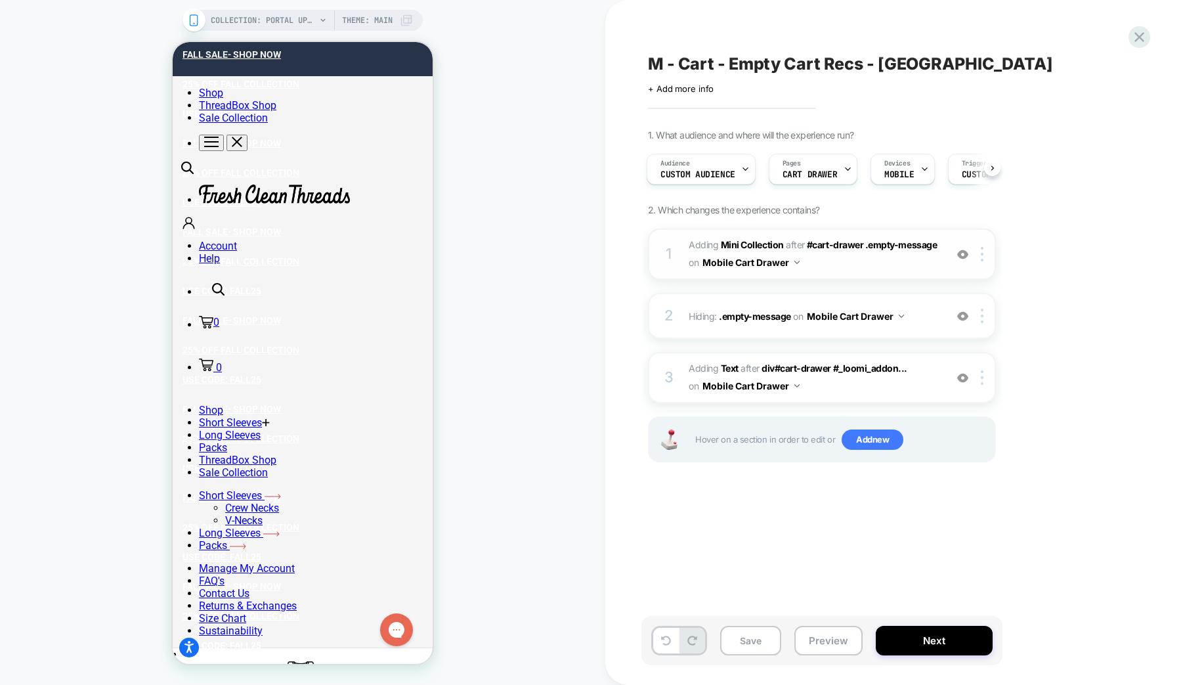
click at [846, 263] on span "#_loomi_addon_1732139526586_dup1758302839 Adding Mini Collection AFTER #cart-dr…" at bounding box center [814, 253] width 250 height 35
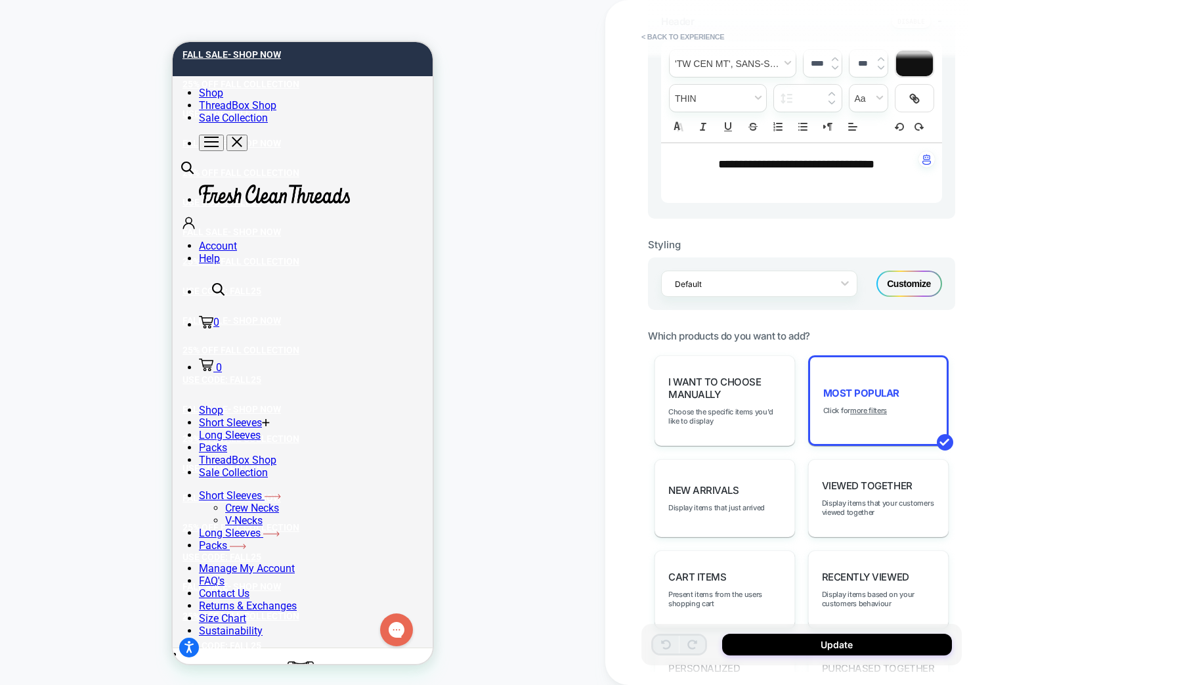
scroll to position [527, 0]
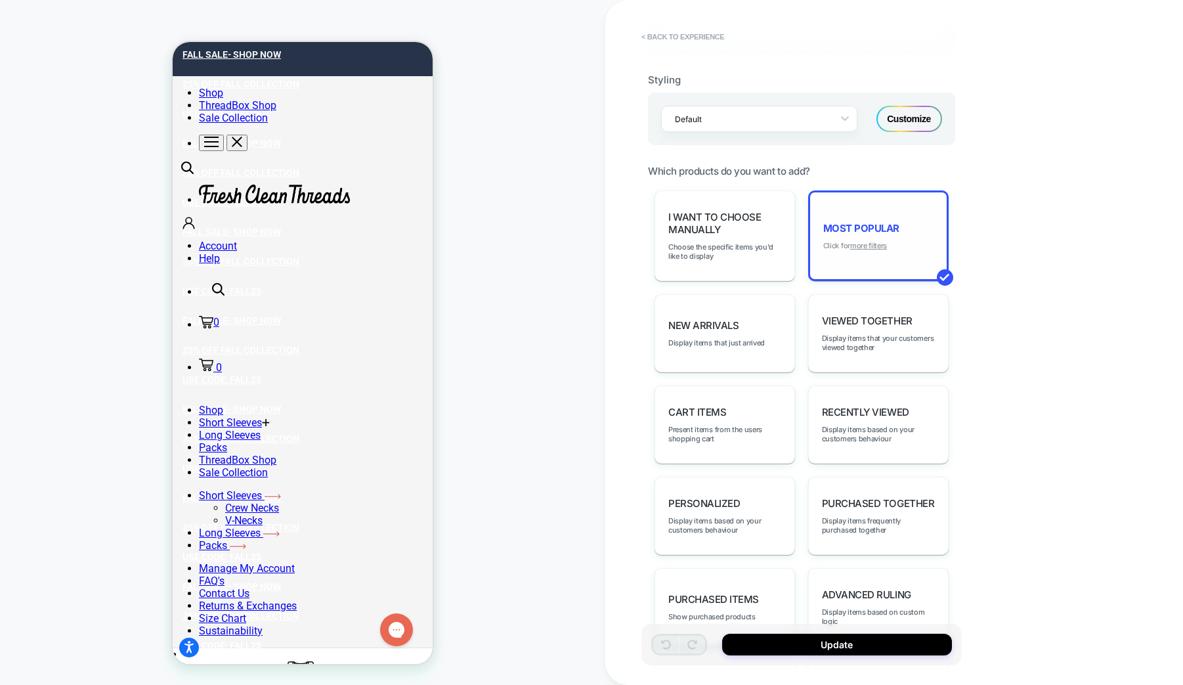
click at [860, 246] on u "more filters" at bounding box center [868, 245] width 37 height 9
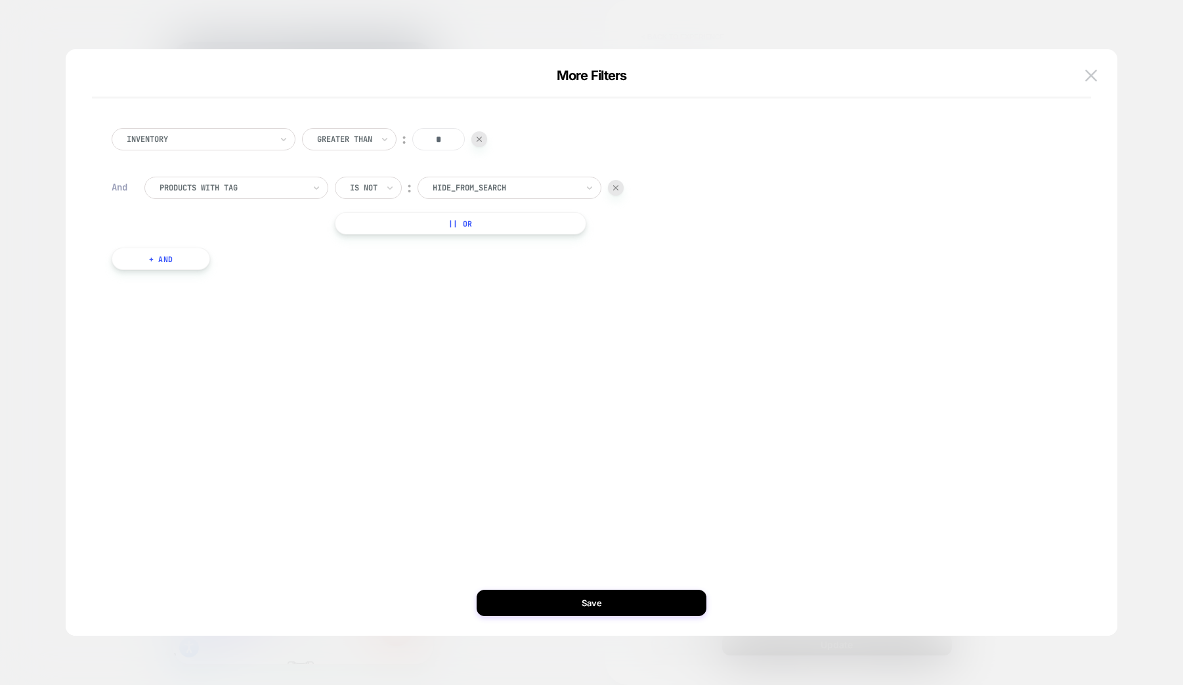
click at [138, 259] on button "+ And" at bounding box center [161, 259] width 98 height 22
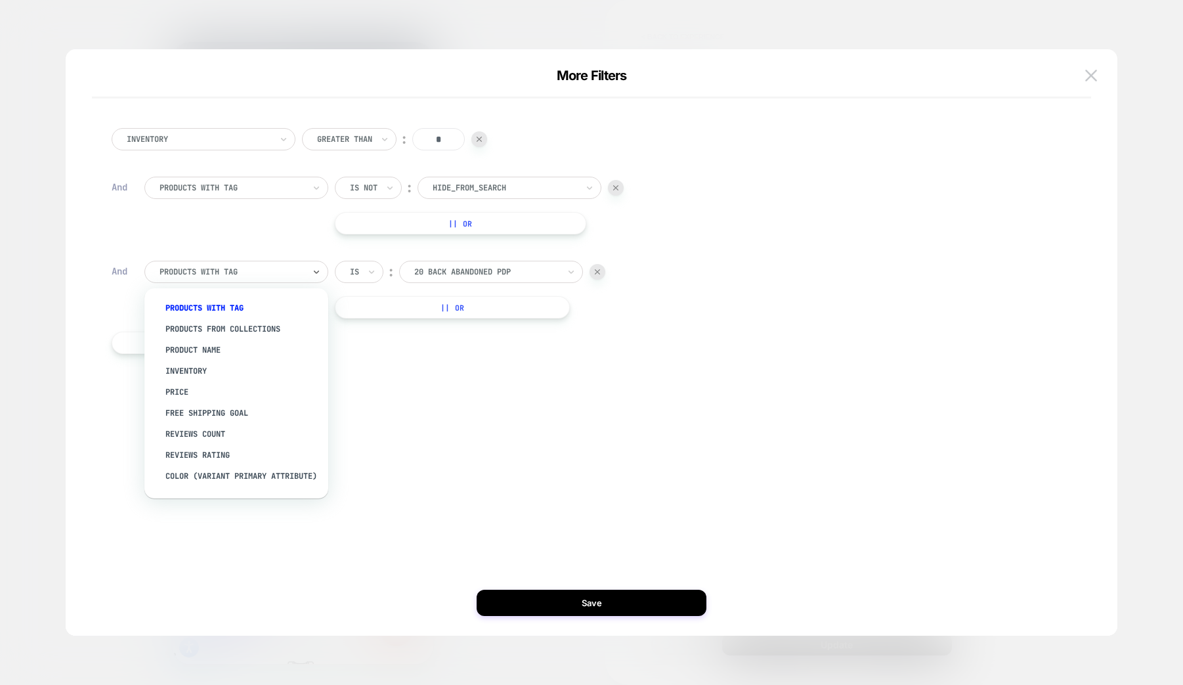
click at [232, 271] on div at bounding box center [232, 272] width 144 height 12
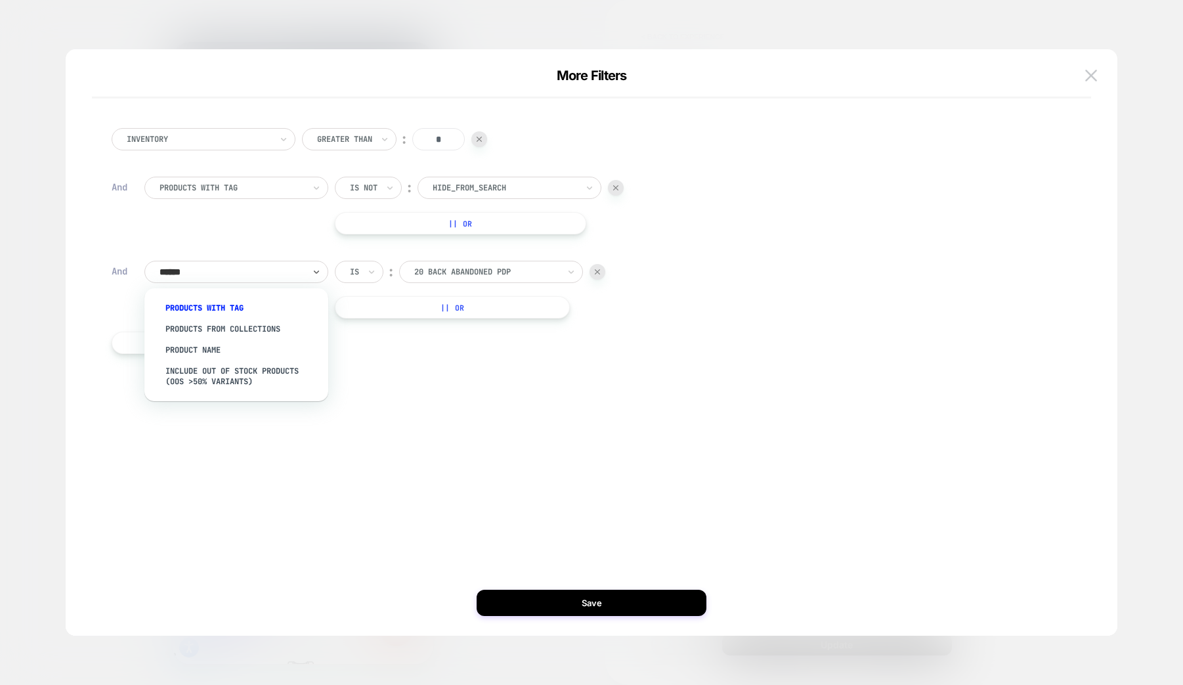
type input "*******"
click at [236, 309] on div "products with tag" at bounding box center [243, 307] width 171 height 21
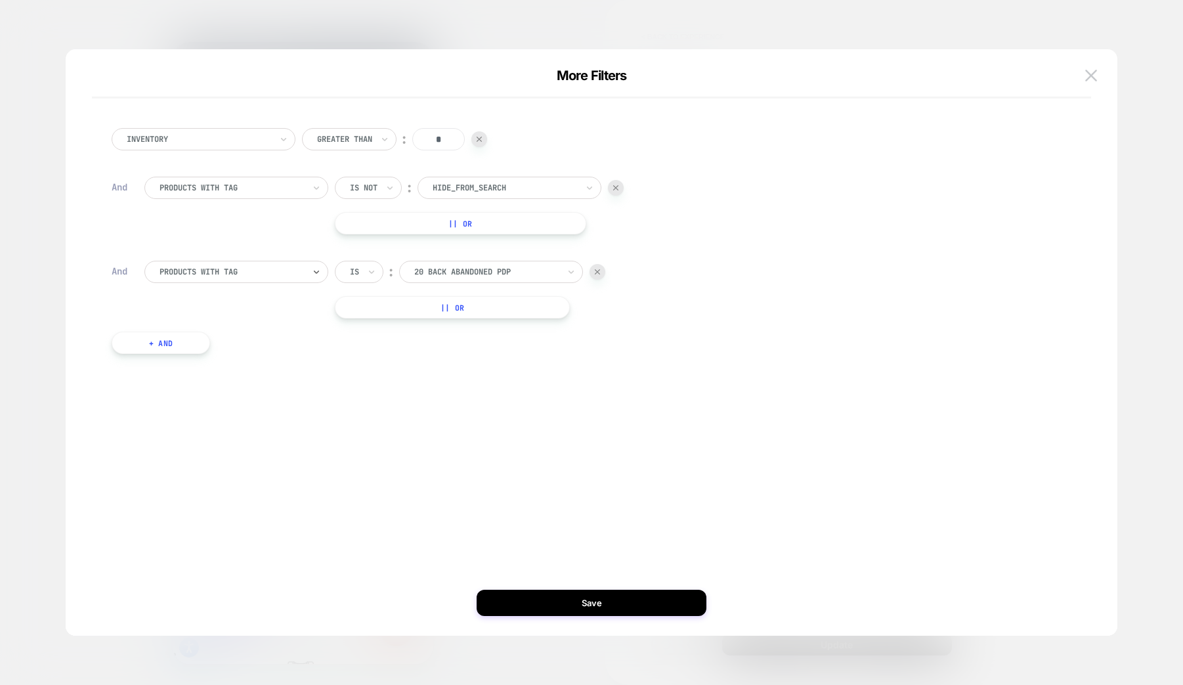
click at [486, 272] on div at bounding box center [486, 272] width 144 height 12
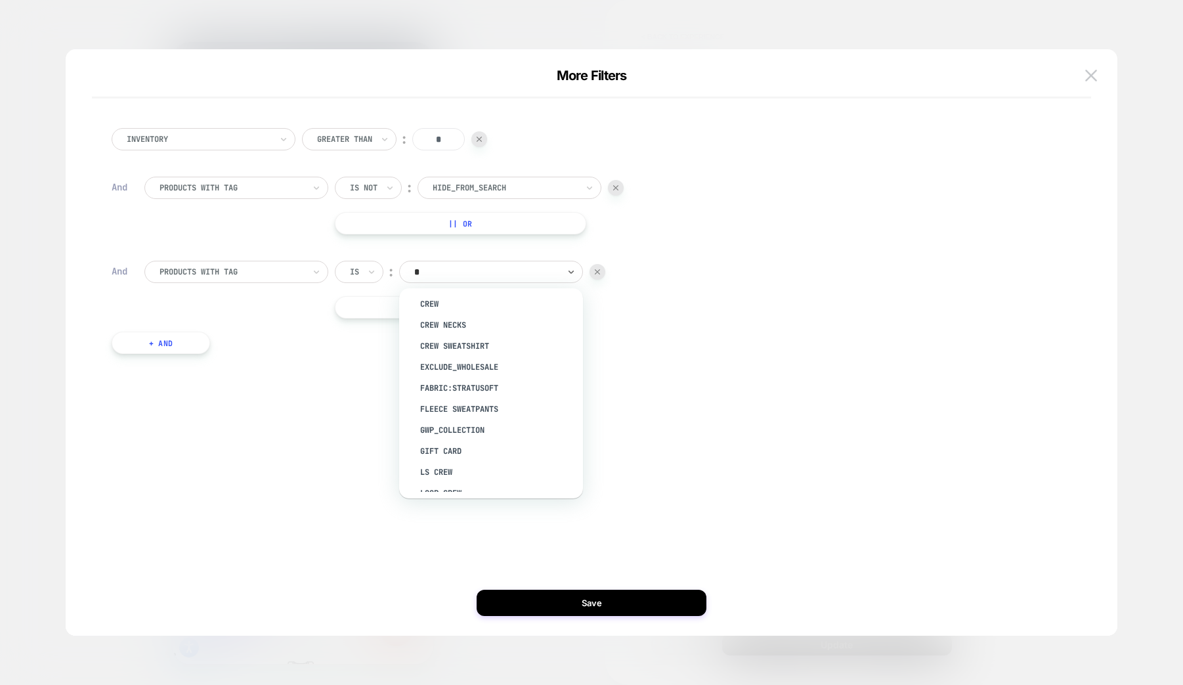
scroll to position [235, 0]
type input "**"
click at [458, 325] on div "CA-product" at bounding box center [497, 324] width 171 height 21
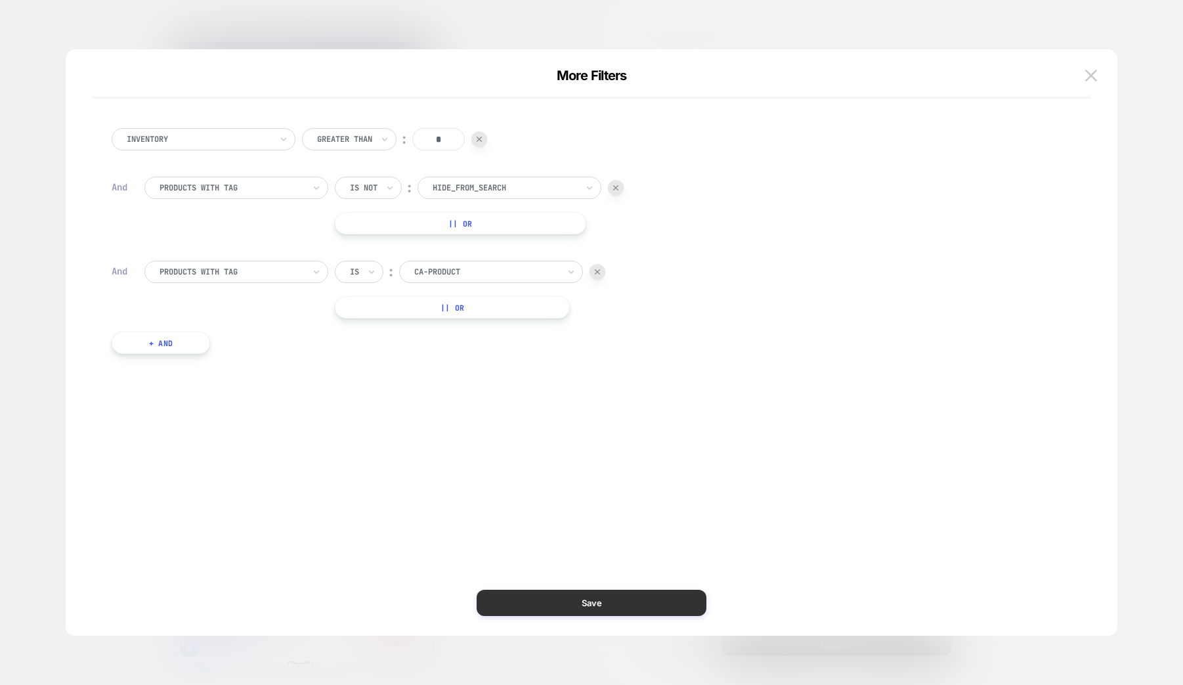
click at [584, 611] on button "Save" at bounding box center [592, 603] width 230 height 26
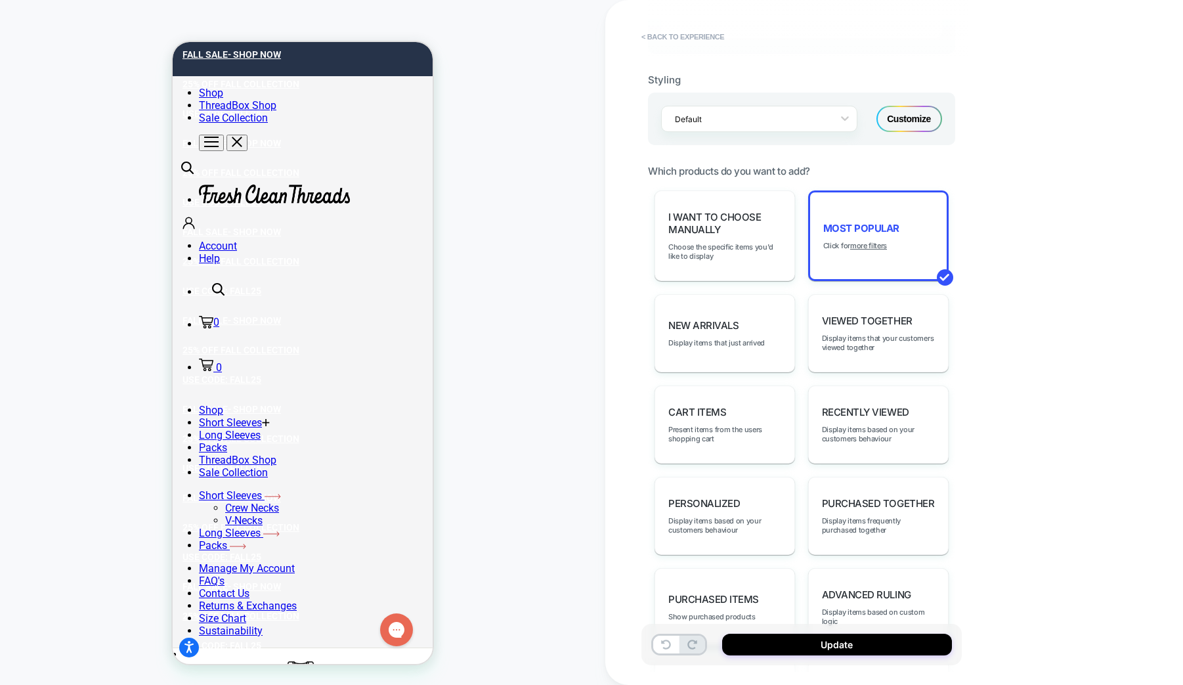
scroll to position [0, 0]
click at [830, 643] on button "Update" at bounding box center [837, 645] width 230 height 22
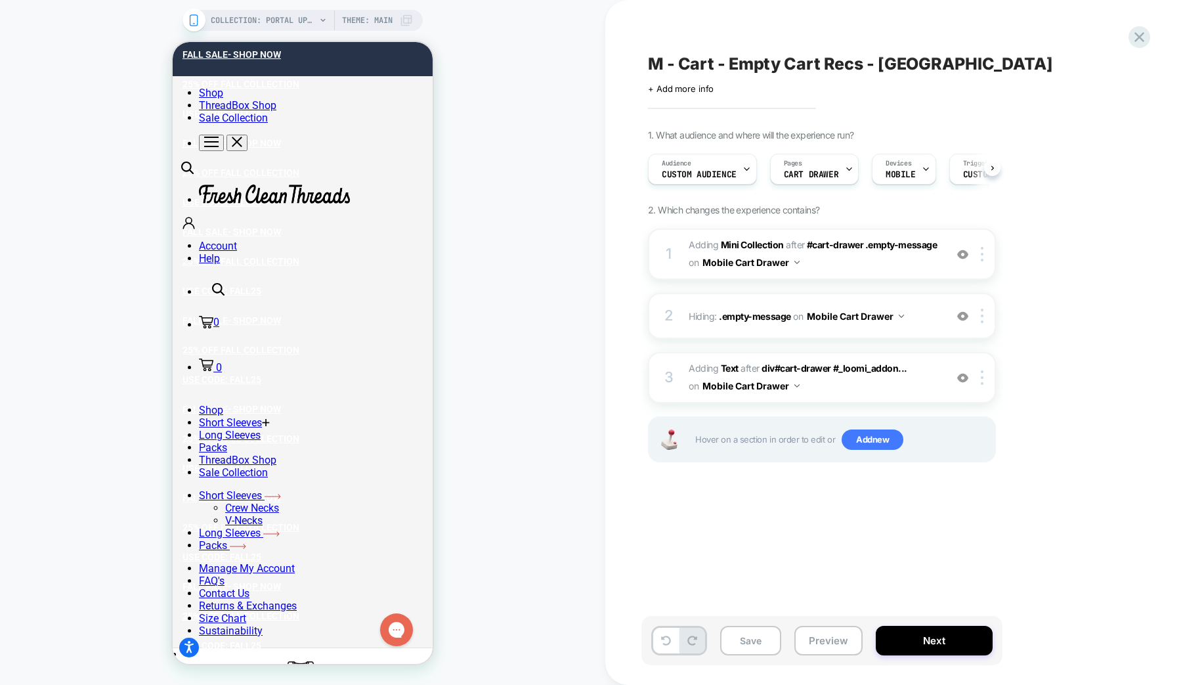
scroll to position [0, 1]
click at [738, 639] on button "Save" at bounding box center [750, 641] width 61 height 30
click at [1140, 40] on icon at bounding box center [1140, 37] width 18 height 18
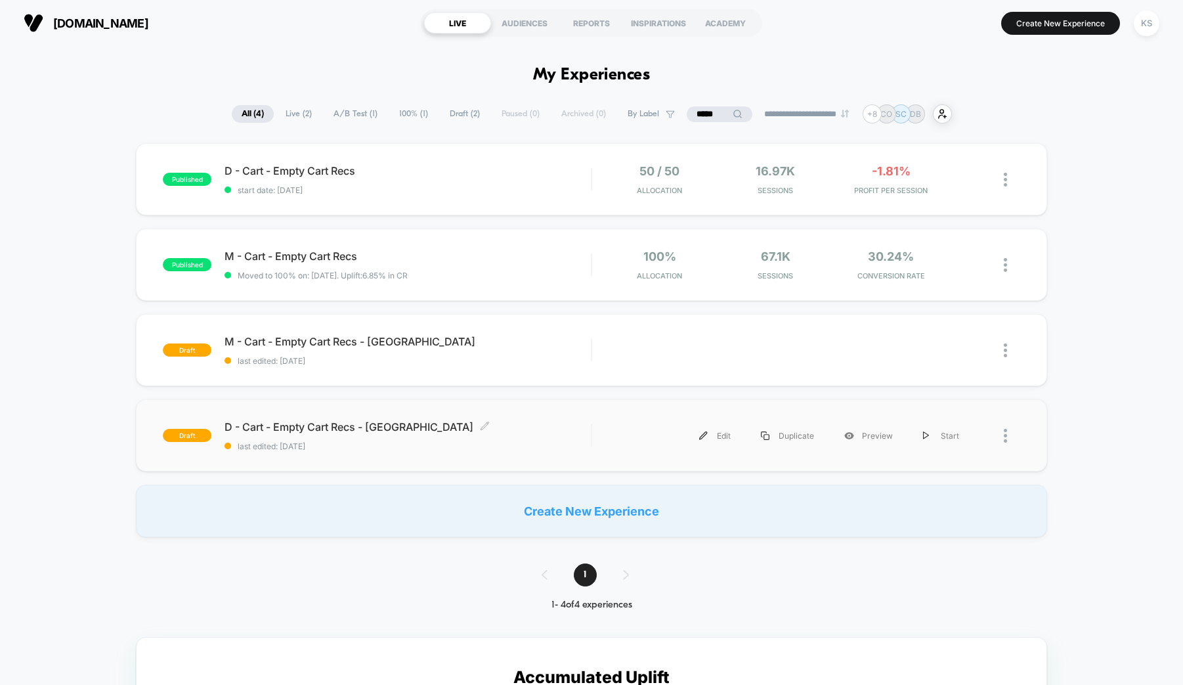
click at [444, 448] on span "last edited: 9/19/2025" at bounding box center [408, 446] width 366 height 10
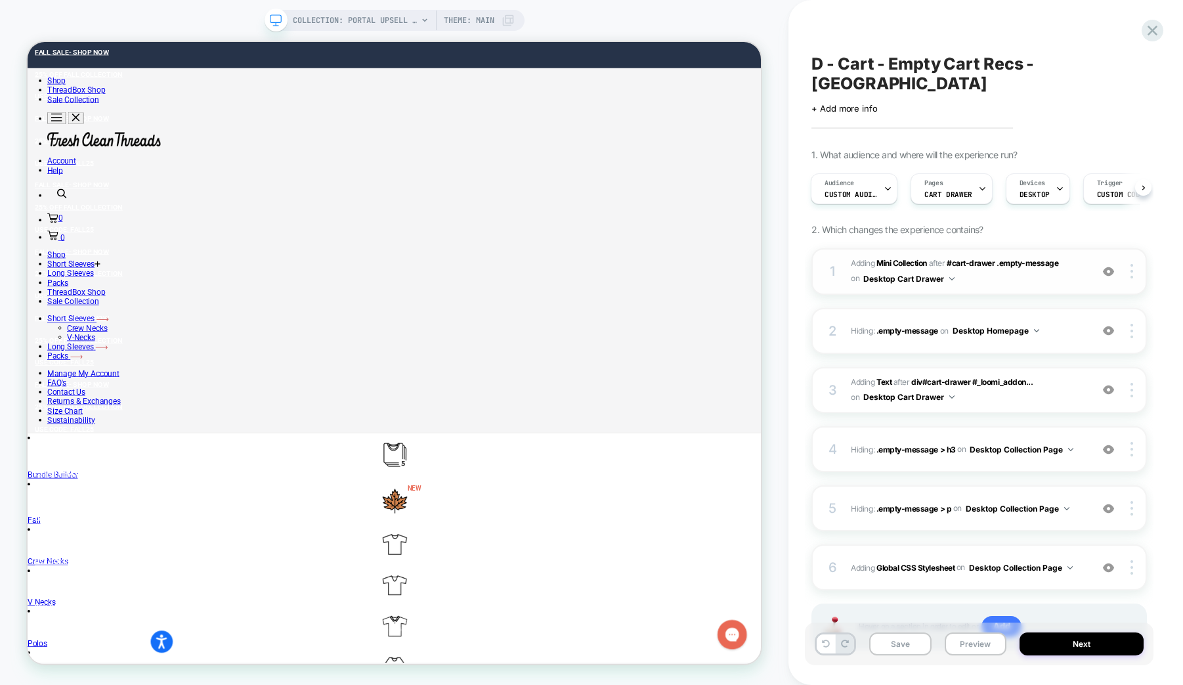
click at [984, 261] on span "#_loomi_addon_1738496377176_dup1758300605 Adding Mini Collection AFTER #cart-dr…" at bounding box center [968, 271] width 234 height 31
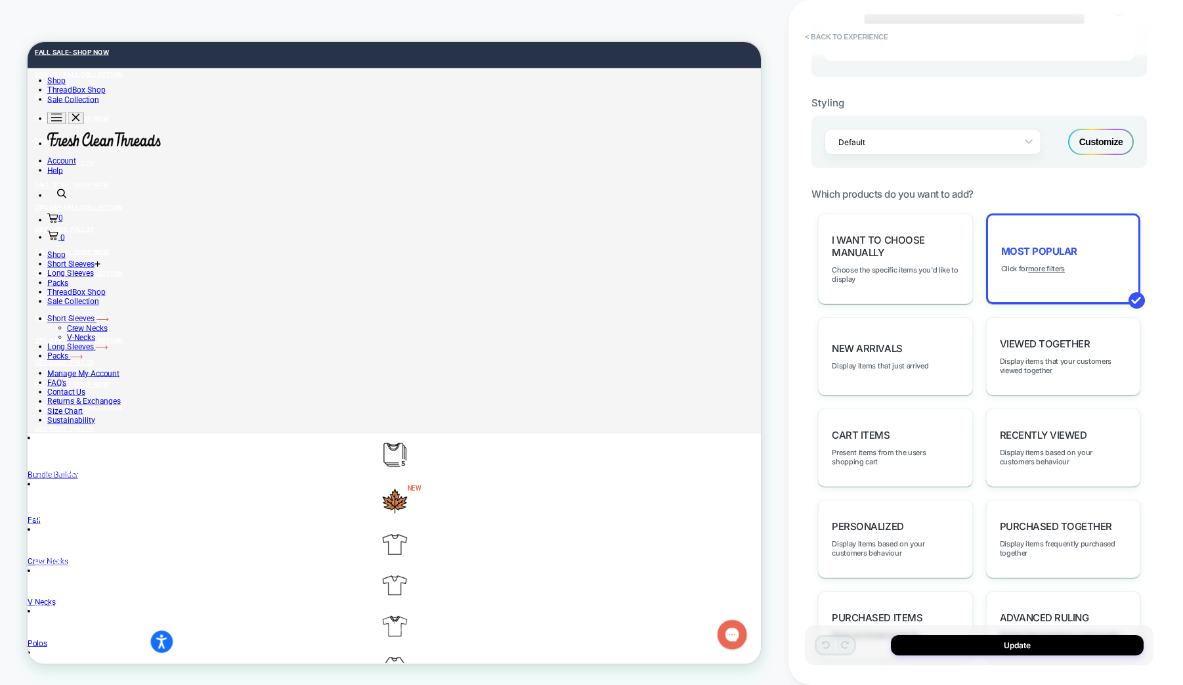
scroll to position [612, 0]
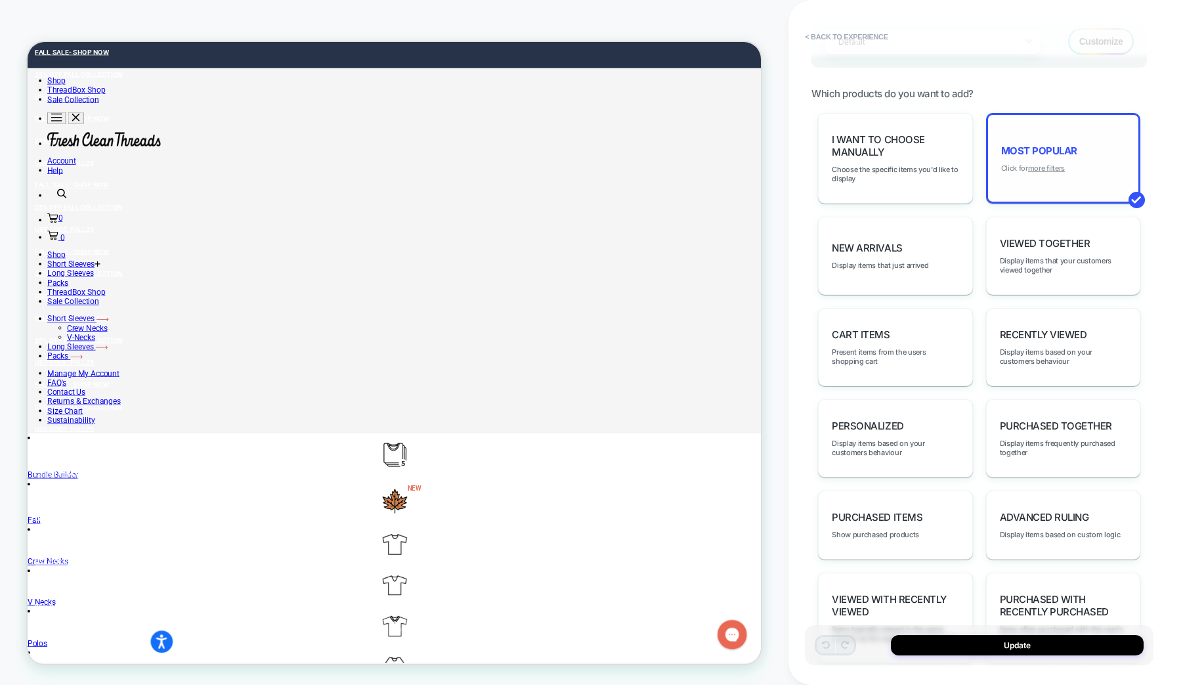
click at [1047, 167] on u "more filters" at bounding box center [1046, 167] width 37 height 9
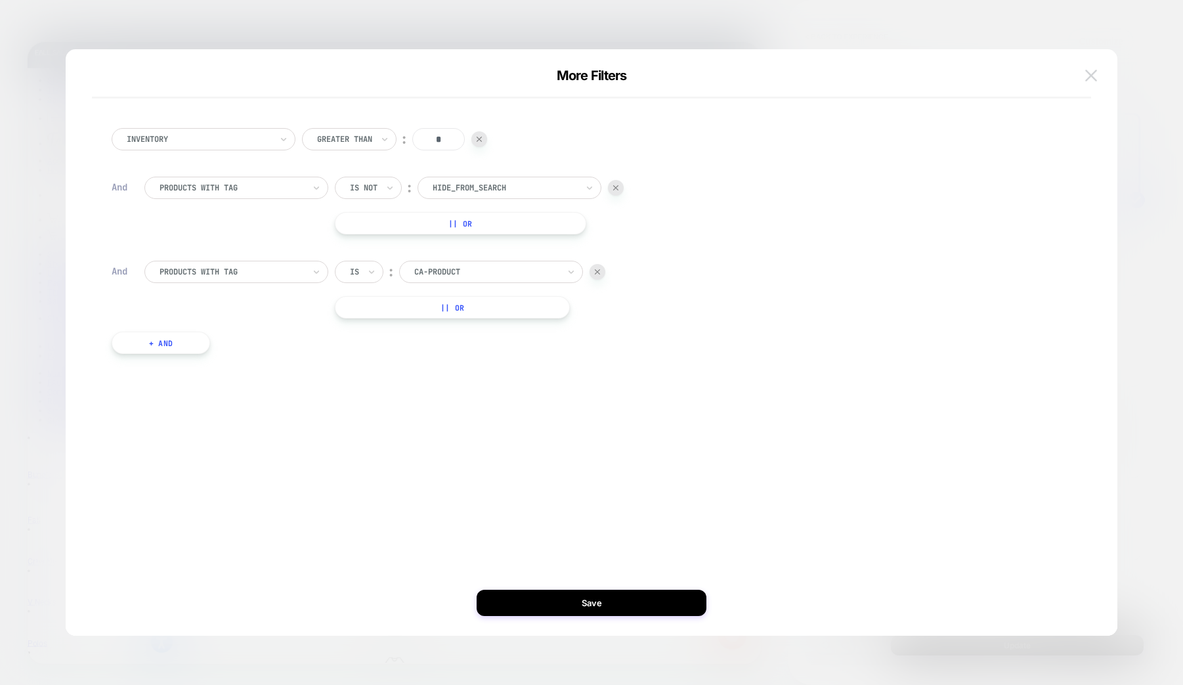
click at [1091, 77] on img at bounding box center [1091, 75] width 12 height 11
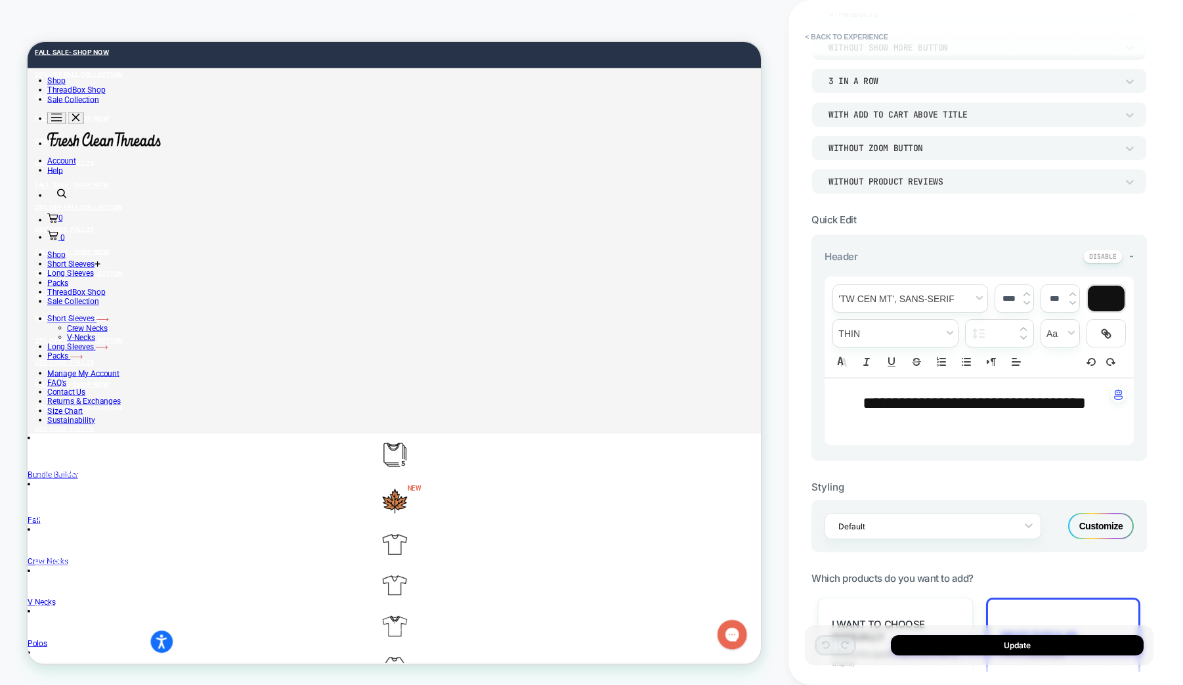
scroll to position [0, 0]
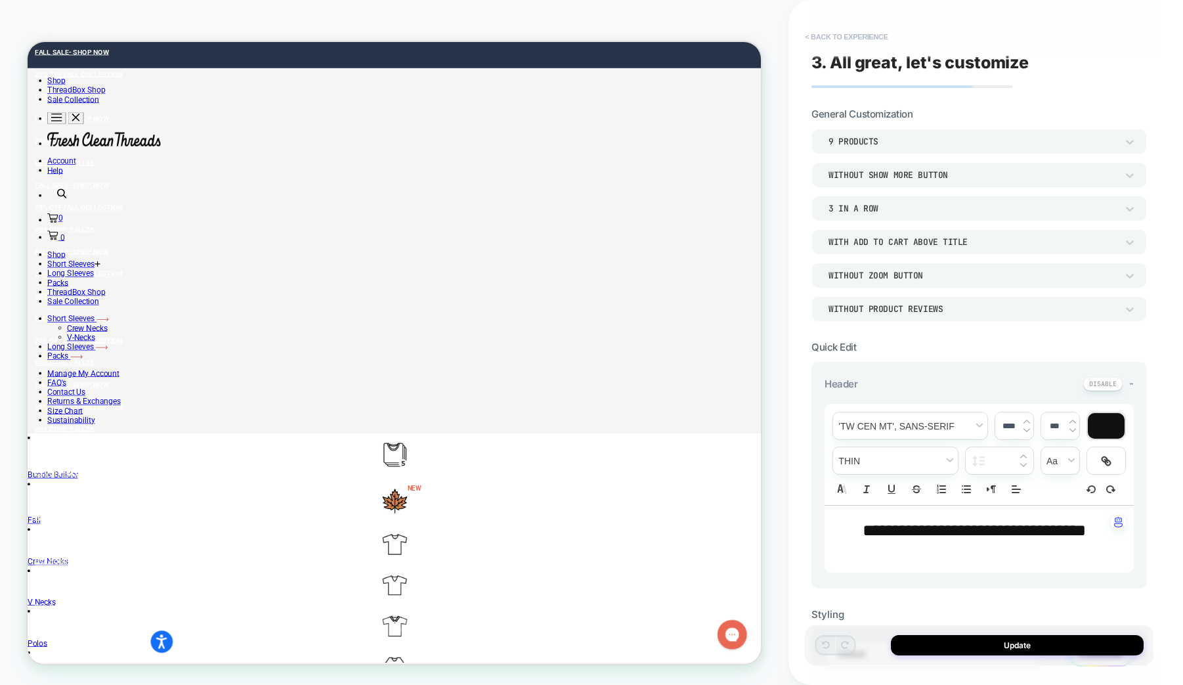
click at [861, 31] on button "< Back to experience" at bounding box center [846, 36] width 96 height 21
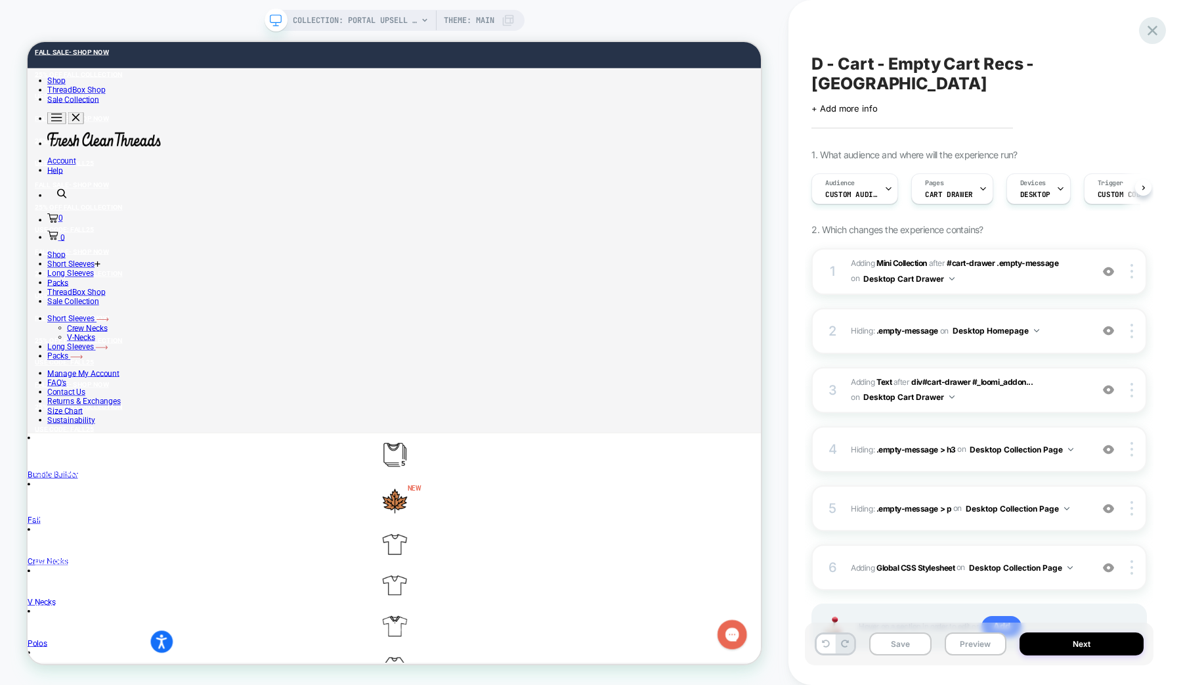
scroll to position [0, 1]
click at [1148, 30] on icon at bounding box center [1153, 31] width 18 height 18
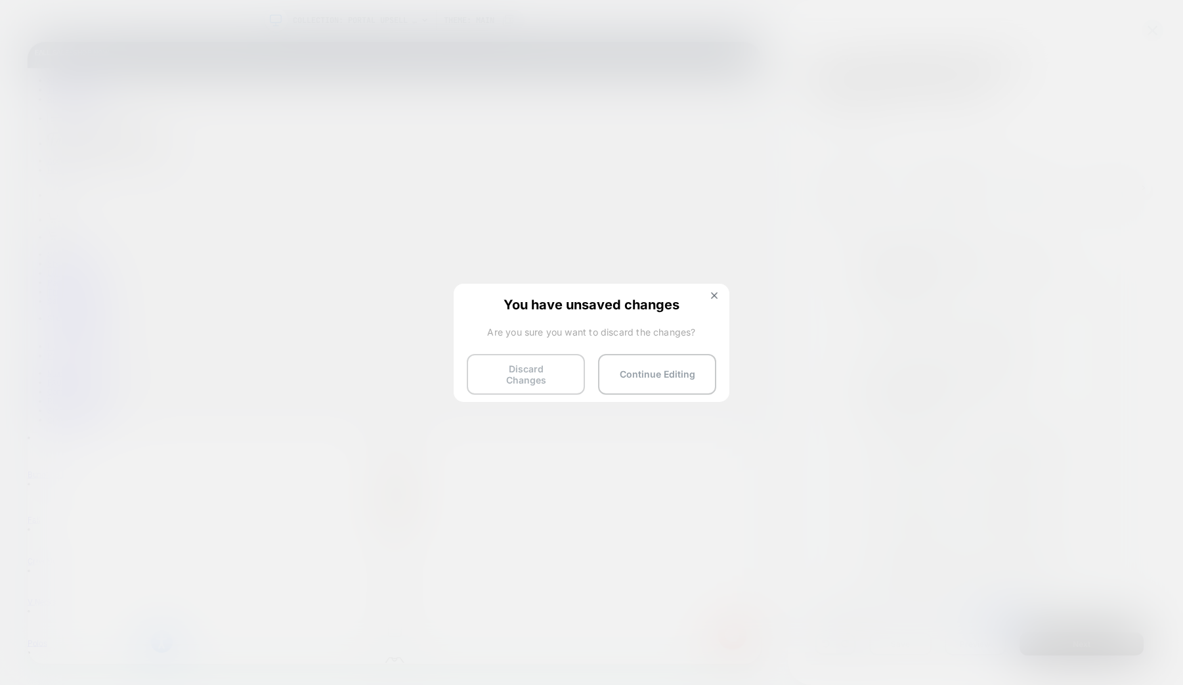
click at [553, 366] on button "Discard Changes" at bounding box center [526, 374] width 118 height 41
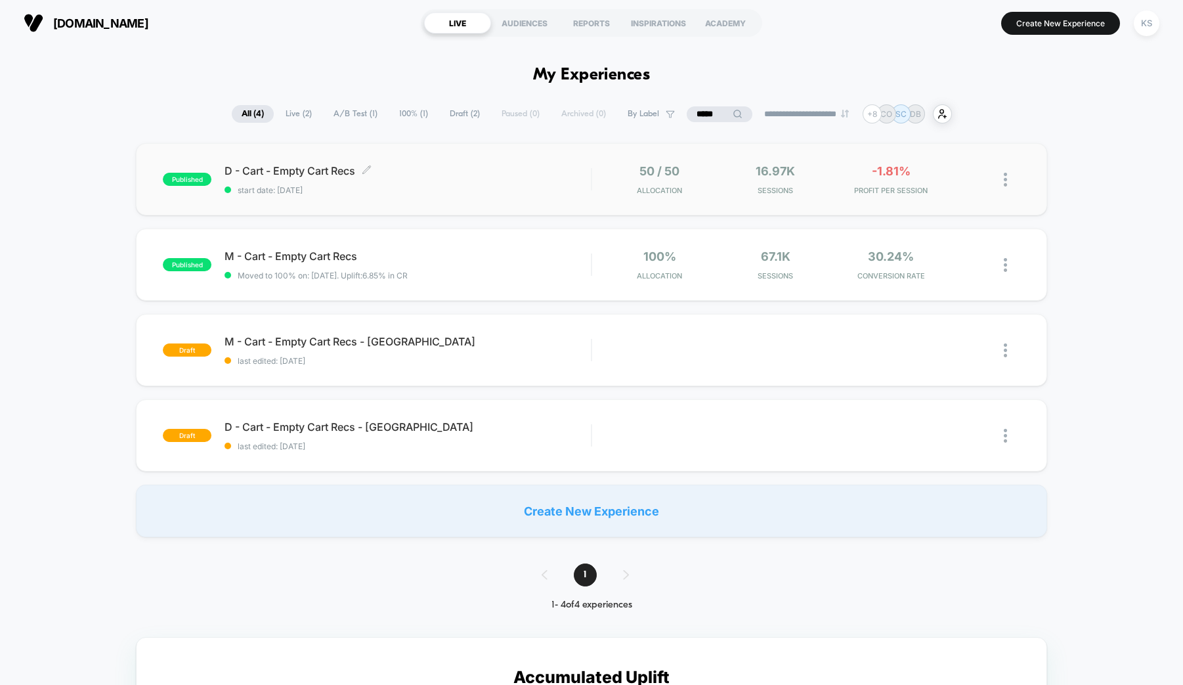
click at [342, 181] on div "D - Cart - Empty Cart Recs Click to edit experience details Click to edit exper…" at bounding box center [408, 179] width 366 height 31
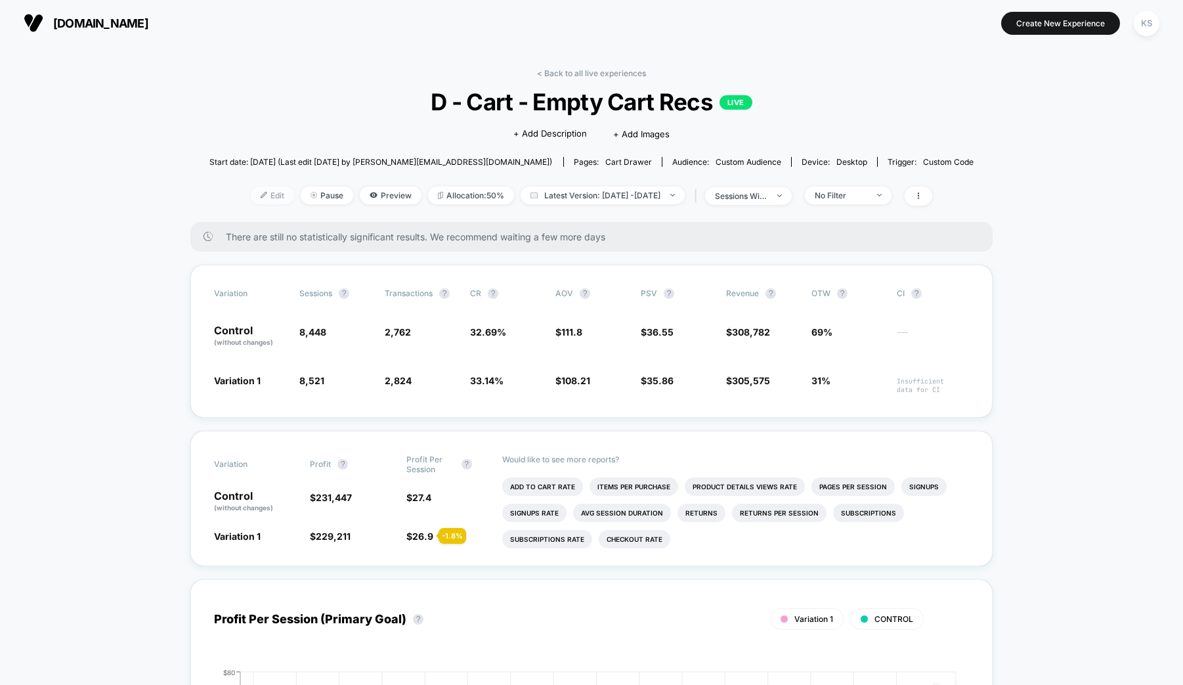
click at [255, 192] on span "Edit" at bounding box center [272, 195] width 43 height 18
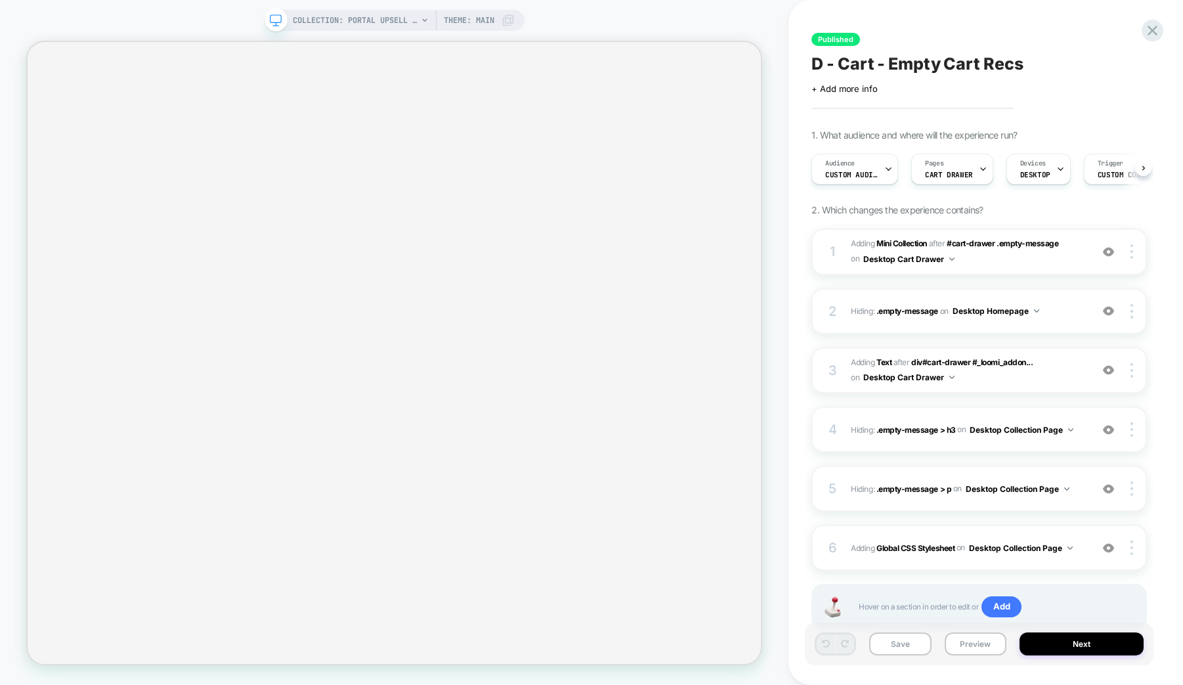
scroll to position [0, 1]
click at [867, 173] on span "Custom Audience" at bounding box center [851, 174] width 53 height 9
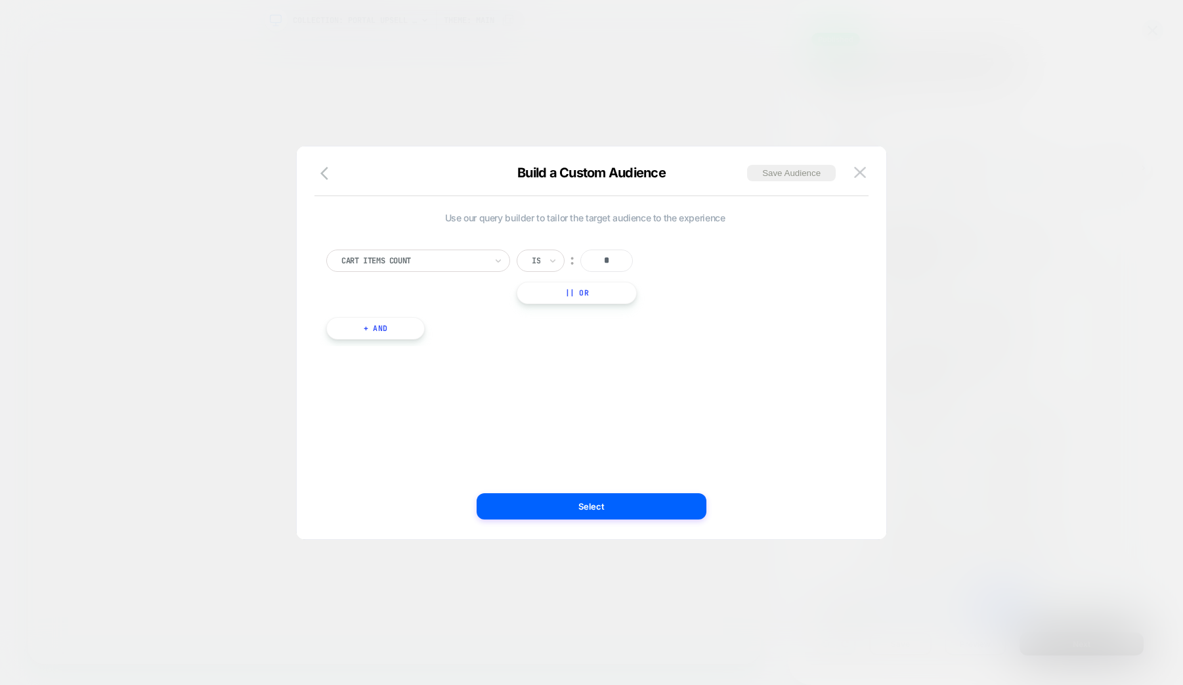
click at [348, 330] on button "+ And" at bounding box center [375, 328] width 98 height 22
click at [418, 343] on div at bounding box center [446, 341] width 144 height 12
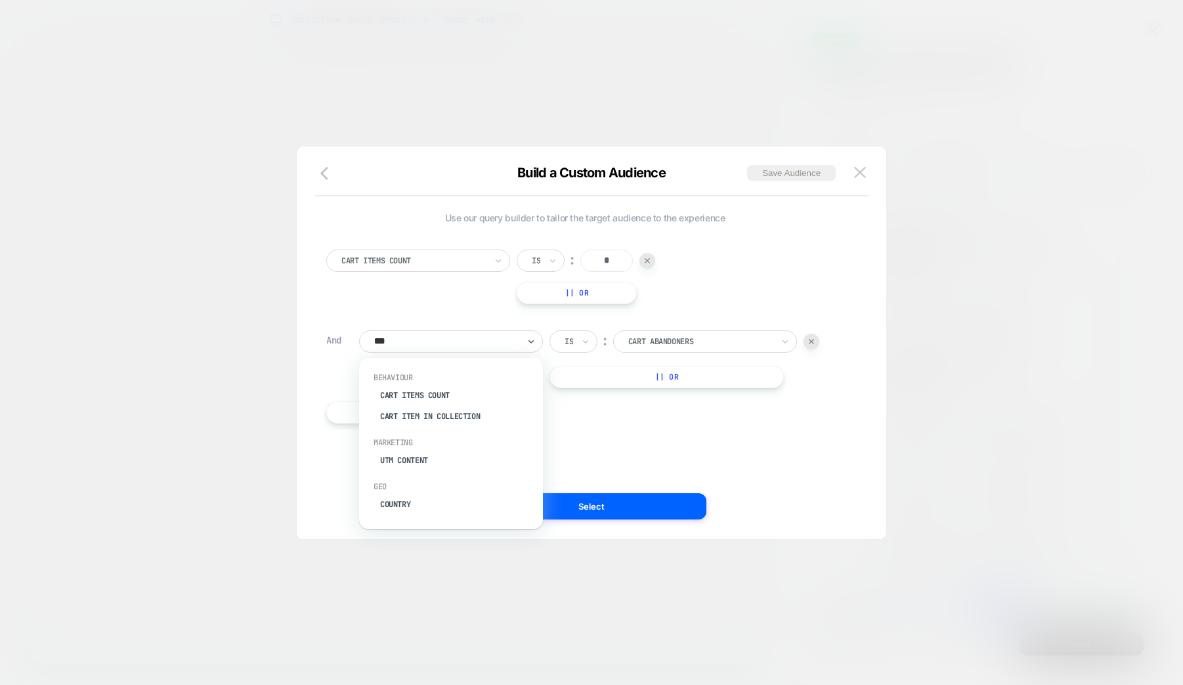
type input "****"
click at [429, 441] on div "Country" at bounding box center [457, 439] width 171 height 21
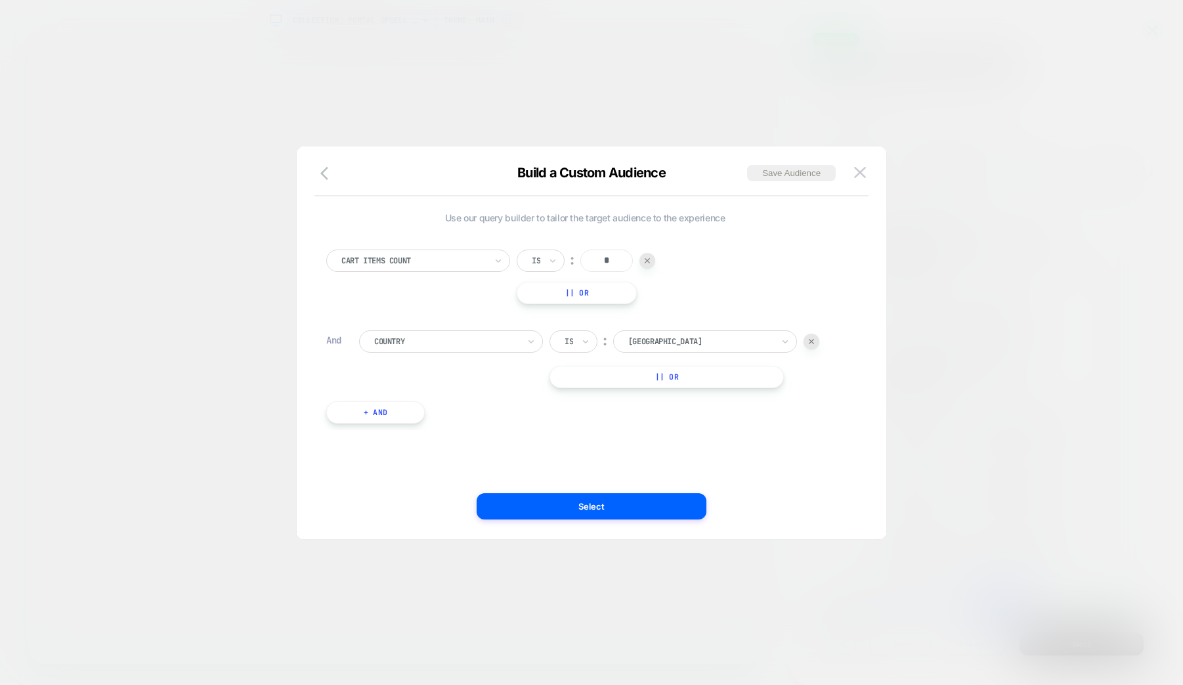
click at [724, 338] on div at bounding box center [700, 341] width 144 height 12
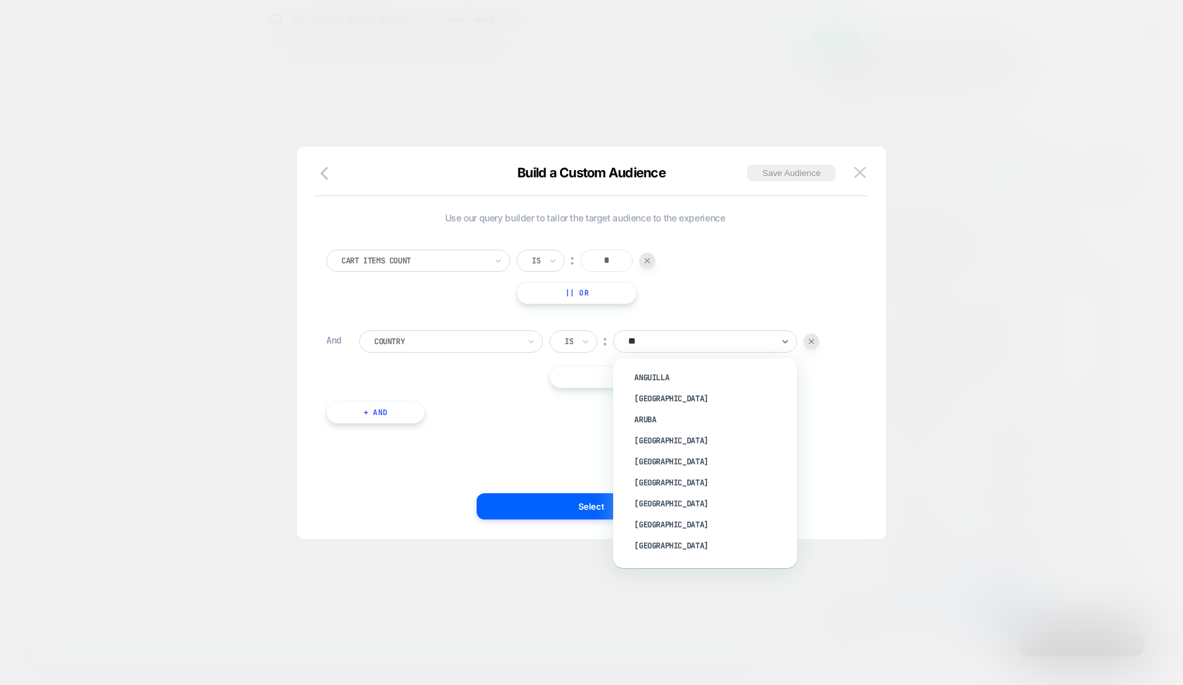
type input "***"
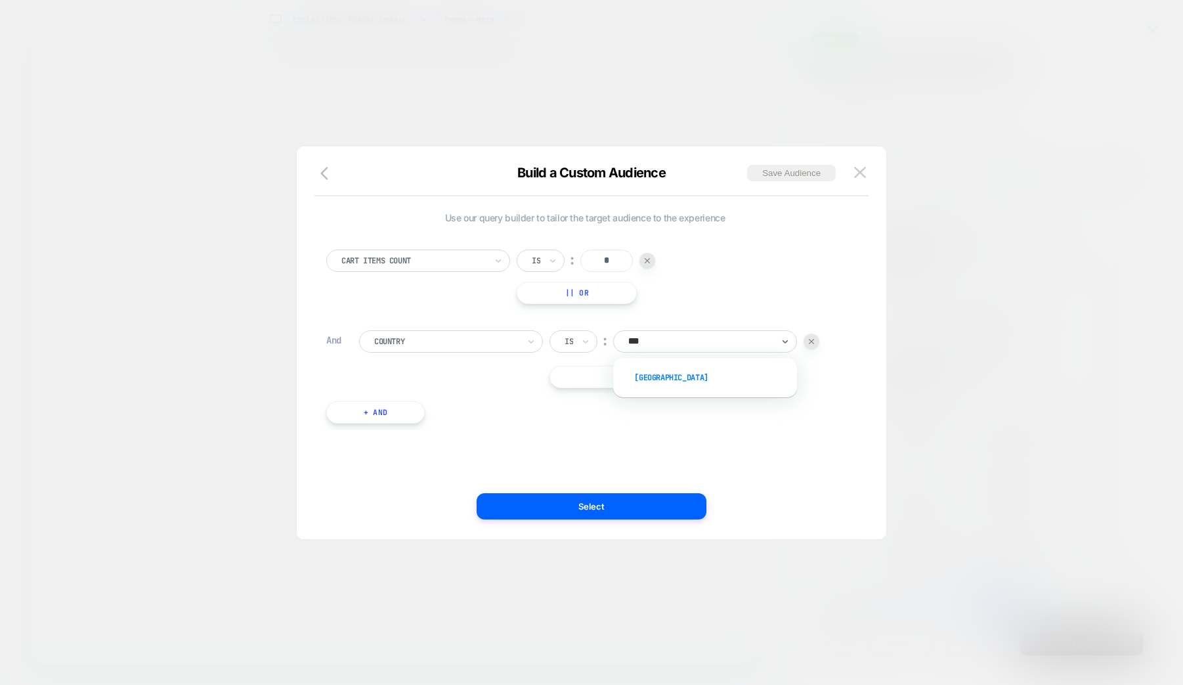
click at [718, 384] on div "USA" at bounding box center [711, 377] width 171 height 21
click at [597, 497] on button "Select" at bounding box center [592, 506] width 230 height 26
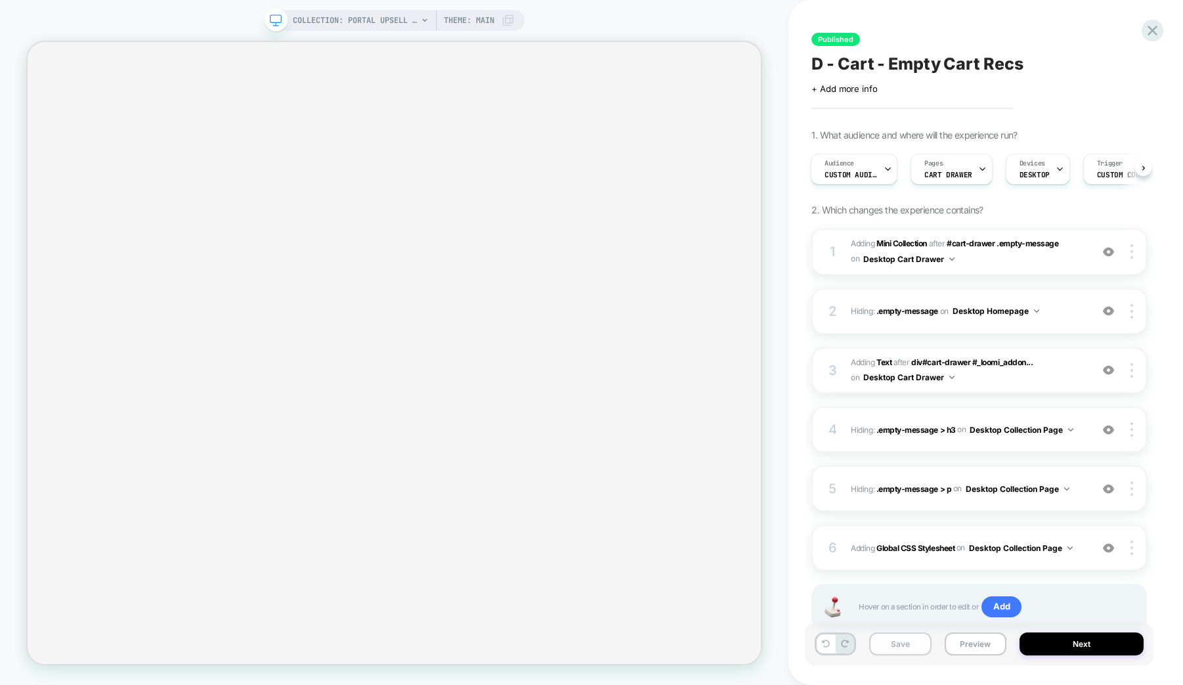
click at [882, 643] on button "Save" at bounding box center [900, 643] width 62 height 23
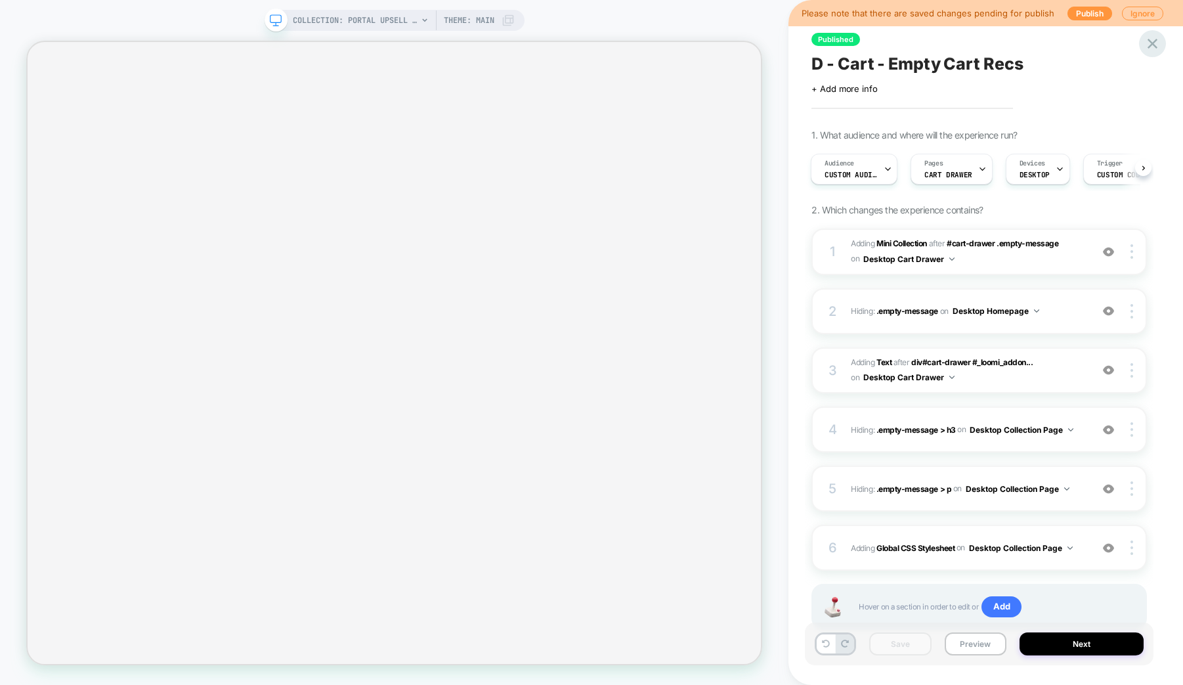
click at [1151, 45] on icon at bounding box center [1153, 44] width 10 height 10
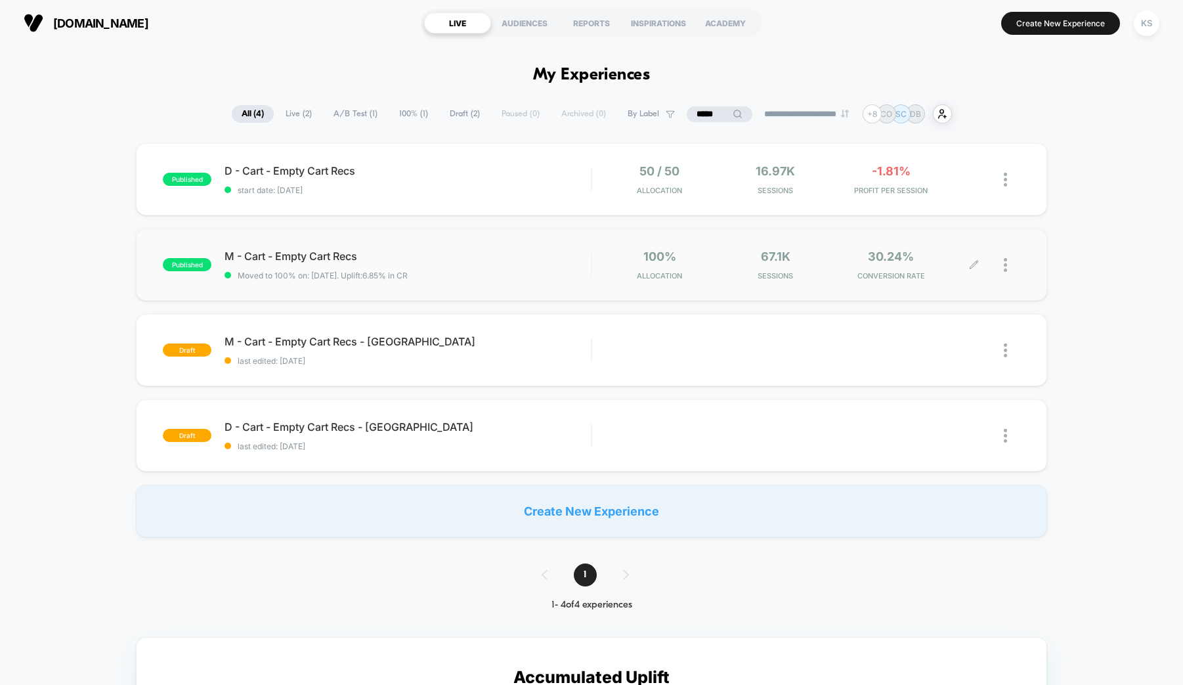
click at [975, 266] on icon at bounding box center [974, 265] width 10 height 10
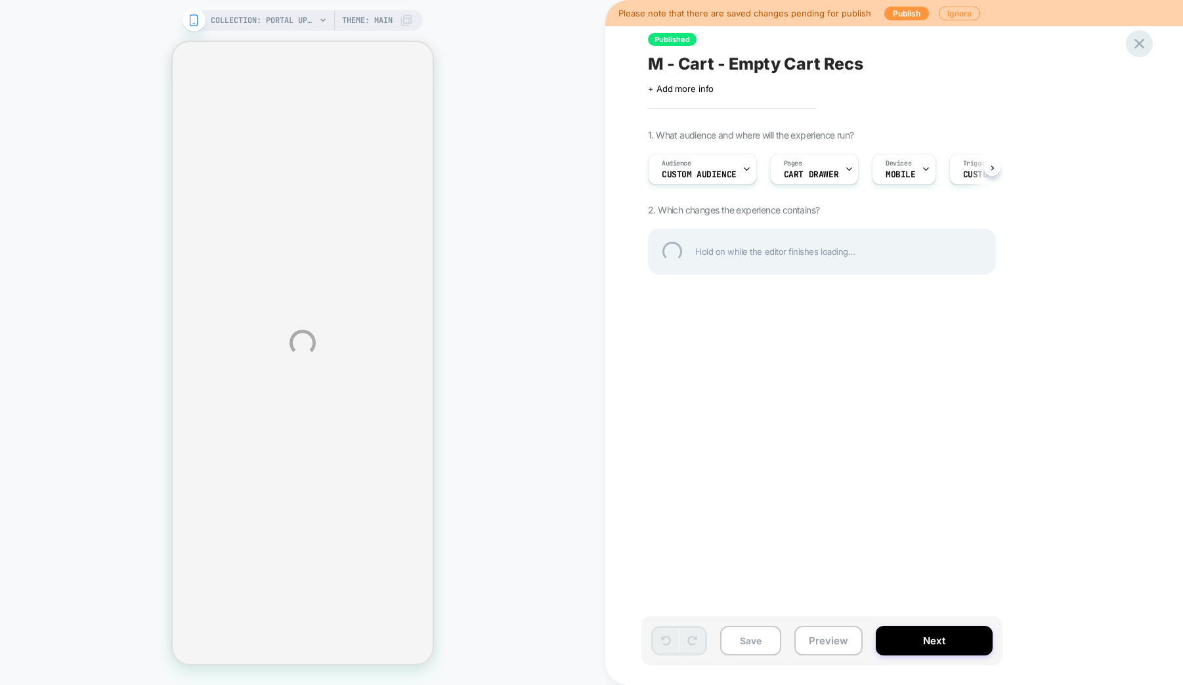
click at [1142, 48] on div at bounding box center [1139, 43] width 27 height 27
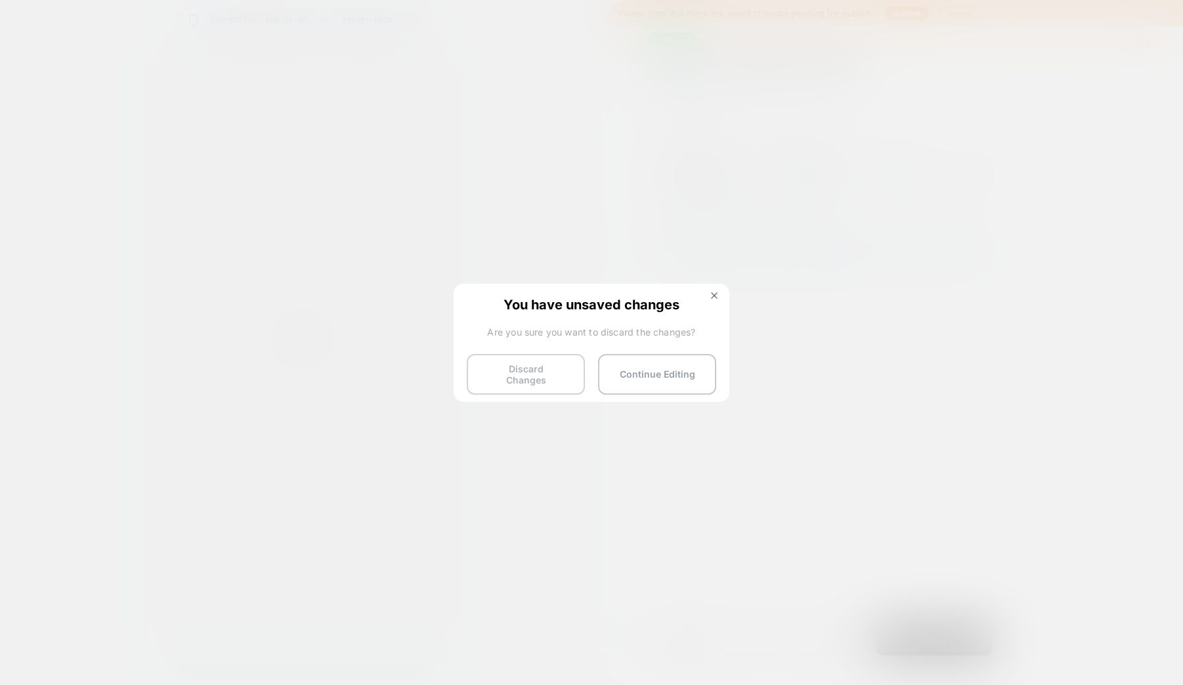
click at [487, 374] on button "Discard Changes" at bounding box center [526, 374] width 118 height 41
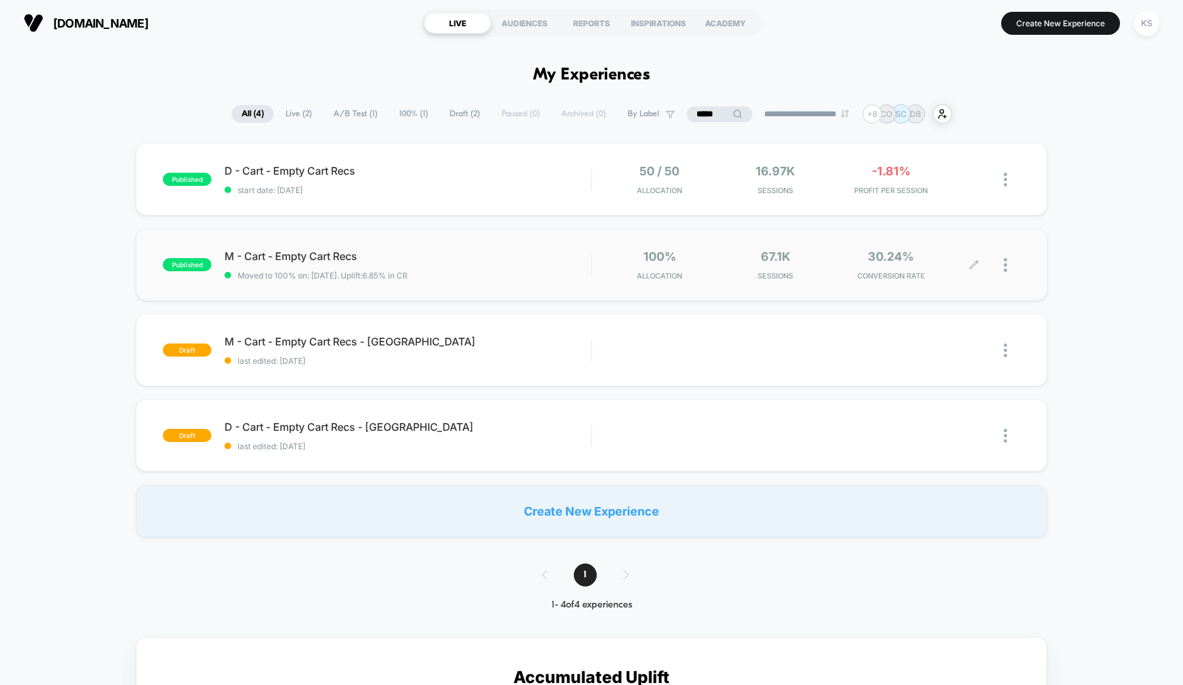
click at [979, 265] on div at bounding box center [997, 264] width 46 height 31
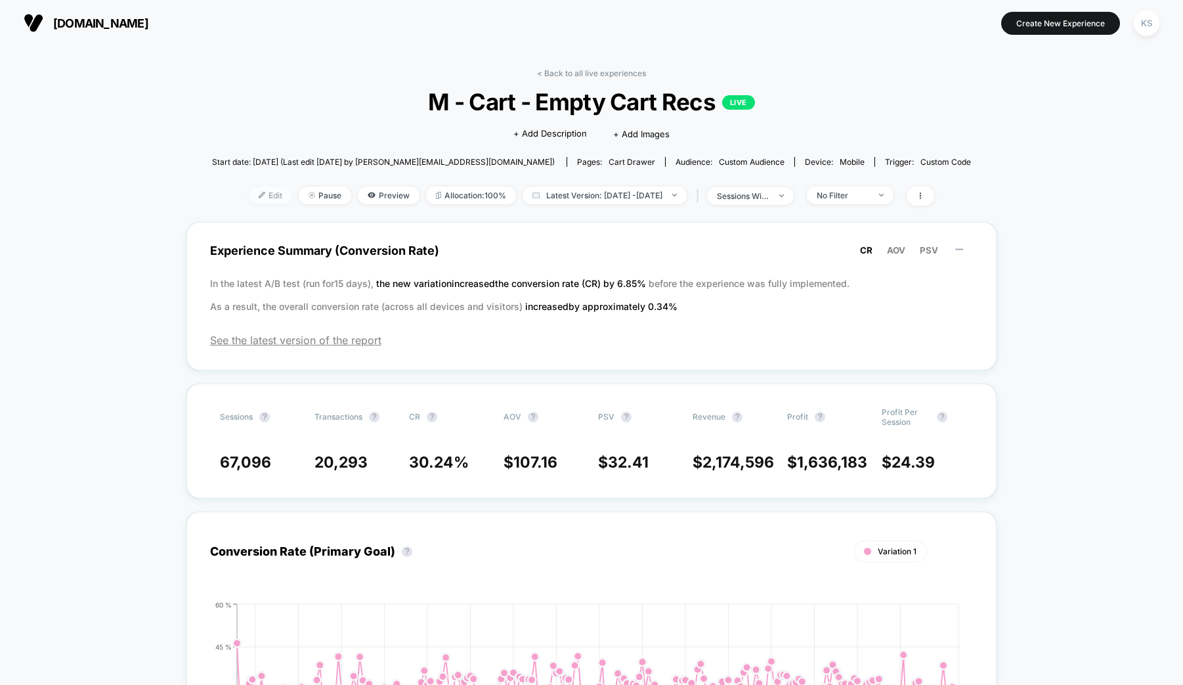
click at [253, 198] on span "Edit" at bounding box center [270, 195] width 43 height 18
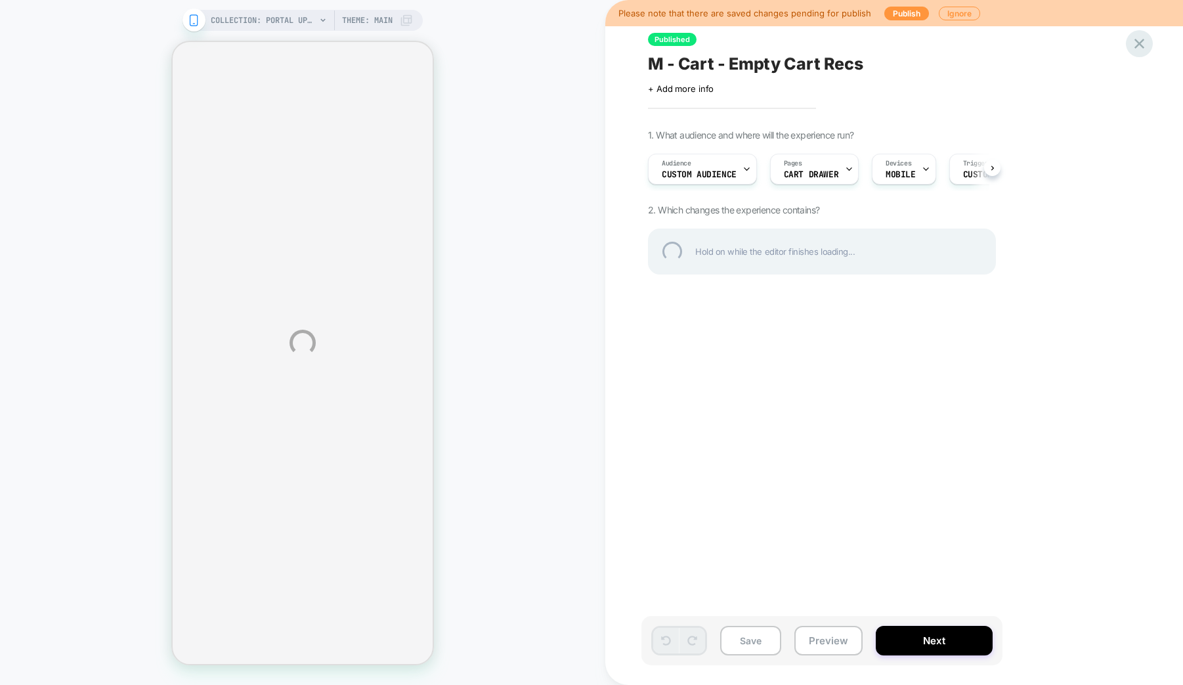
click at [1137, 45] on div at bounding box center [1139, 43] width 27 height 27
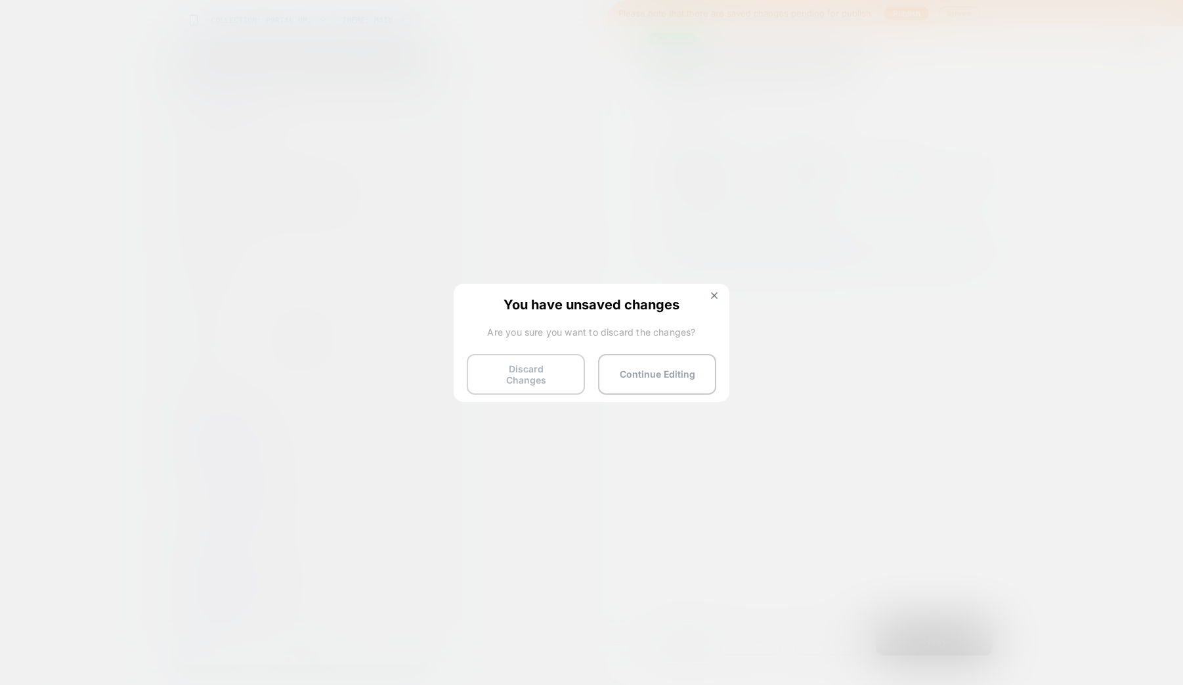
click at [532, 379] on button "Discard Changes" at bounding box center [526, 374] width 118 height 41
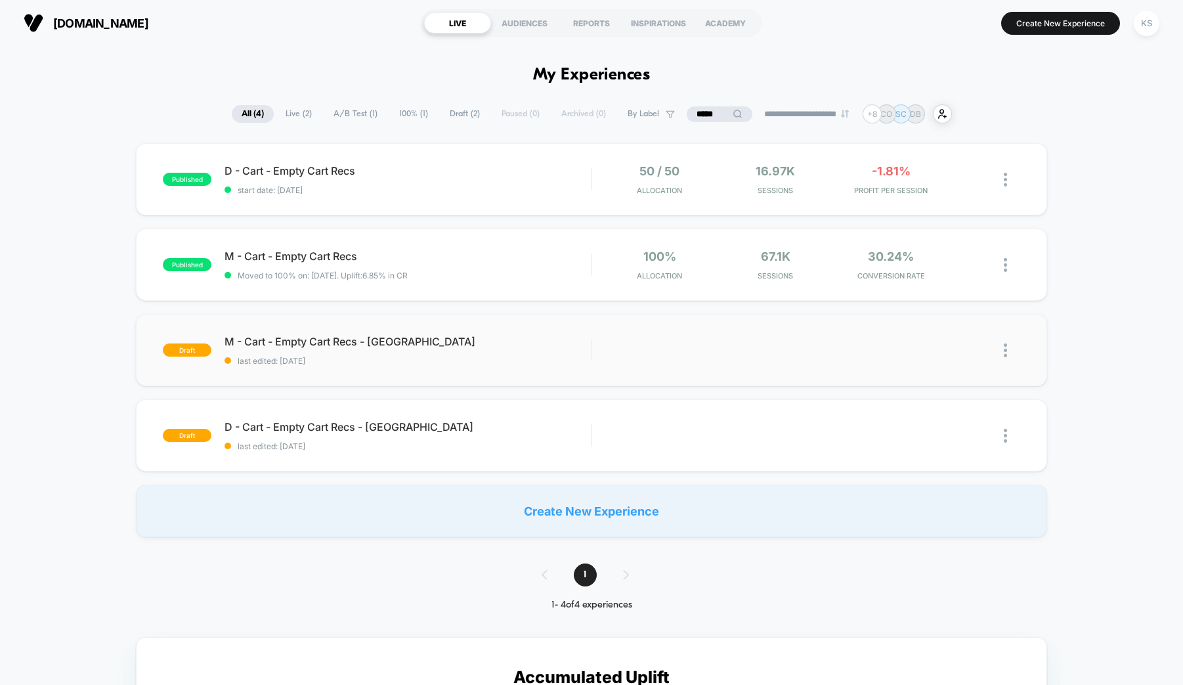
click at [1004, 355] on img at bounding box center [1005, 350] width 3 height 14
click at [939, 321] on div "Duplicate" at bounding box center [938, 321] width 118 height 30
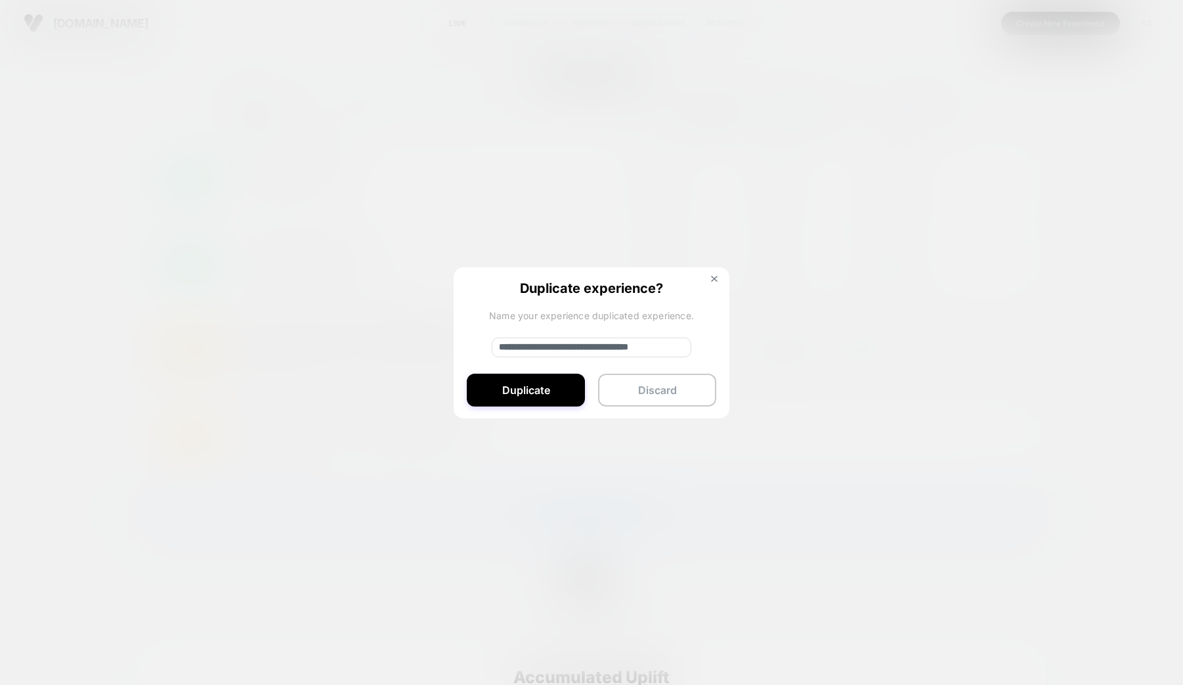
drag, startPoint x: 545, startPoint y: 347, endPoint x: 434, endPoint y: 346, distance: 111.0
click at [1004, 346] on div "**********" at bounding box center [1012, 350] width 16 height 30
click at [676, 349] on input "**********" at bounding box center [592, 347] width 200 height 20
type input "**********"
click at [539, 391] on button "Duplicate" at bounding box center [526, 390] width 118 height 33
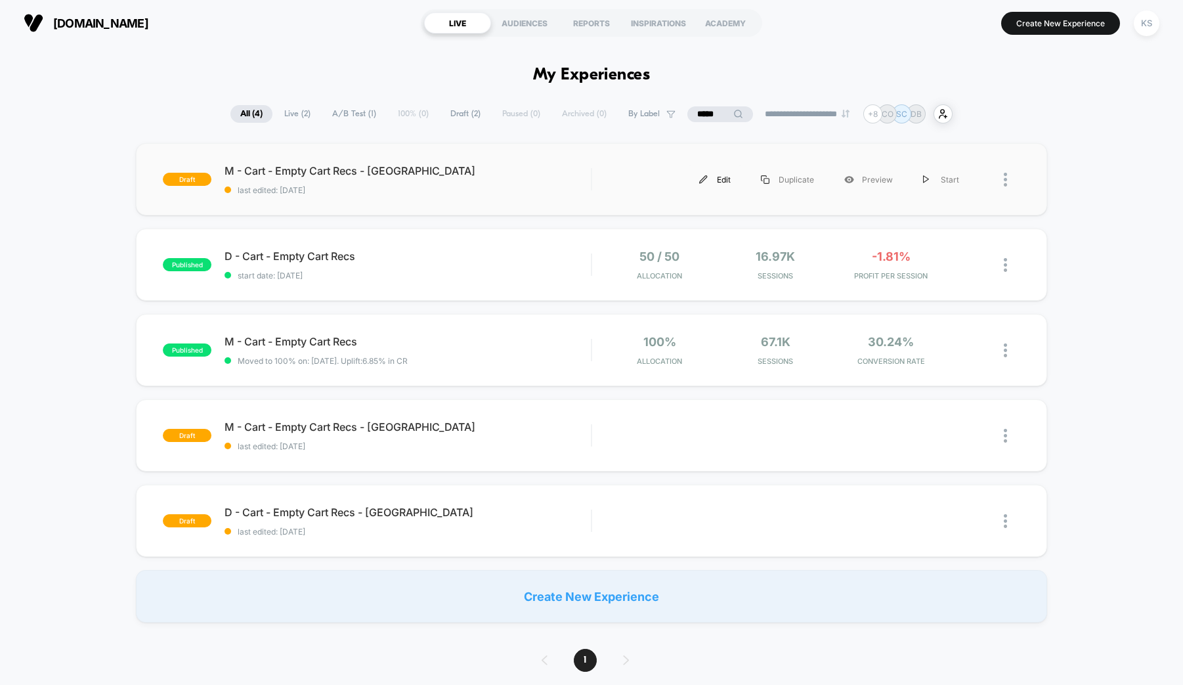
click at [722, 180] on div "Edit" at bounding box center [715, 180] width 62 height 30
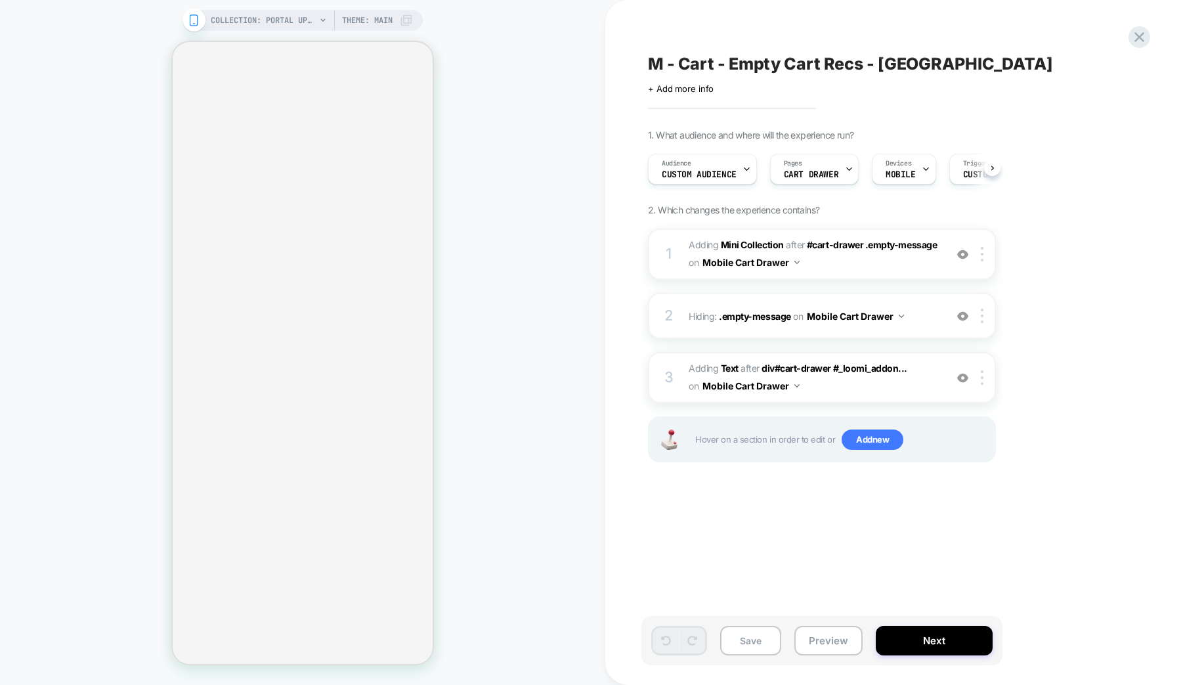
scroll to position [0, 1]
click at [714, 172] on span "Custom Audience" at bounding box center [698, 174] width 75 height 9
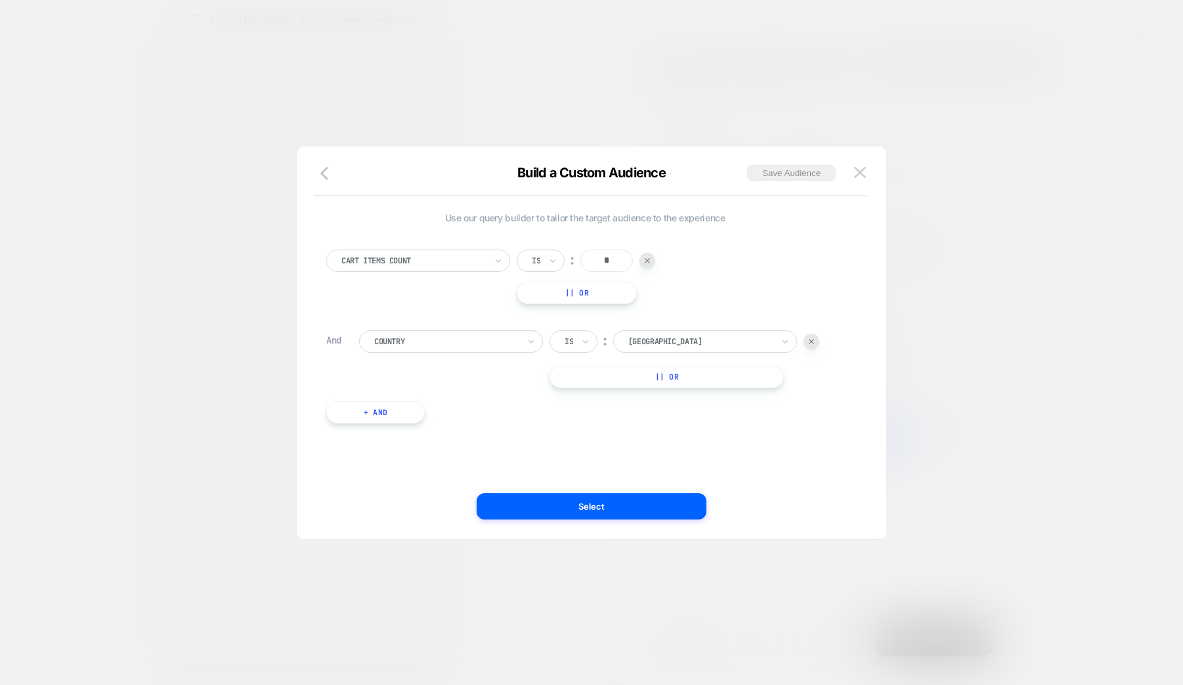
click at [630, 340] on input "text" at bounding box center [630, 341] width 5 height 12
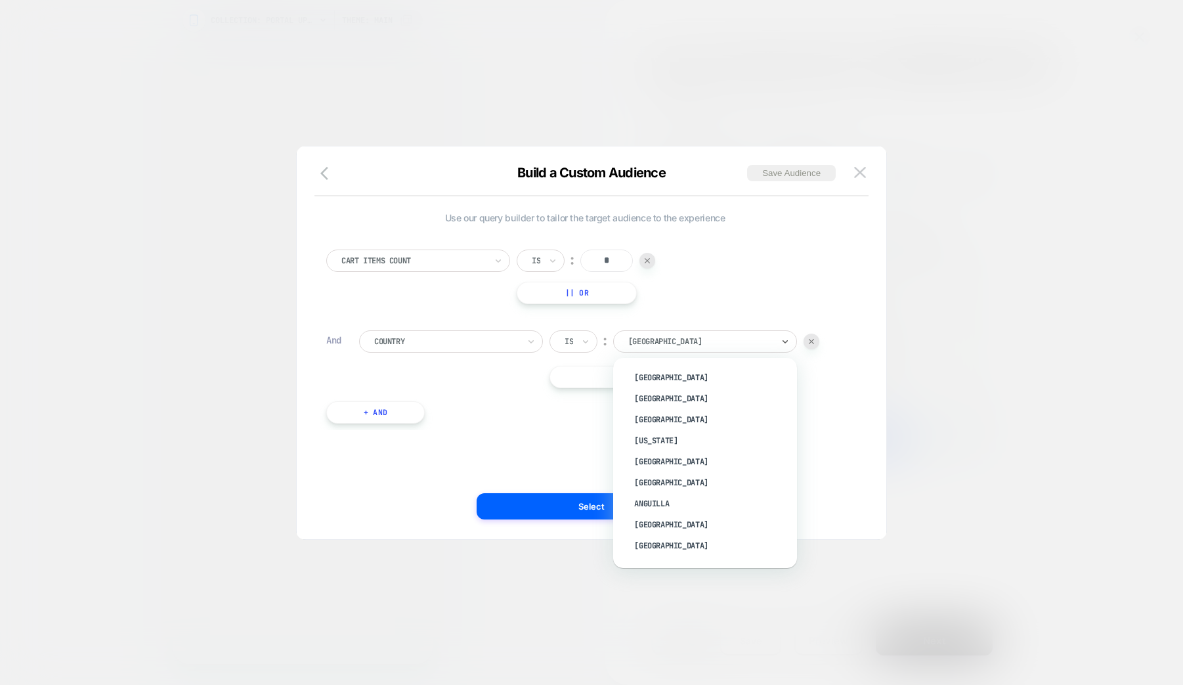
click at [651, 340] on div at bounding box center [700, 341] width 144 height 12
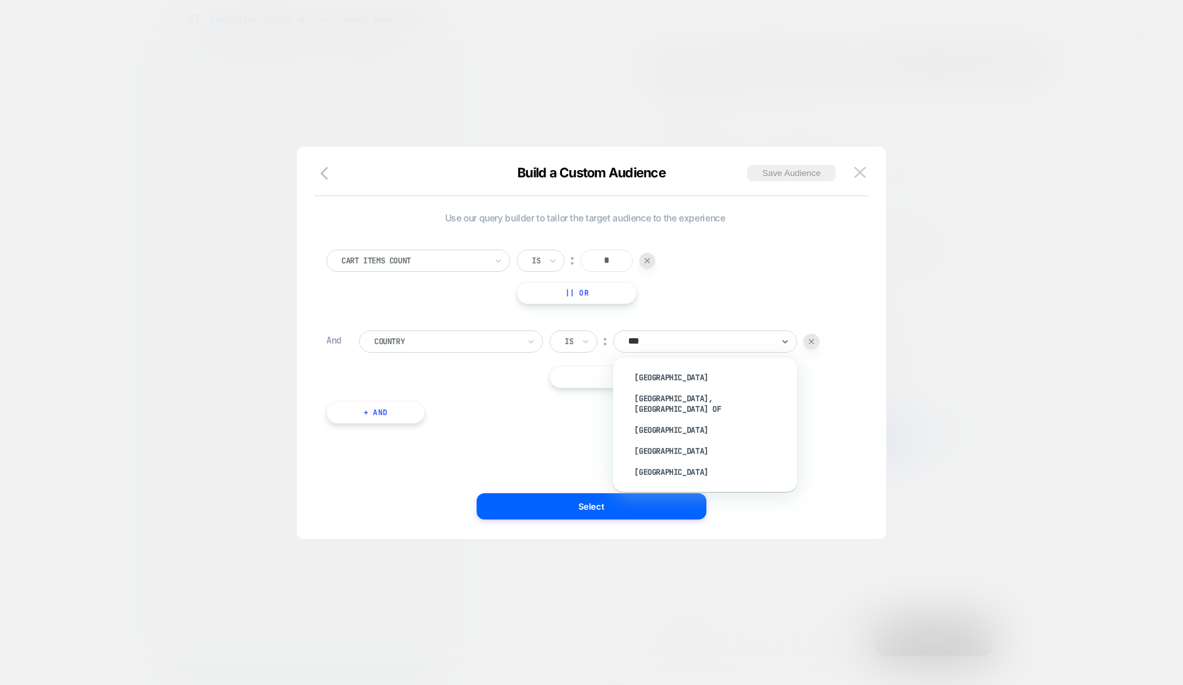
type input "****"
click at [659, 420] on div "United Kingdom" at bounding box center [711, 430] width 171 height 21
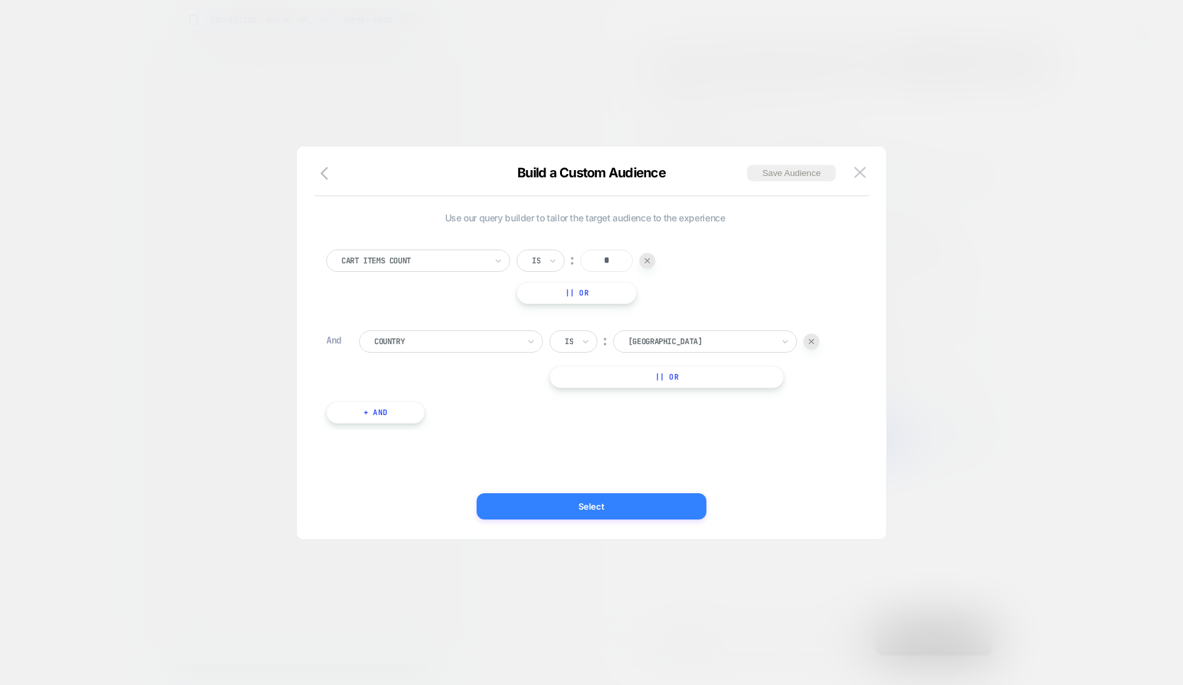
click at [616, 512] on button "Select" at bounding box center [592, 506] width 230 height 26
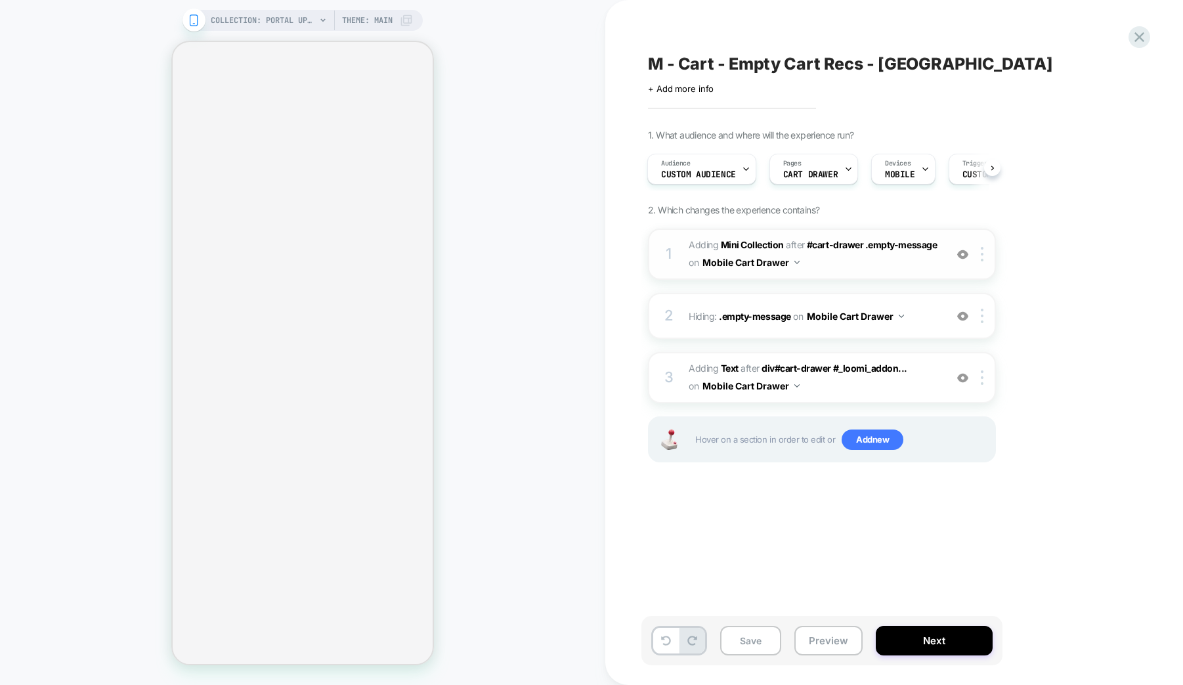
click at [817, 263] on span "#_loomi_addon_1732139526586_dup1758302839_dup1758303081 Adding Mini Collection …" at bounding box center [814, 253] width 250 height 35
click at [809, 259] on span "#_loomi_addon_1732139526586_dup1758302839_dup1758303081 Adding Mini Collection …" at bounding box center [814, 253] width 250 height 35
click at [748, 643] on button "Save" at bounding box center [750, 641] width 61 height 30
click at [1136, 35] on icon at bounding box center [1140, 37] width 10 height 10
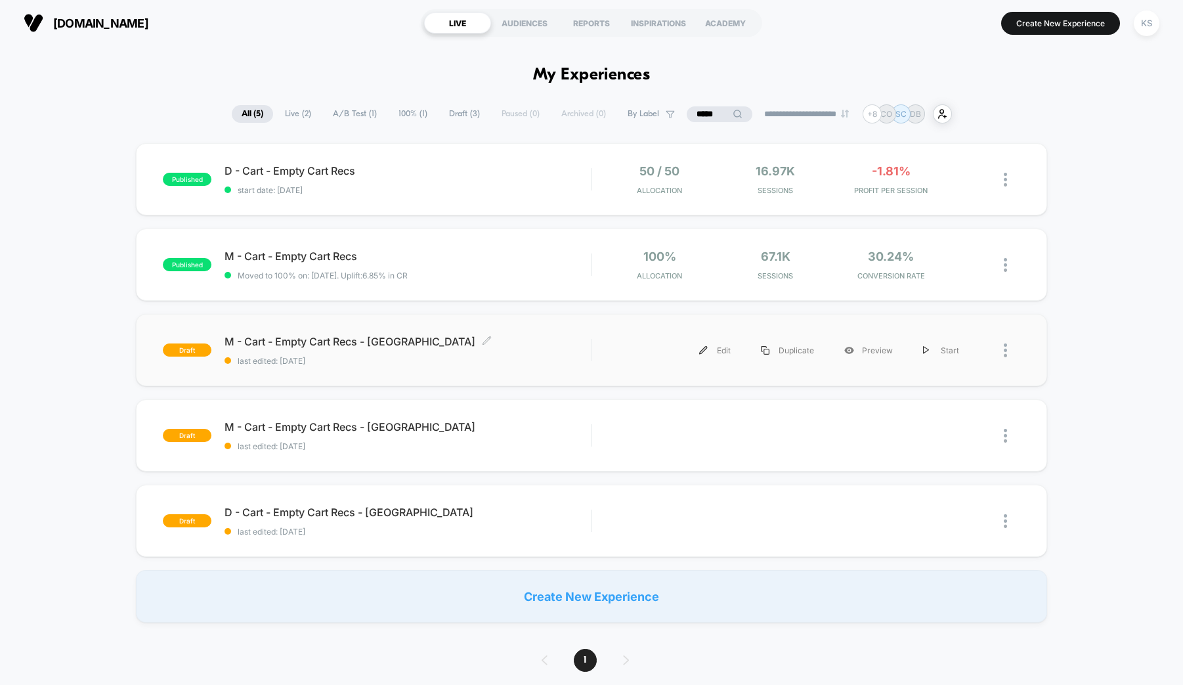
click at [347, 343] on span "M - Cart - Empty Cart Recs - UK Click to edit experience details" at bounding box center [408, 341] width 366 height 13
click at [328, 341] on span "M - Cart - Empty Cart Recs - UK Click to edit experience details" at bounding box center [408, 341] width 366 height 13
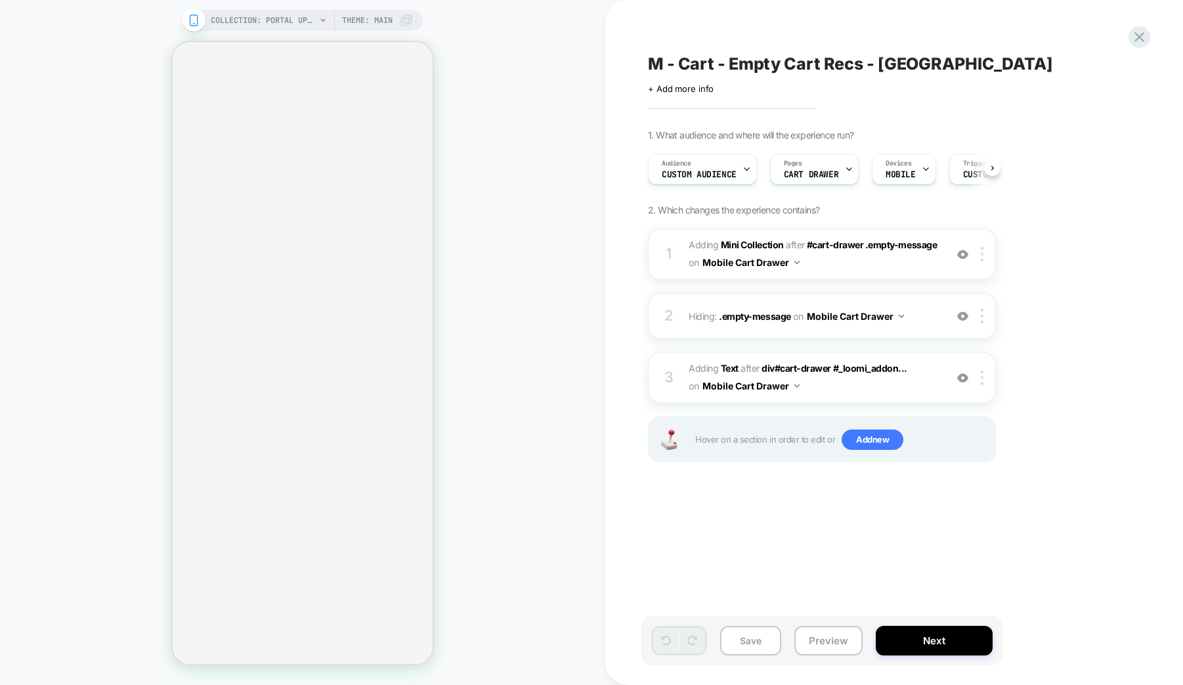
scroll to position [0, 1]
click at [808, 263] on span "#_loomi_addon_1732139526586_dup1758302839_dup1758303081 Adding Mini Collection …" at bounding box center [814, 253] width 250 height 35
click at [676, 258] on div "1 #_loomi_addon_1732139526586_dup1758302839_dup1758303081 Adding Mini Collectio…" at bounding box center [822, 253] width 348 height 51
click at [1138, 41] on icon at bounding box center [1140, 37] width 18 height 18
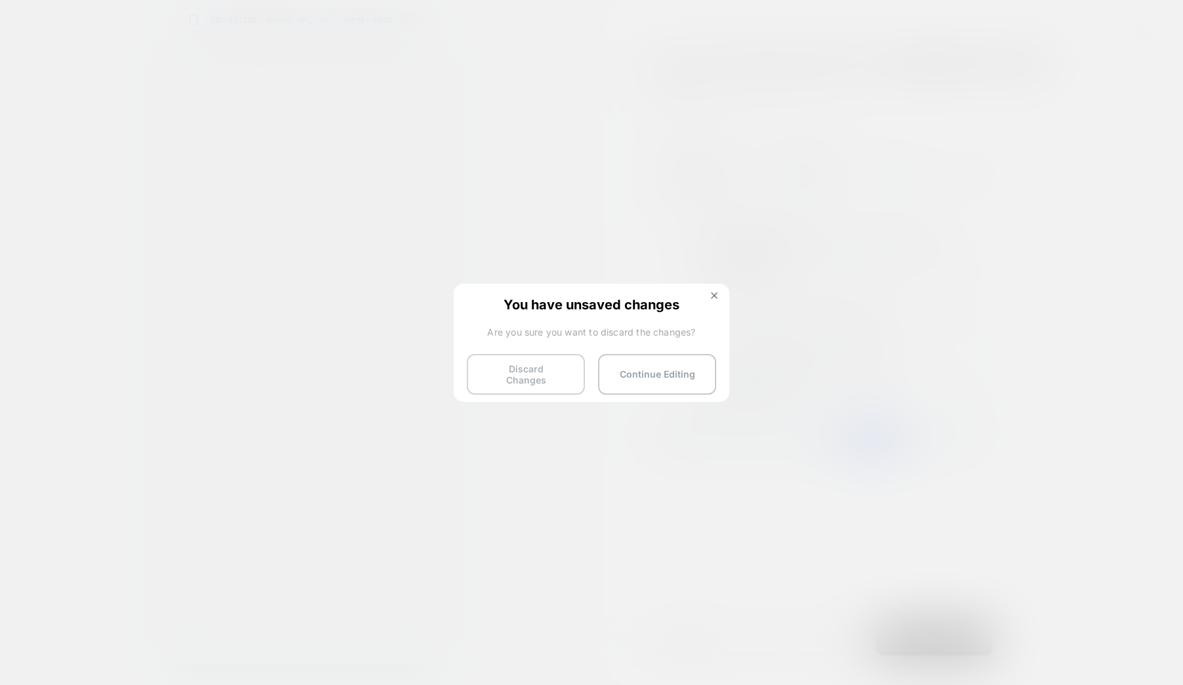
click at [507, 370] on button "Discard Changes" at bounding box center [526, 374] width 118 height 41
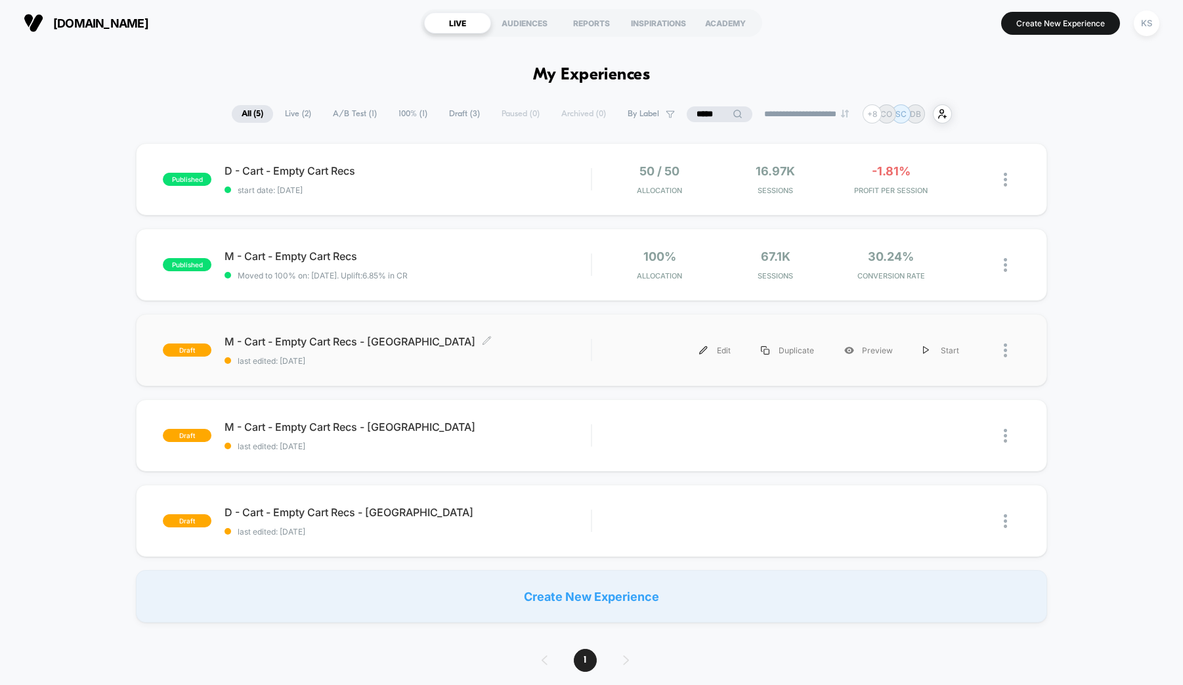
click at [362, 342] on span "M - Cart - Empty Cart Recs - UK Click to edit experience details" at bounding box center [408, 341] width 366 height 13
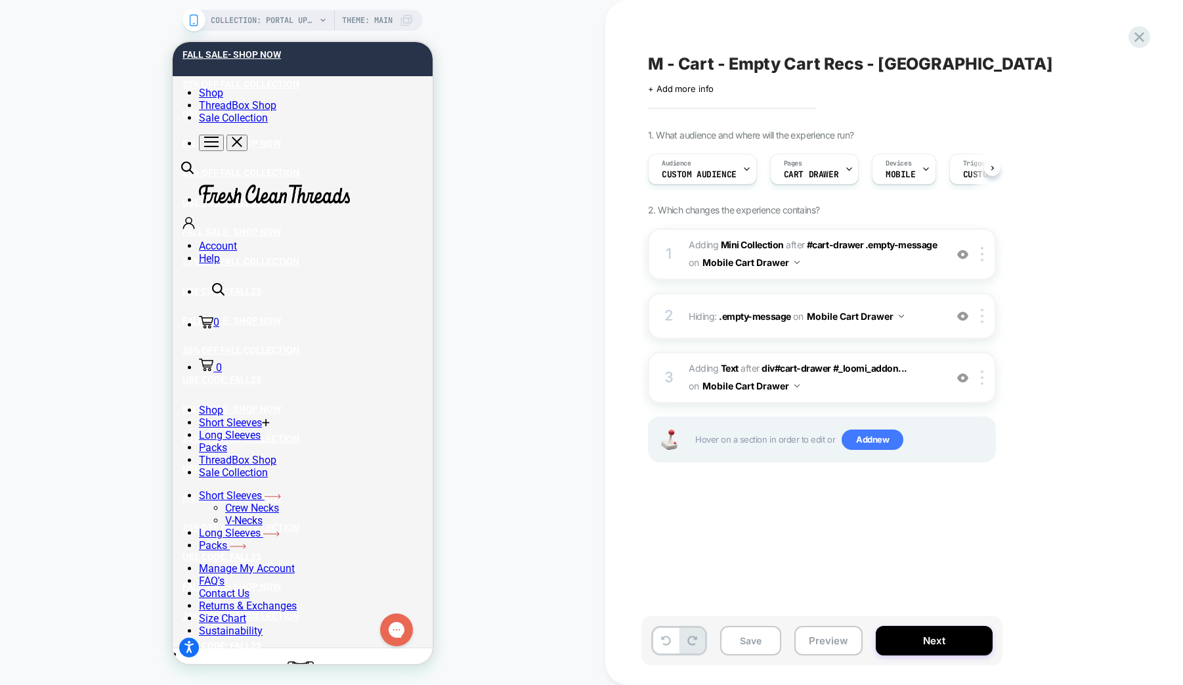
scroll to position [0, 1]
click at [824, 261] on span "#_loomi_addon_1732139526586_dup1758302839_dup1758303081 Adding Mini Collection …" at bounding box center [814, 253] width 250 height 35
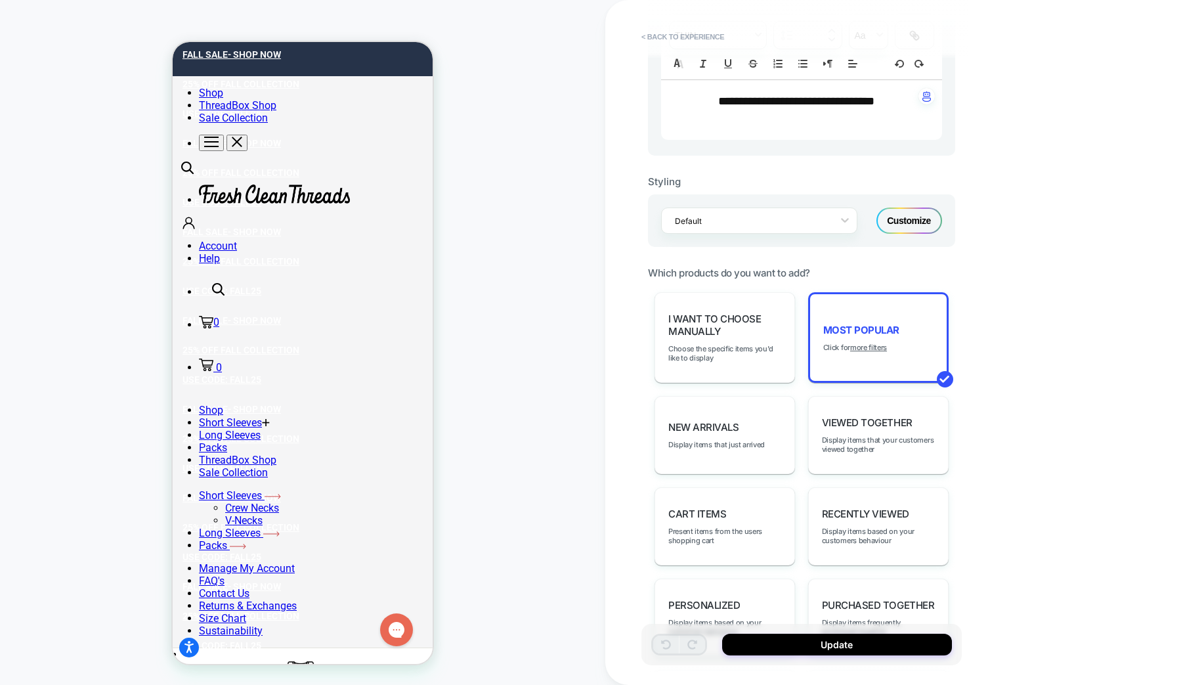
scroll to position [469, 0]
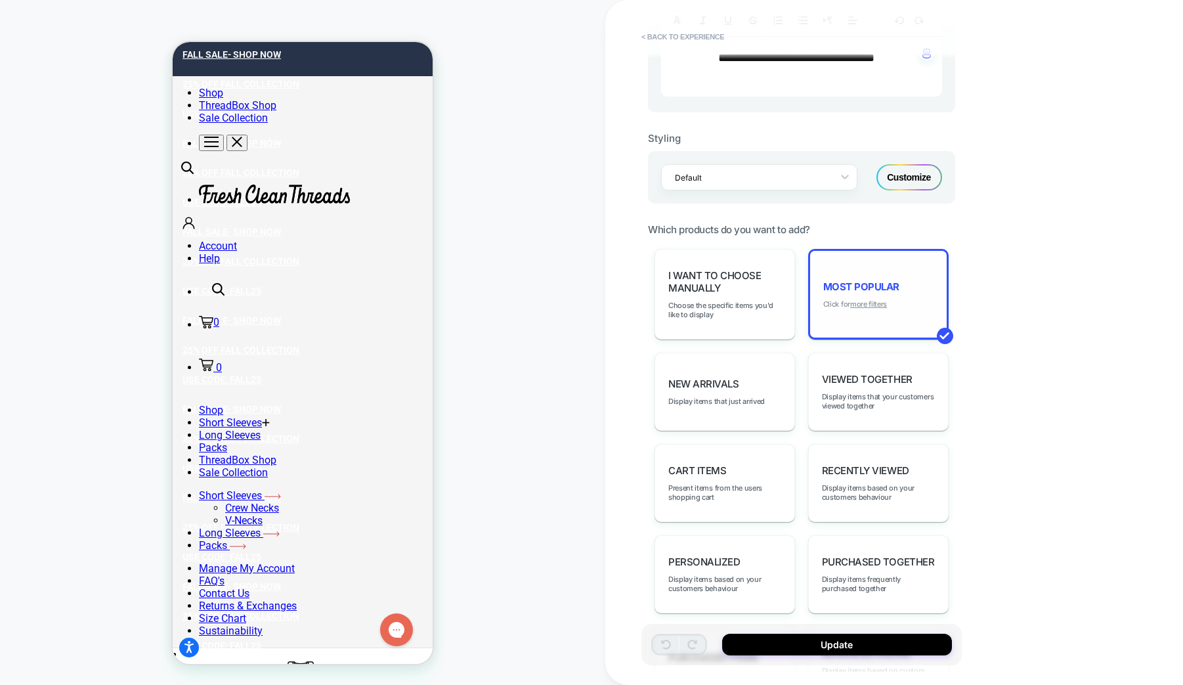
click at [857, 303] on u "more filters" at bounding box center [868, 303] width 37 height 9
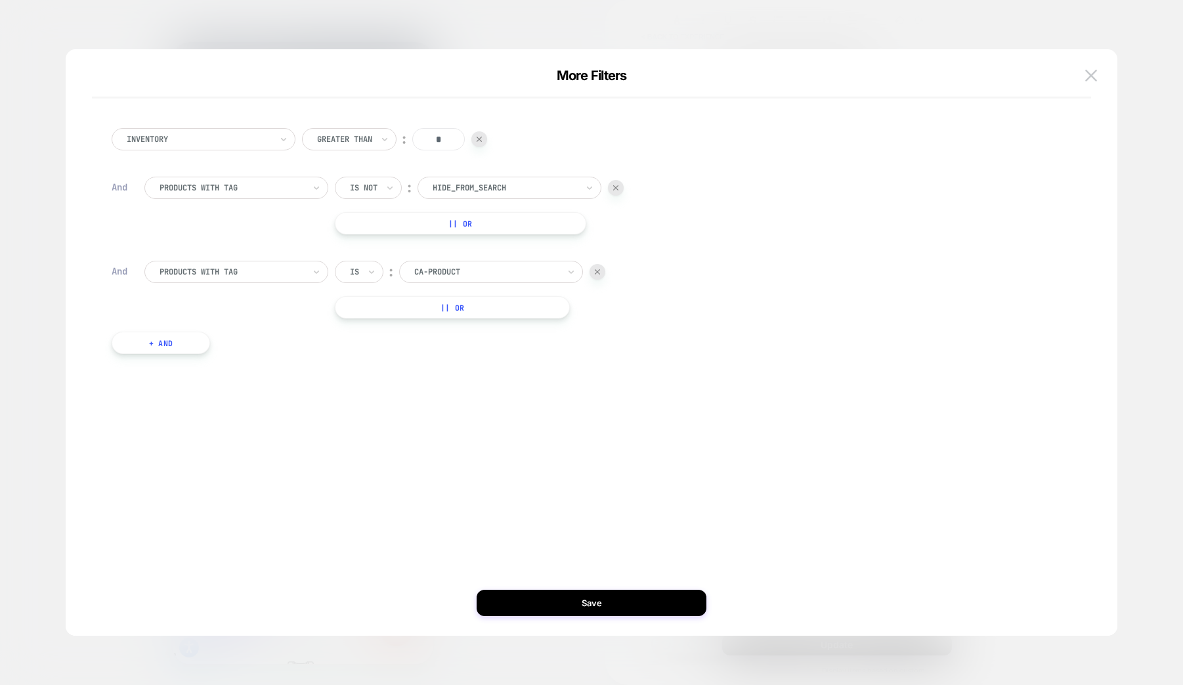
click at [438, 270] on div at bounding box center [486, 272] width 144 height 12
type input "*"
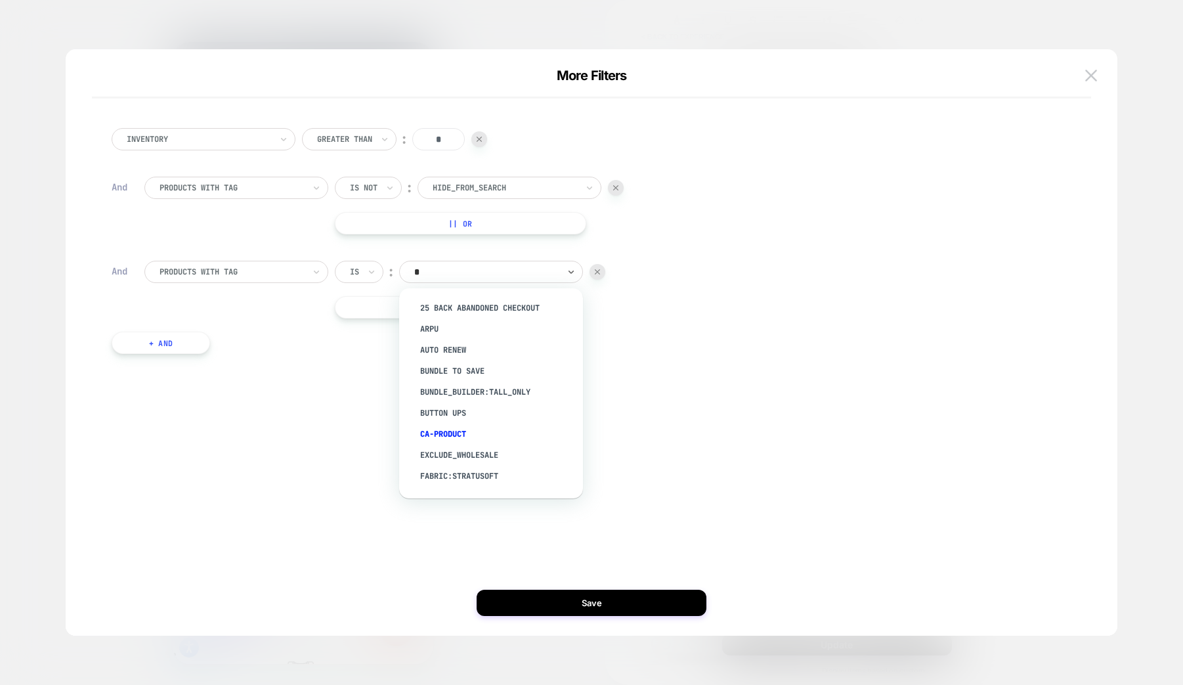
type input "**"
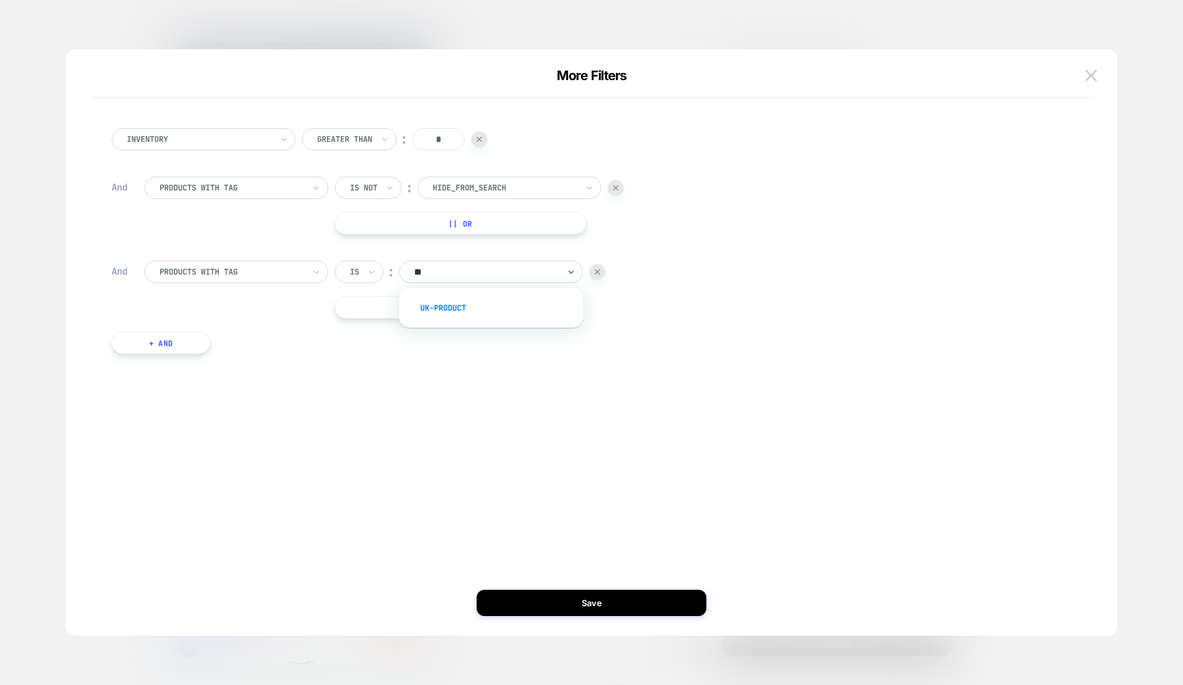
click at [456, 312] on div "UK-product" at bounding box center [497, 307] width 171 height 21
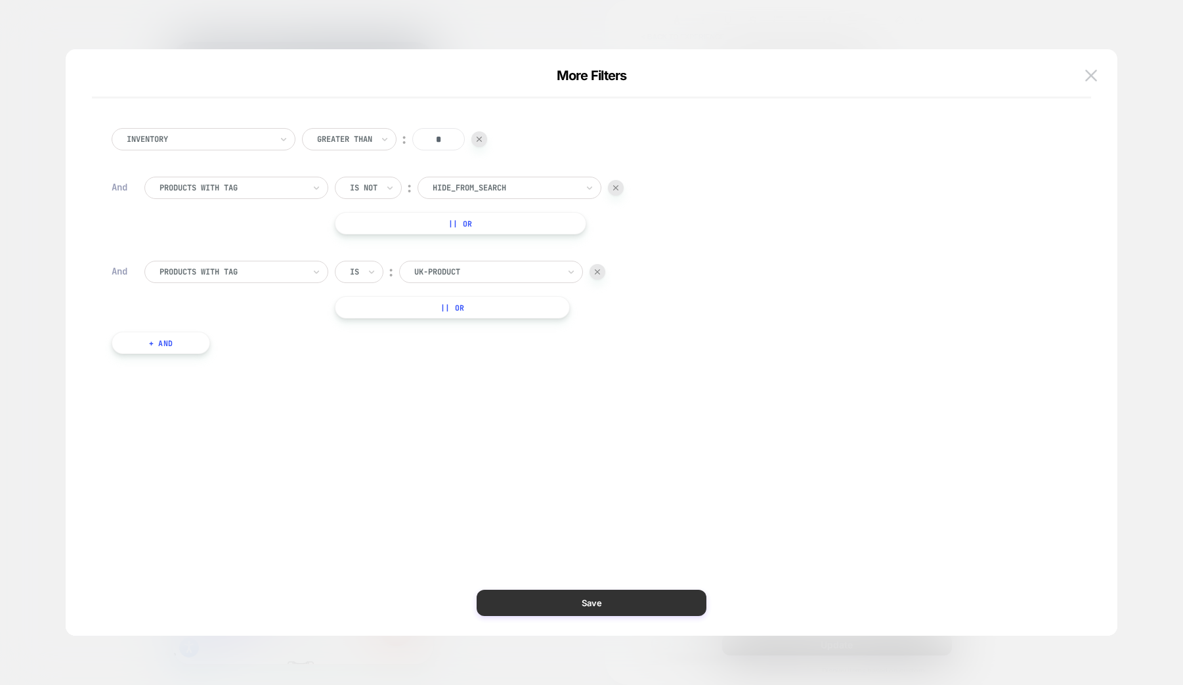
click at [684, 607] on button "Save" at bounding box center [592, 603] width 230 height 26
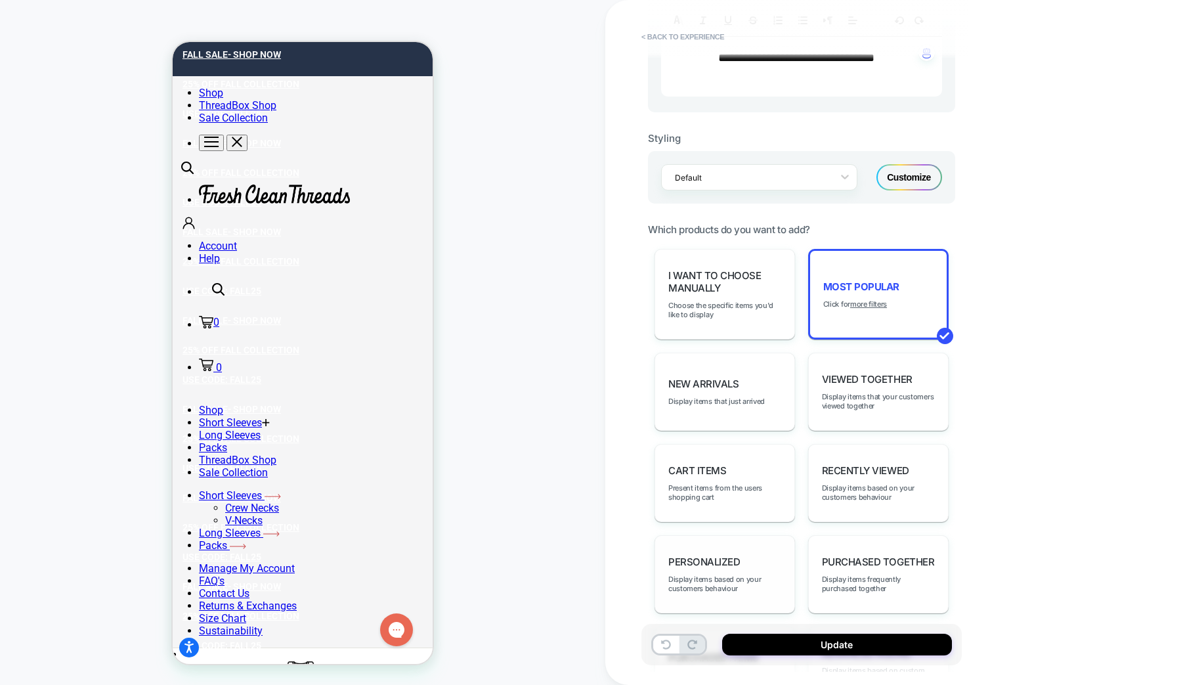
scroll to position [0, 0]
click at [781, 640] on button "Update" at bounding box center [837, 645] width 230 height 22
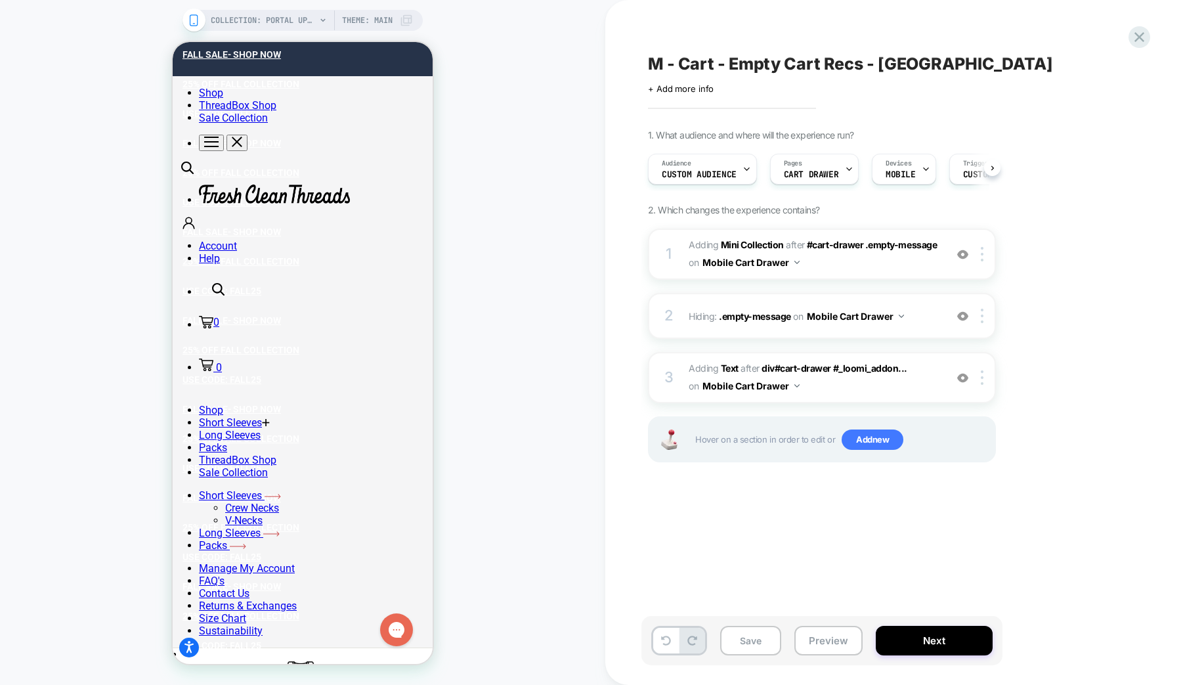
scroll to position [0, 1]
click at [754, 641] on button "Save" at bounding box center [750, 641] width 61 height 30
click at [1139, 39] on icon at bounding box center [1140, 37] width 18 height 18
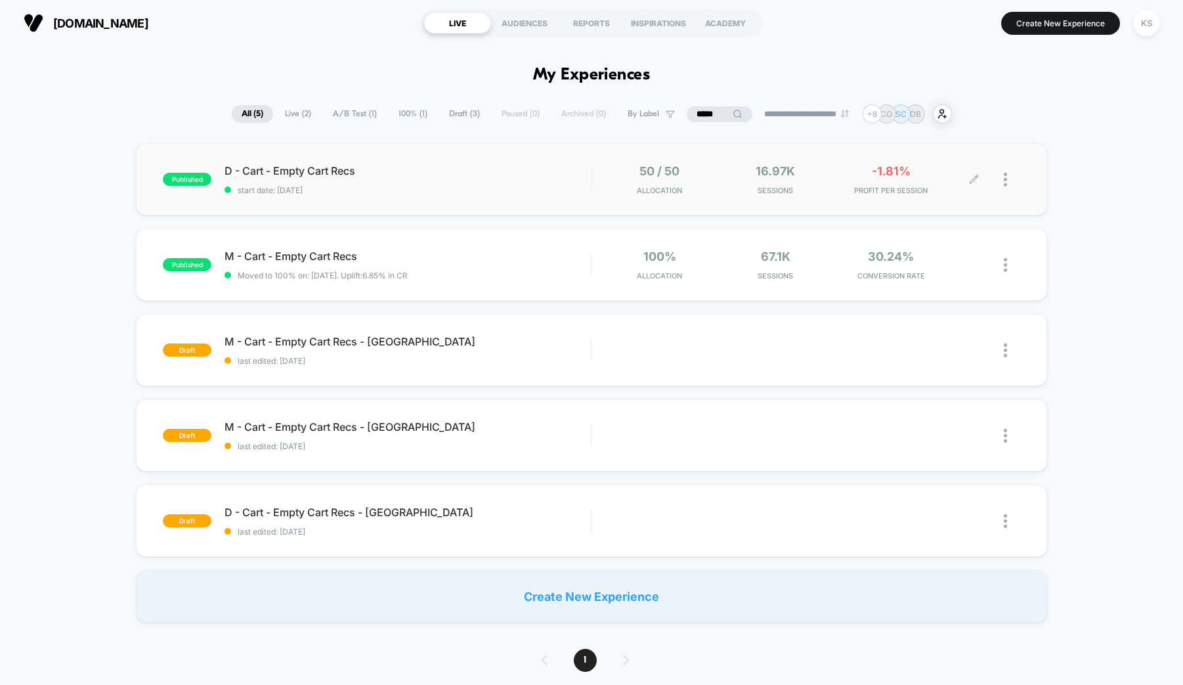
click at [1010, 185] on div at bounding box center [1012, 179] width 16 height 31
click at [938, 132] on div "Duplicate" at bounding box center [938, 135] width 118 height 30
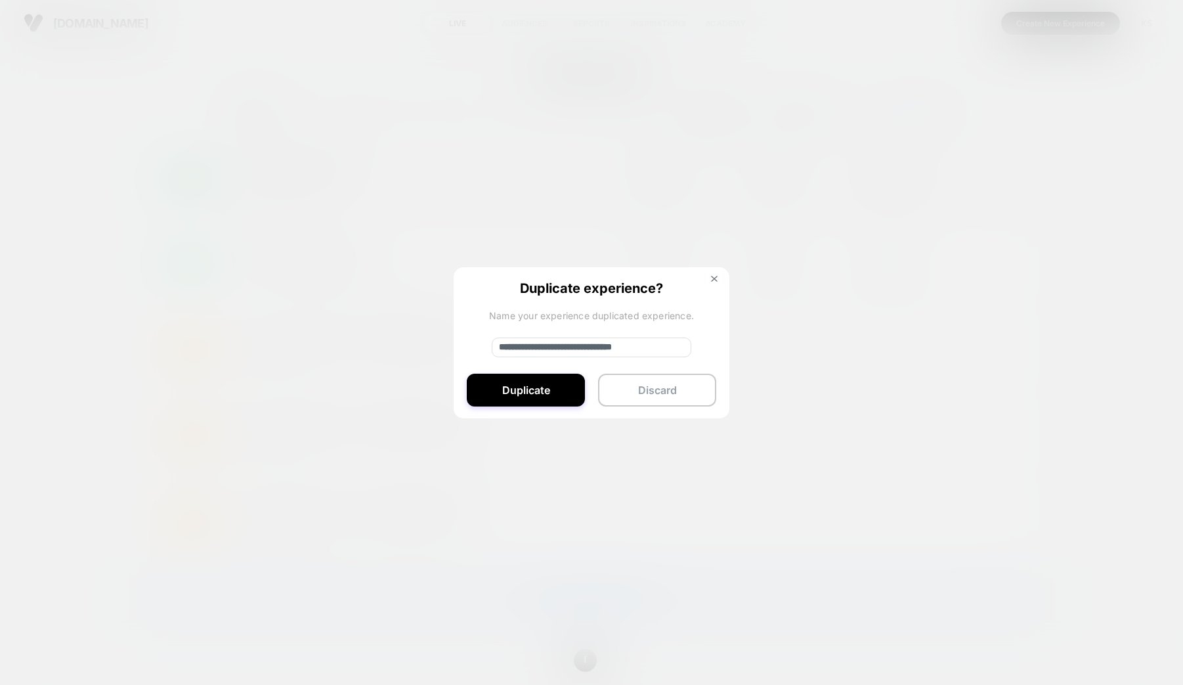
click at [529, 344] on input "**********" at bounding box center [592, 347] width 200 height 20
drag, startPoint x: 542, startPoint y: 348, endPoint x: 454, endPoint y: 345, distance: 88.7
click at [454, 345] on div "**********" at bounding box center [592, 343] width 276 height 152
click at [655, 351] on input "**********" at bounding box center [592, 347] width 200 height 20
type input "**********"
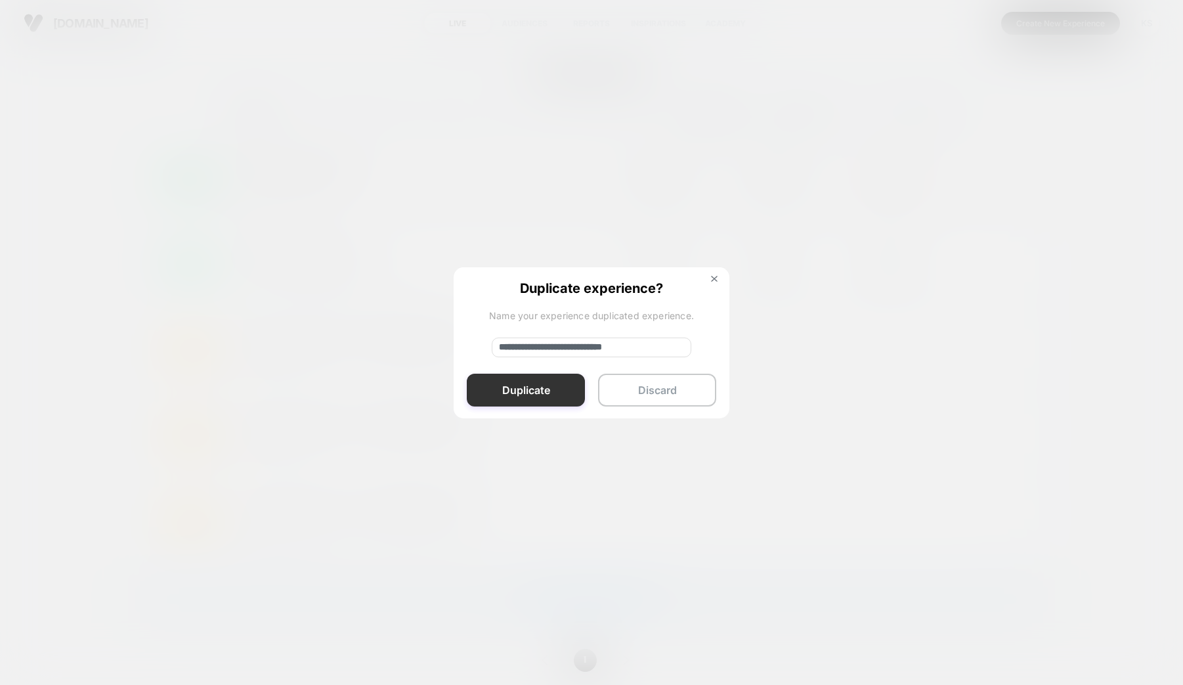
click at [548, 393] on button "Duplicate" at bounding box center [526, 390] width 118 height 33
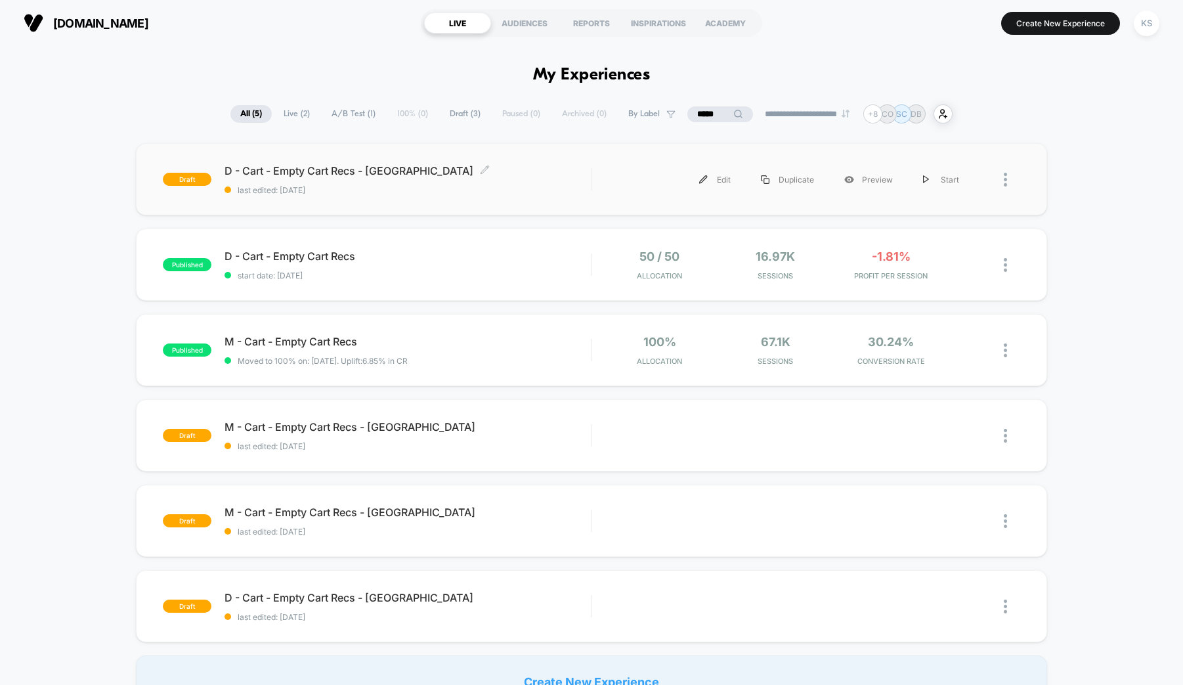
click at [336, 170] on span "D - Cart - Empty Cart Recs - UK Click to edit experience details" at bounding box center [408, 170] width 366 height 13
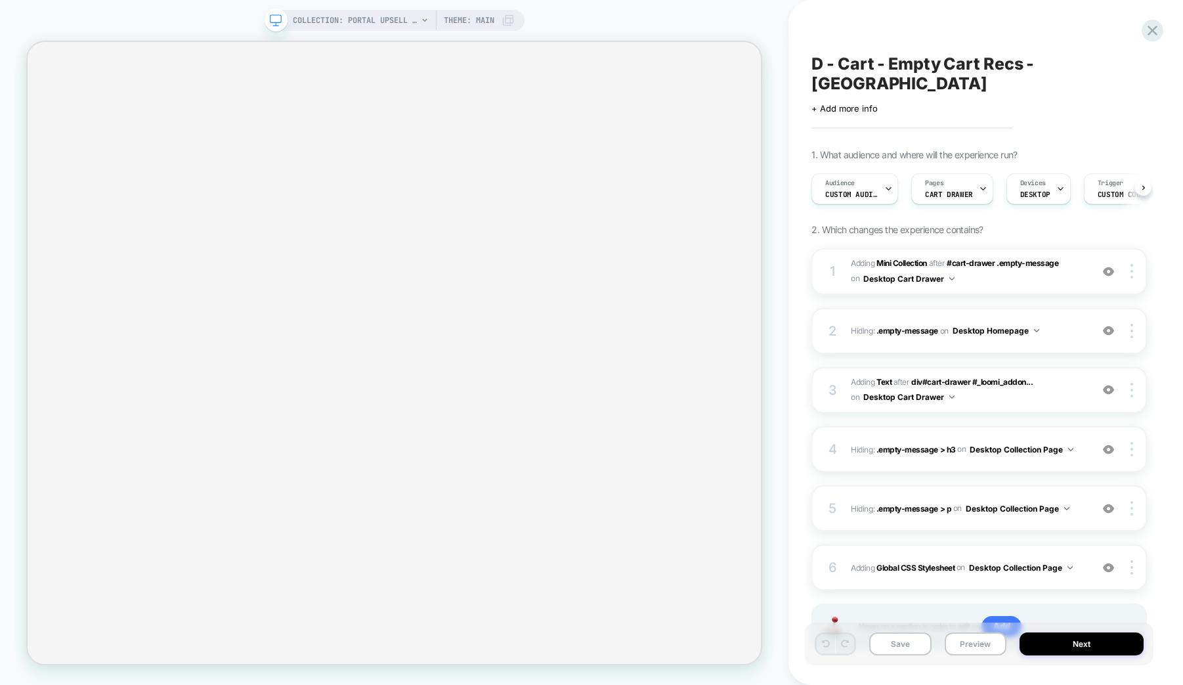
scroll to position [0, 1]
click at [840, 190] on span "Custom Audience" at bounding box center [851, 194] width 53 height 9
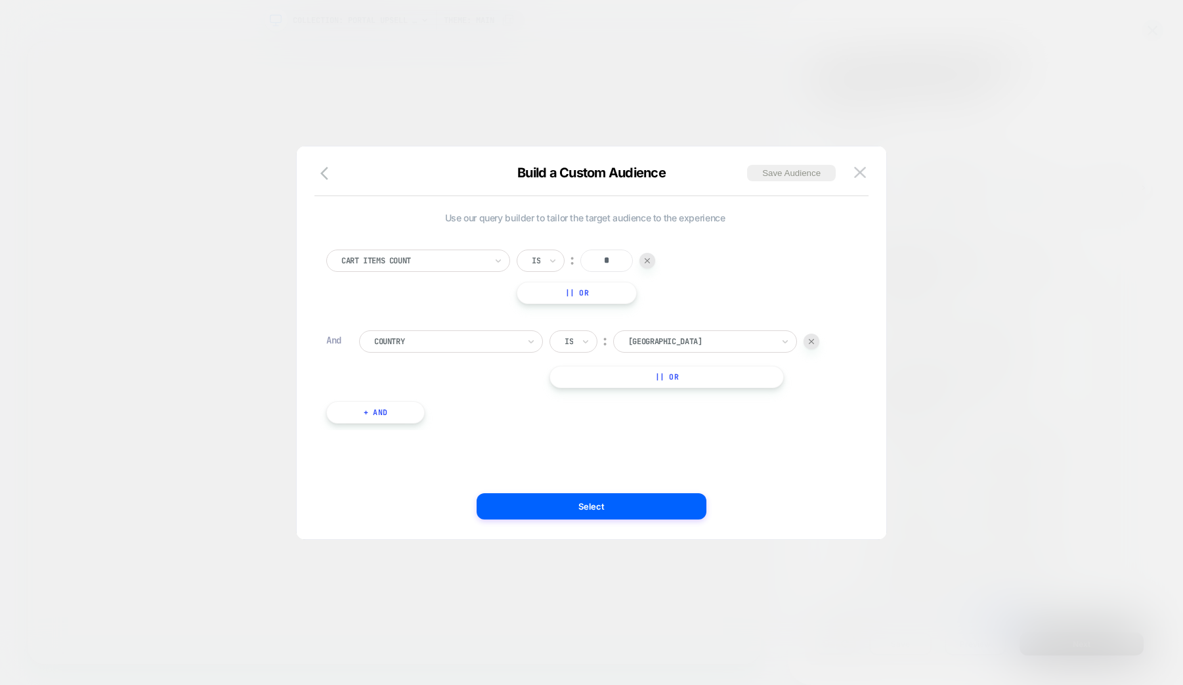
click at [672, 340] on div at bounding box center [700, 341] width 144 height 12
type input "******"
click at [666, 420] on div "United Kingdom" at bounding box center [711, 430] width 171 height 21
click at [653, 509] on button "Select" at bounding box center [592, 506] width 230 height 26
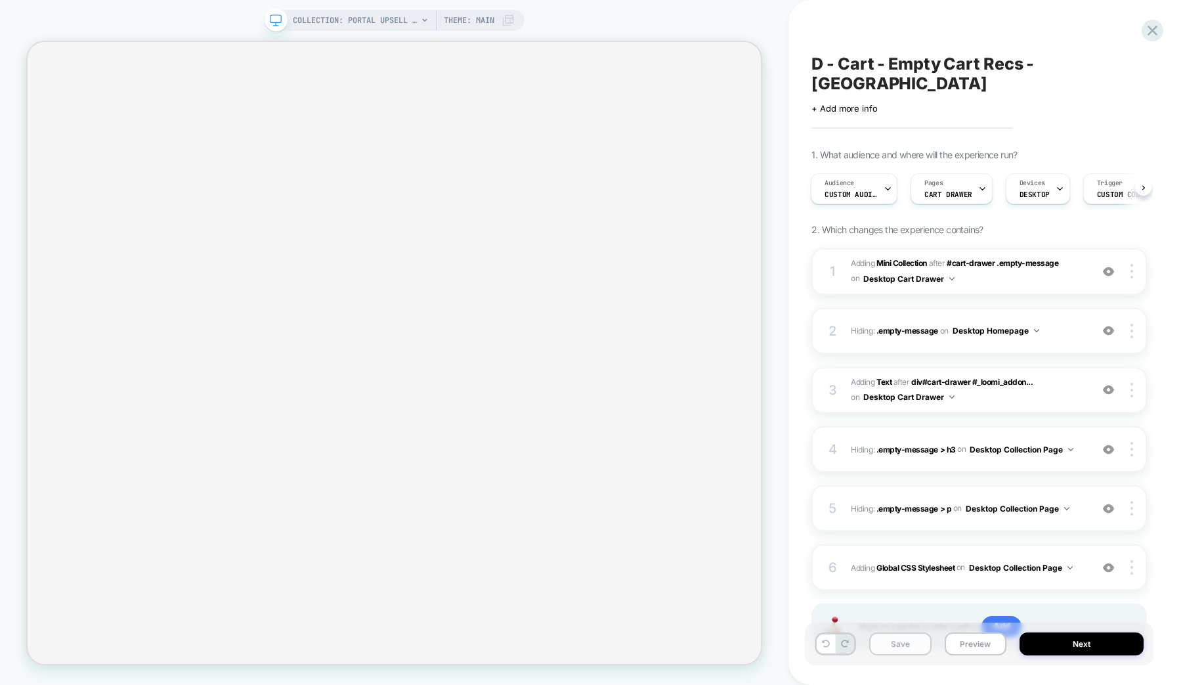
click at [896, 647] on button "Save" at bounding box center [900, 643] width 62 height 23
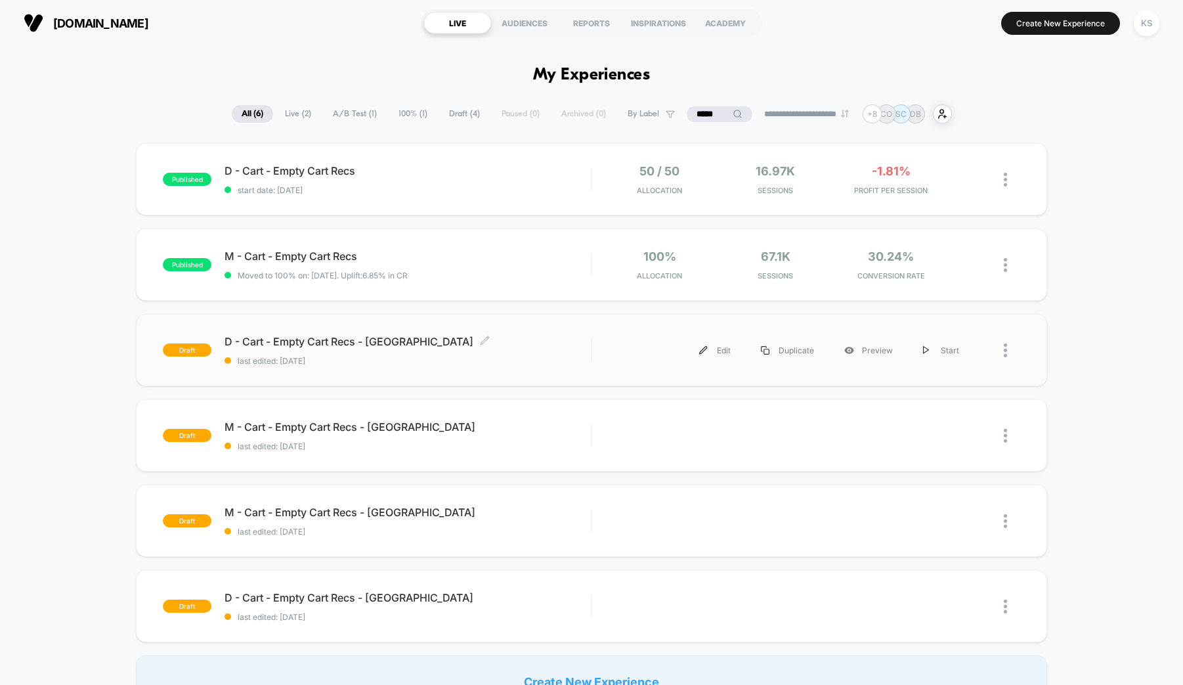
click at [324, 345] on span "D - Cart - Empty Cart Recs - UK Click to edit experience details" at bounding box center [408, 341] width 366 height 13
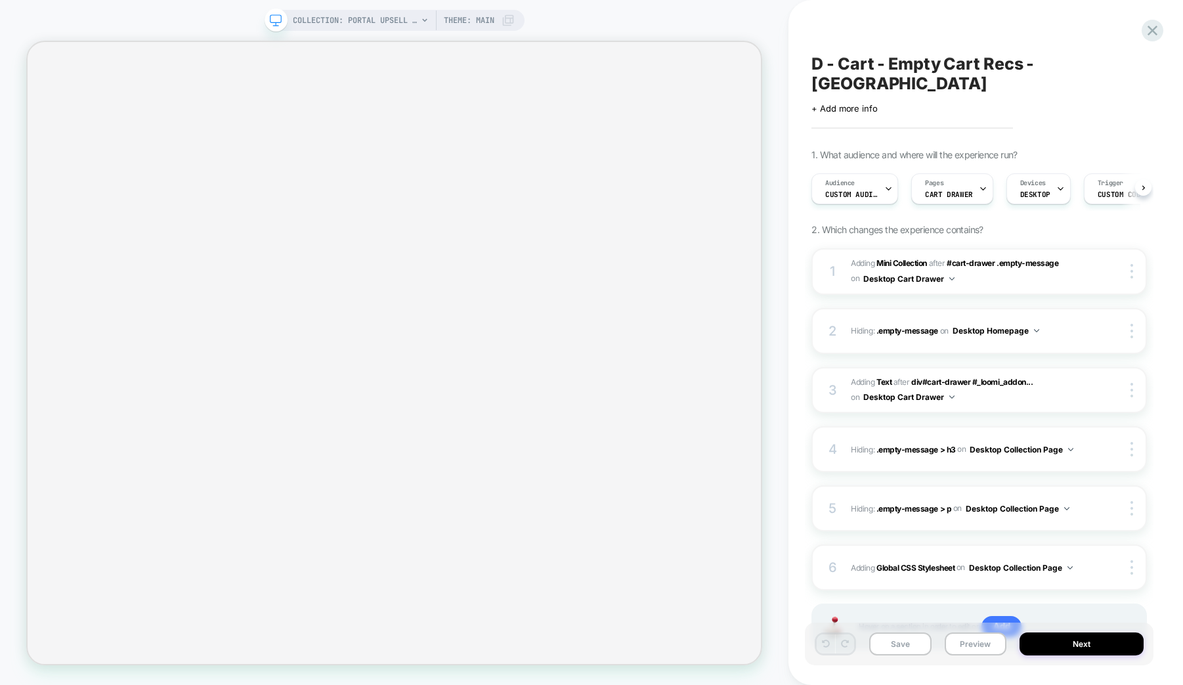
scroll to position [0, 1]
